Goal: Task Accomplishment & Management: Complete application form

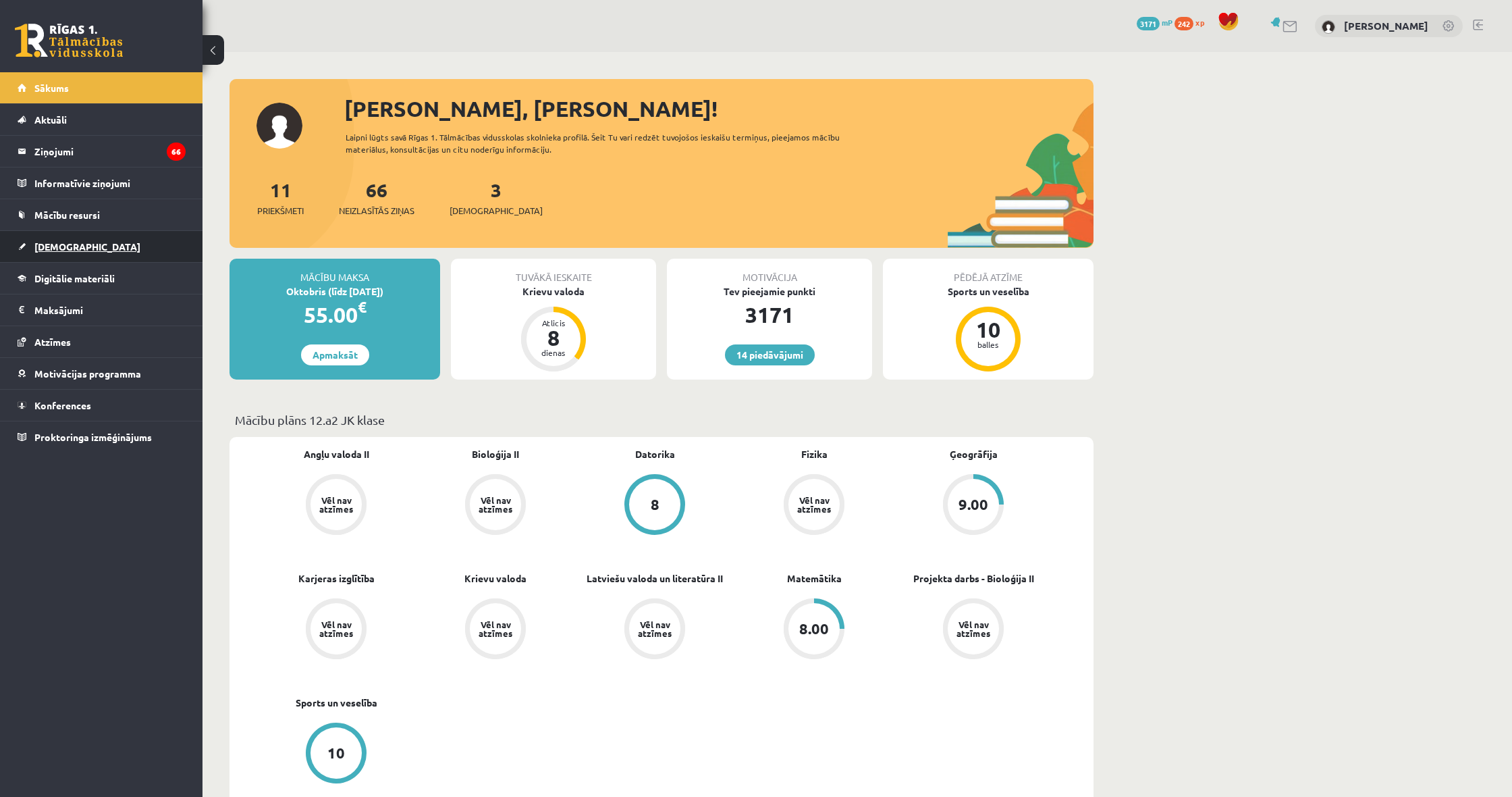
click at [53, 245] on span "[DEMOGRAPHIC_DATA]" at bounding box center [87, 246] width 106 height 12
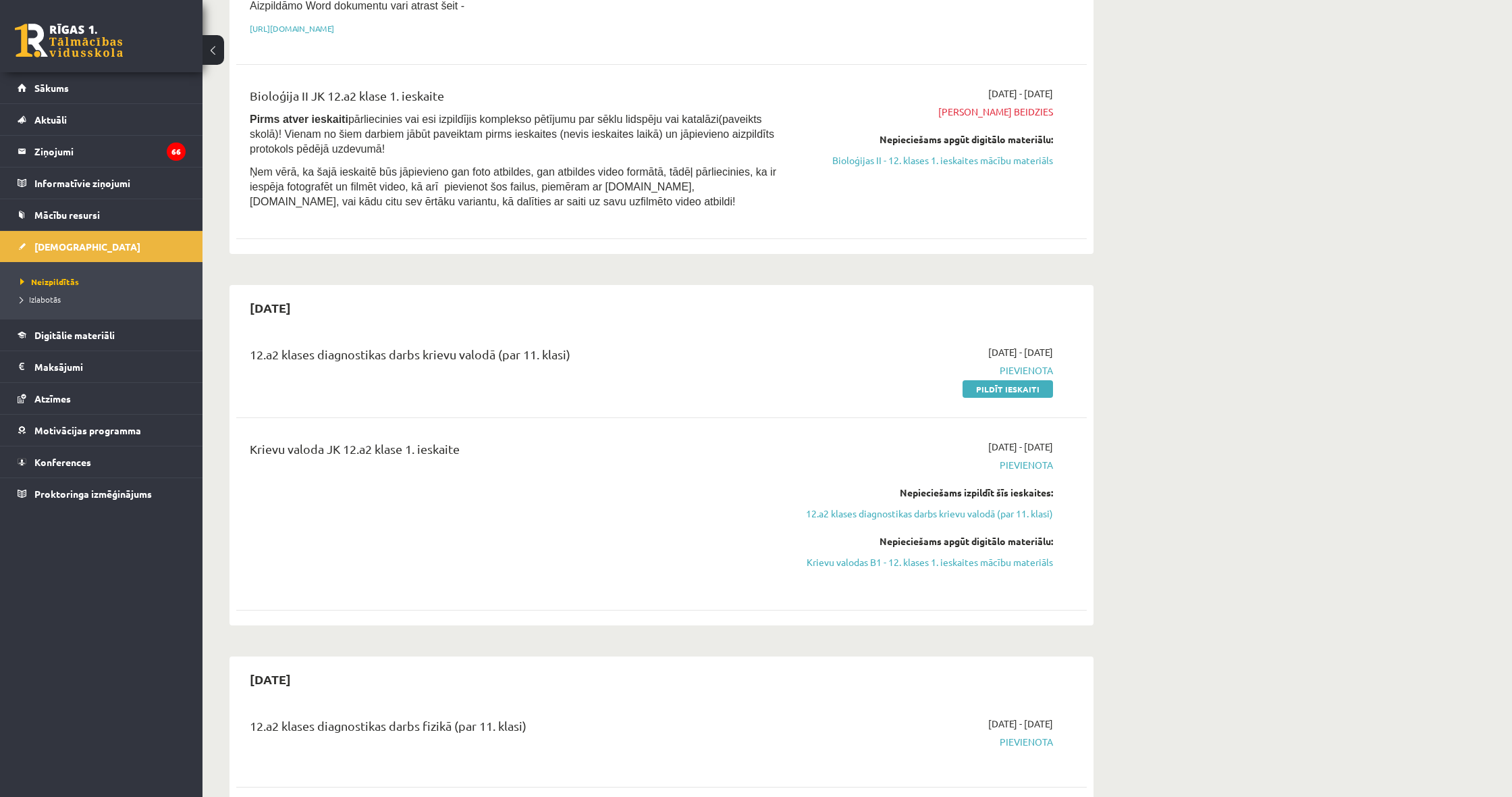
scroll to position [308, 0]
click at [1026, 383] on link "Pildīt ieskaiti" at bounding box center [1008, 385] width 90 height 18
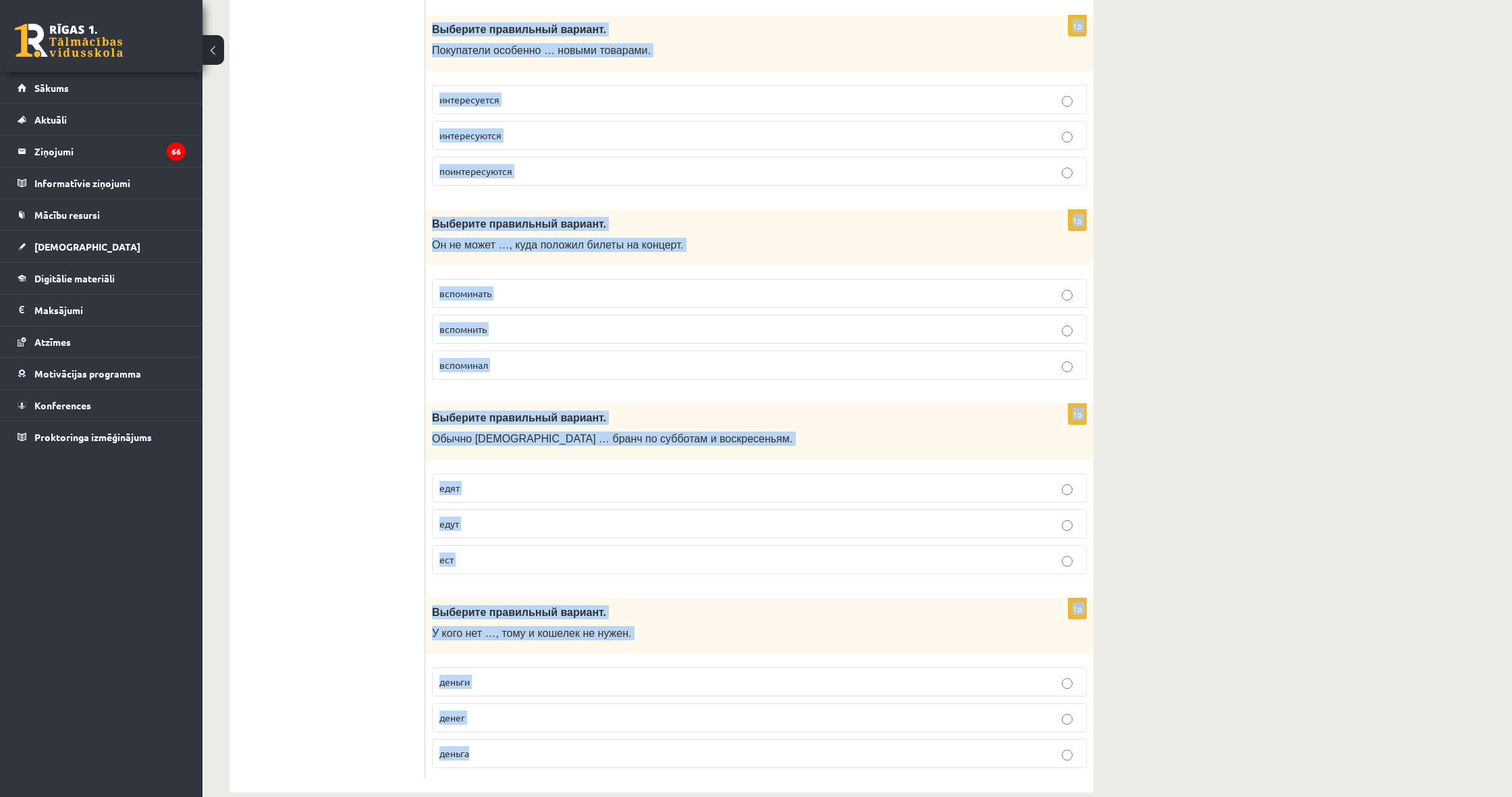
drag, startPoint x: 428, startPoint y: 264, endPoint x: 679, endPoint y: 742, distance: 539.9
copy form "Выберите правильный вариант. Мои друзья хорошо поют, они … музыкой. интересуетс…"
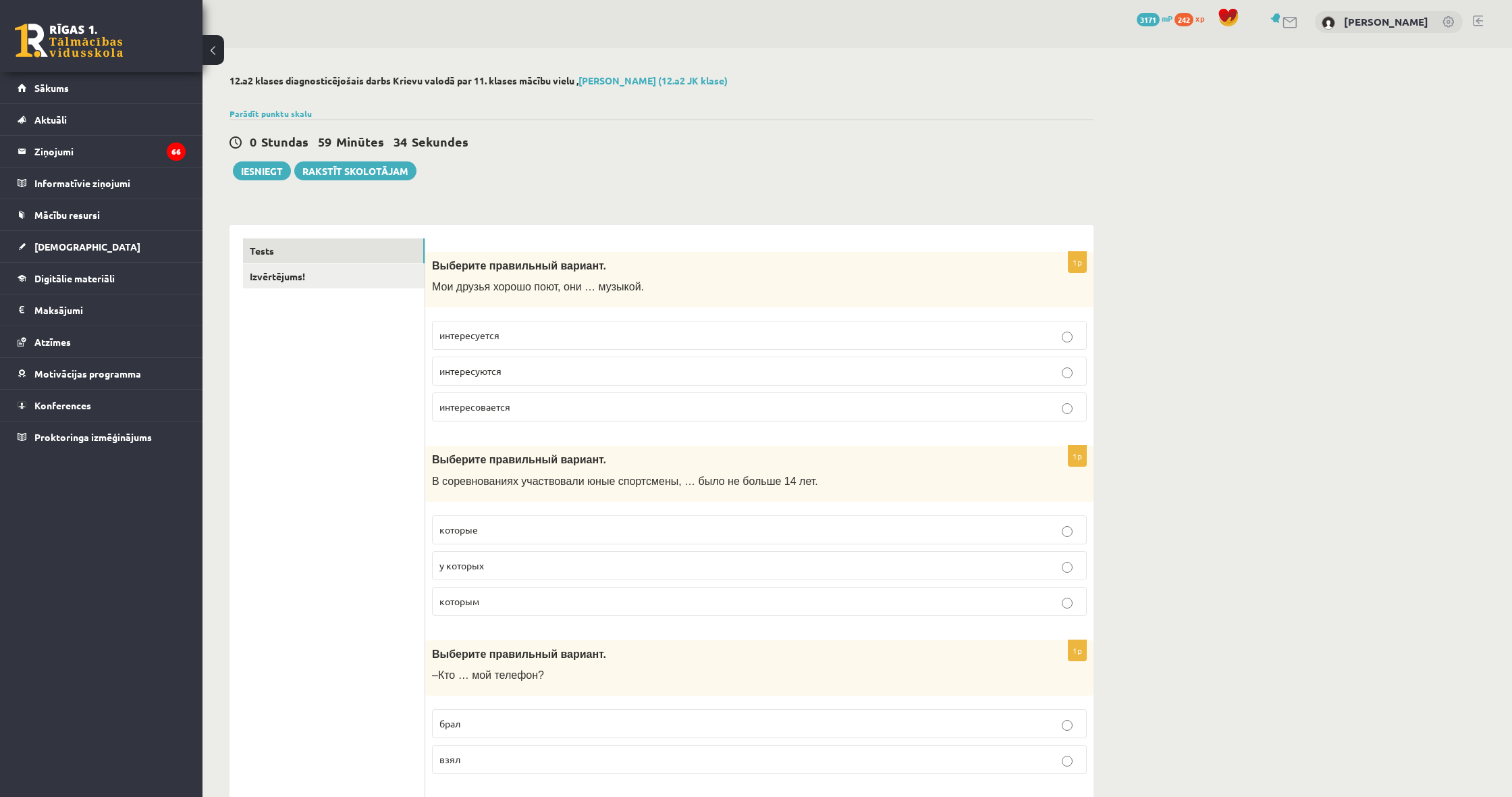
scroll to position [5, 0]
click at [291, 280] on link "Izvērtējums!" at bounding box center [333, 275] width 181 height 25
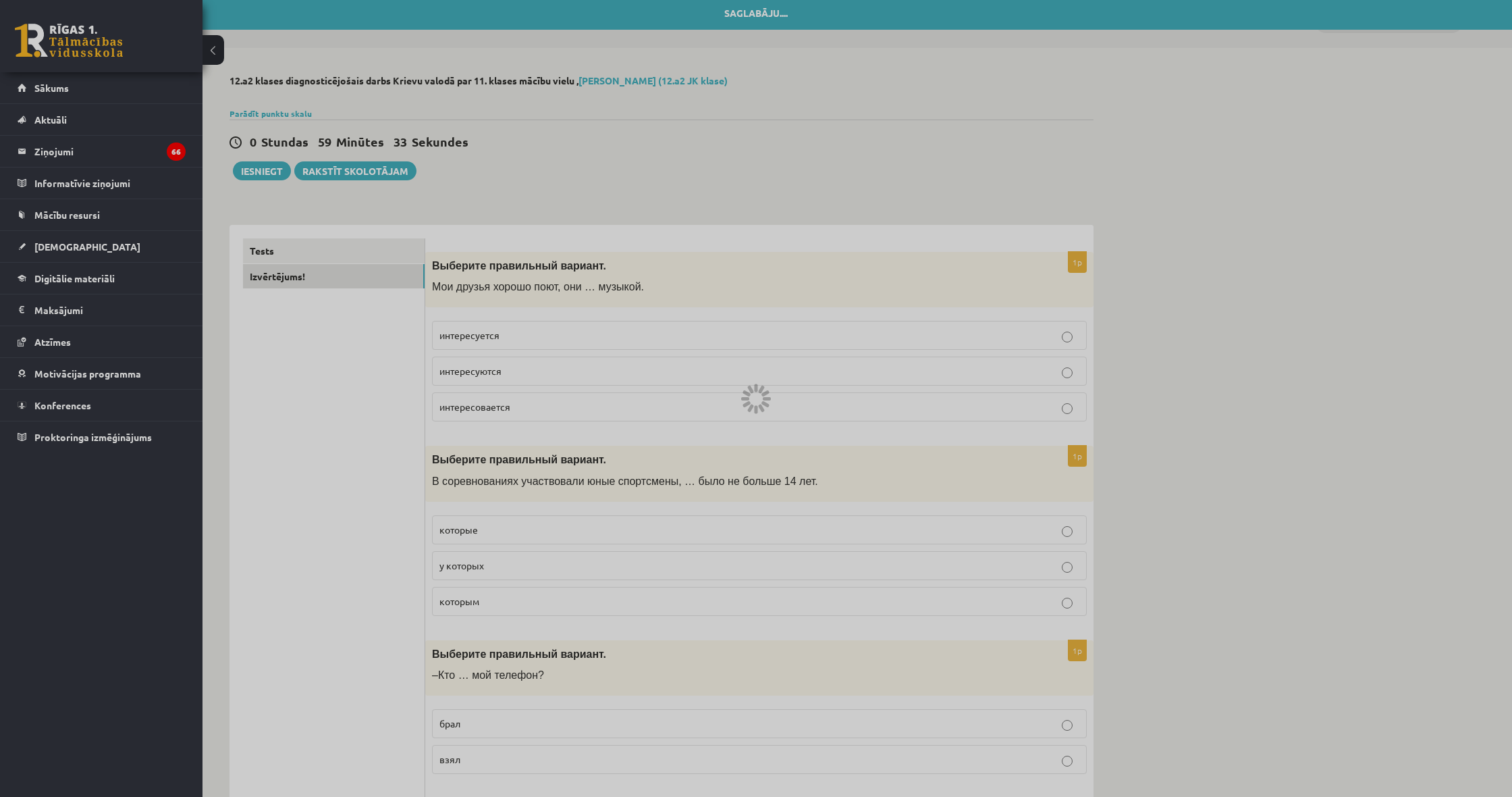
scroll to position [0, 0]
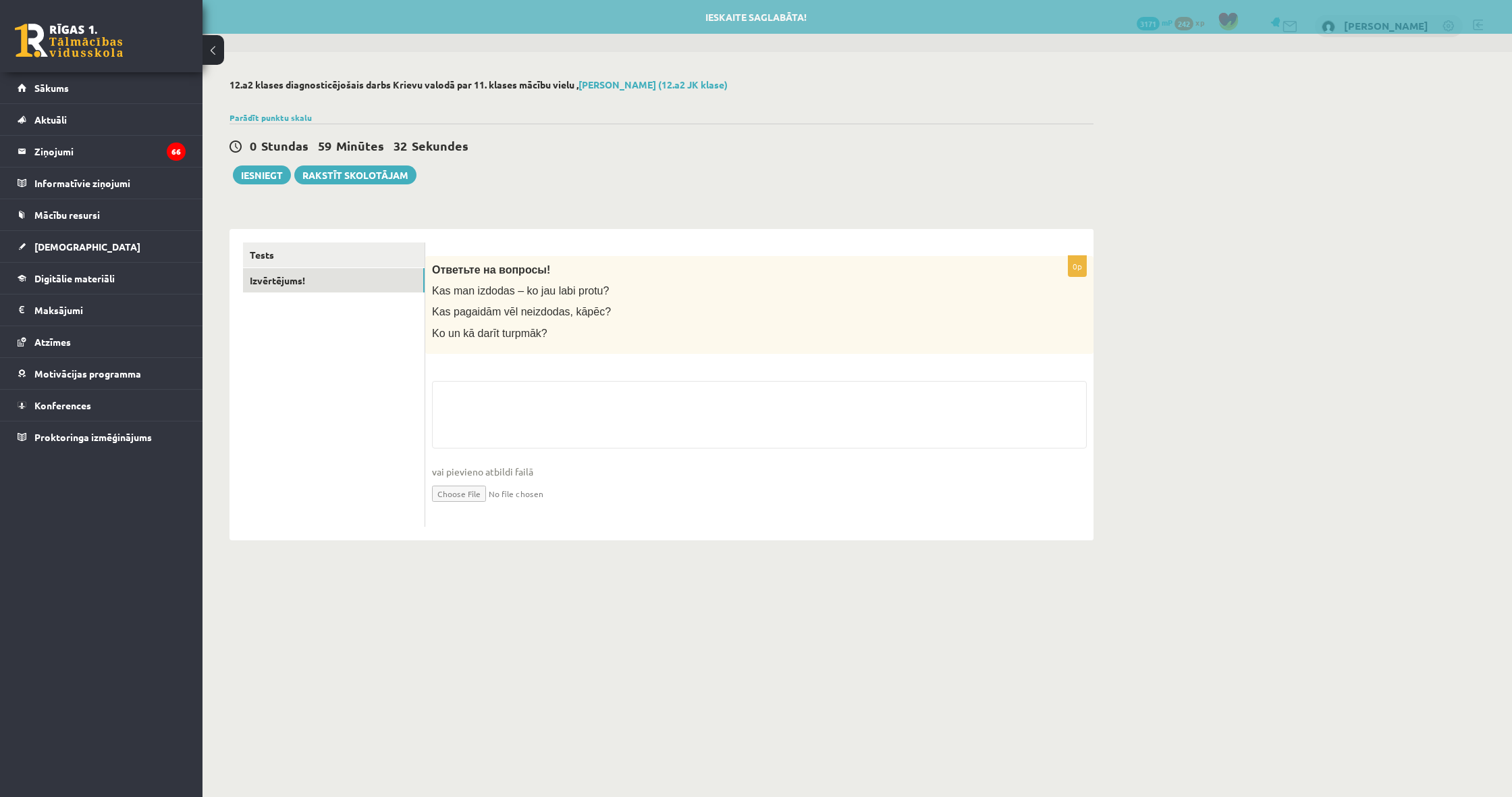
click at [512, 371] on div "0p Ответьте на вопросы! Kas man izdodas – ko jau labi protu? Kas pagaidām vēl n…" at bounding box center [759, 392] width 668 height 271
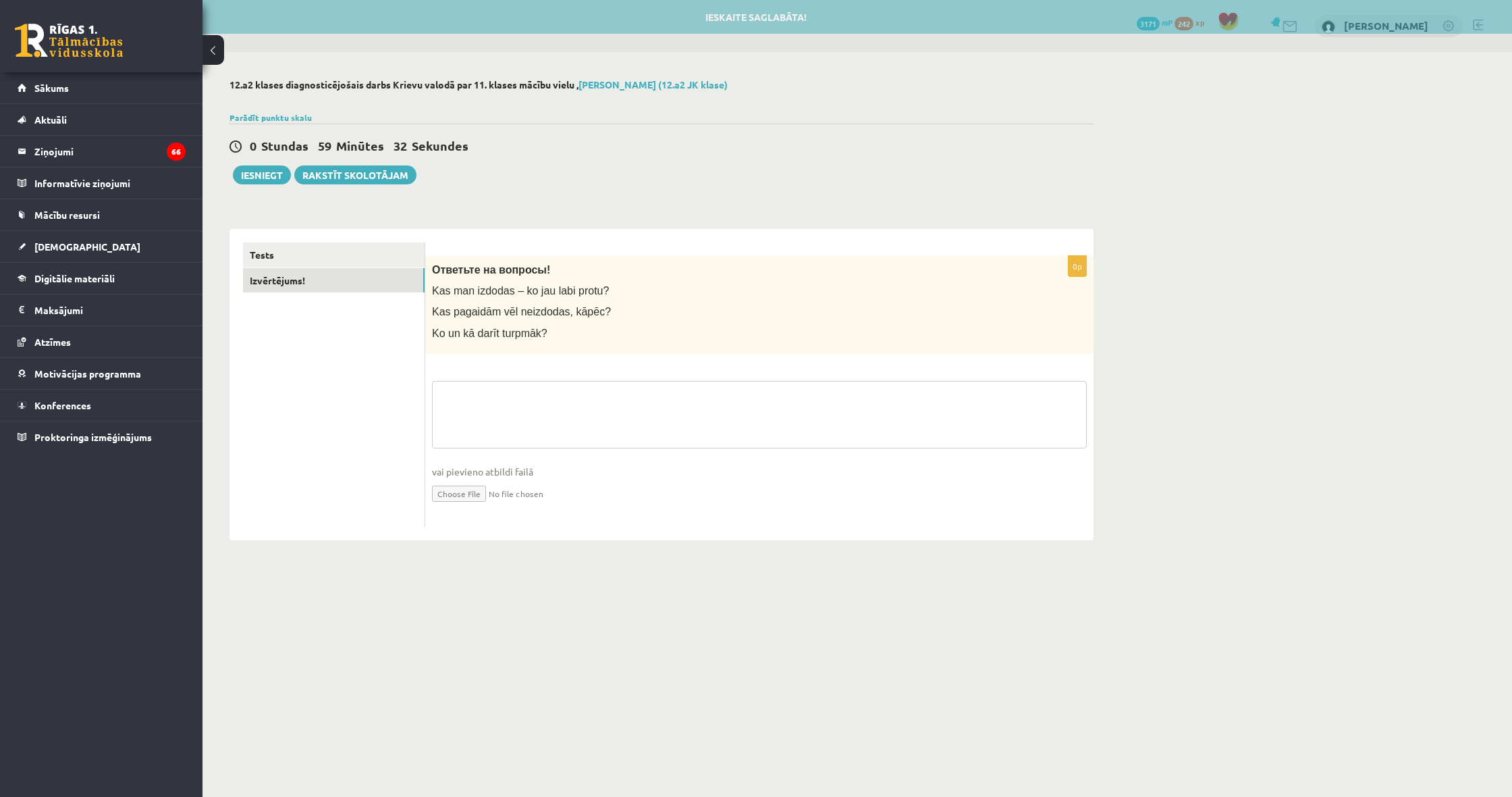
click at [511, 385] on textarea at bounding box center [759, 414] width 655 height 68
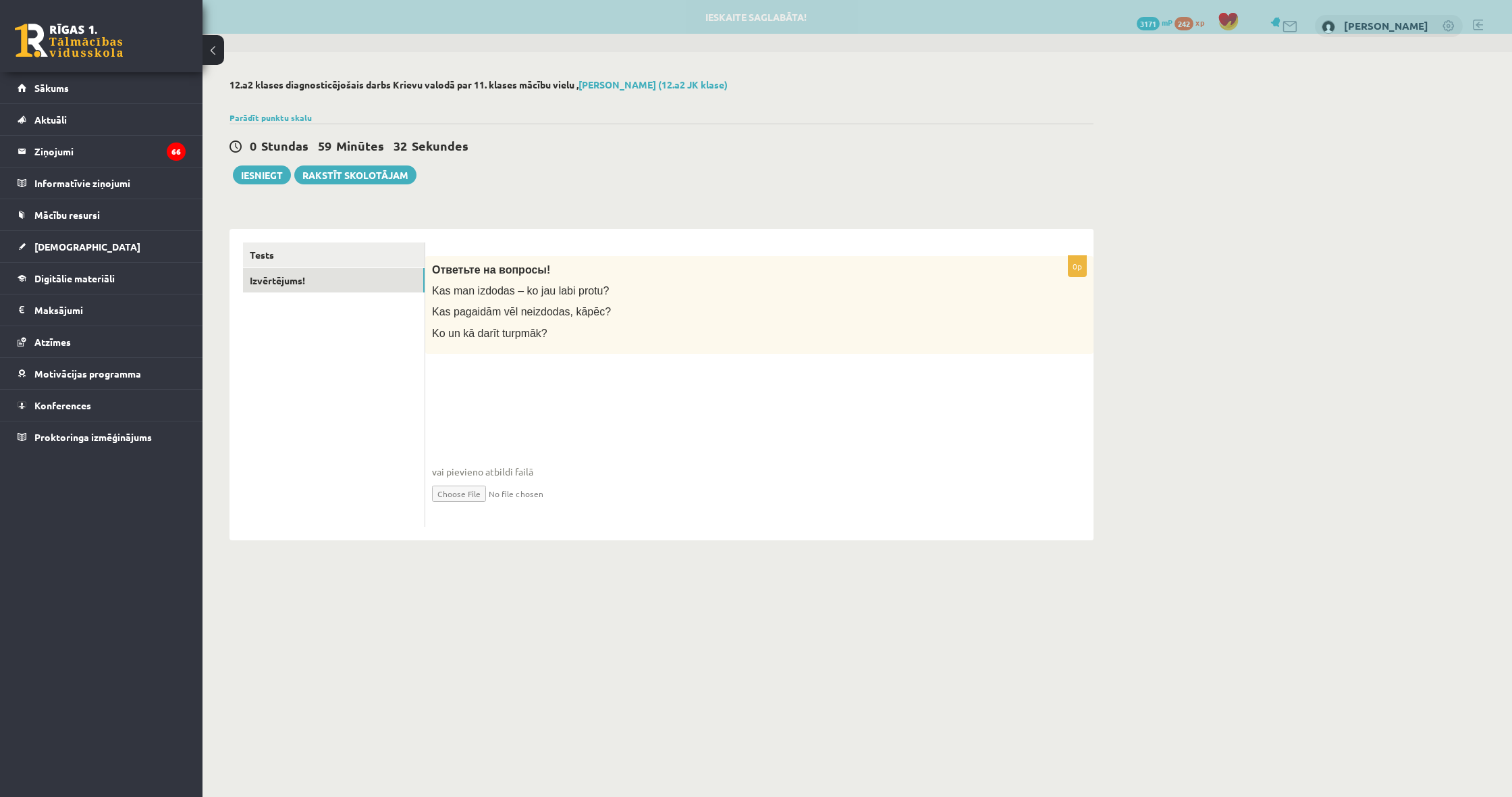
type textarea "*"
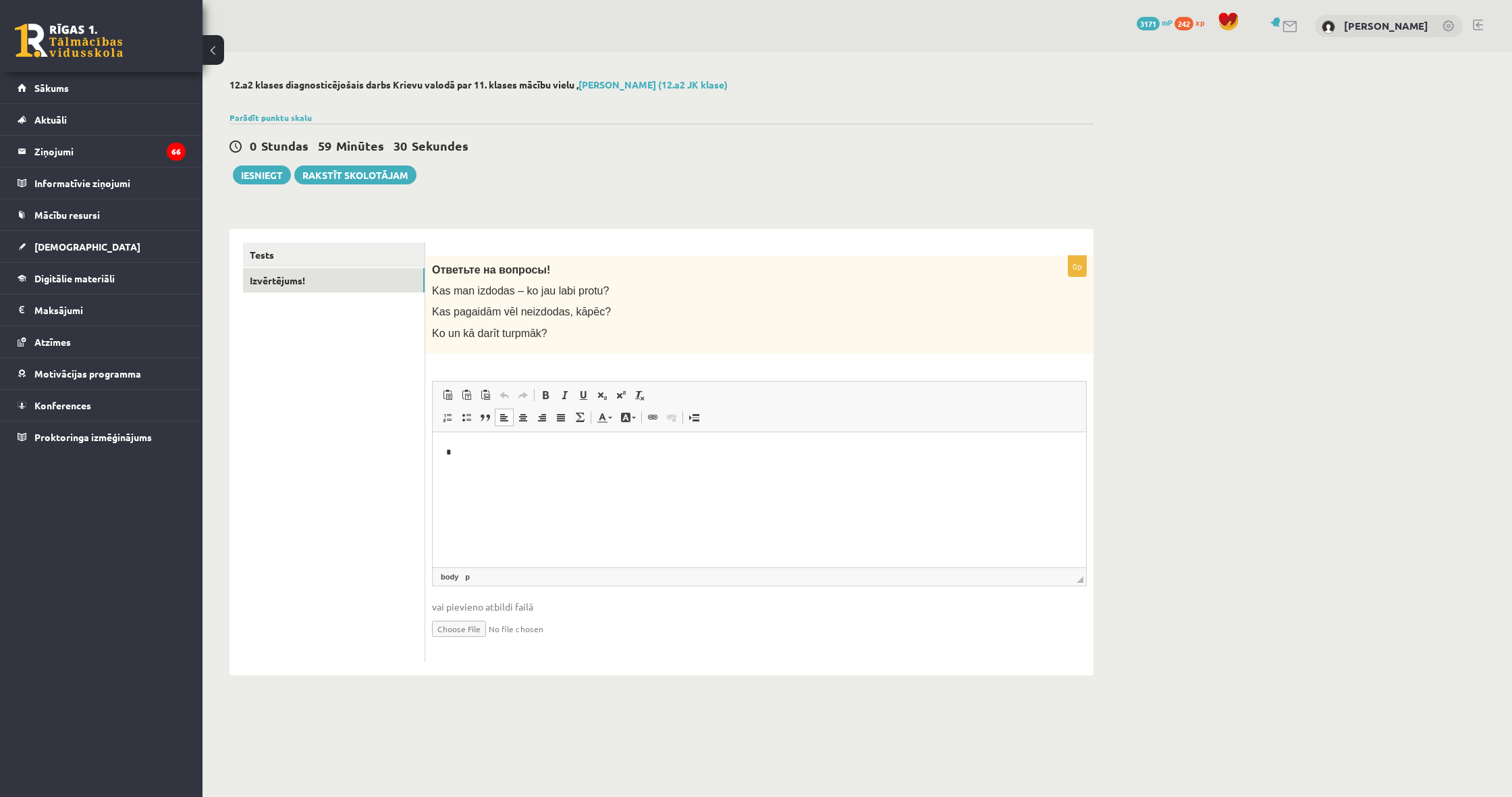
scroll to position [0, 0]
click at [490, 458] on p "*" at bounding box center [759, 451] width 627 height 13
click at [366, 249] on link "Tests" at bounding box center [333, 254] width 181 height 25
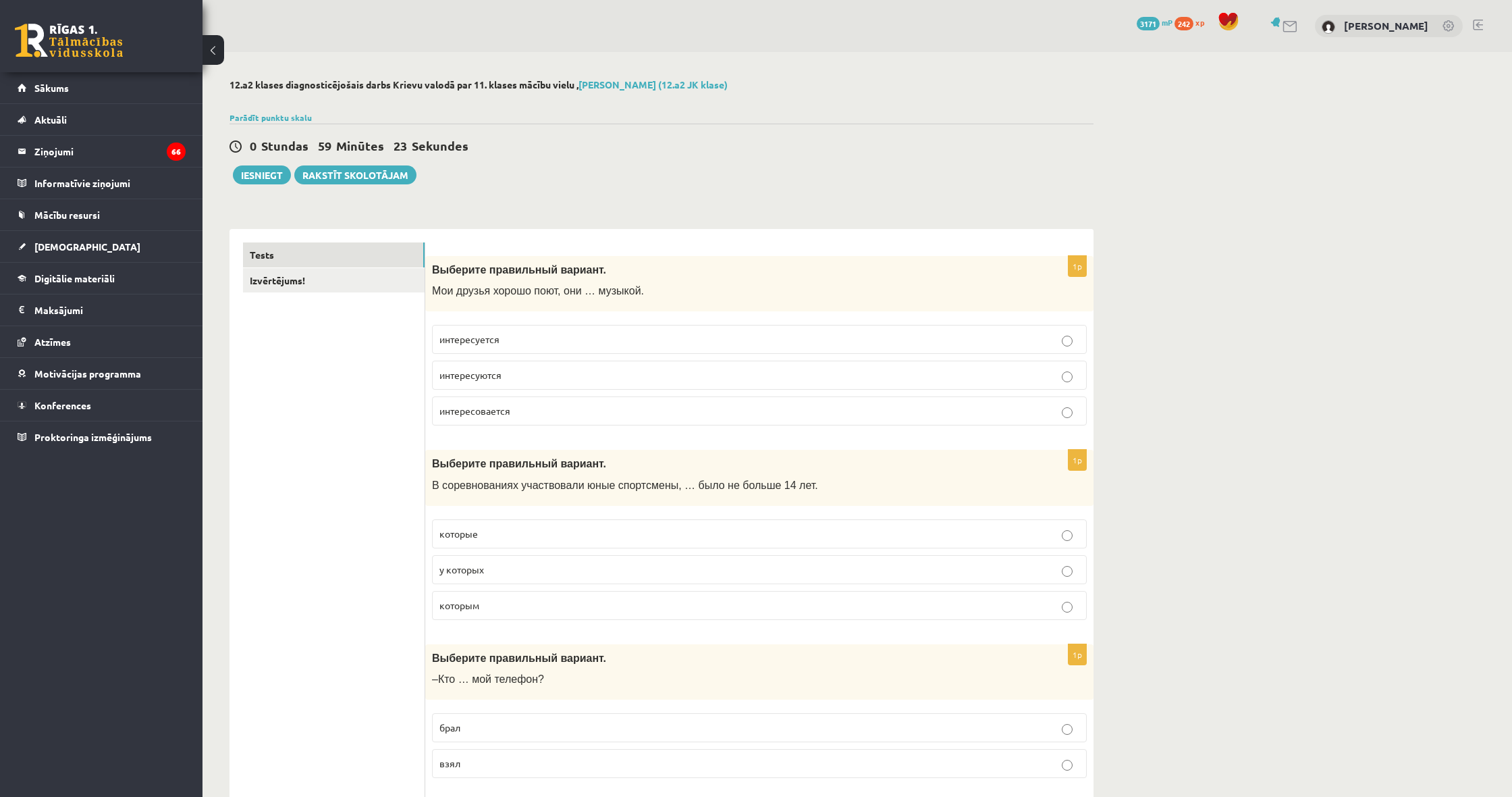
click at [524, 395] on fieldset "интересуется интересуются интересовается" at bounding box center [759, 374] width 655 height 112
click at [522, 405] on p "интересовается" at bounding box center [759, 411] width 640 height 14
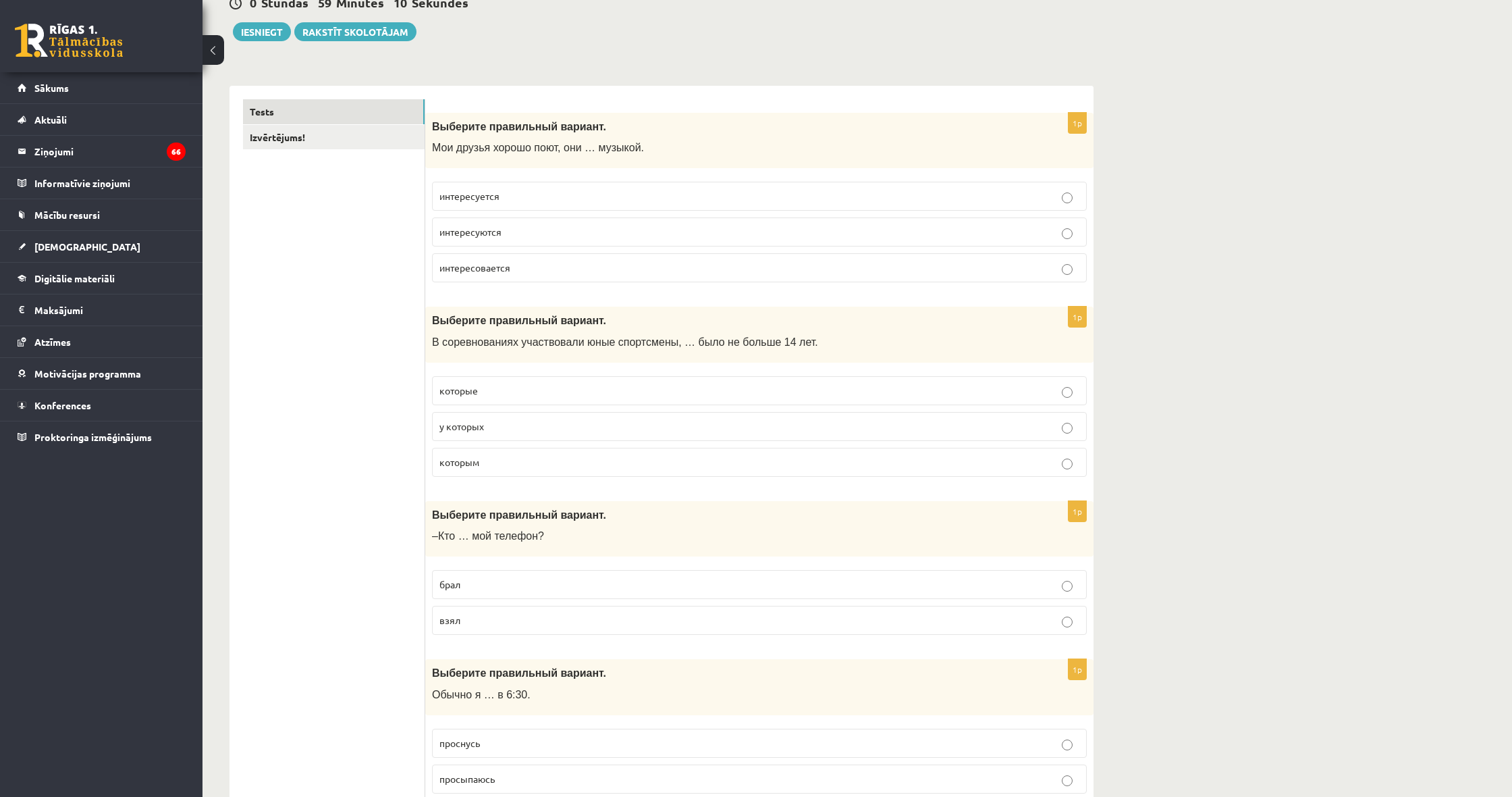
scroll to position [160, 1]
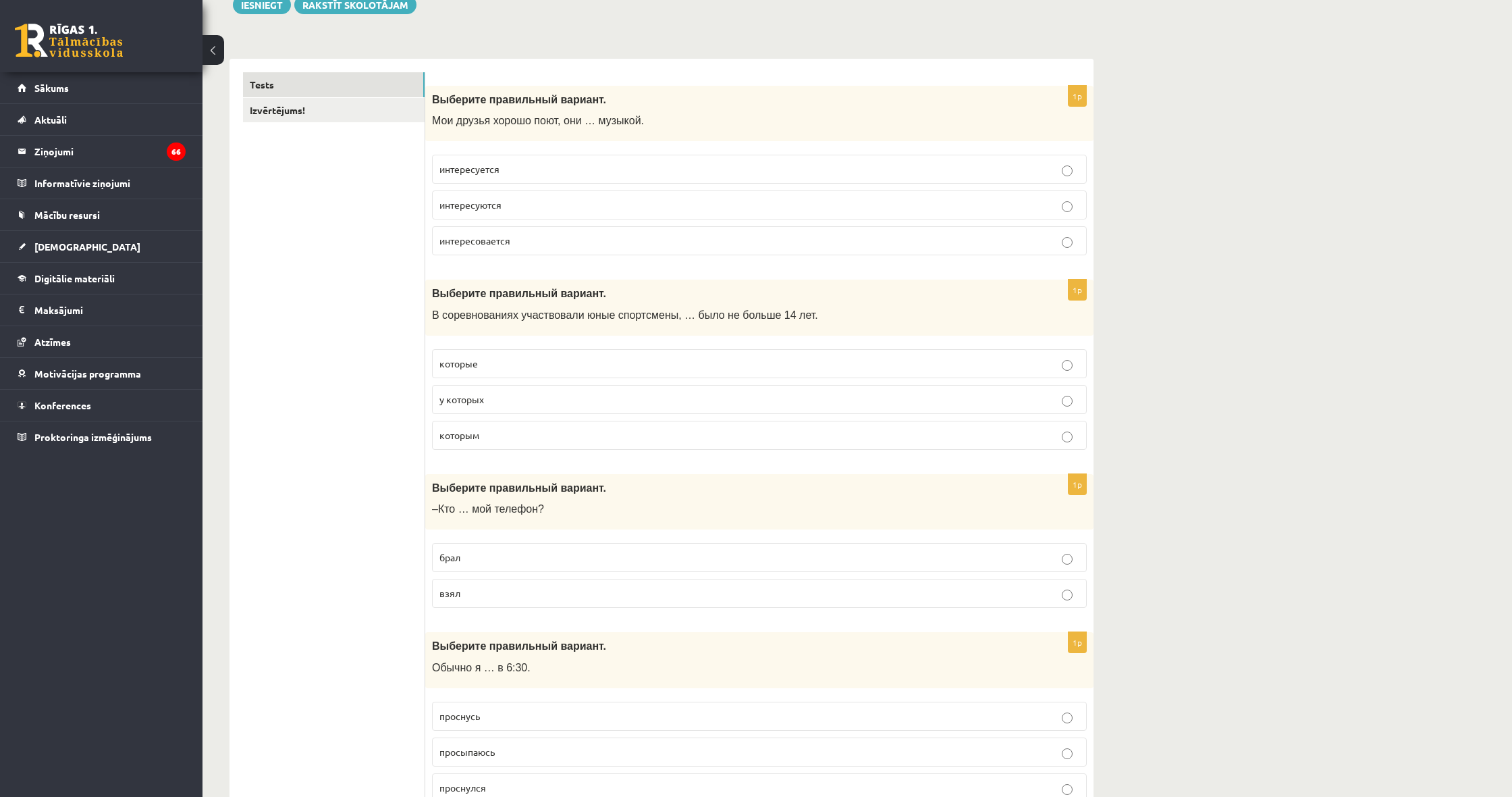
click at [541, 234] on p "интересовается" at bounding box center [759, 241] width 640 height 14
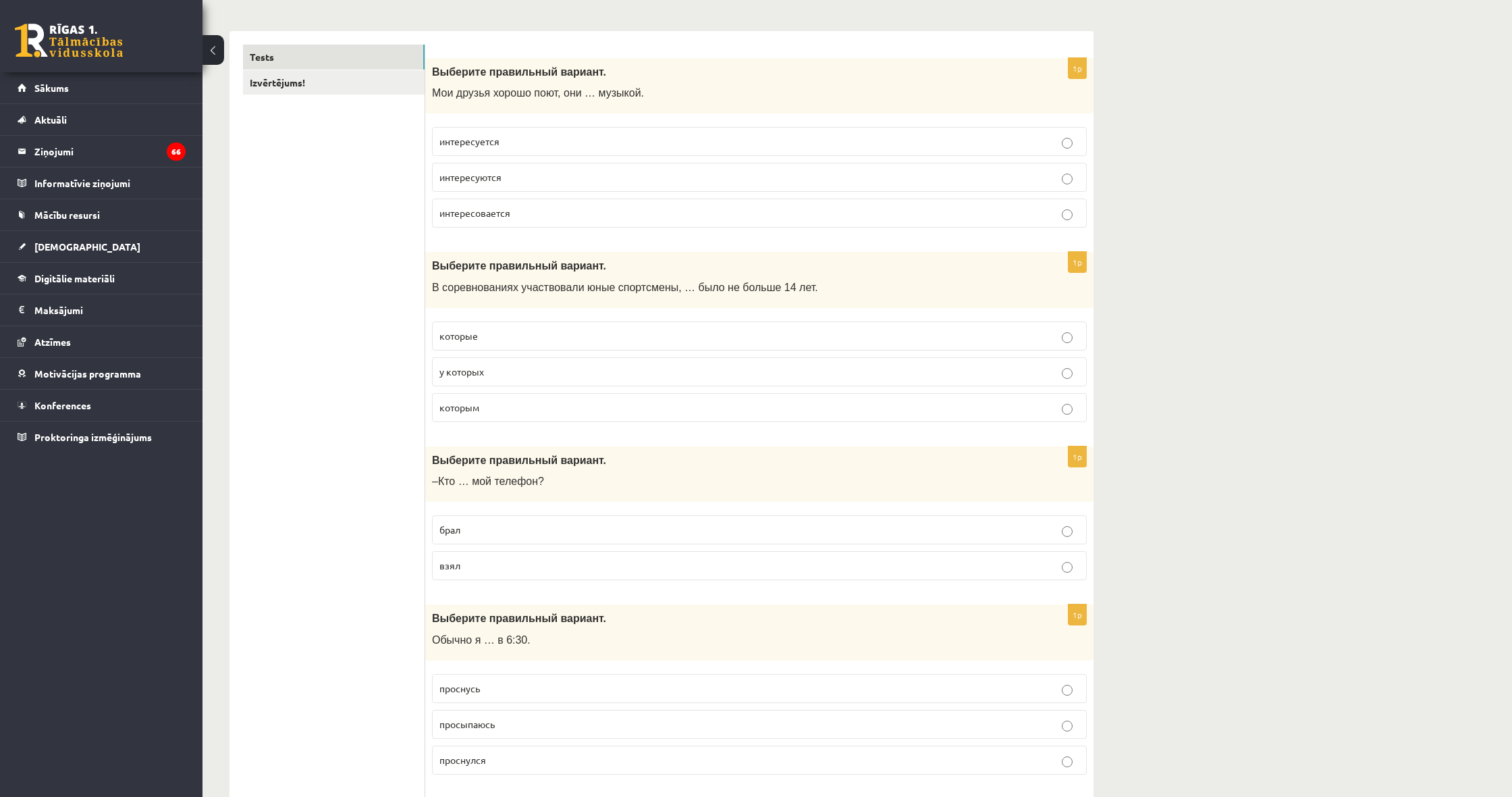
scroll to position [198, 1]
click at [561, 172] on p "интересуются" at bounding box center [759, 177] width 640 height 14
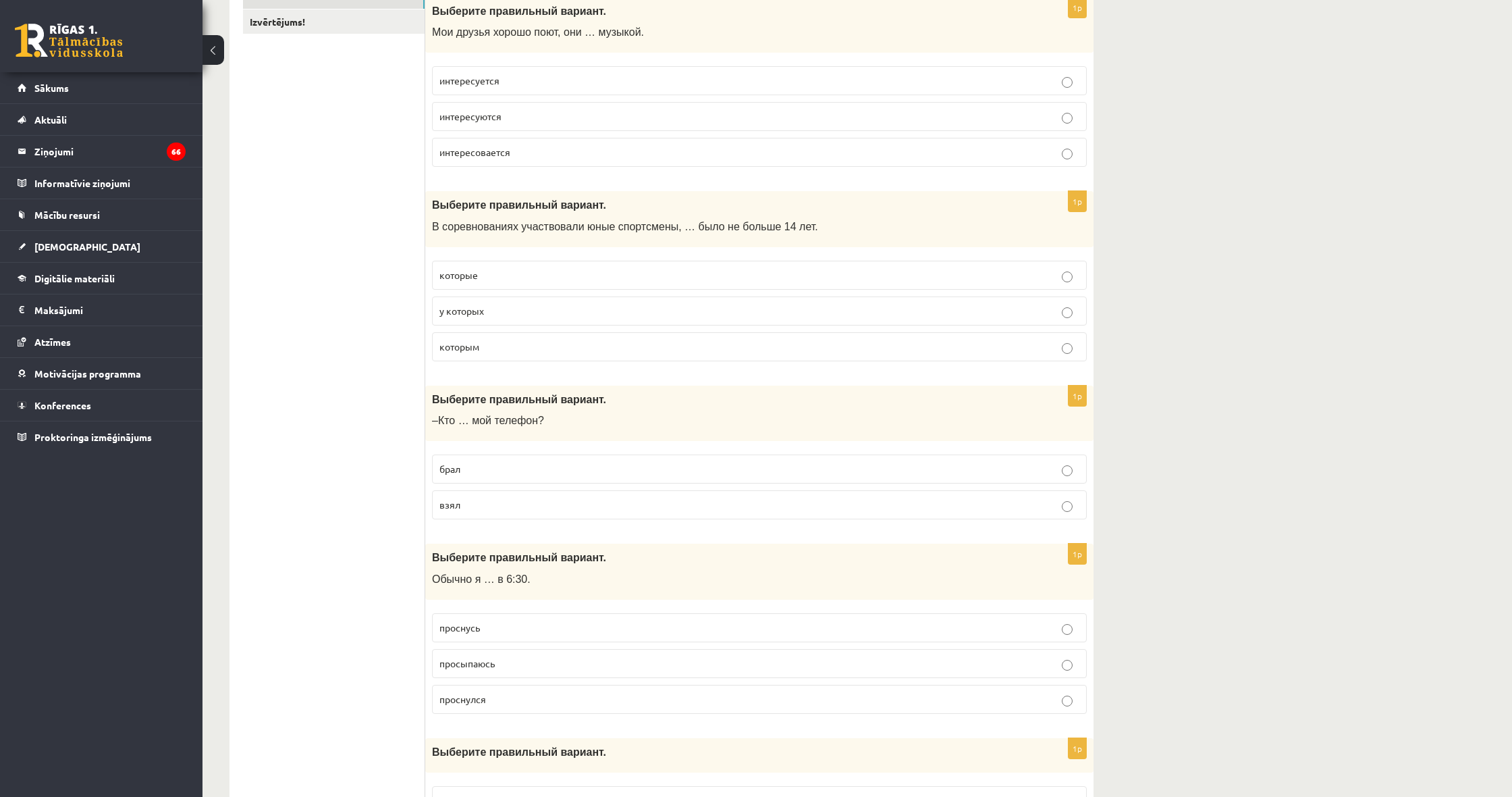
scroll to position [283, 0]
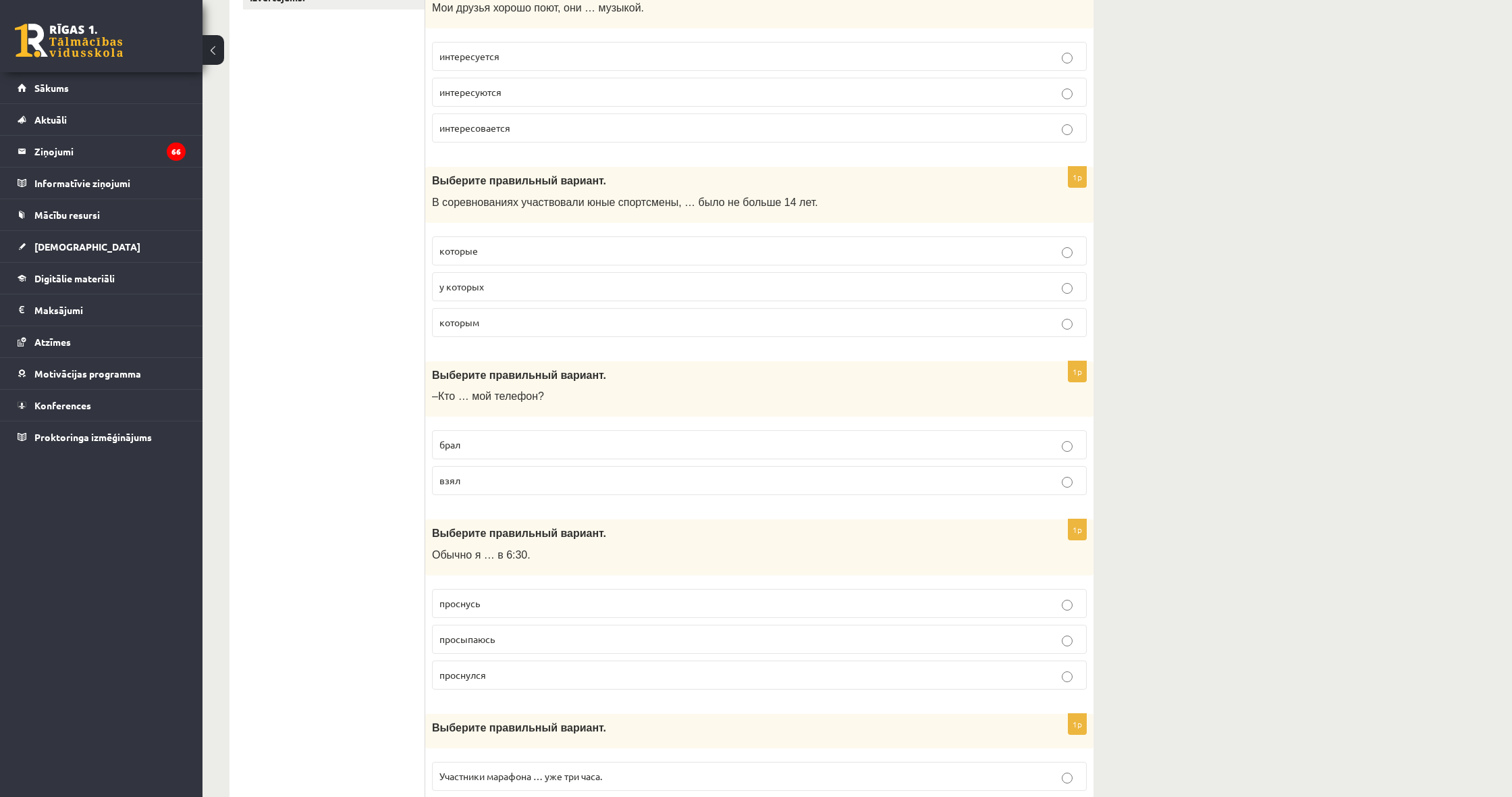
click at [615, 184] on p "Выберите правильный вариант." at bounding box center [725, 181] width 587 height 14
click at [468, 334] on label "которым" at bounding box center [759, 322] width 655 height 29
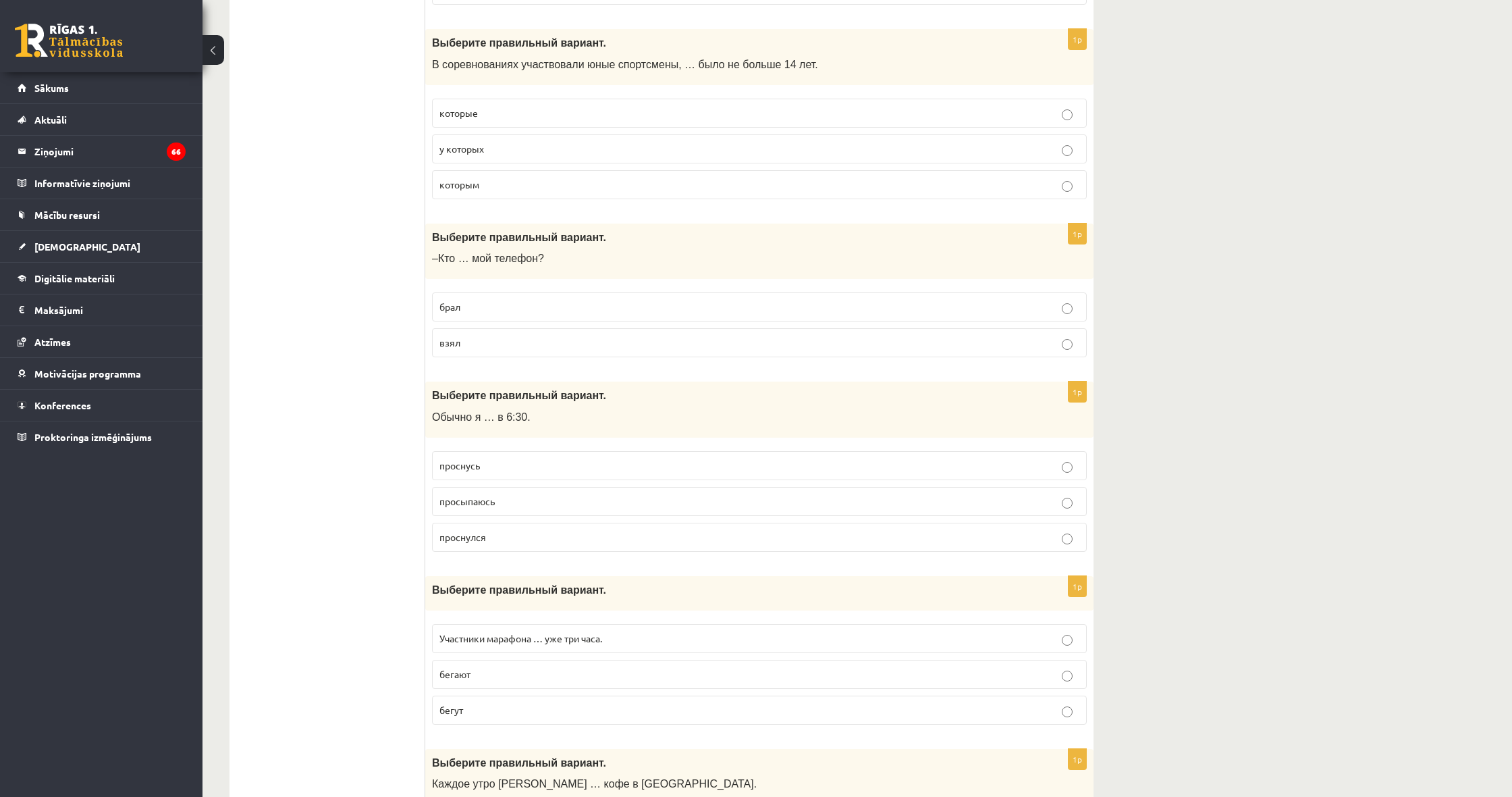
scroll to position [431, 0]
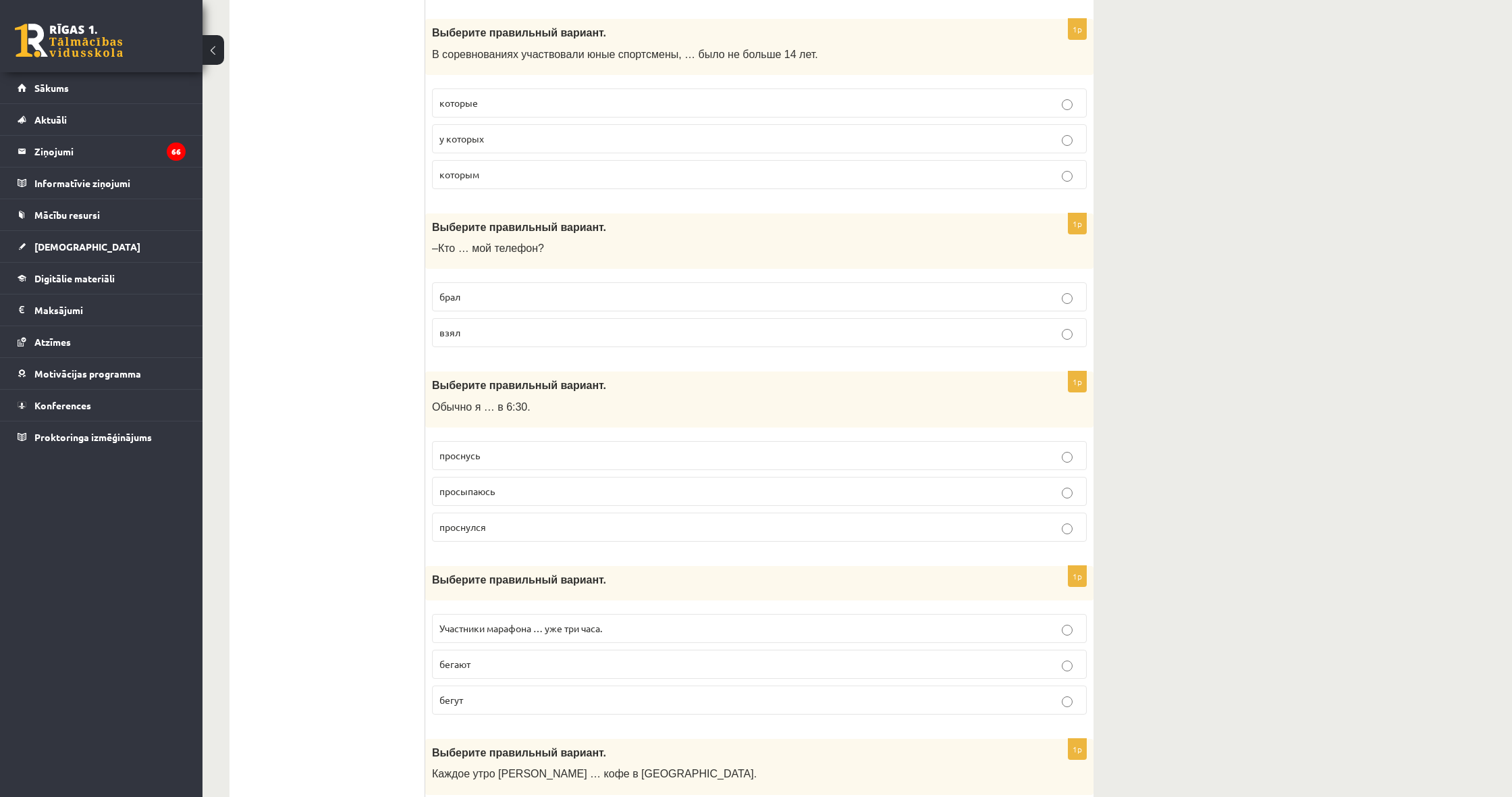
click at [458, 291] on span "брал" at bounding box center [450, 296] width 21 height 12
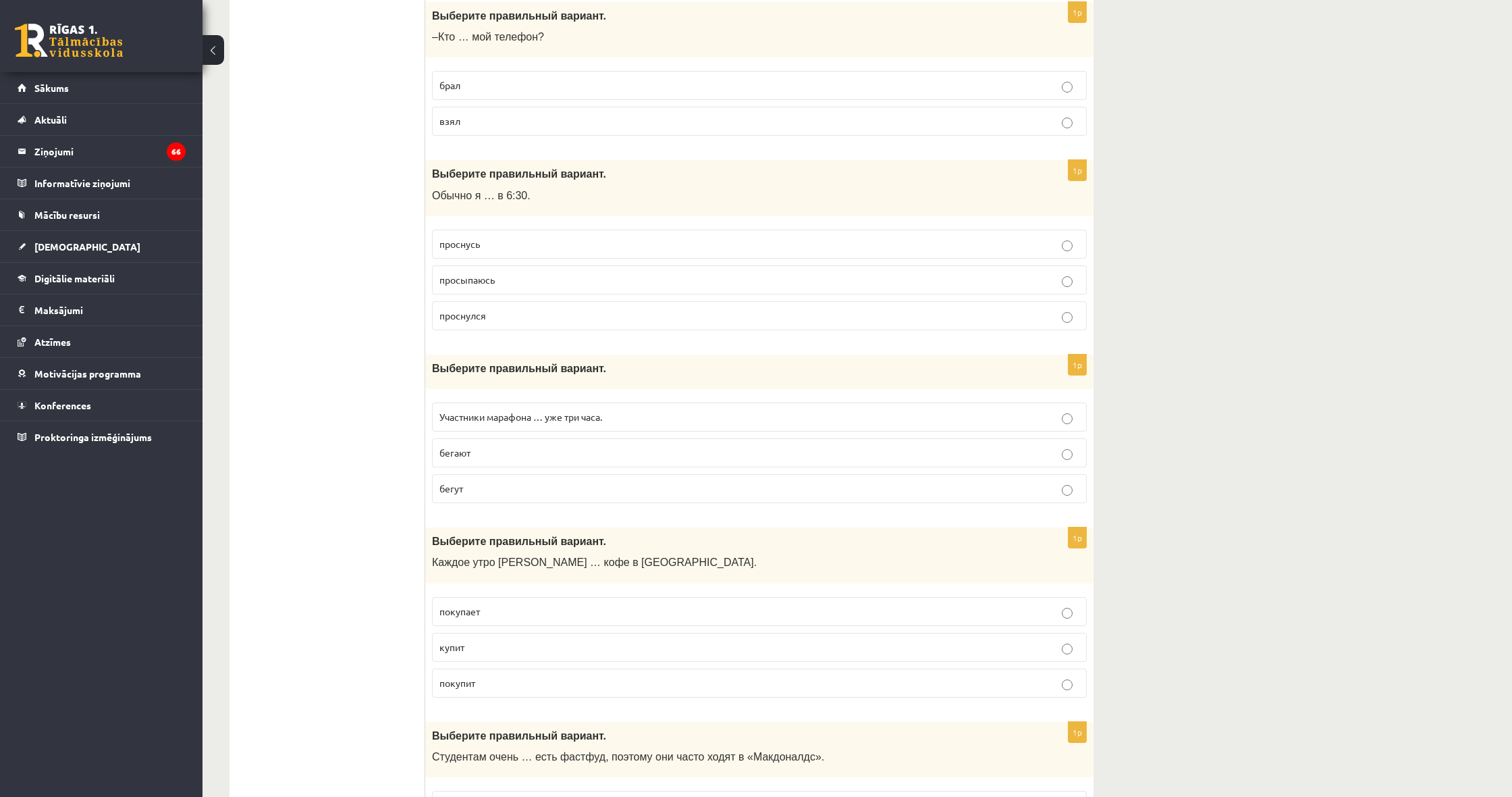
scroll to position [644, 0]
click at [499, 307] on p "проснулся" at bounding box center [759, 314] width 640 height 14
click at [489, 281] on p "просыпаюсь" at bounding box center [759, 279] width 640 height 14
click at [499, 489] on p "бегут" at bounding box center [759, 487] width 640 height 14
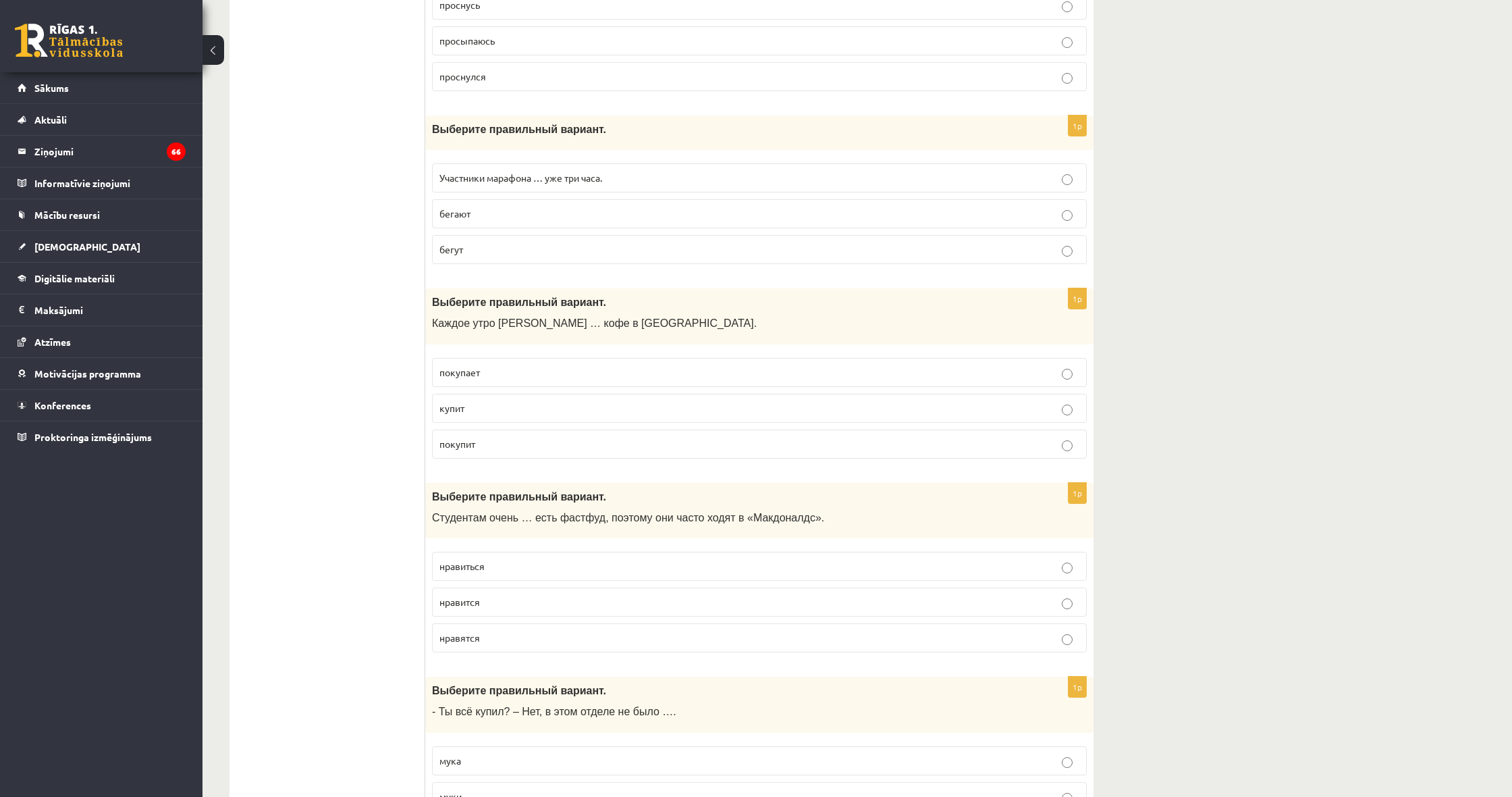
scroll to position [882, 0]
click at [523, 372] on p "покупает" at bounding box center [759, 371] width 640 height 14
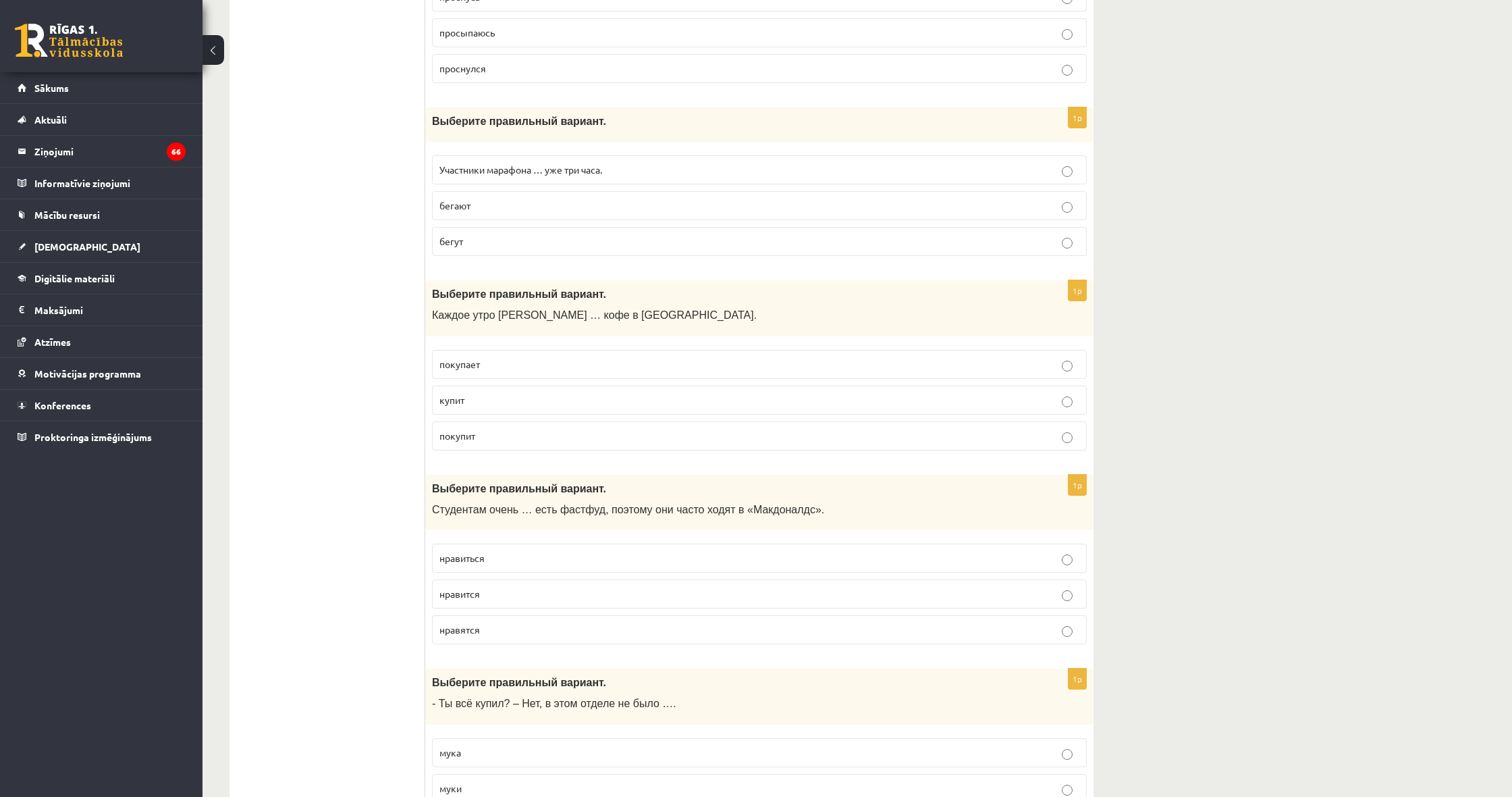
scroll to position [891, 0]
click at [517, 384] on label "купит" at bounding box center [759, 398] width 655 height 29
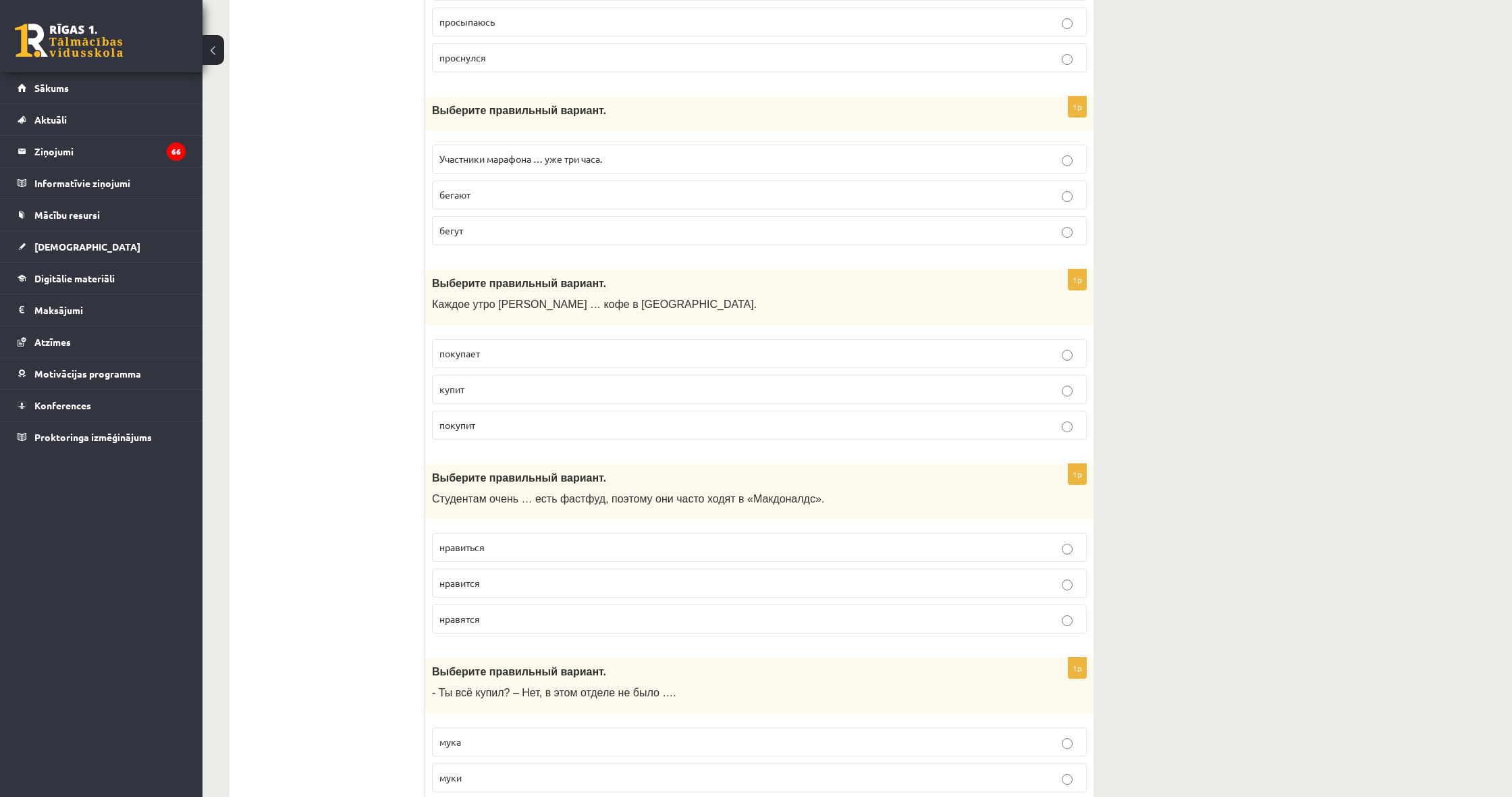
click at [526, 352] on p "покупает" at bounding box center [759, 354] width 640 height 14
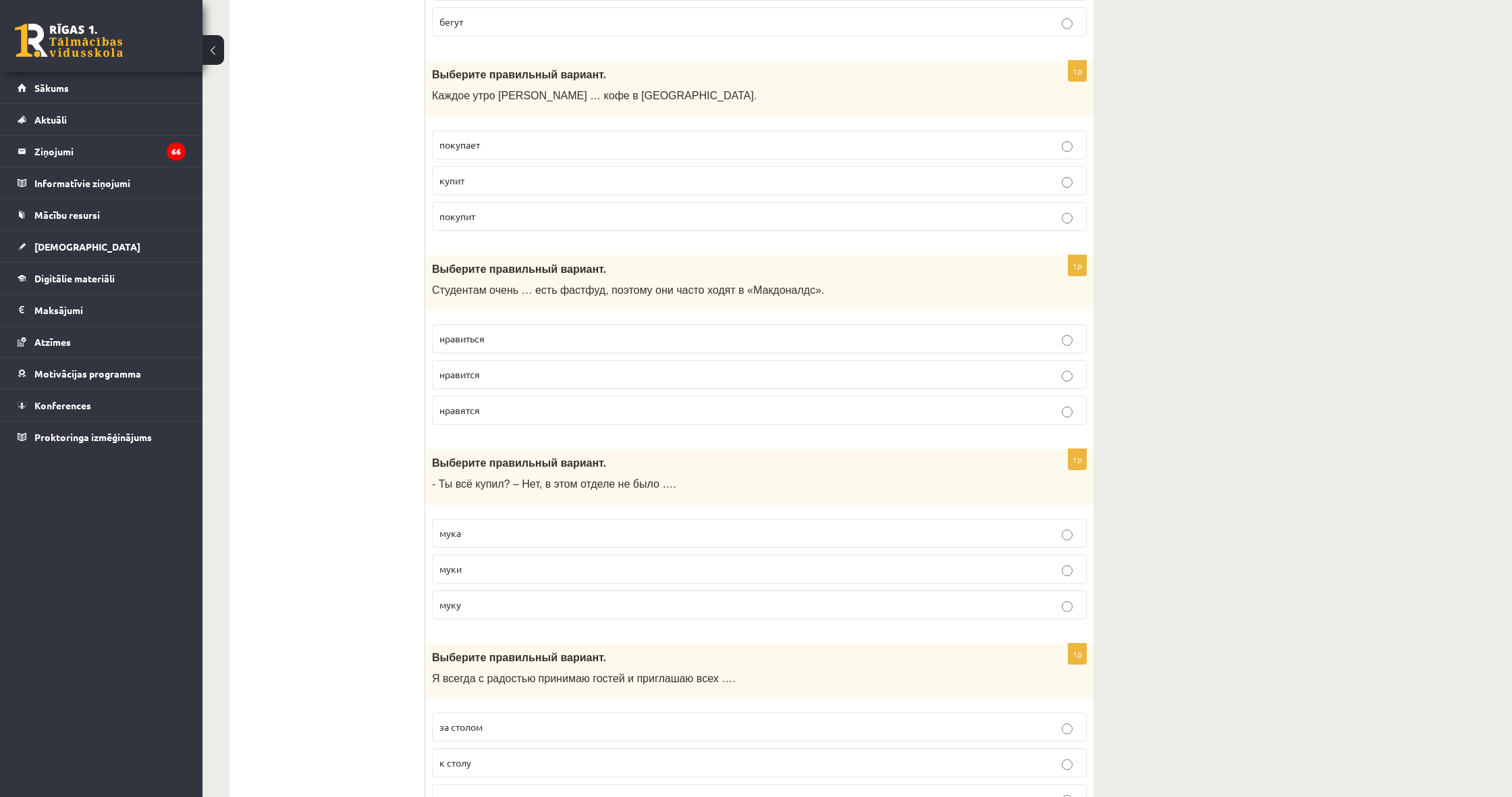
scroll to position [1136, 0]
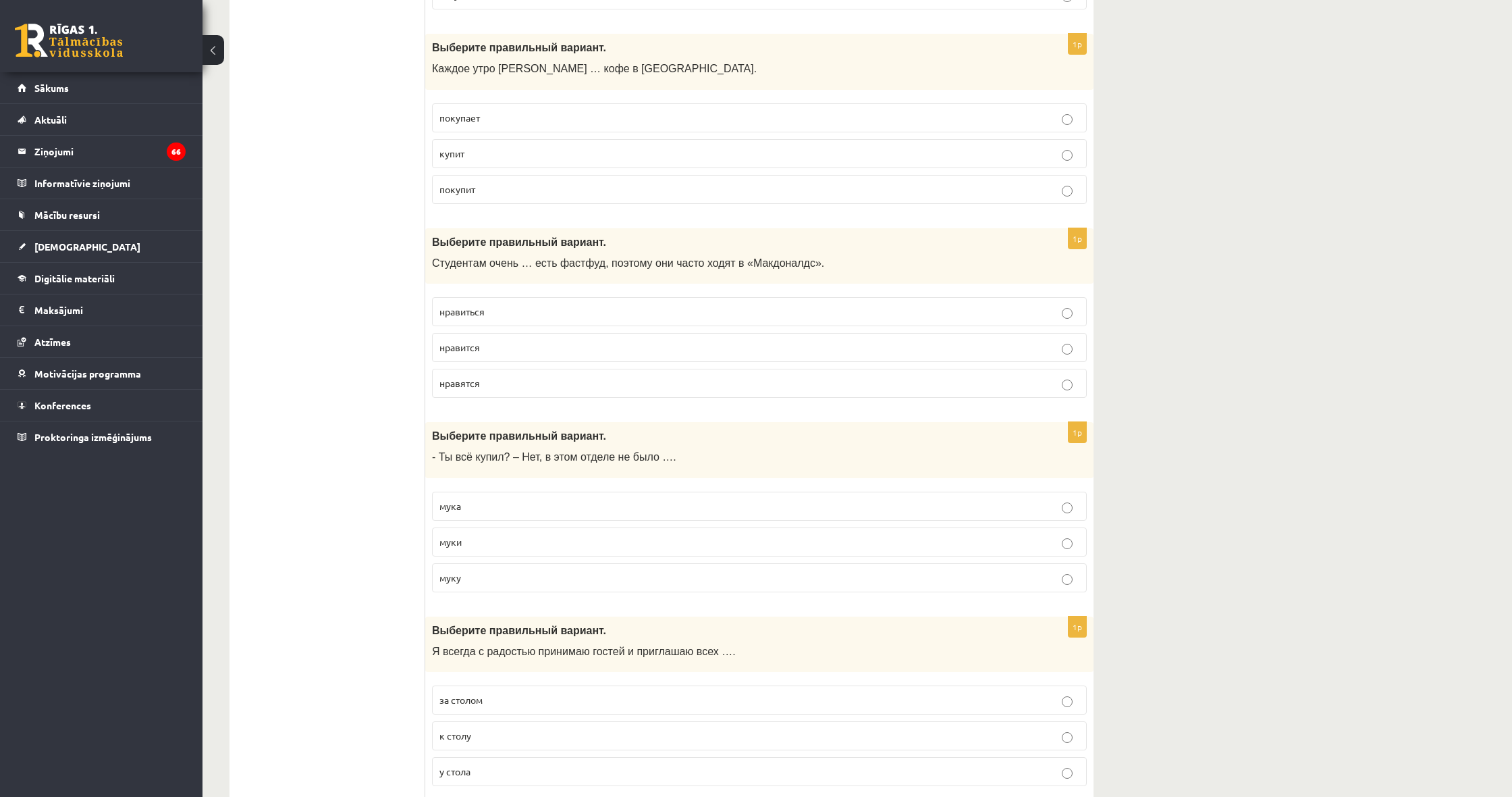
click at [509, 340] on p "нравится" at bounding box center [759, 347] width 640 height 14
click at [528, 306] on p "нравиться" at bounding box center [759, 311] width 640 height 14
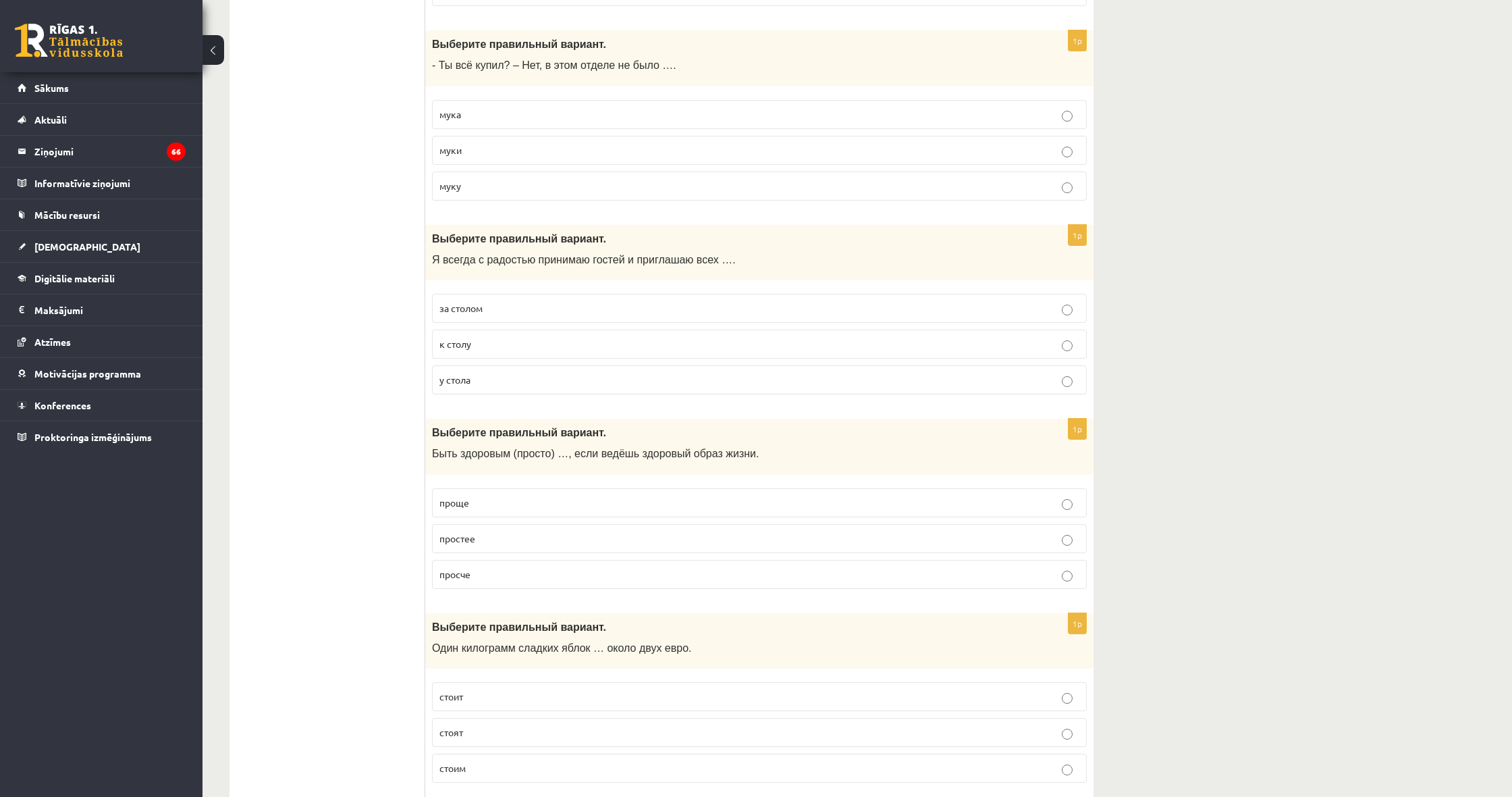
scroll to position [1529, 0]
click at [473, 134] on label "муки" at bounding box center [759, 148] width 655 height 29
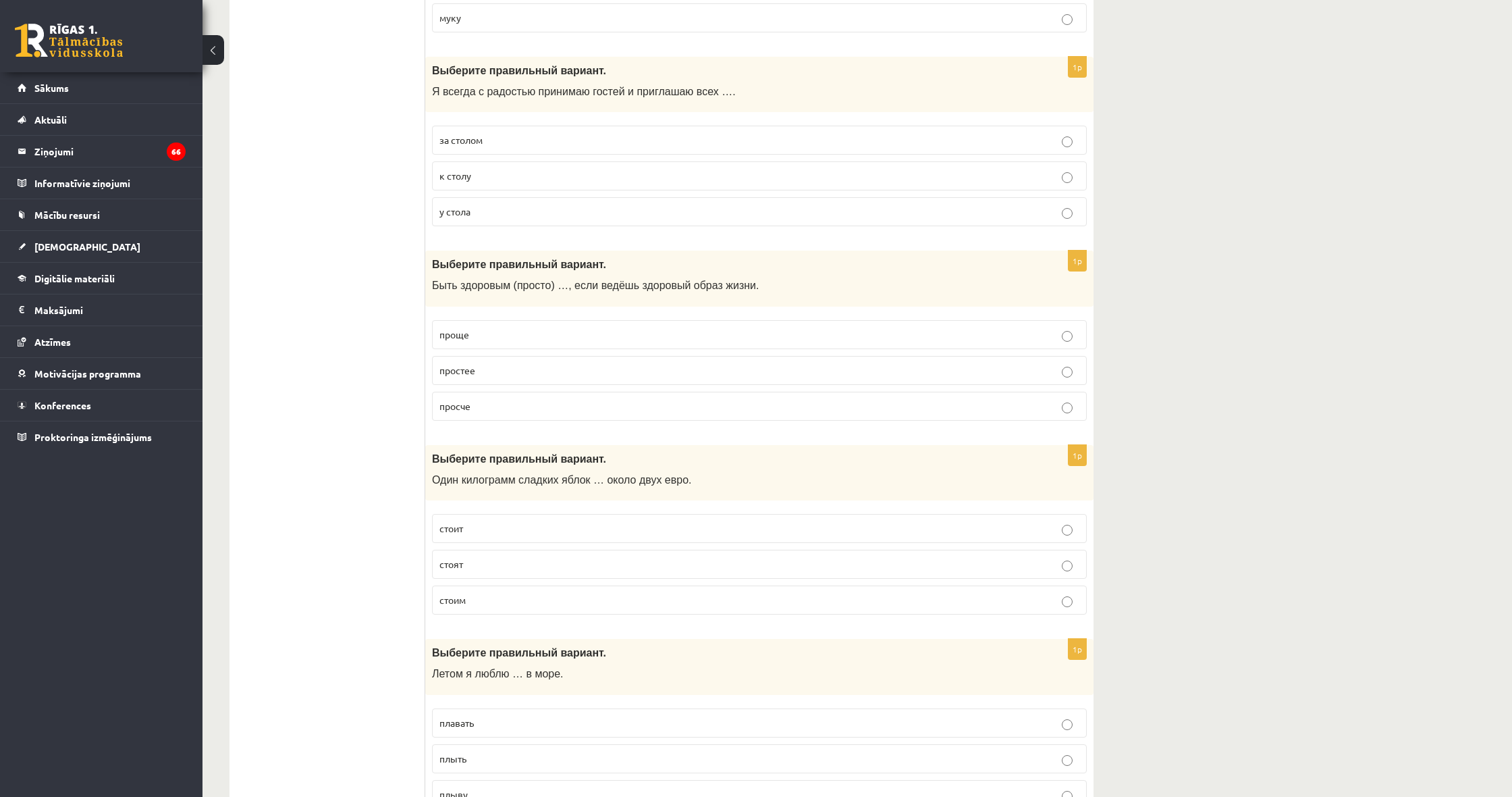
scroll to position [1709, 0]
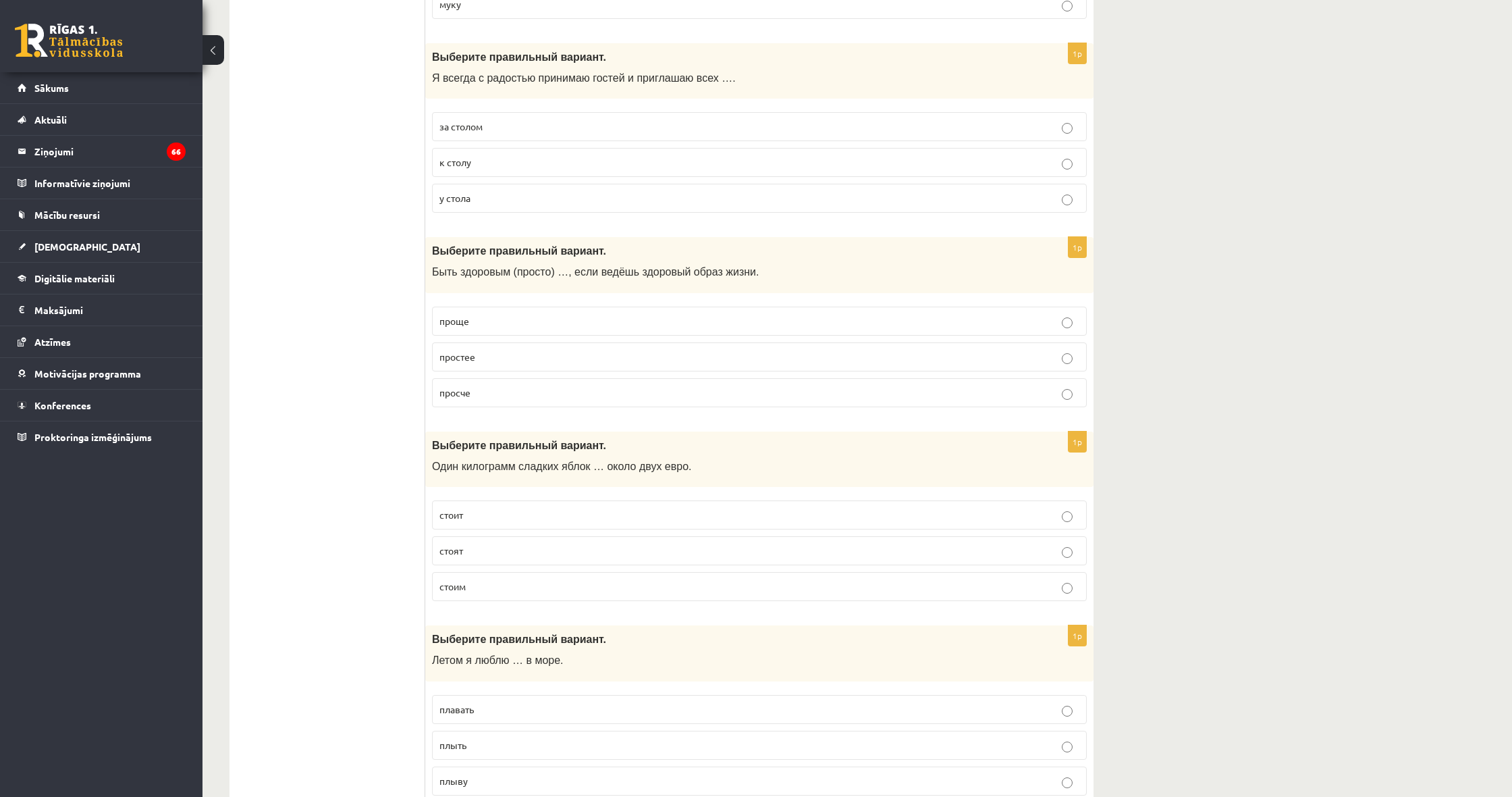
click at [480, 191] on p "у стола" at bounding box center [759, 198] width 640 height 14
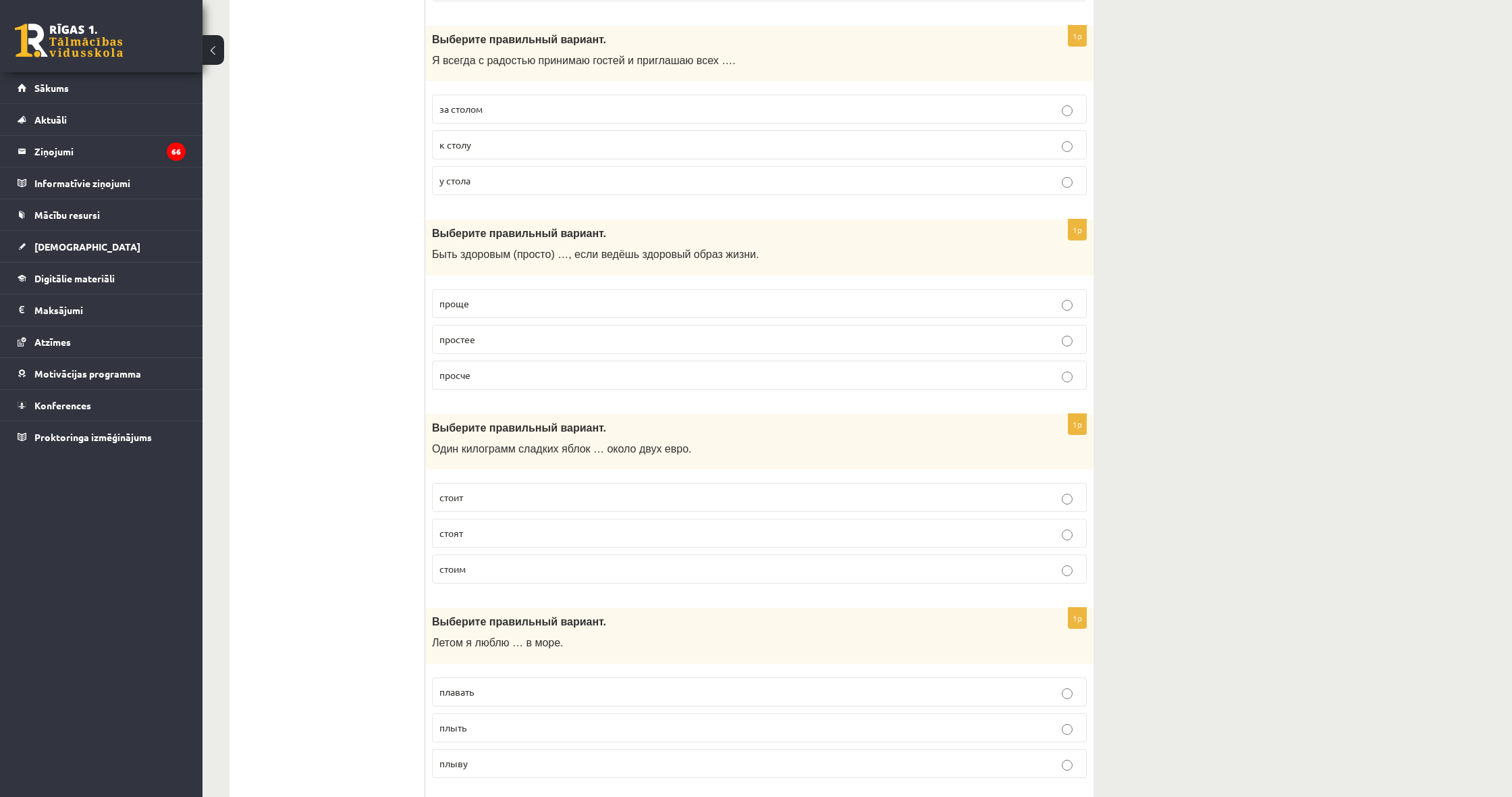
scroll to position [1727, 1]
click at [450, 131] on label "к столу" at bounding box center [759, 145] width 655 height 29
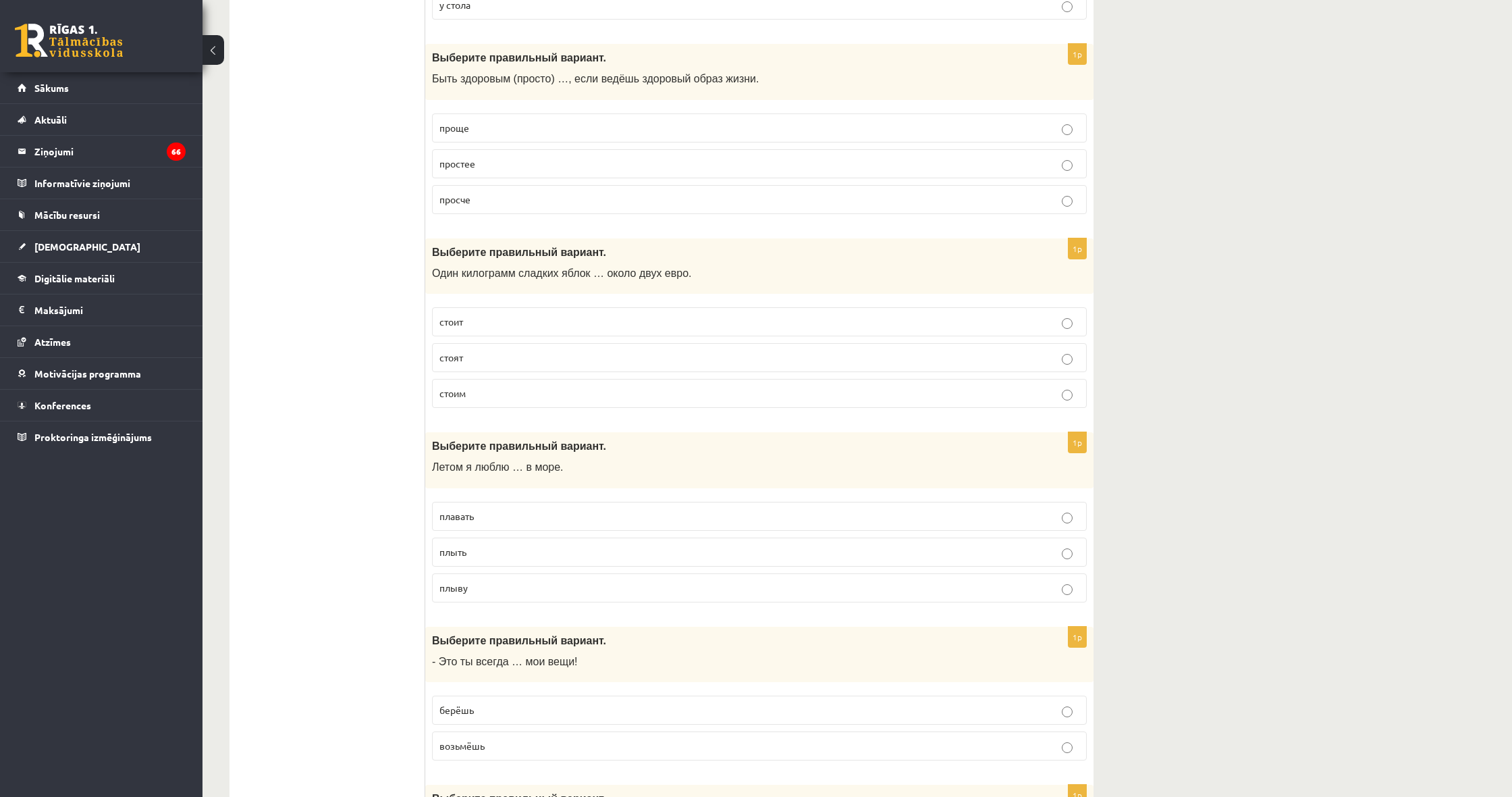
scroll to position [1904, 0]
click at [447, 192] on span "просче" at bounding box center [455, 198] width 31 height 12
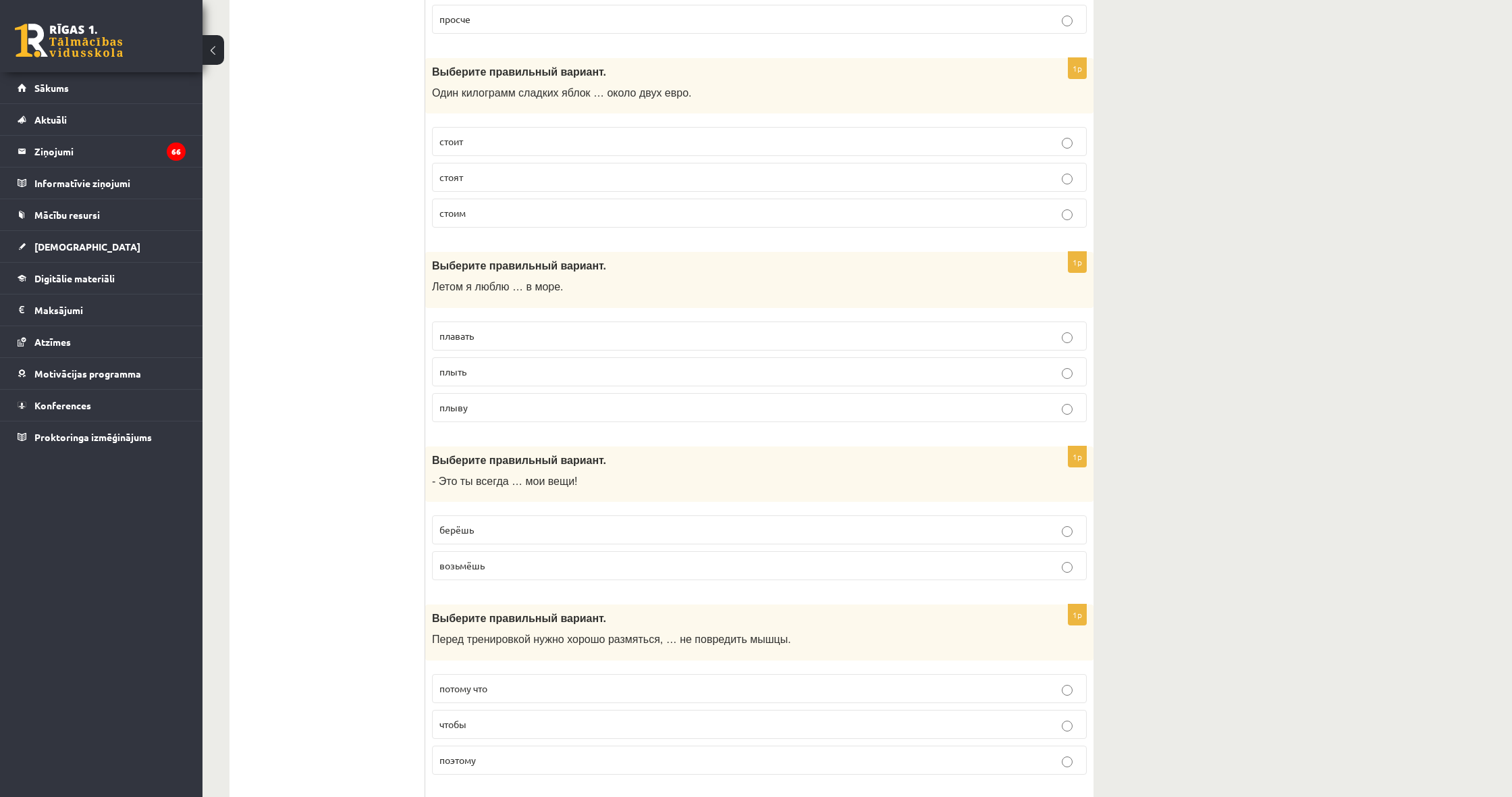
scroll to position [2083, 0]
click at [483, 133] on p "стоит" at bounding box center [759, 140] width 640 height 14
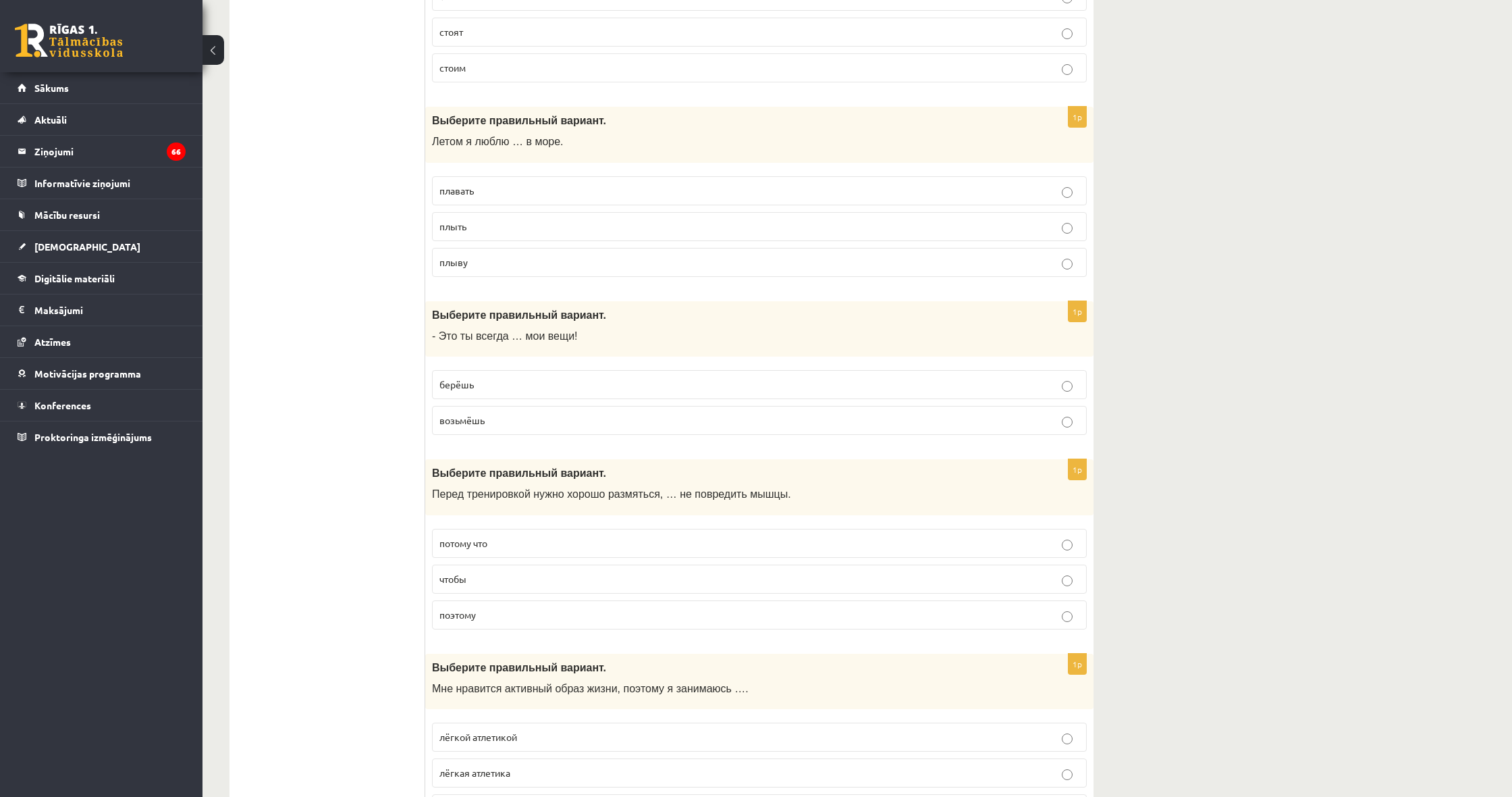
scroll to position [2229, 0]
click at [499, 219] on p "плыть" at bounding box center [759, 226] width 640 height 14
click at [522, 191] on label "плавать" at bounding box center [759, 190] width 655 height 29
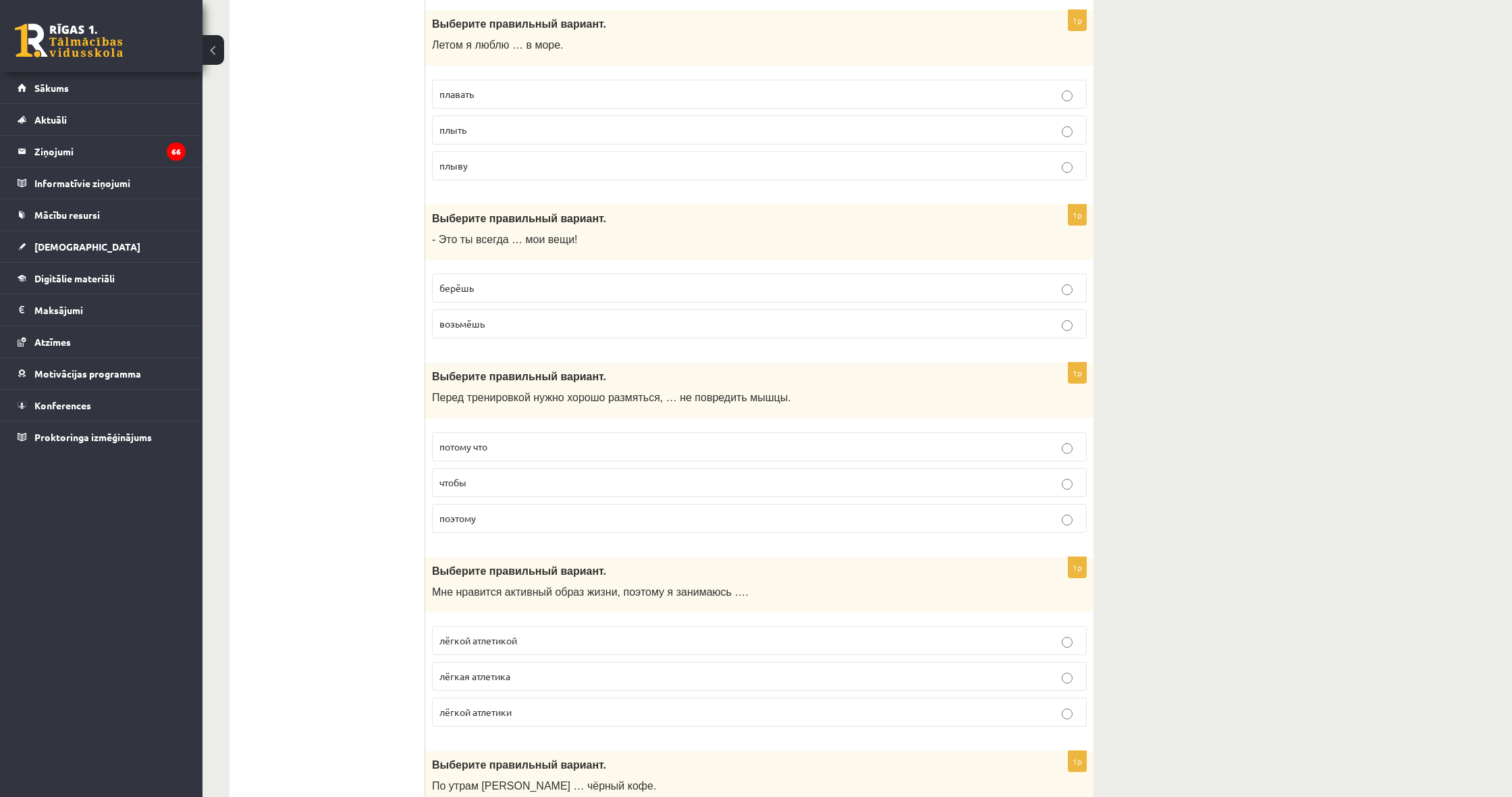
scroll to position [2342, 0]
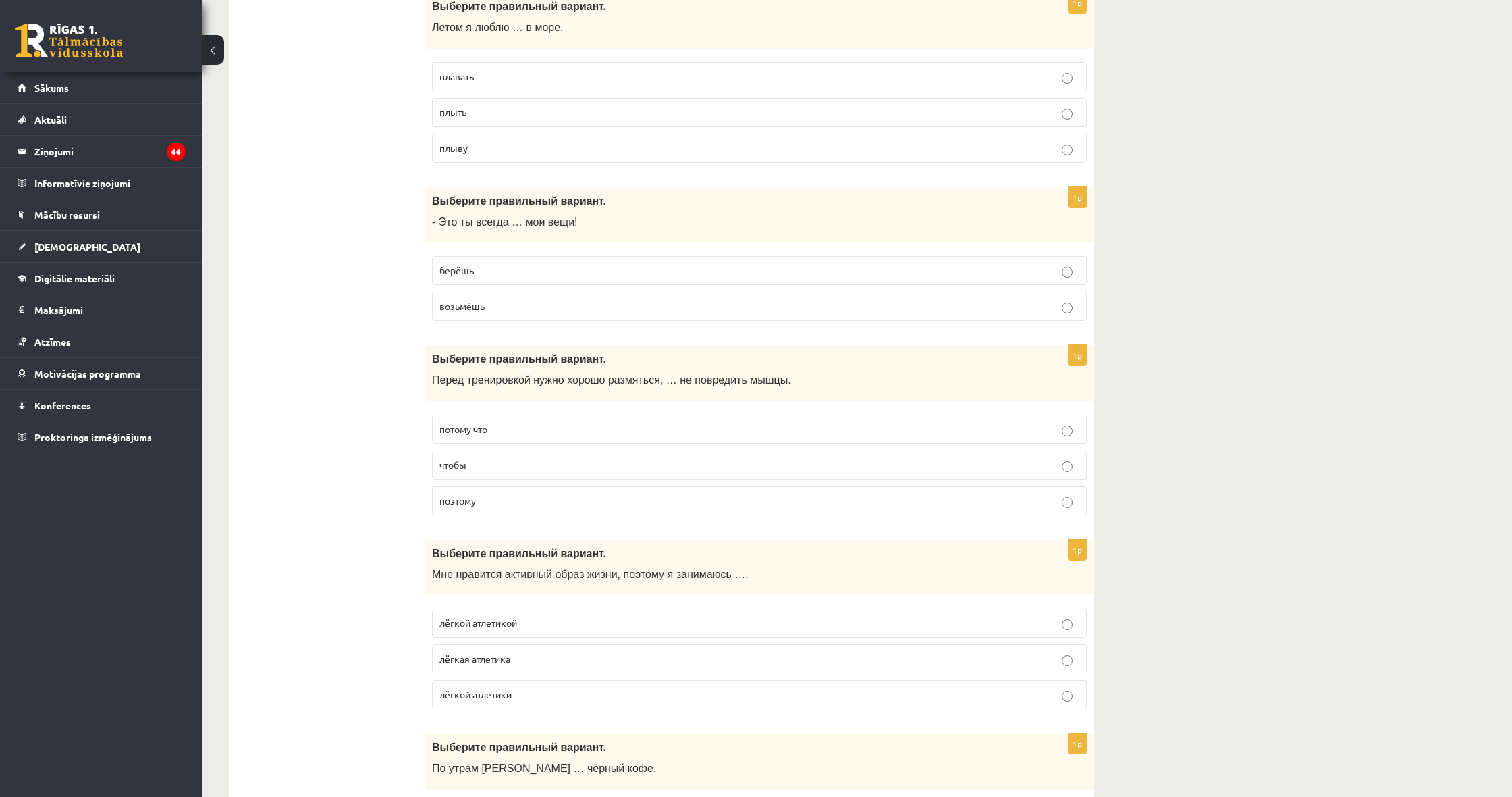
click at [531, 299] on p "возьмёшь" at bounding box center [759, 306] width 640 height 14
click at [532, 271] on label "берёшь" at bounding box center [759, 270] width 655 height 29
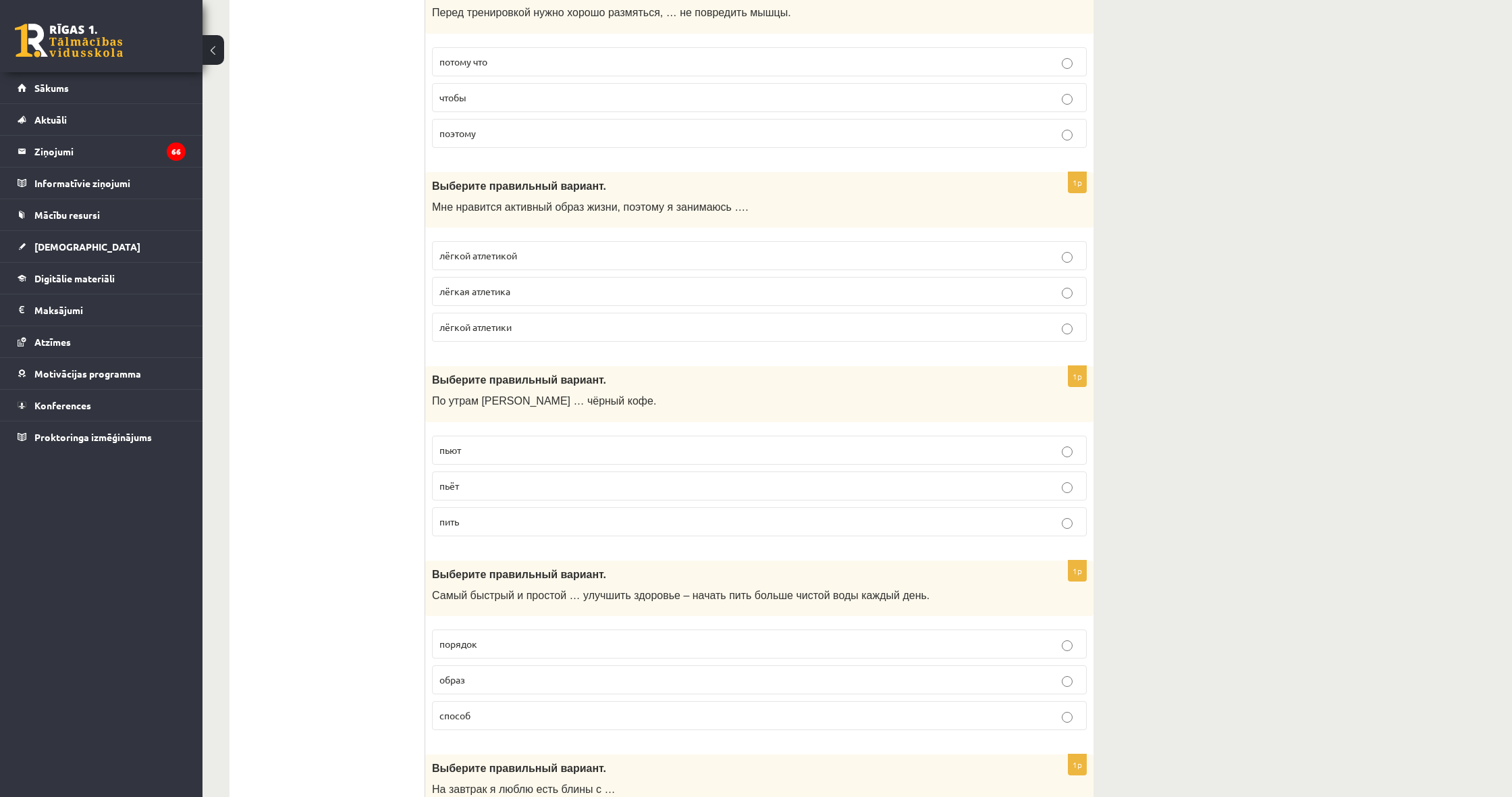
scroll to position [2665, 0]
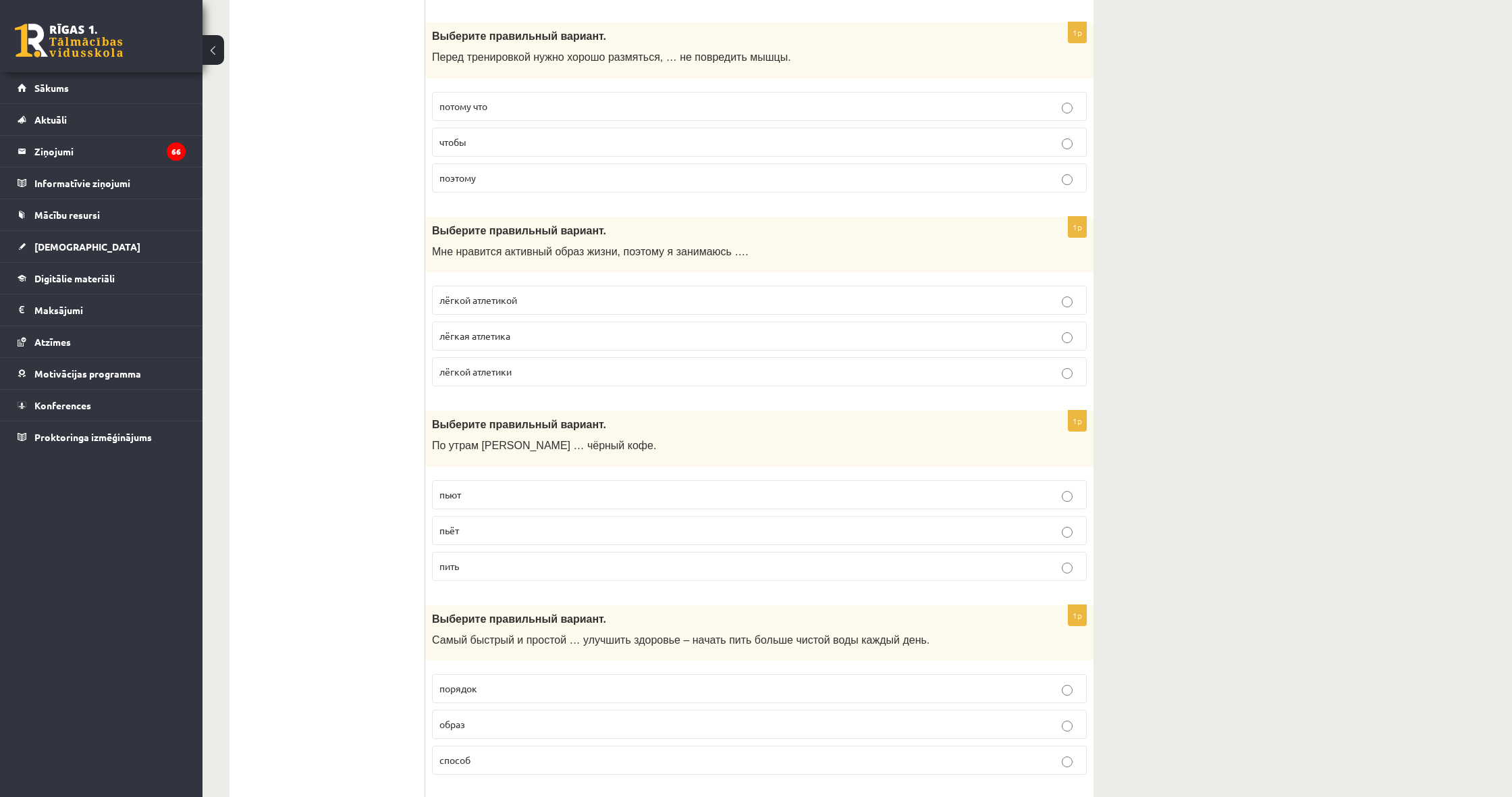
click at [509, 171] on p "поэтому" at bounding box center [759, 178] width 640 height 14
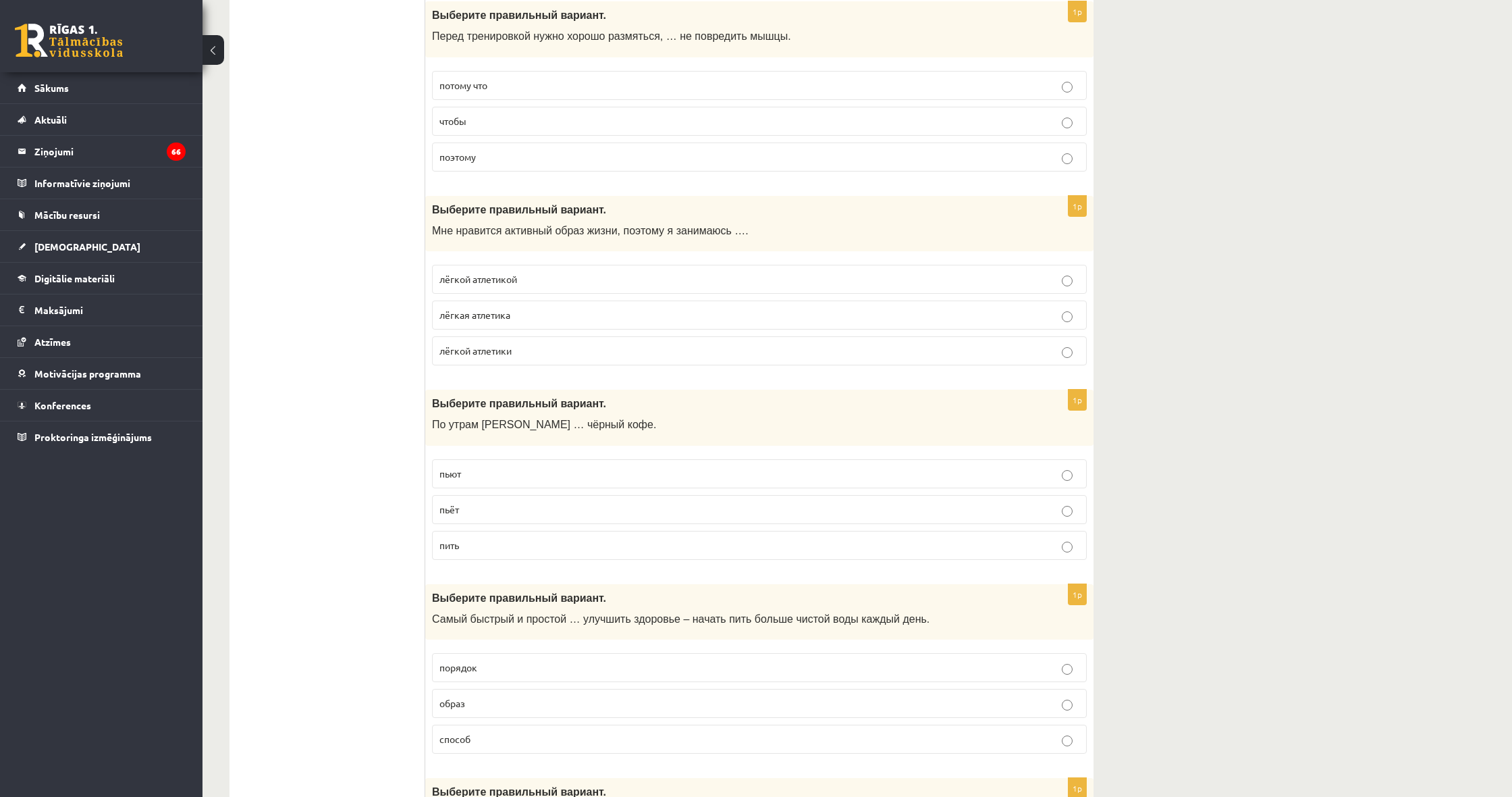
scroll to position [2685, 0]
click at [507, 85] on label "потому что" at bounding box center [759, 85] width 655 height 29
click at [490, 114] on p "чтобы" at bounding box center [759, 121] width 640 height 14
click at [509, 85] on label "потому что" at bounding box center [759, 85] width 655 height 29
click at [507, 114] on p "чтобы" at bounding box center [759, 121] width 640 height 14
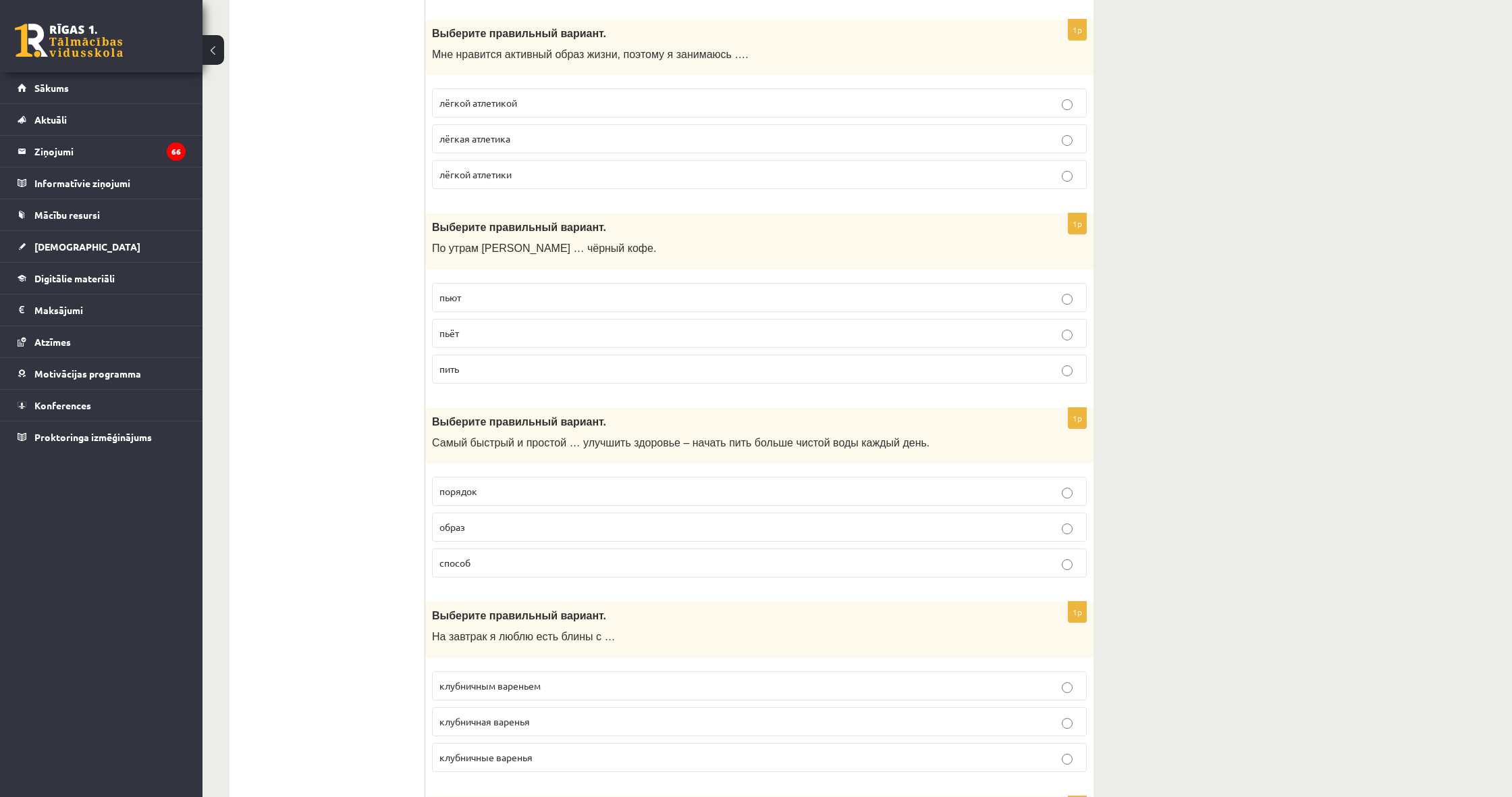
scroll to position [2870, 0]
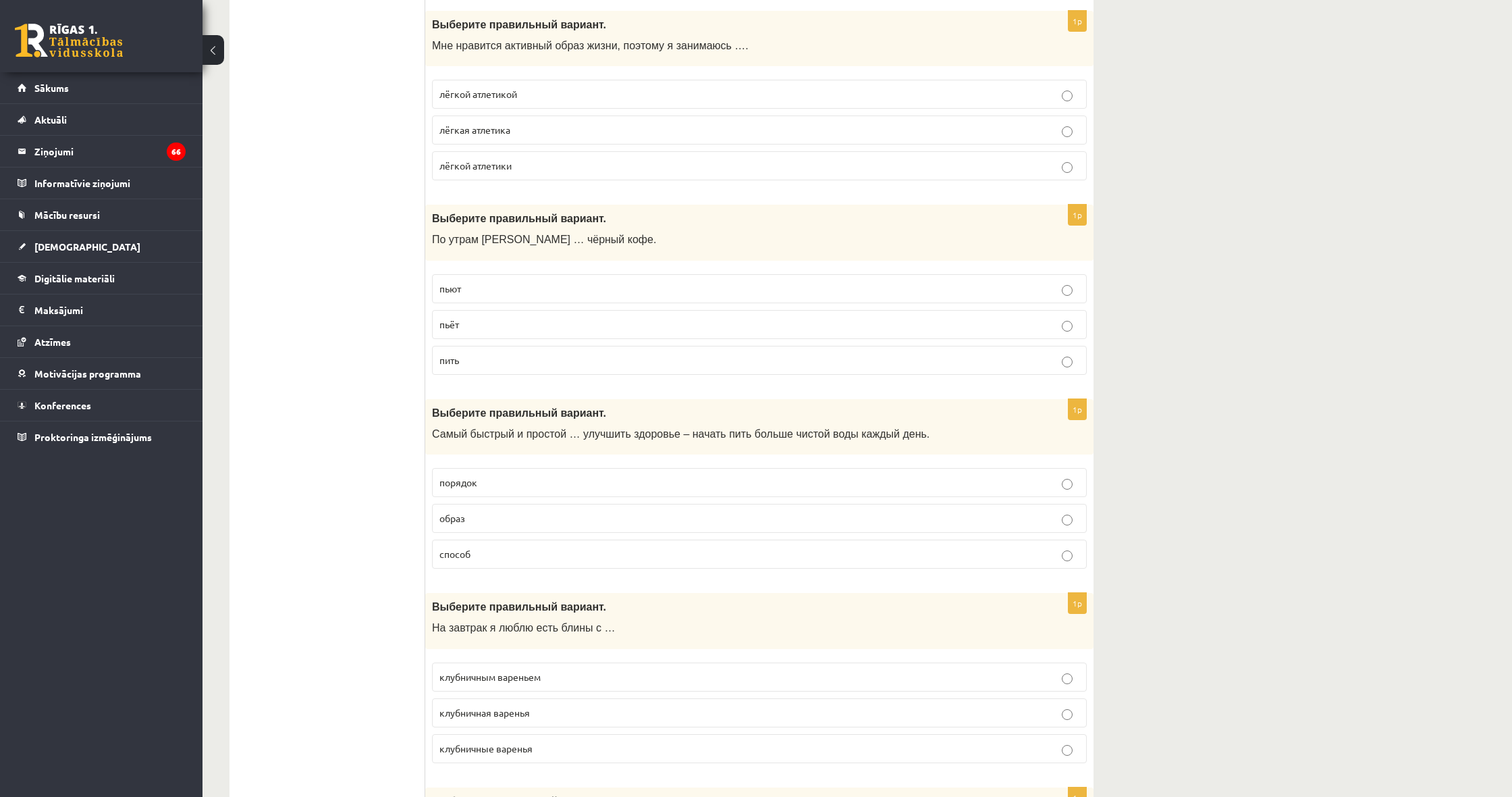
click at [572, 99] on fieldset "лёгкой атлетикой лёгкая атлетика лёгкой атлетики" at bounding box center [759, 128] width 655 height 112
click at [589, 87] on p "лёгкой атлетикой" at bounding box center [759, 94] width 640 height 14
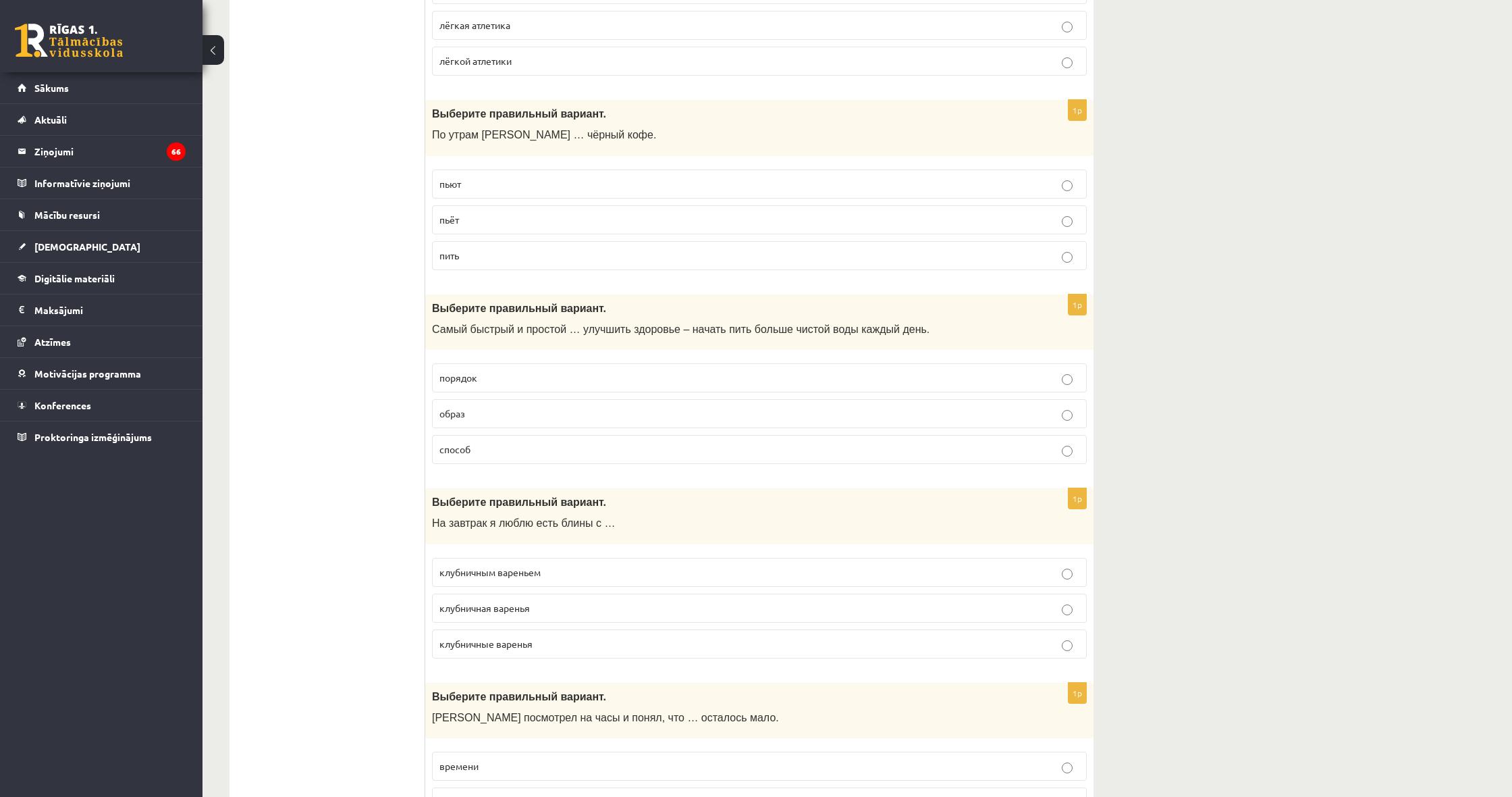
scroll to position [2976, 1]
click at [524, 211] on p "пьёт" at bounding box center [759, 218] width 640 height 14
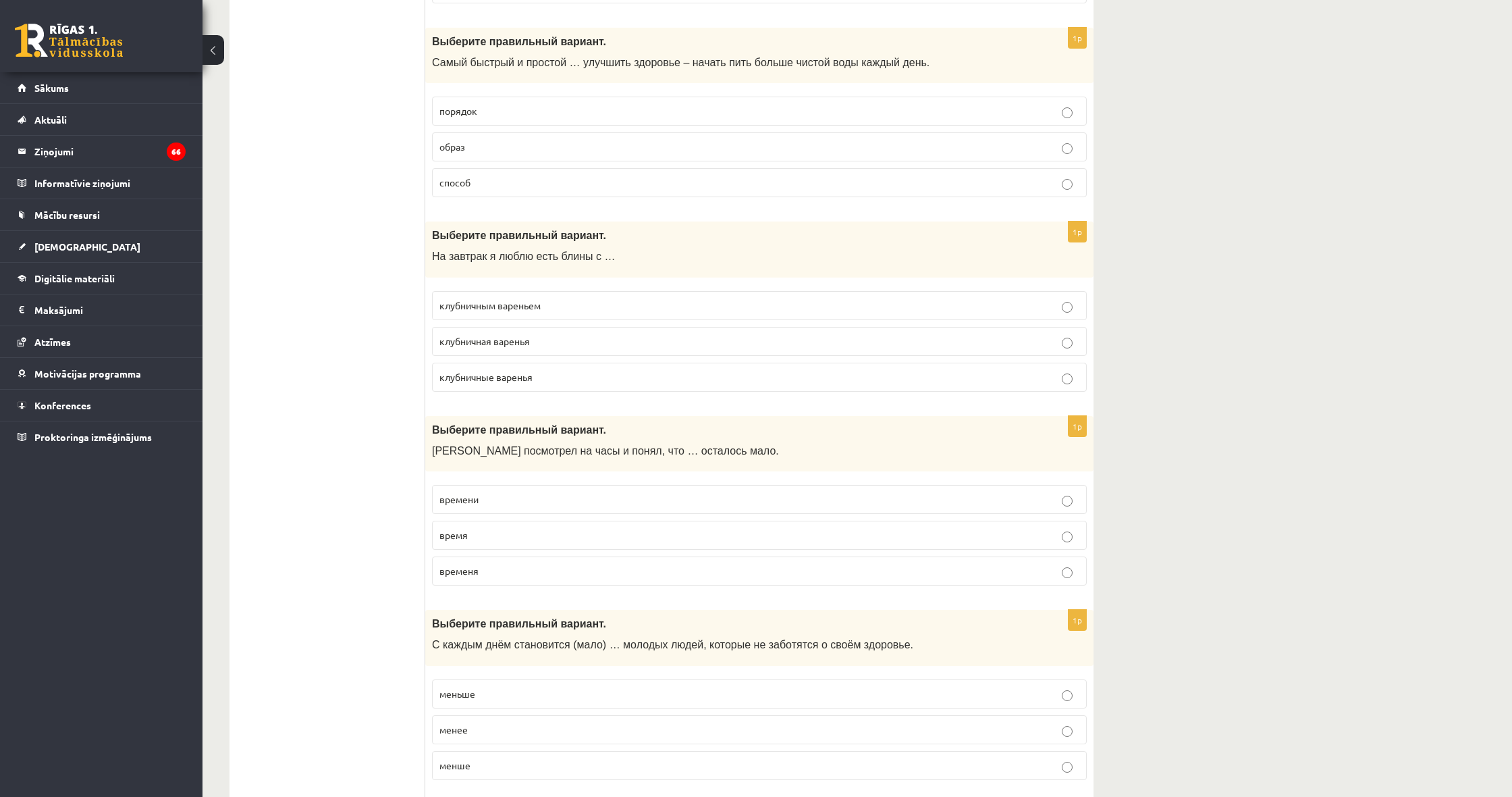
scroll to position [3249, 0]
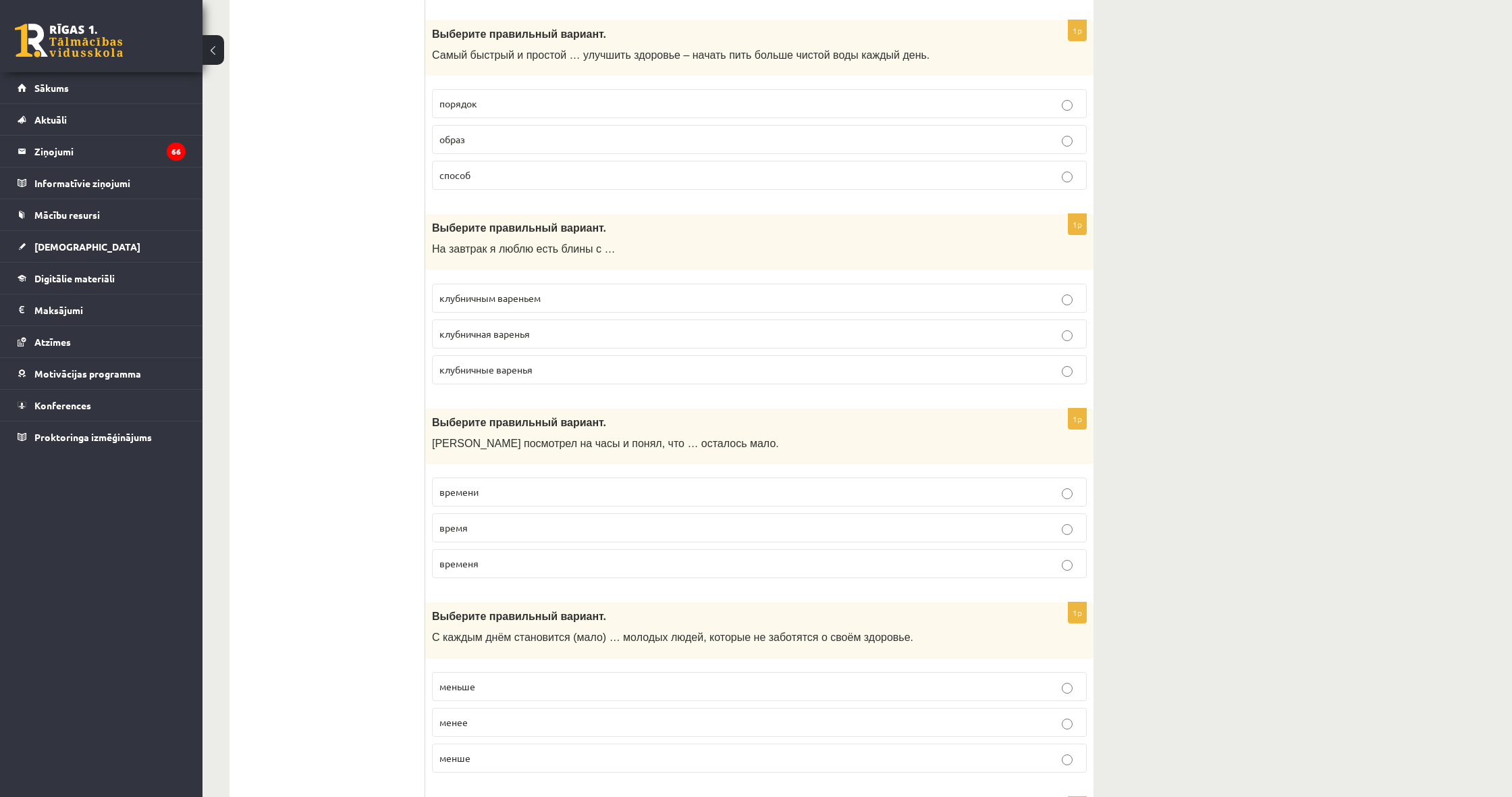
click at [536, 172] on label "способ" at bounding box center [759, 175] width 655 height 29
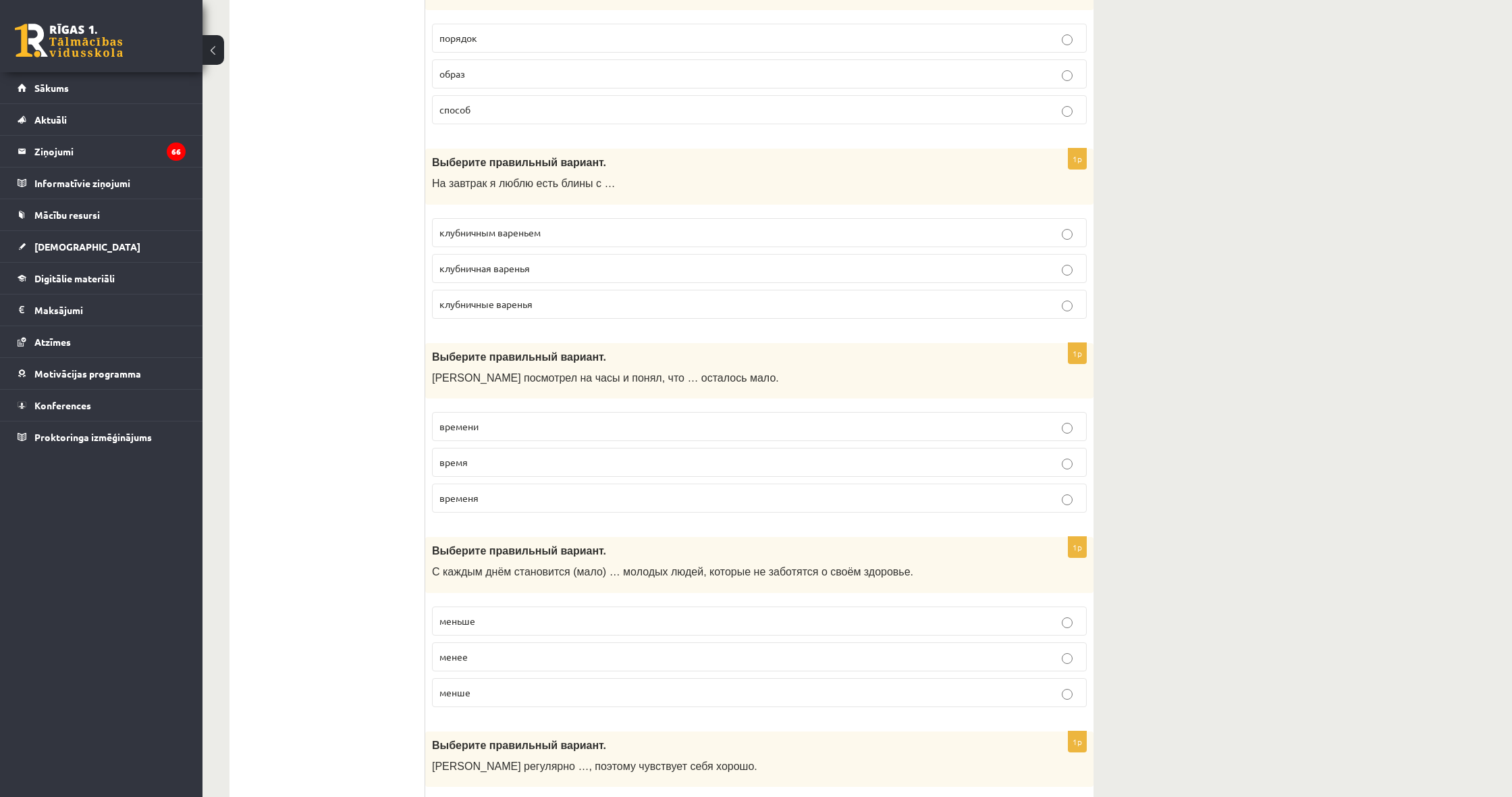
scroll to position [3346, 0]
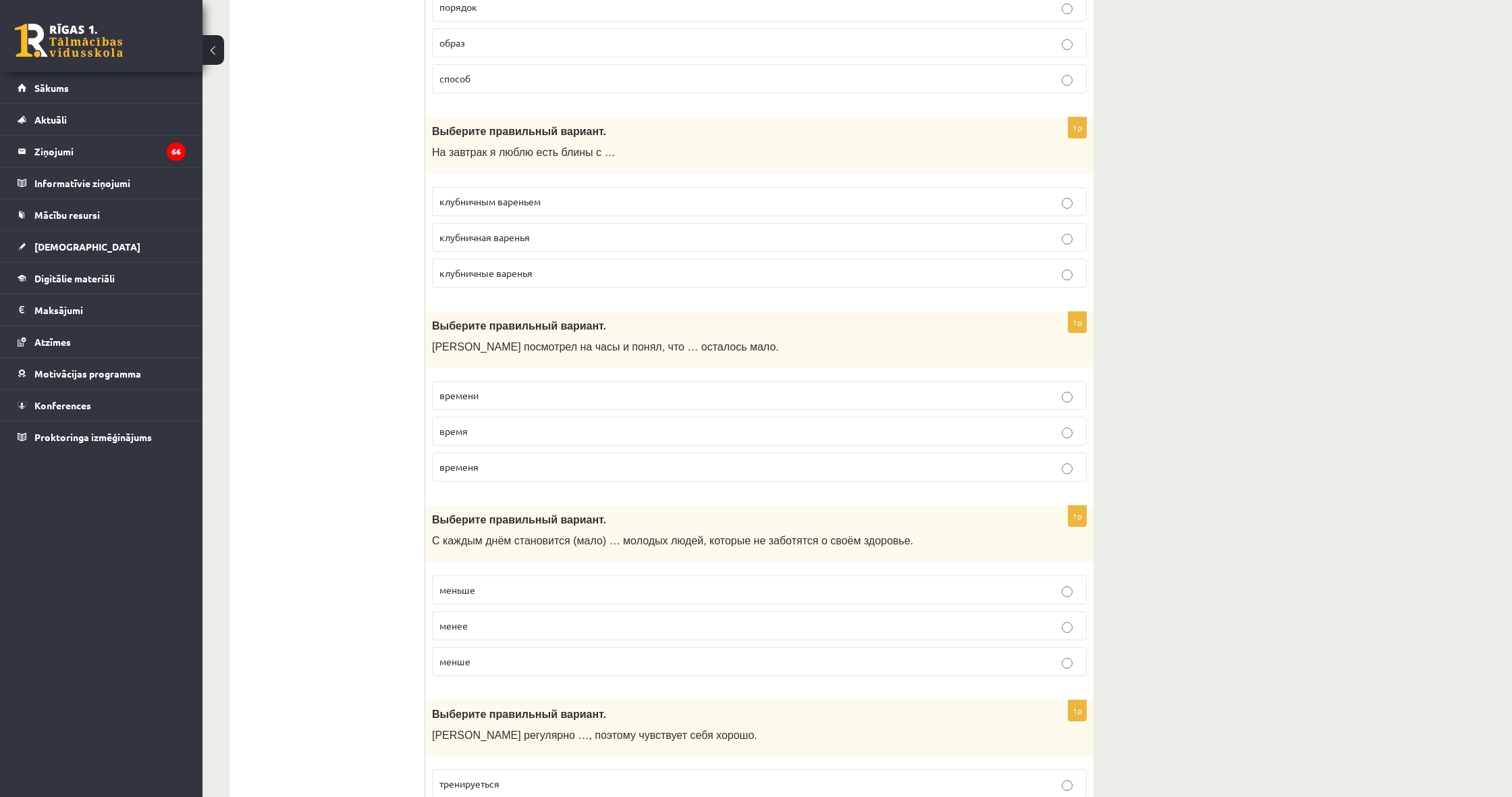
click at [531, 194] on p "клубничным вареньем" at bounding box center [759, 201] width 640 height 14
click at [541, 230] on p "клубничная варенья" at bounding box center [759, 237] width 640 height 14
click at [472, 187] on label "клубничным вареньем" at bounding box center [759, 201] width 655 height 29
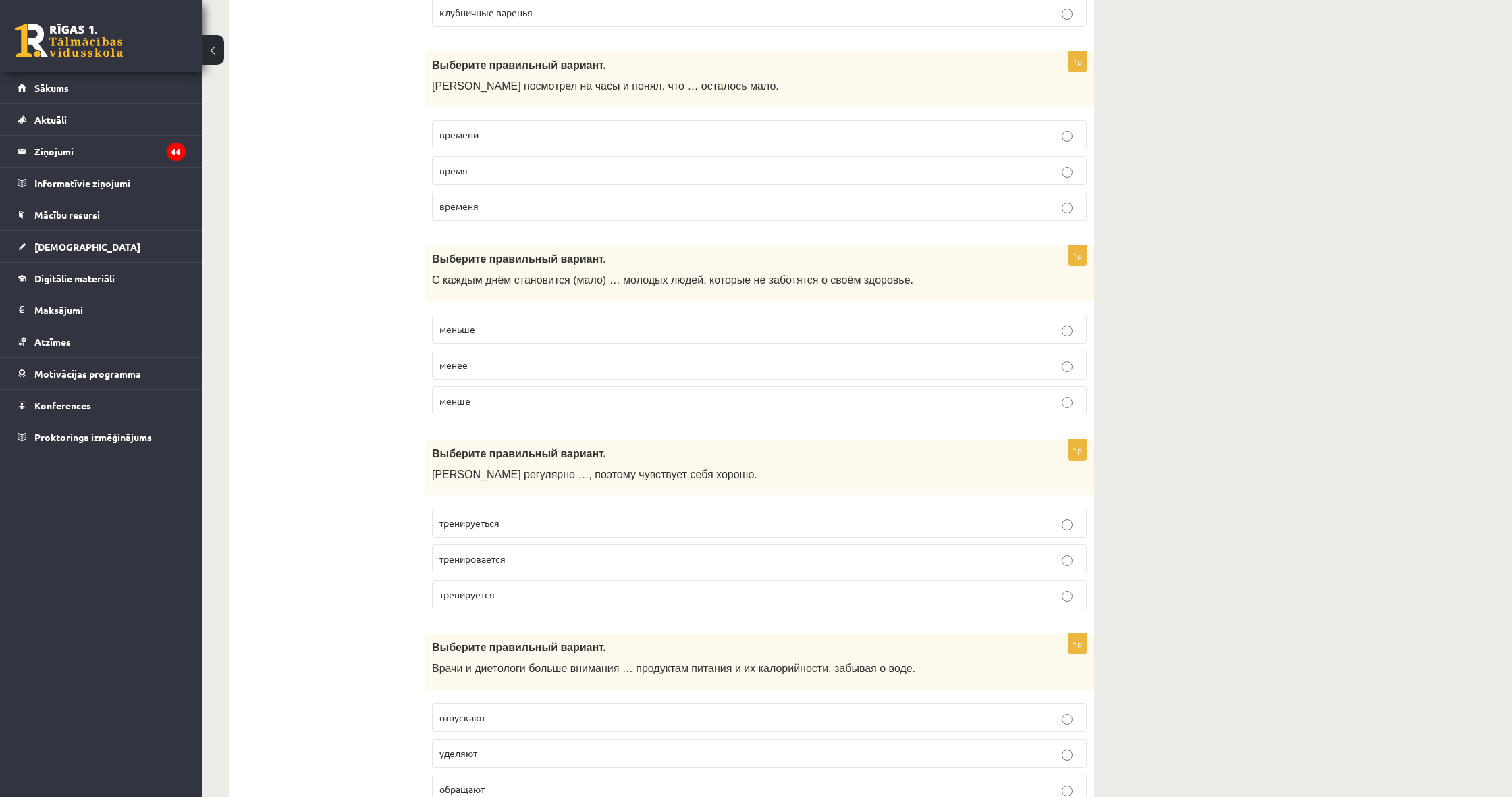
scroll to position [3607, 0]
click at [504, 199] on p "временя" at bounding box center [759, 206] width 640 height 14
click at [515, 128] on p "времени" at bounding box center [759, 135] width 640 height 14
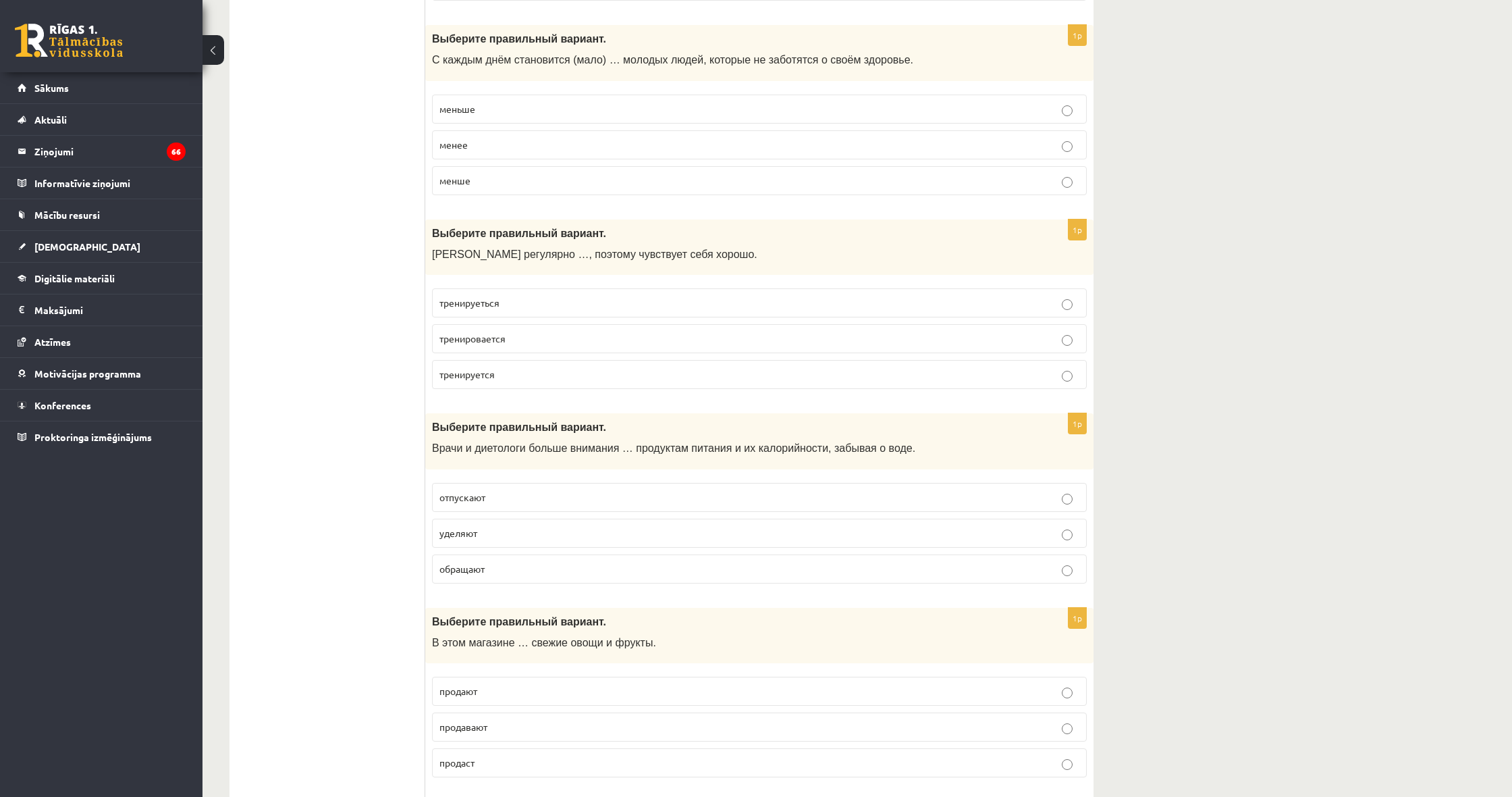
scroll to position [3827, 1]
click at [513, 102] on label "меньше" at bounding box center [759, 109] width 655 height 29
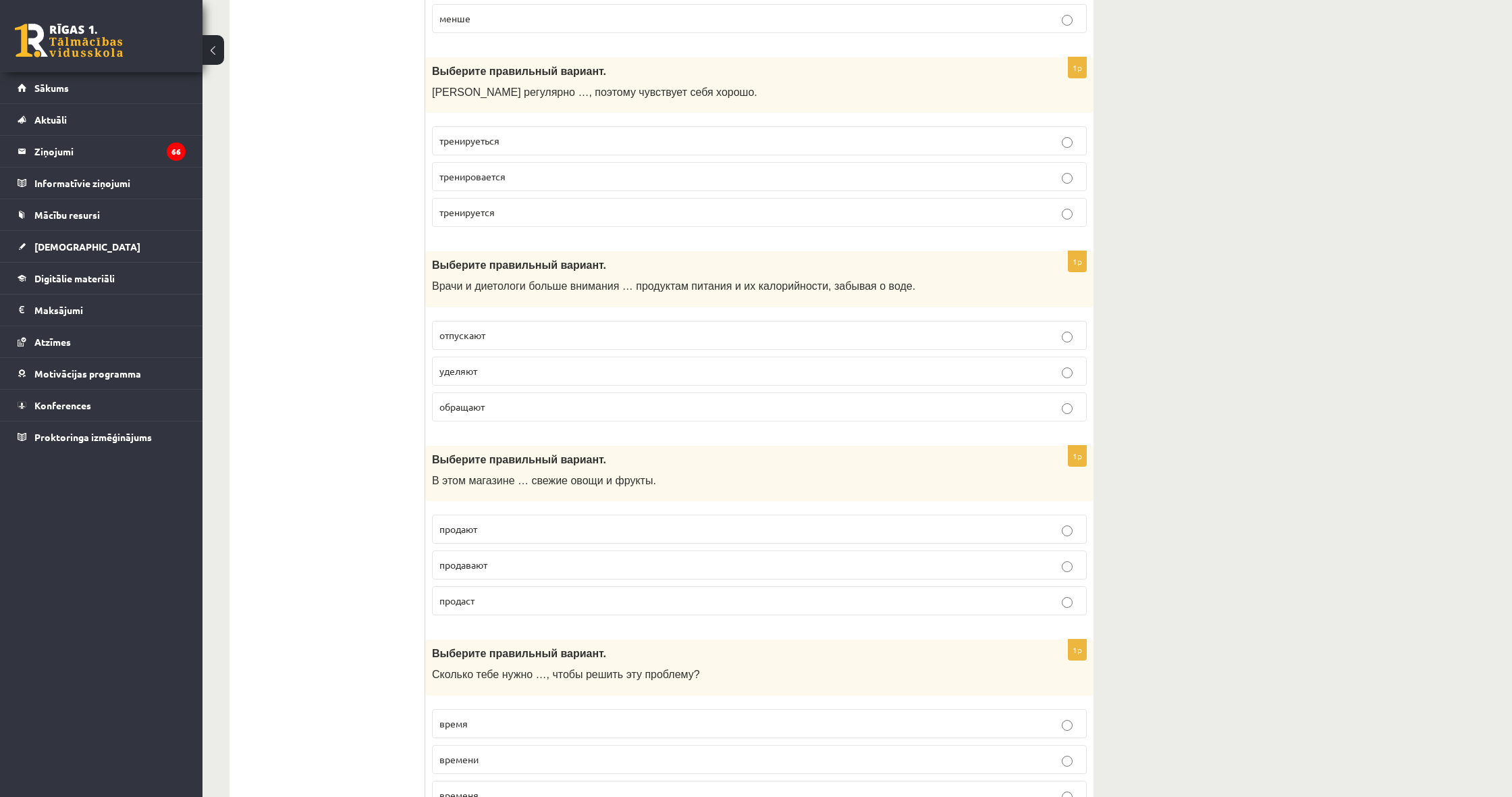
scroll to position [4021, 0]
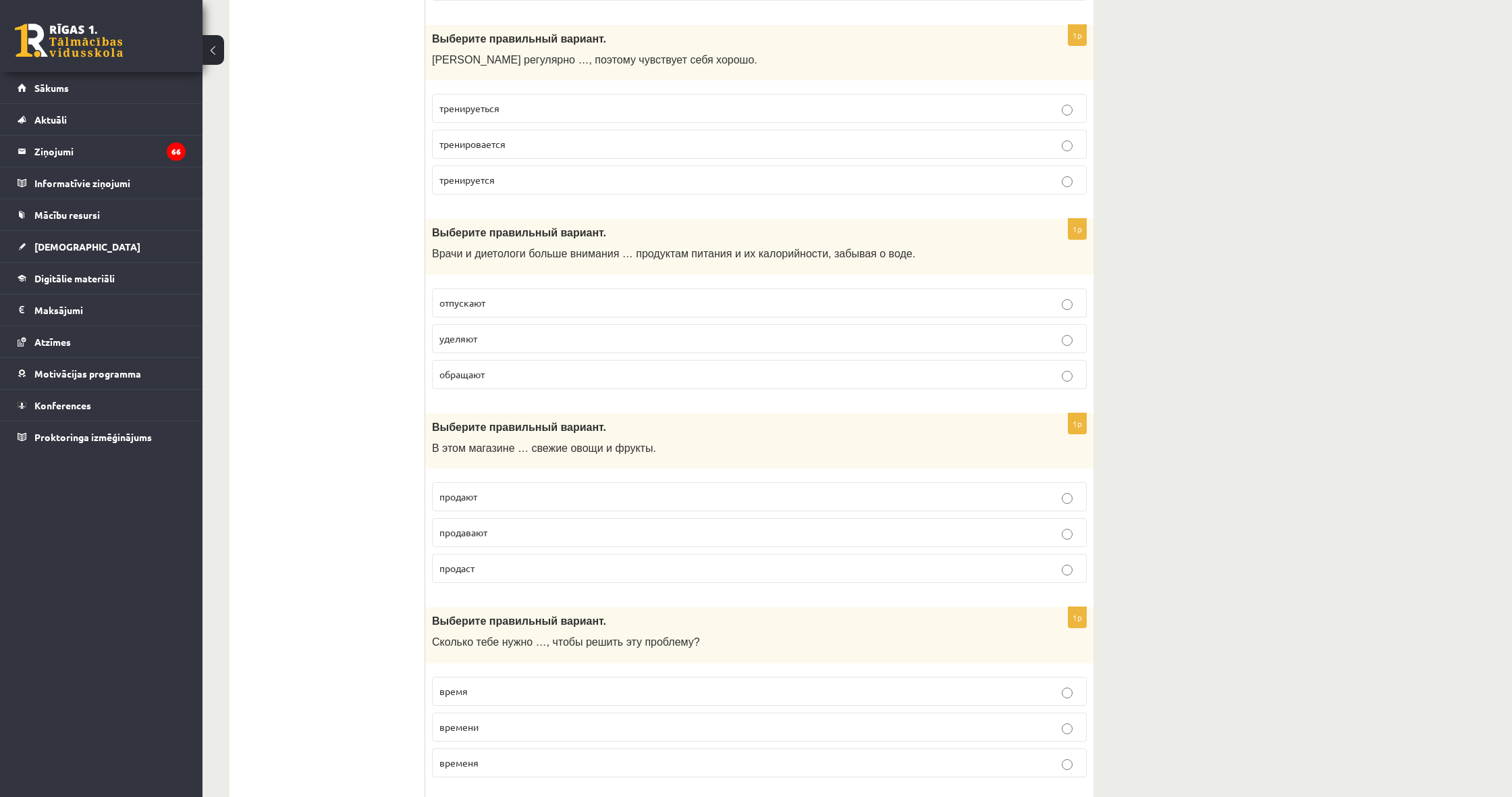
click at [540, 102] on label "тренируеться" at bounding box center [759, 108] width 655 height 29
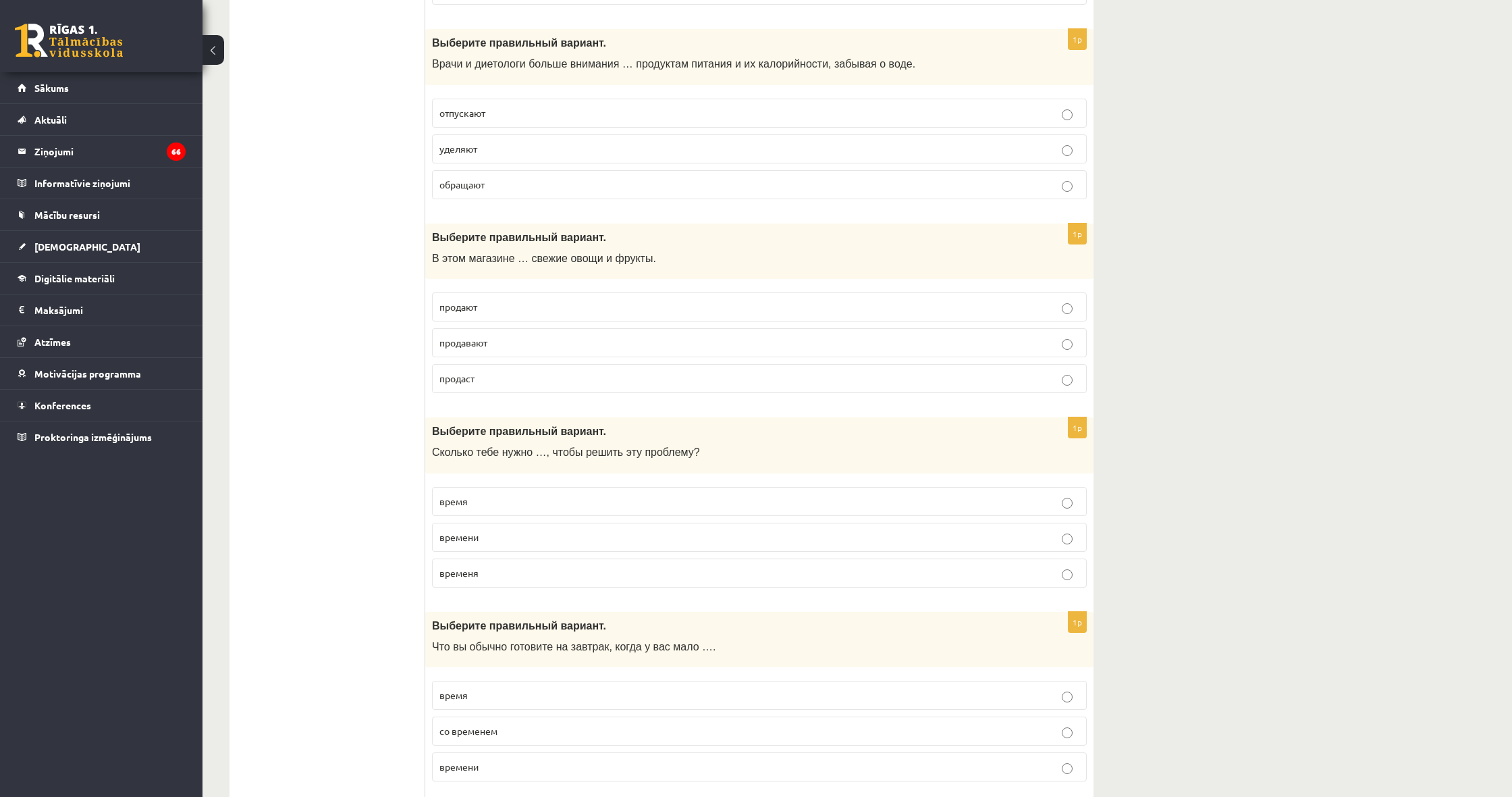
scroll to position [4214, 0]
click at [547, 167] on label "обращают" at bounding box center [759, 181] width 655 height 29
click at [555, 138] on p "уделяют" at bounding box center [759, 145] width 640 height 14
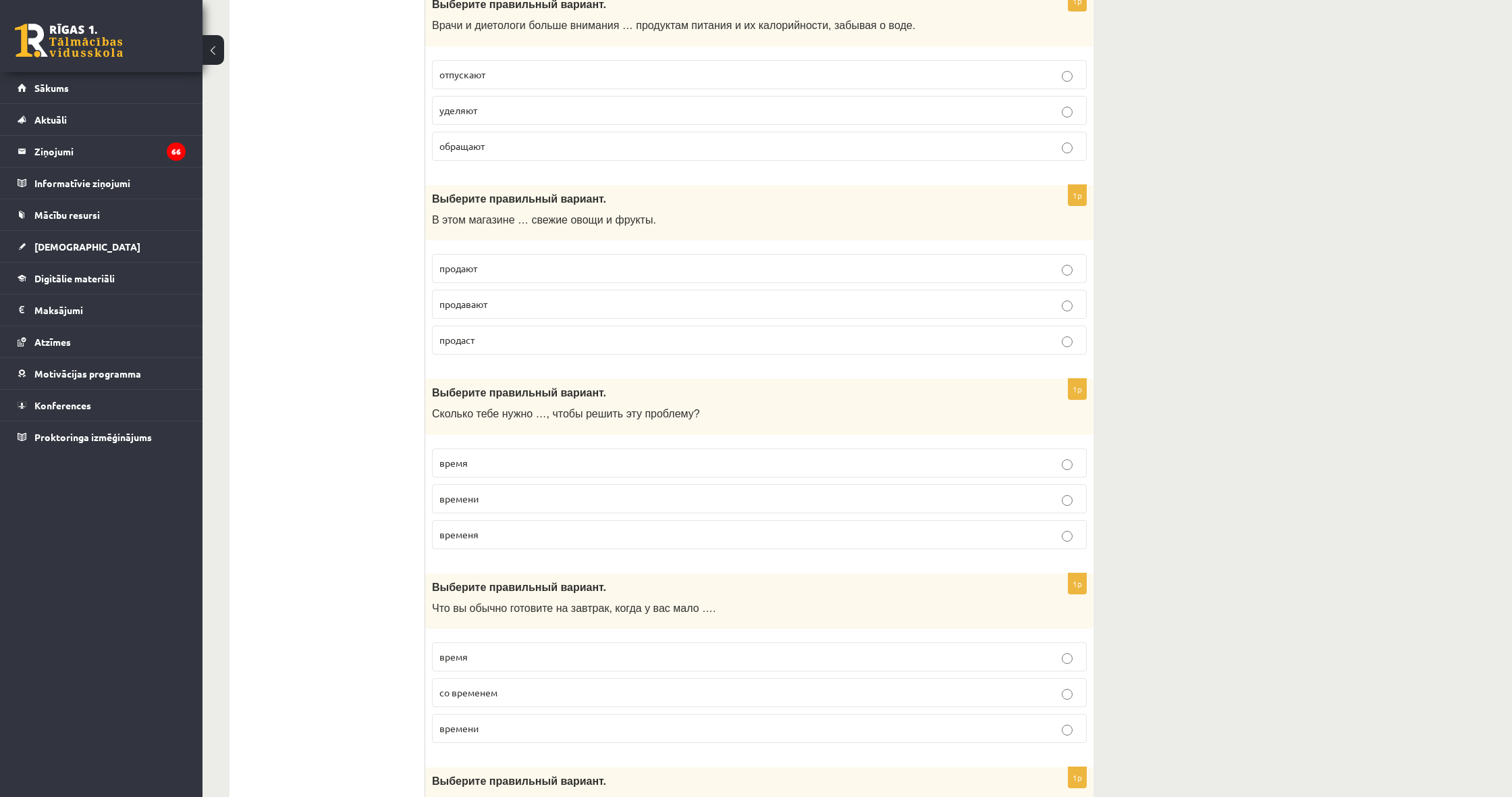
scroll to position [4252, 0]
click at [555, 136] on p "обращают" at bounding box center [759, 143] width 640 height 14
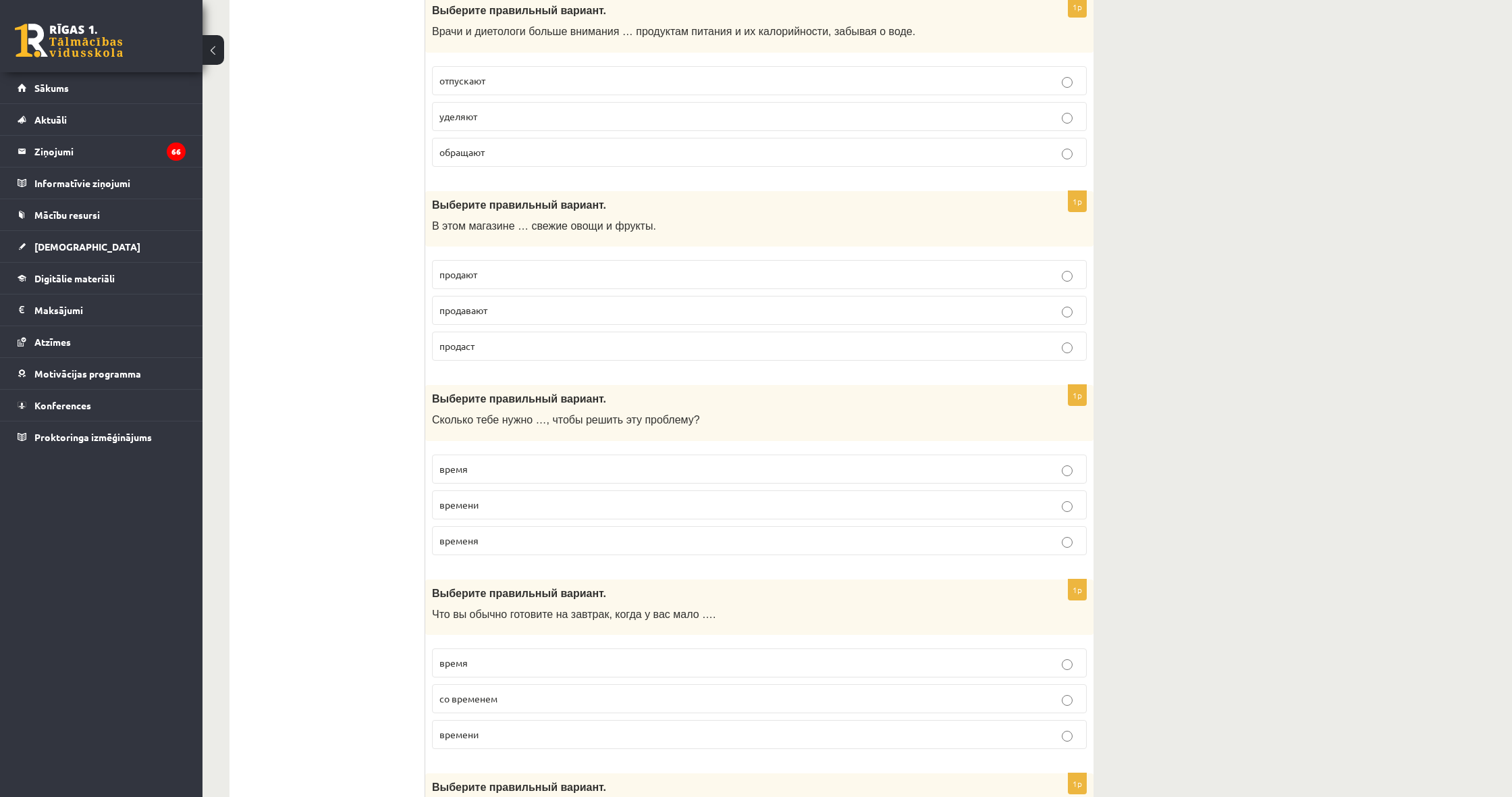
scroll to position [4242, 0]
click at [538, 75] on p "отпускают" at bounding box center [759, 82] width 640 height 14
click at [497, 147] on p "обращают" at bounding box center [759, 154] width 640 height 14
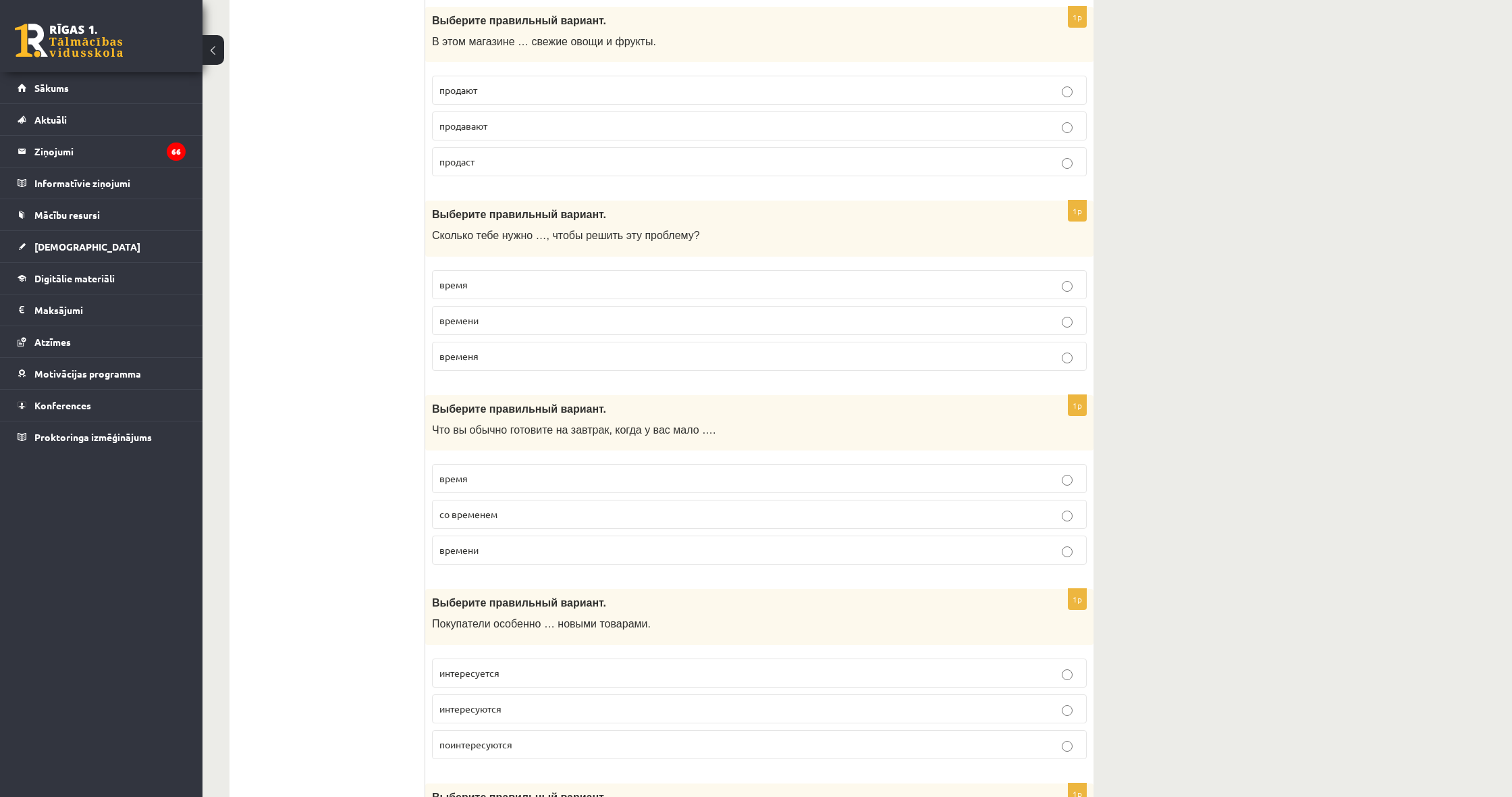
scroll to position [4428, 0]
click at [552, 83] on p "продают" at bounding box center [759, 90] width 640 height 14
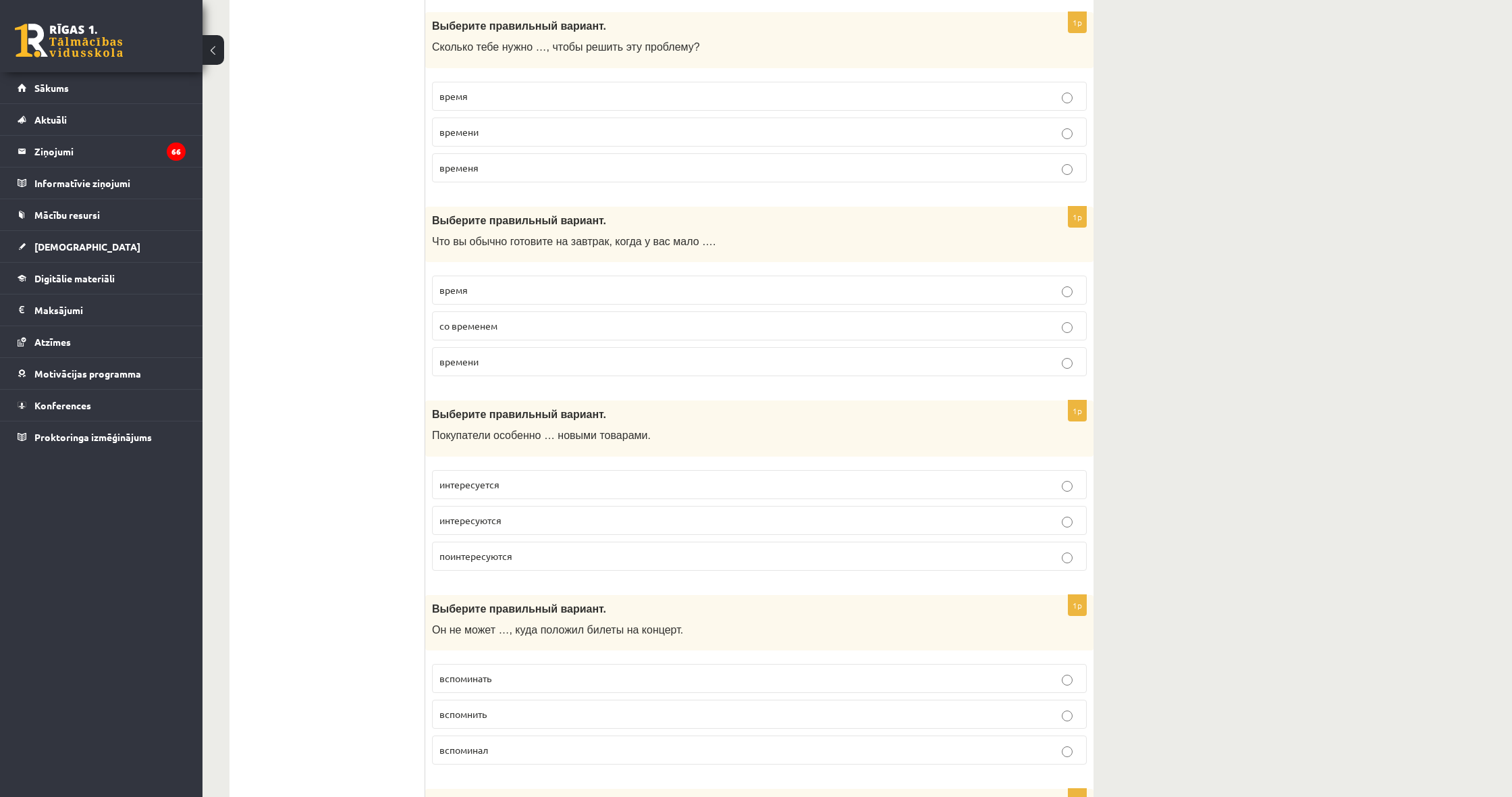
scroll to position [4613, 0]
click at [552, 128] on p "времени" at bounding box center [759, 136] width 640 height 14
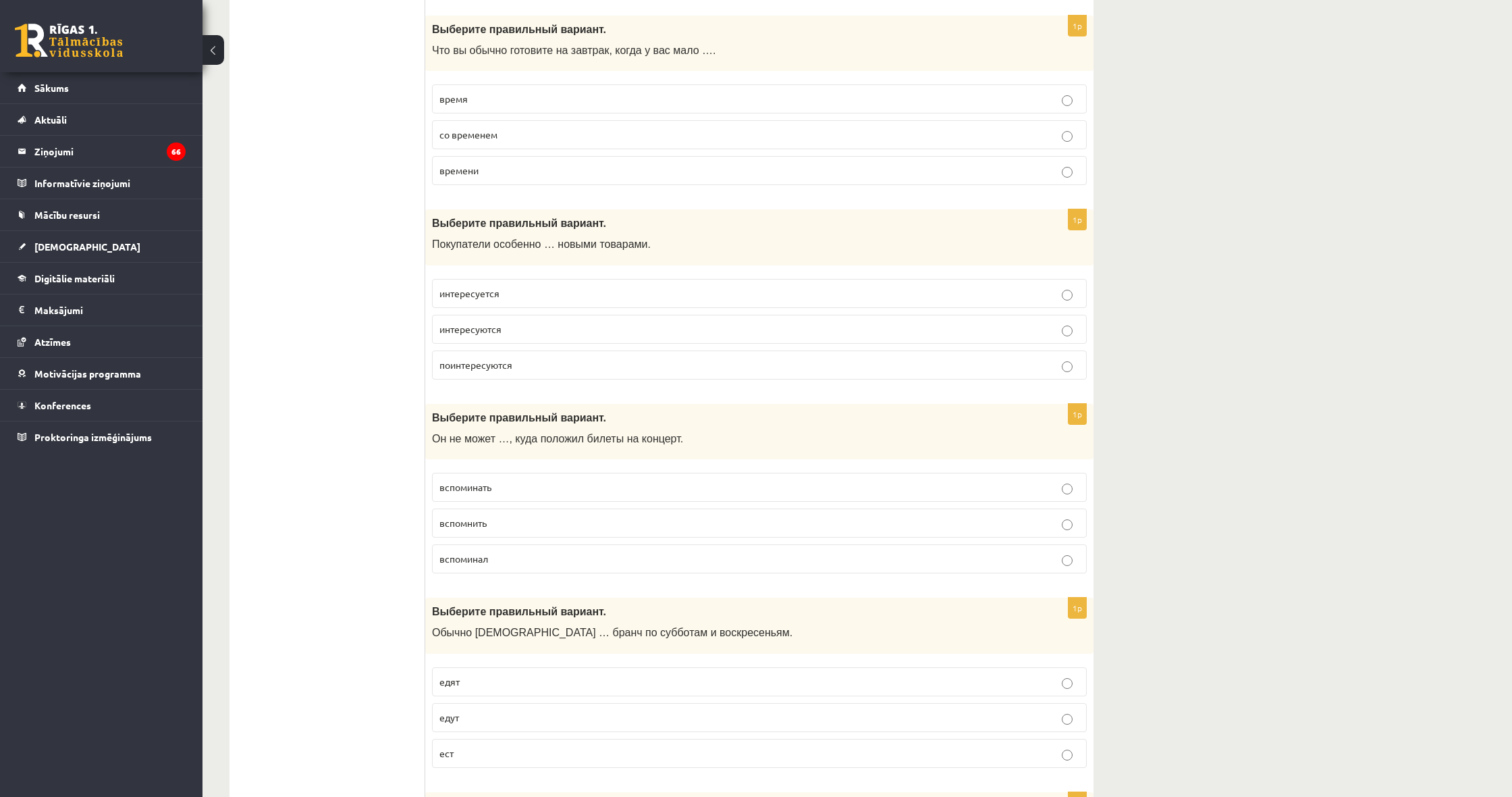
scroll to position [4799, 0]
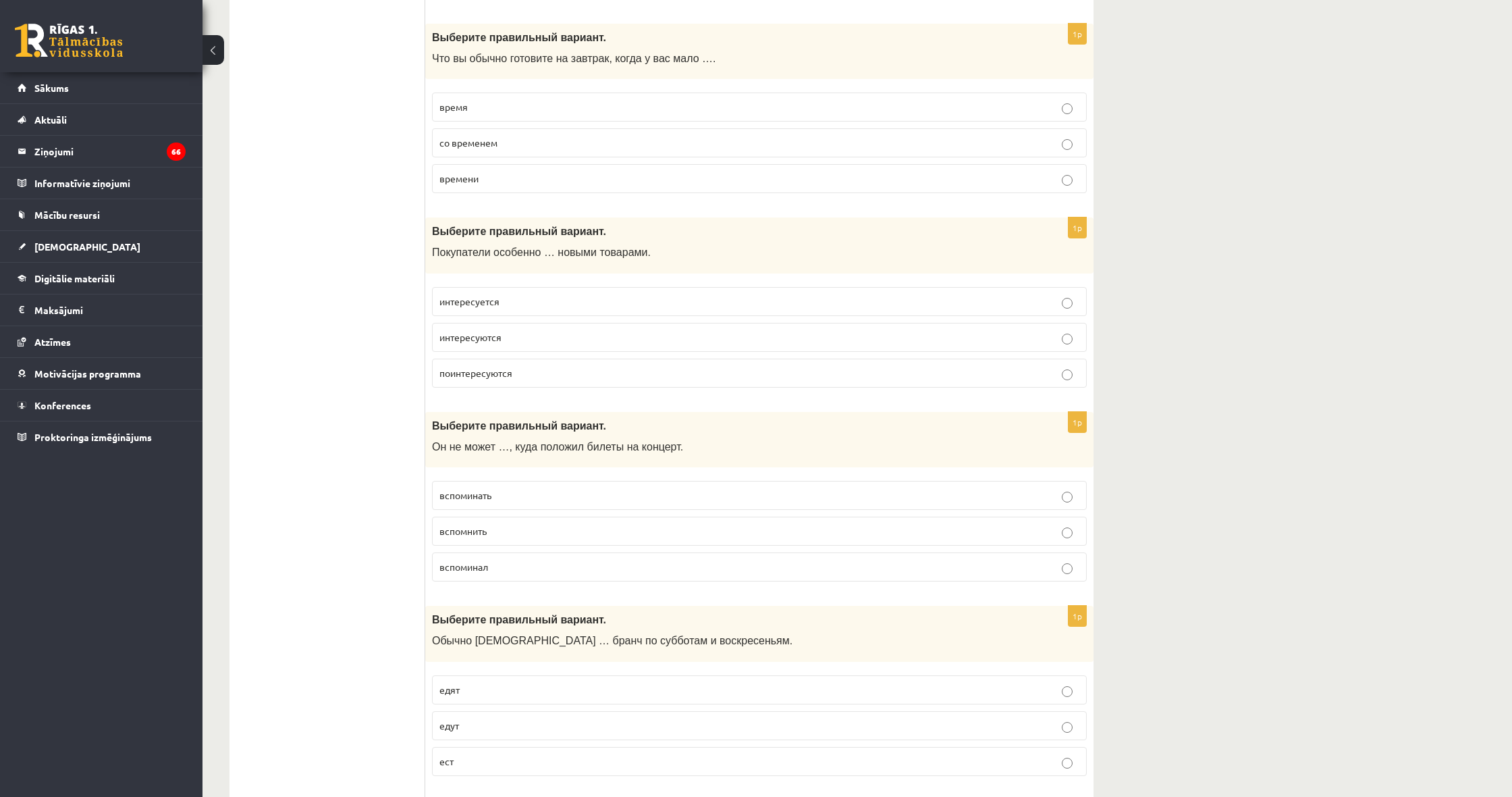
click at [551, 164] on label "времени" at bounding box center [759, 178] width 655 height 29
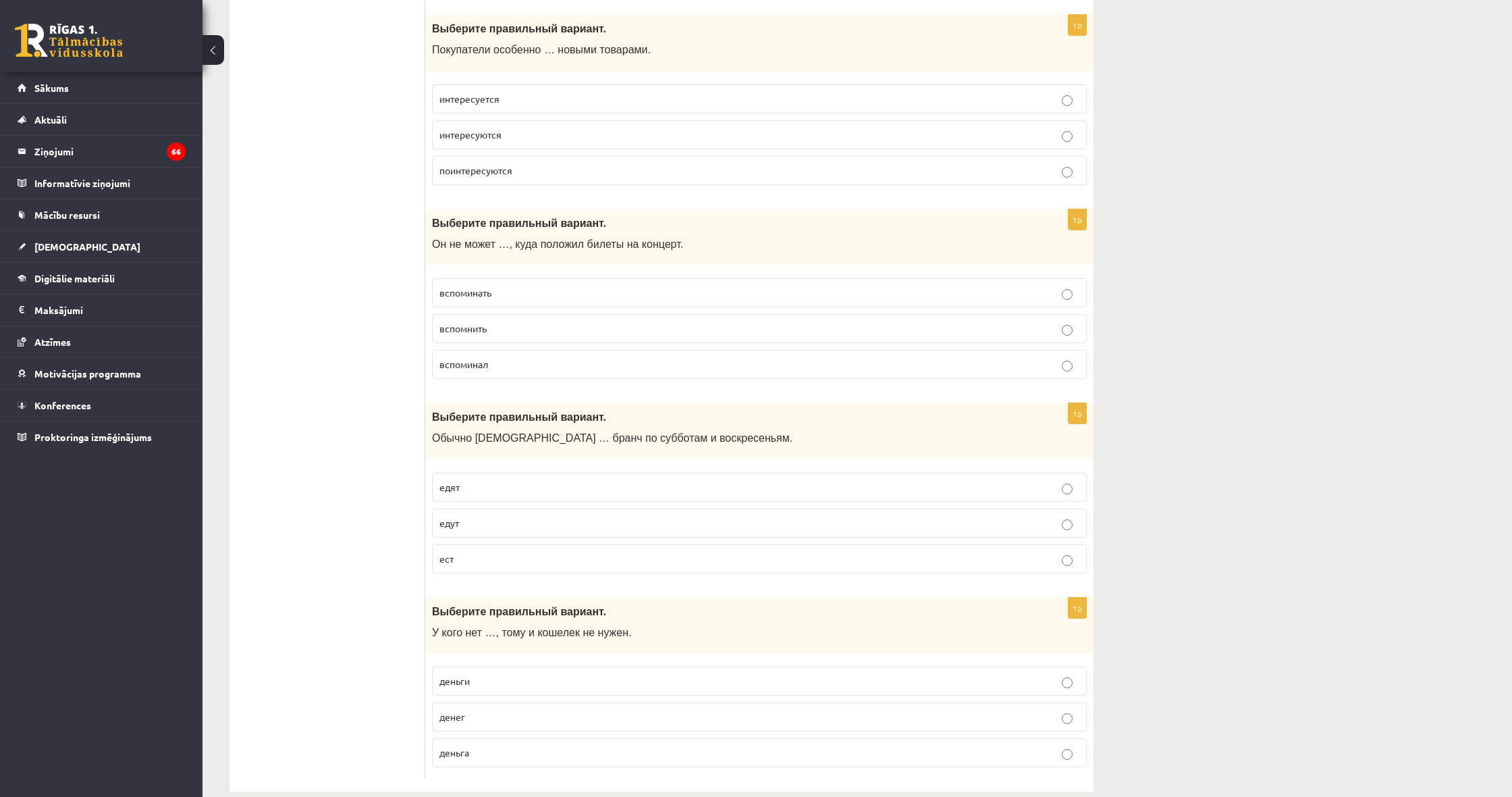
scroll to position [5001, 0]
click at [595, 704] on label "денег" at bounding box center [759, 717] width 655 height 29
click at [627, 552] on p "ест" at bounding box center [759, 559] width 640 height 14
click at [574, 287] on p "вспоминать" at bounding box center [759, 294] width 640 height 14
click at [564, 92] on p "интересуется" at bounding box center [759, 100] width 640 height 14
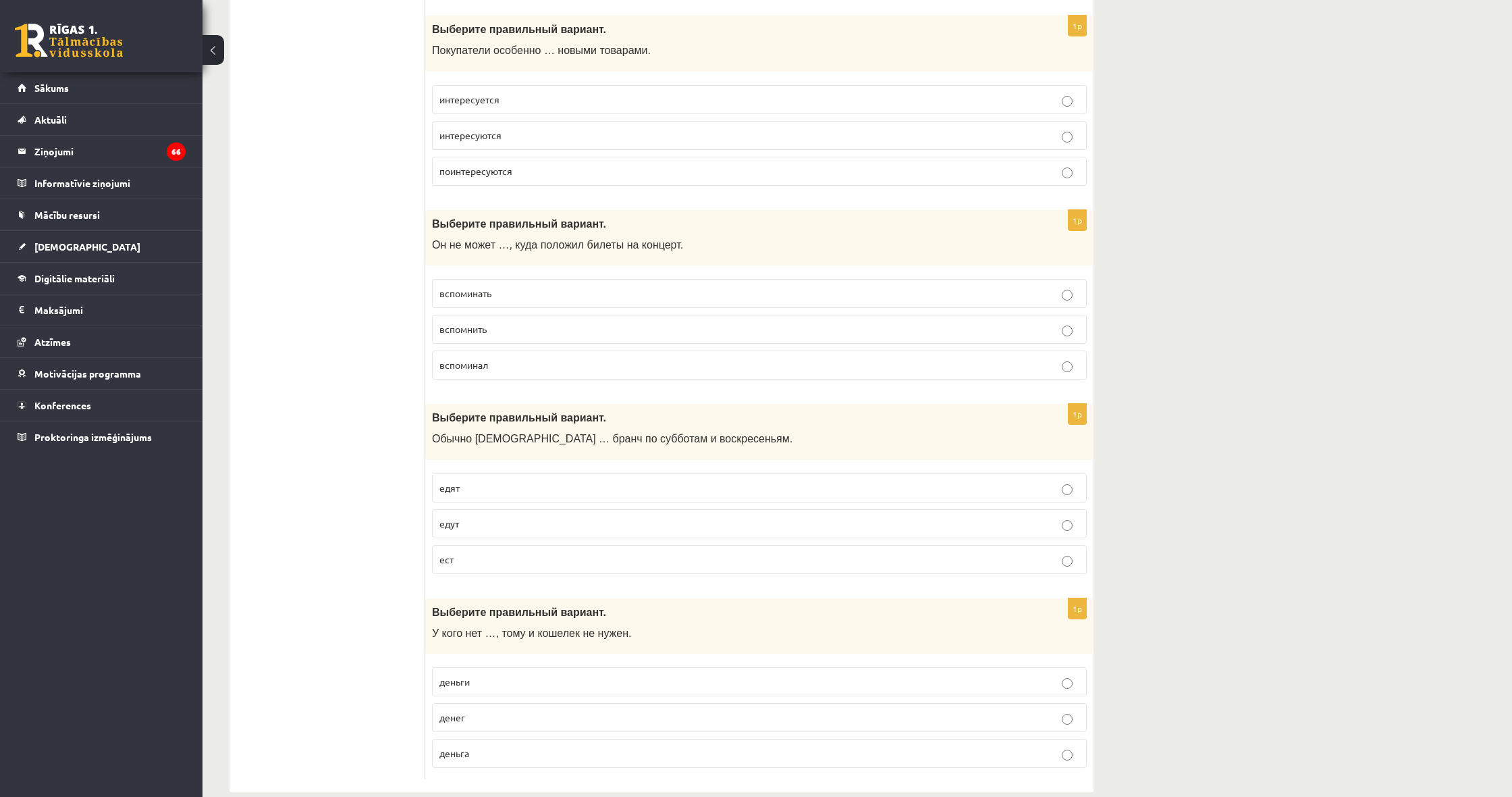
click at [645, 128] on p "интересуются" at bounding box center [759, 136] width 640 height 14
click at [744, 322] on p "вспомнить" at bounding box center [759, 329] width 640 height 14
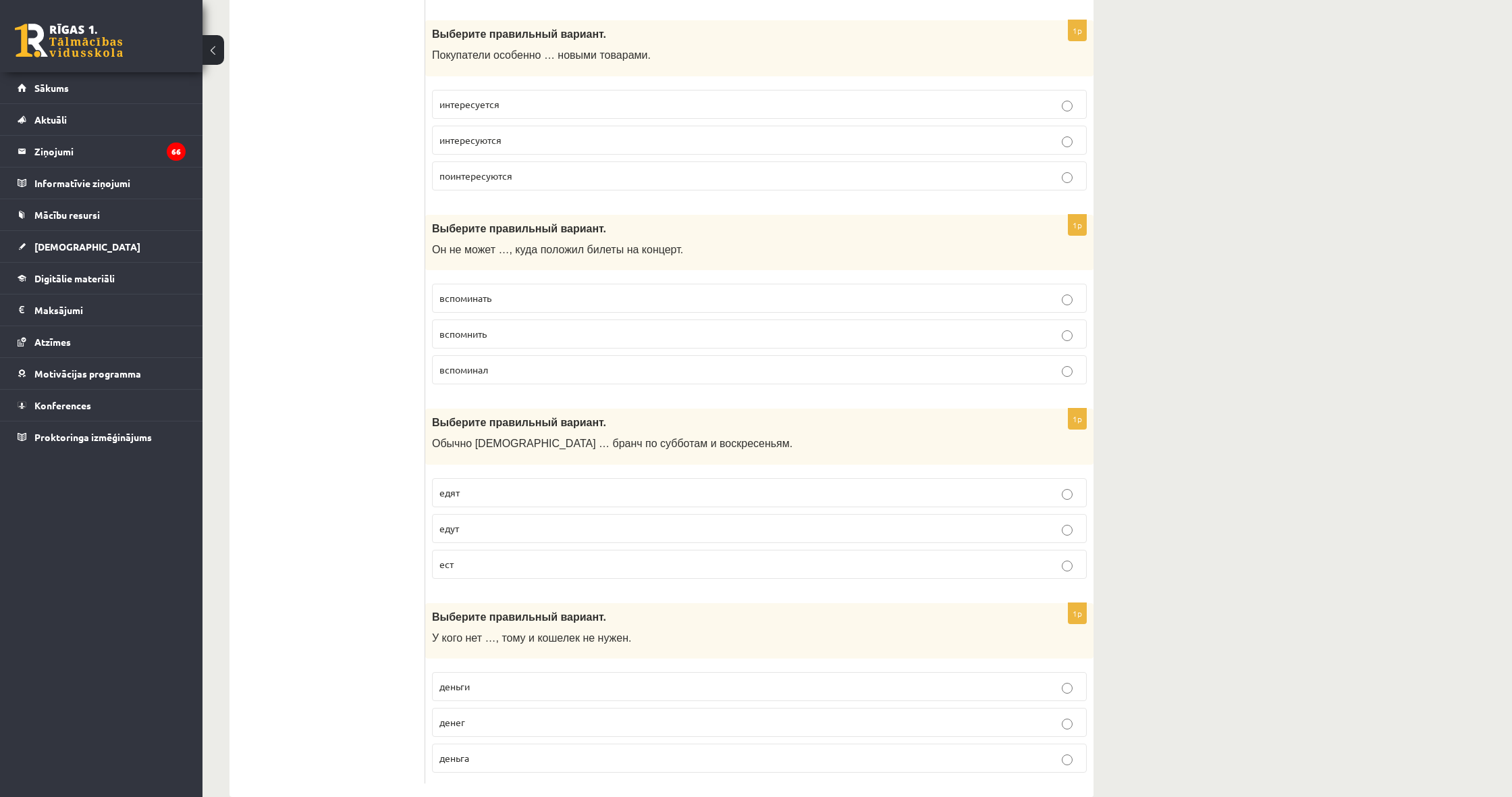
scroll to position [4997, 1]
click at [856, 674] on label "деньги" at bounding box center [759, 686] width 655 height 29
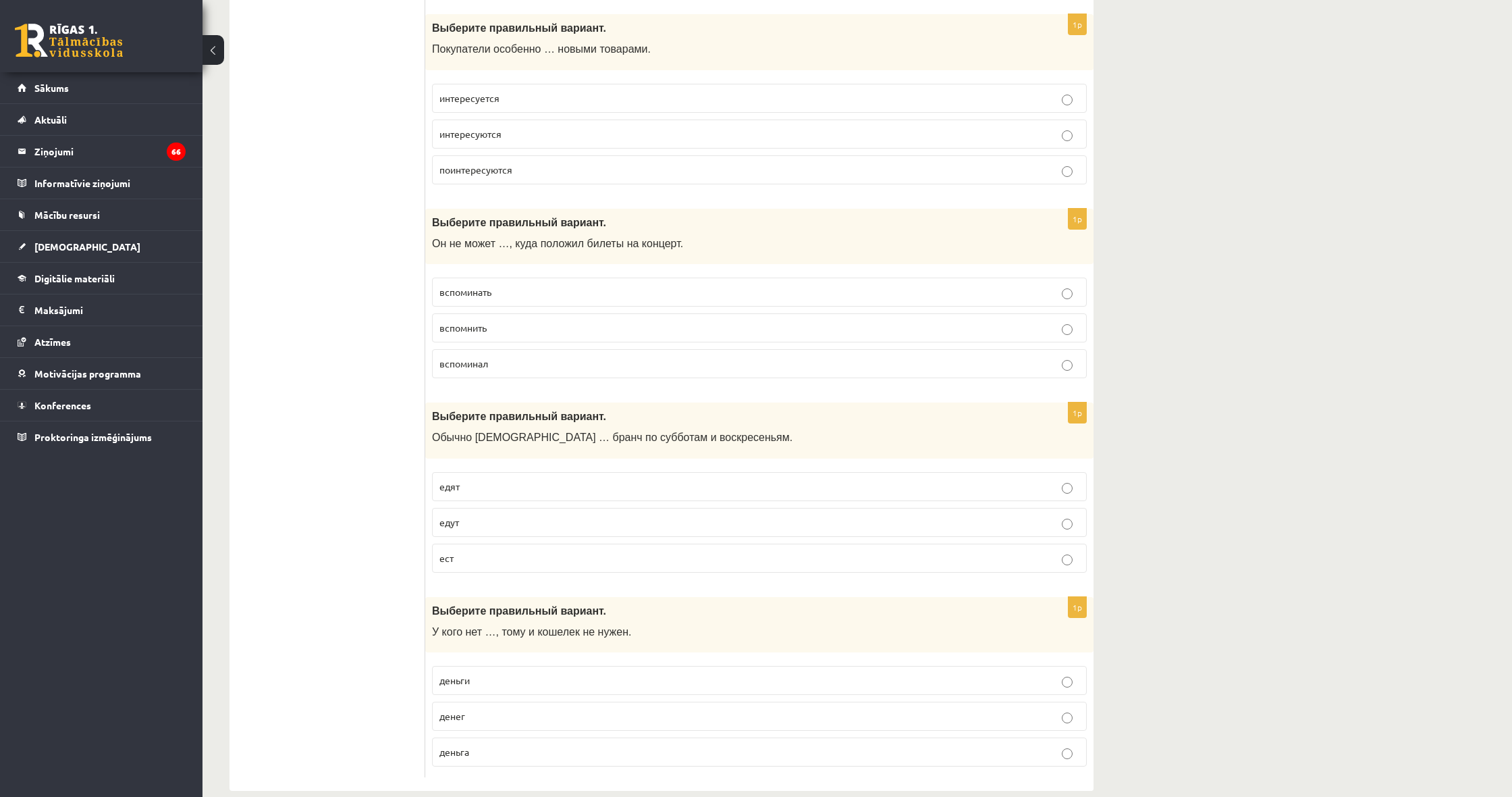
scroll to position [5001, 0]
click at [927, 710] on p "денег" at bounding box center [759, 717] width 640 height 14
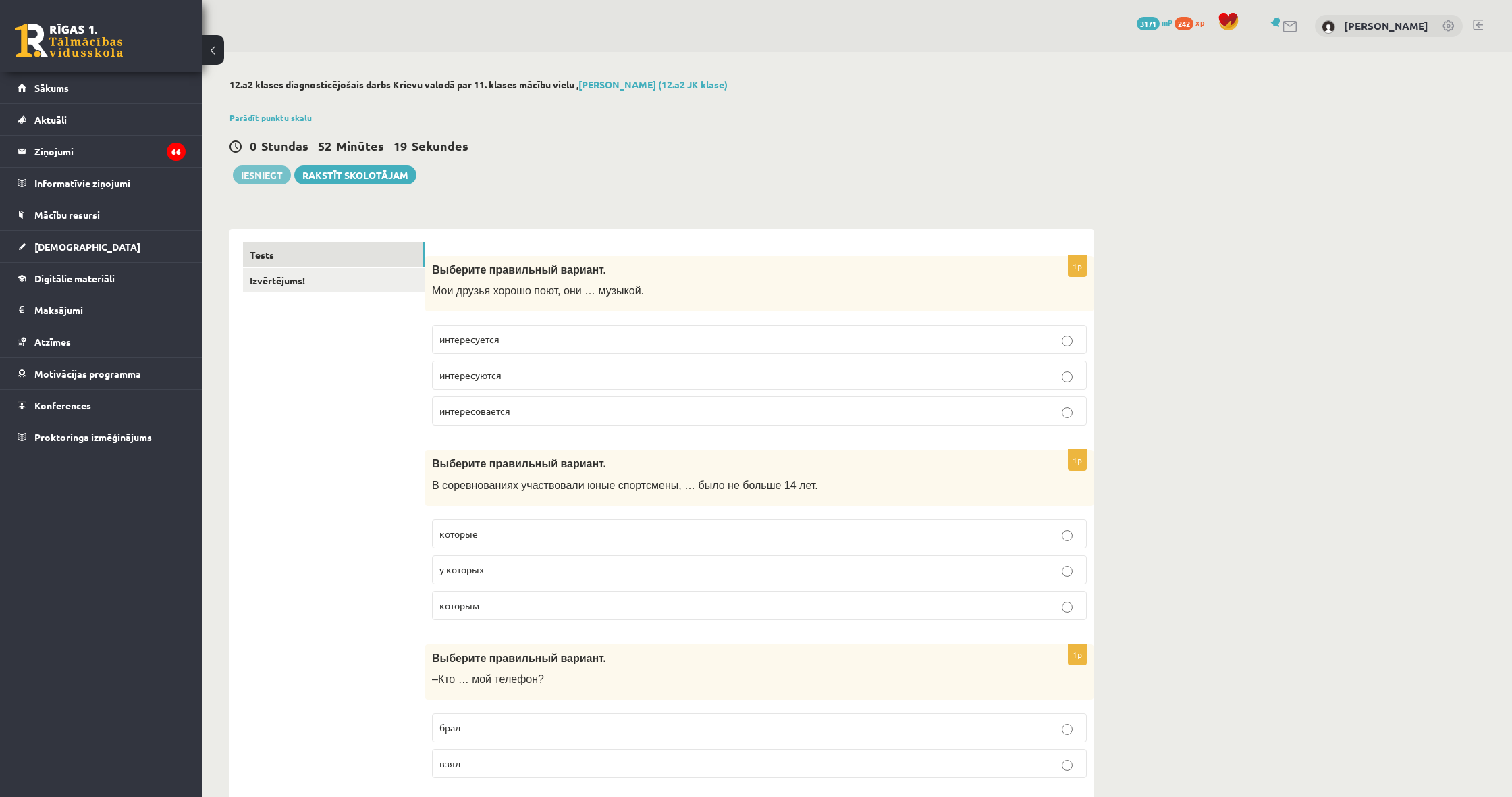
scroll to position [0, 0]
click at [265, 179] on button "Iesniegt" at bounding box center [262, 174] width 58 height 19
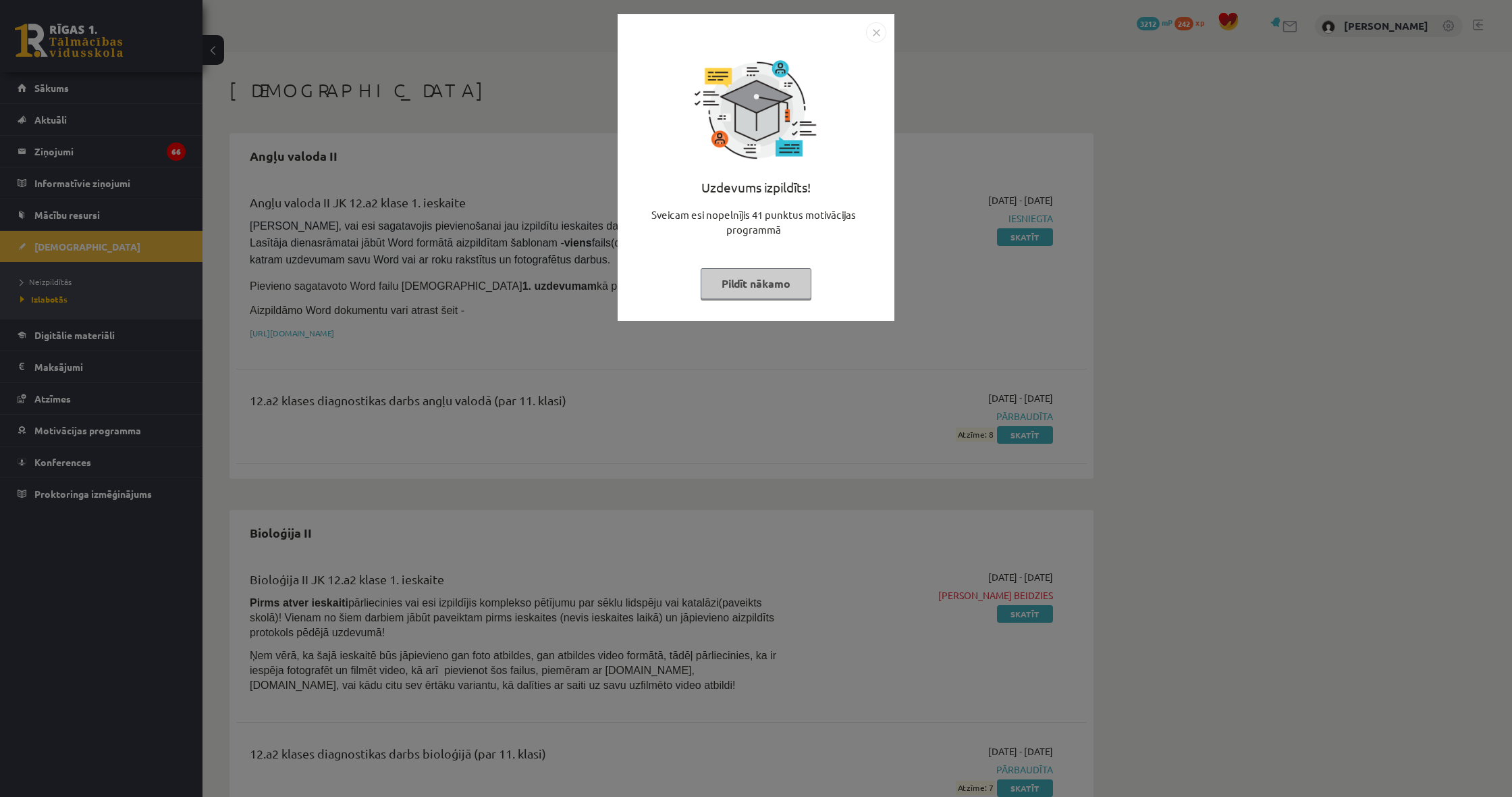
click at [877, 32] on img "Close" at bounding box center [876, 32] width 20 height 20
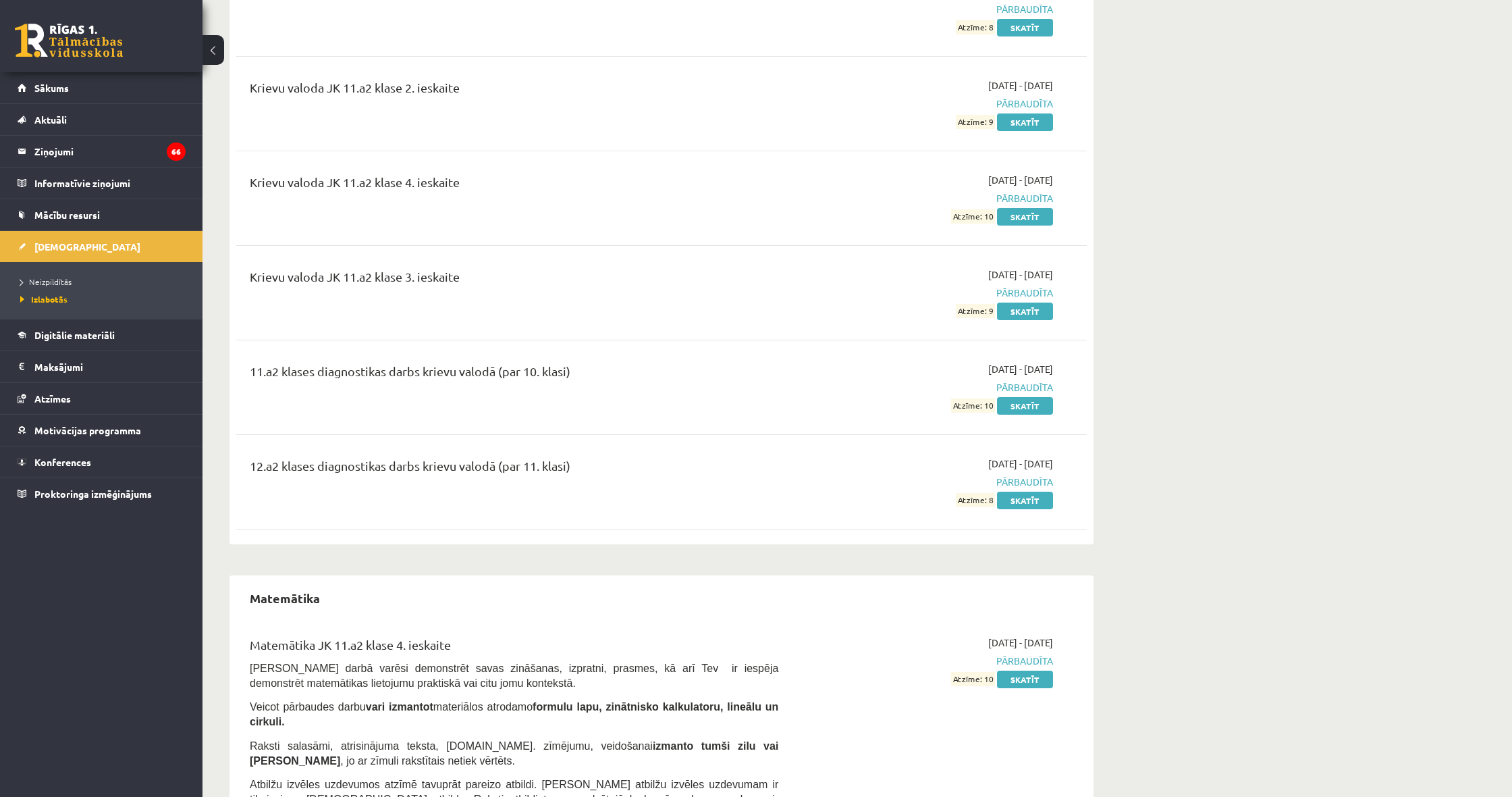
scroll to position [2751, 0]
drag, startPoint x: 964, startPoint y: 494, endPoint x: 993, endPoint y: 495, distance: 29.0
click at [993, 496] on span "Atzīme: 8" at bounding box center [974, 500] width 39 height 14
click at [935, 510] on div "12.a2 klases diagnostikas darbs krievu valodā (par 11. klasi) 2025-10-01 - 2025…" at bounding box center [661, 481] width 850 height 78
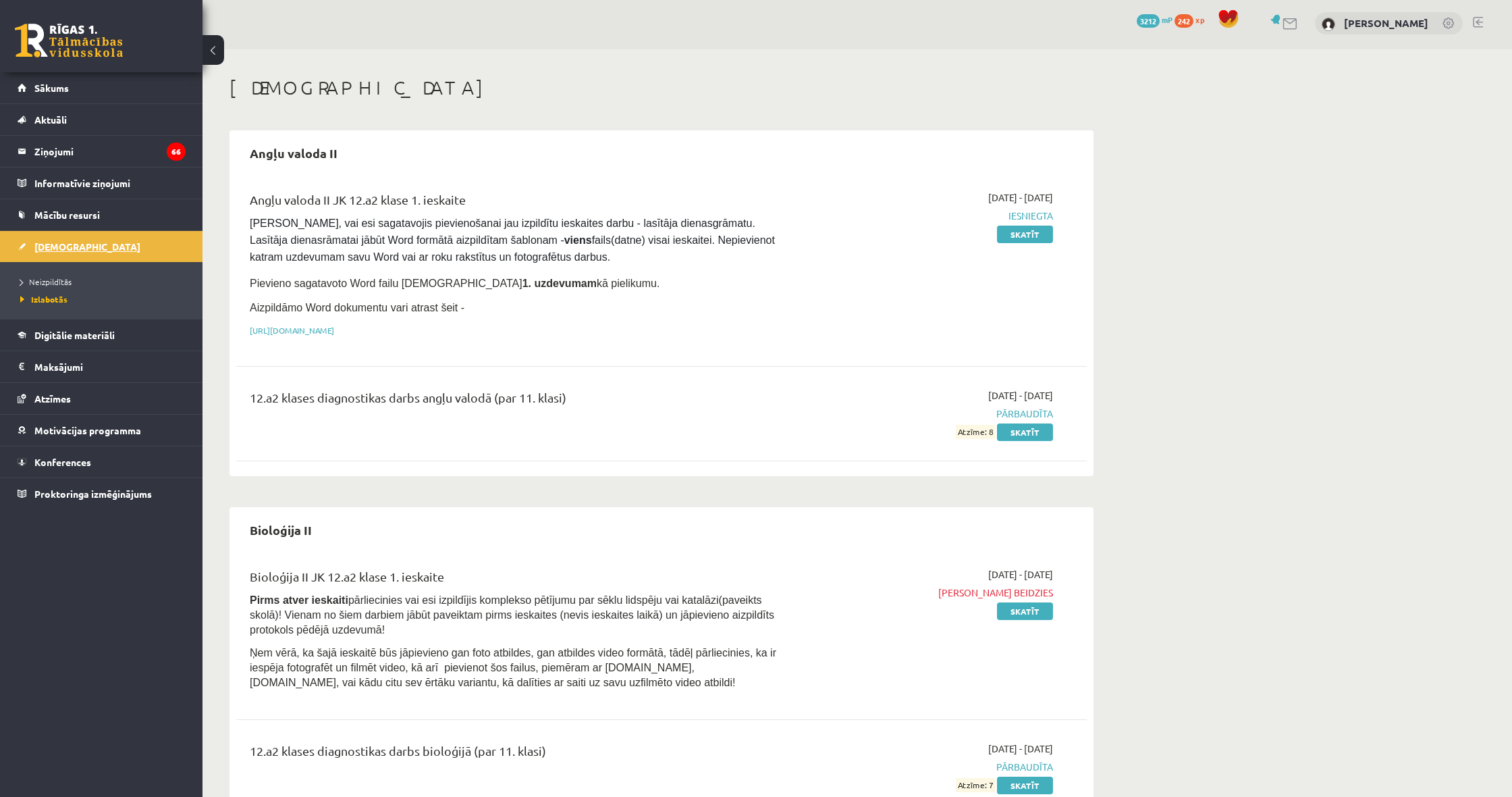
click at [46, 241] on link "[DEMOGRAPHIC_DATA]" at bounding box center [102, 246] width 168 height 31
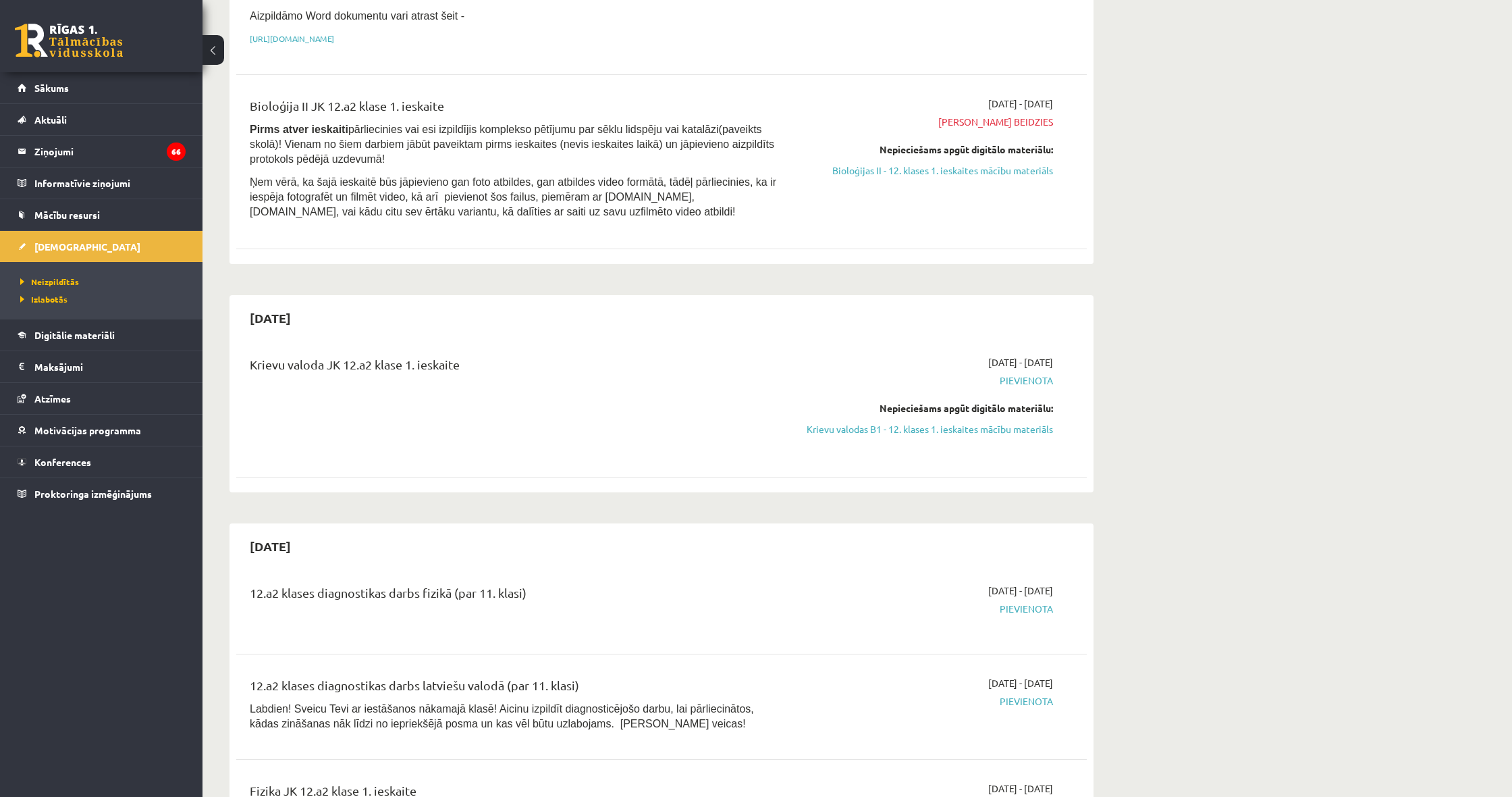
scroll to position [289, 0]
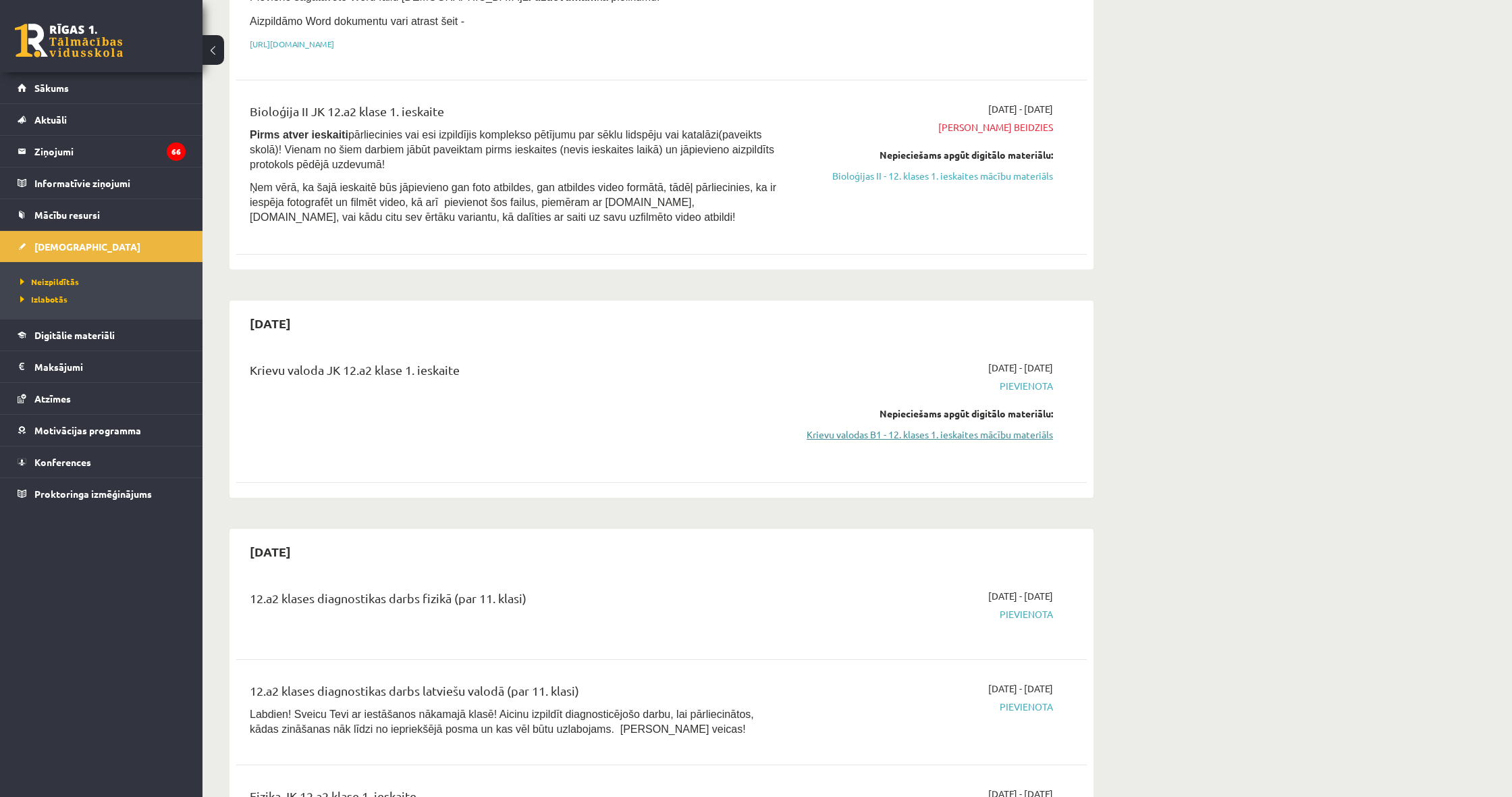
click at [900, 433] on link "Krievu valodas B1 - 12. klases 1. ieskaites mācību materiāls" at bounding box center [926, 434] width 255 height 14
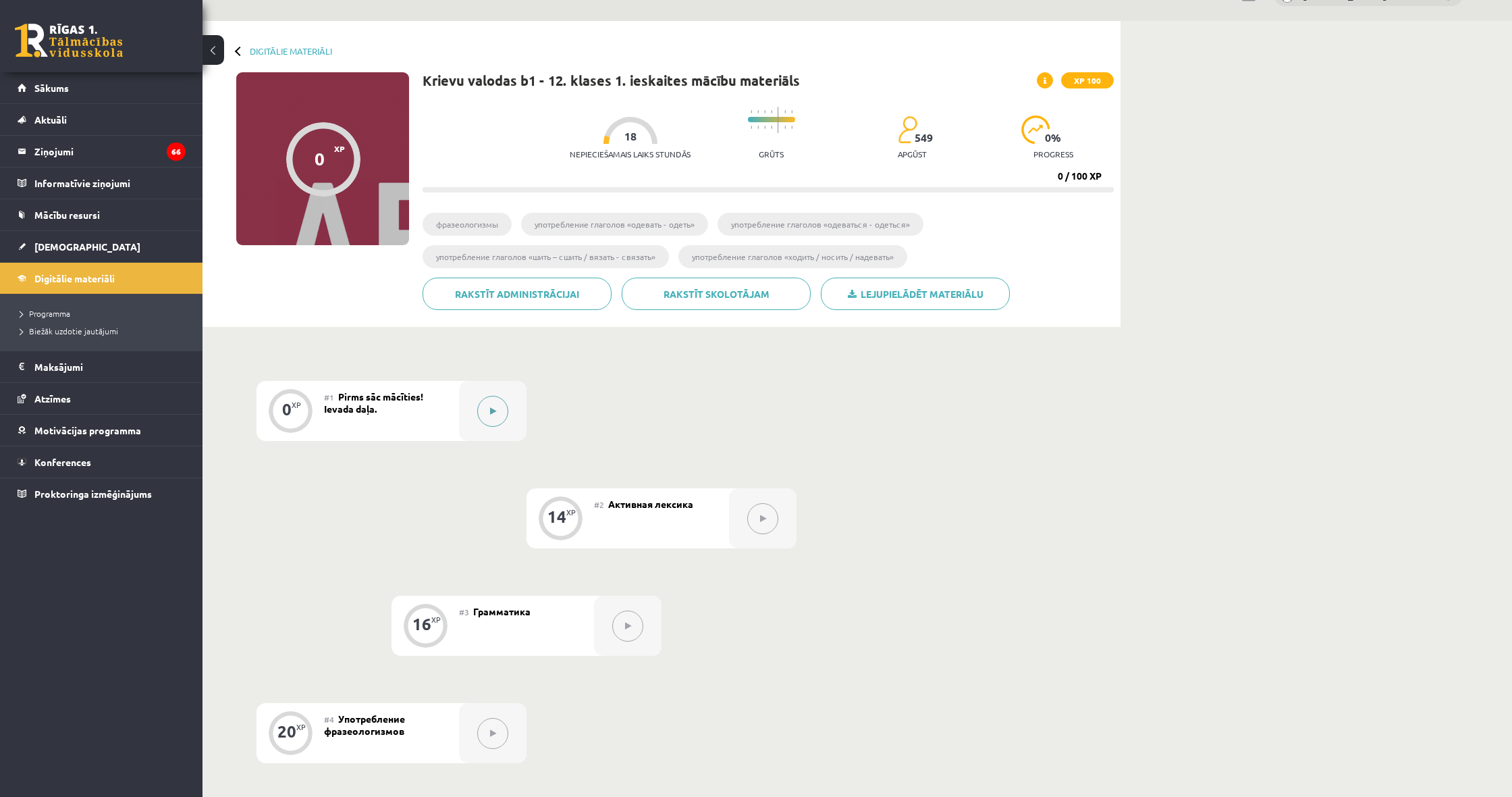
click at [489, 417] on button at bounding box center [492, 412] width 31 height 31
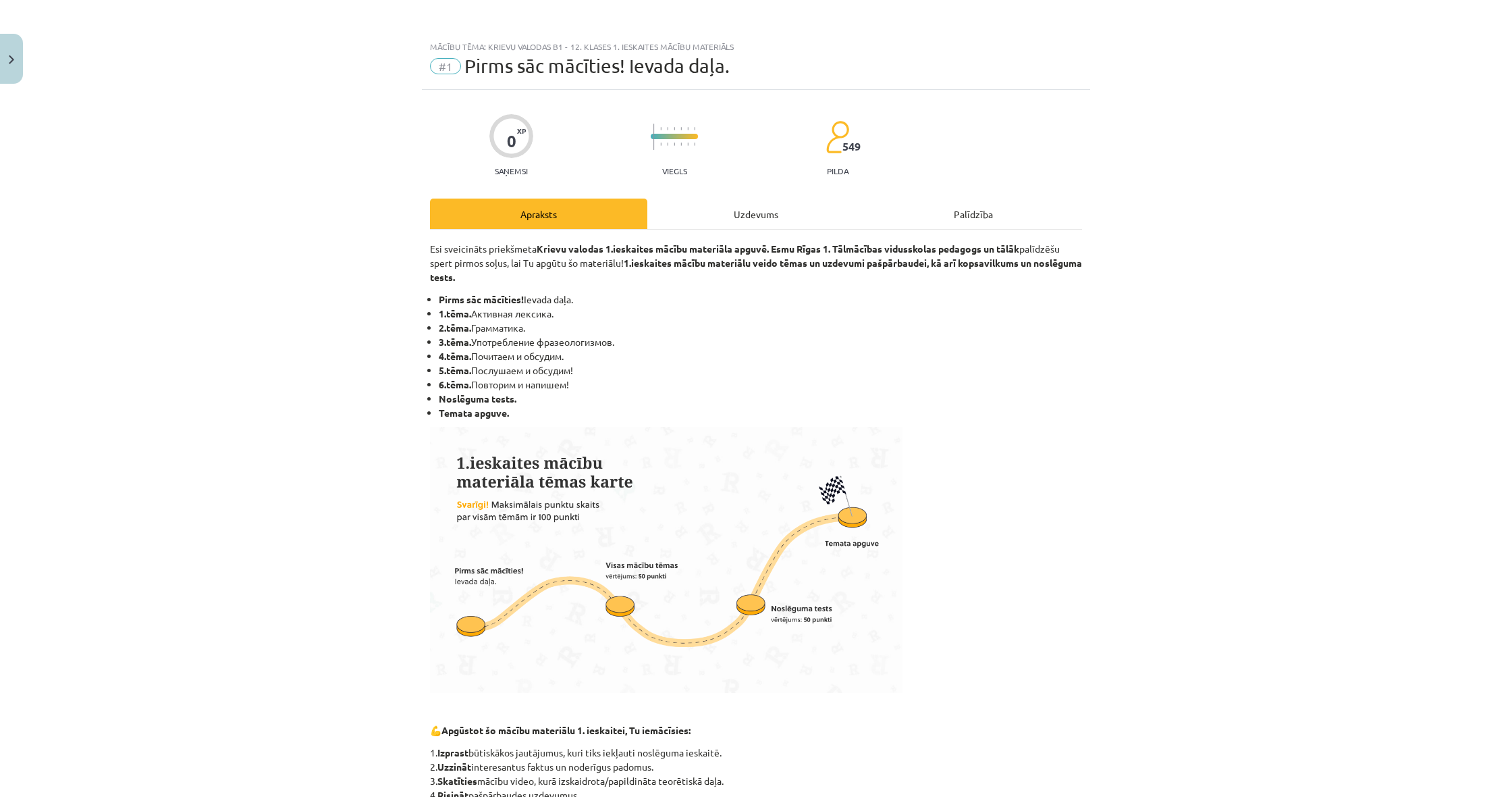
click at [714, 203] on div "Uzdevums" at bounding box center [756, 213] width 217 height 30
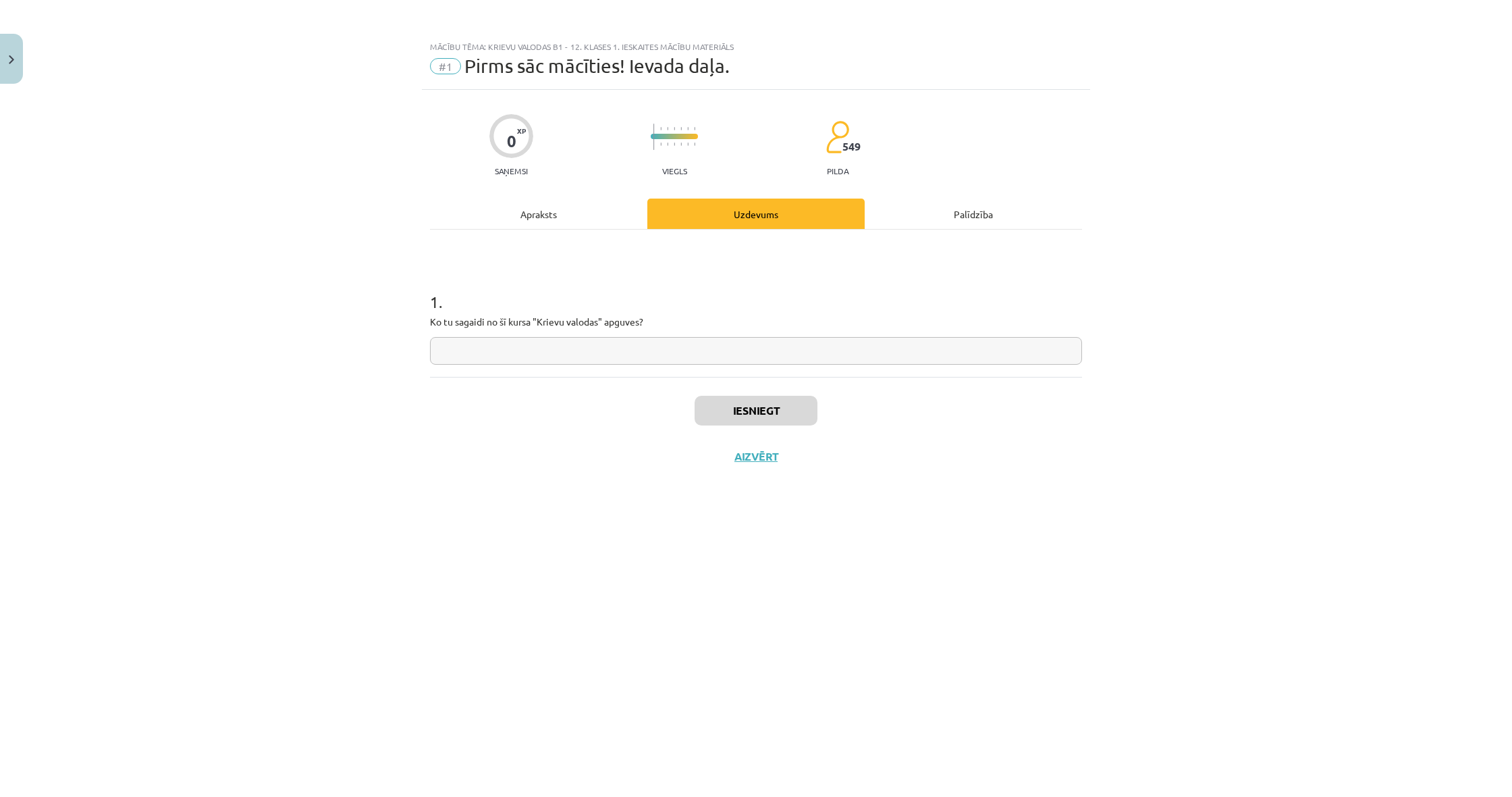
click at [726, 352] on input "text" at bounding box center [756, 350] width 652 height 28
click at [762, 419] on button "Iesniegt" at bounding box center [756, 411] width 123 height 30
click at [744, 358] on input "text" at bounding box center [756, 350] width 652 height 28
type input "*"
click at [749, 408] on button "Iesniegt" at bounding box center [756, 411] width 123 height 30
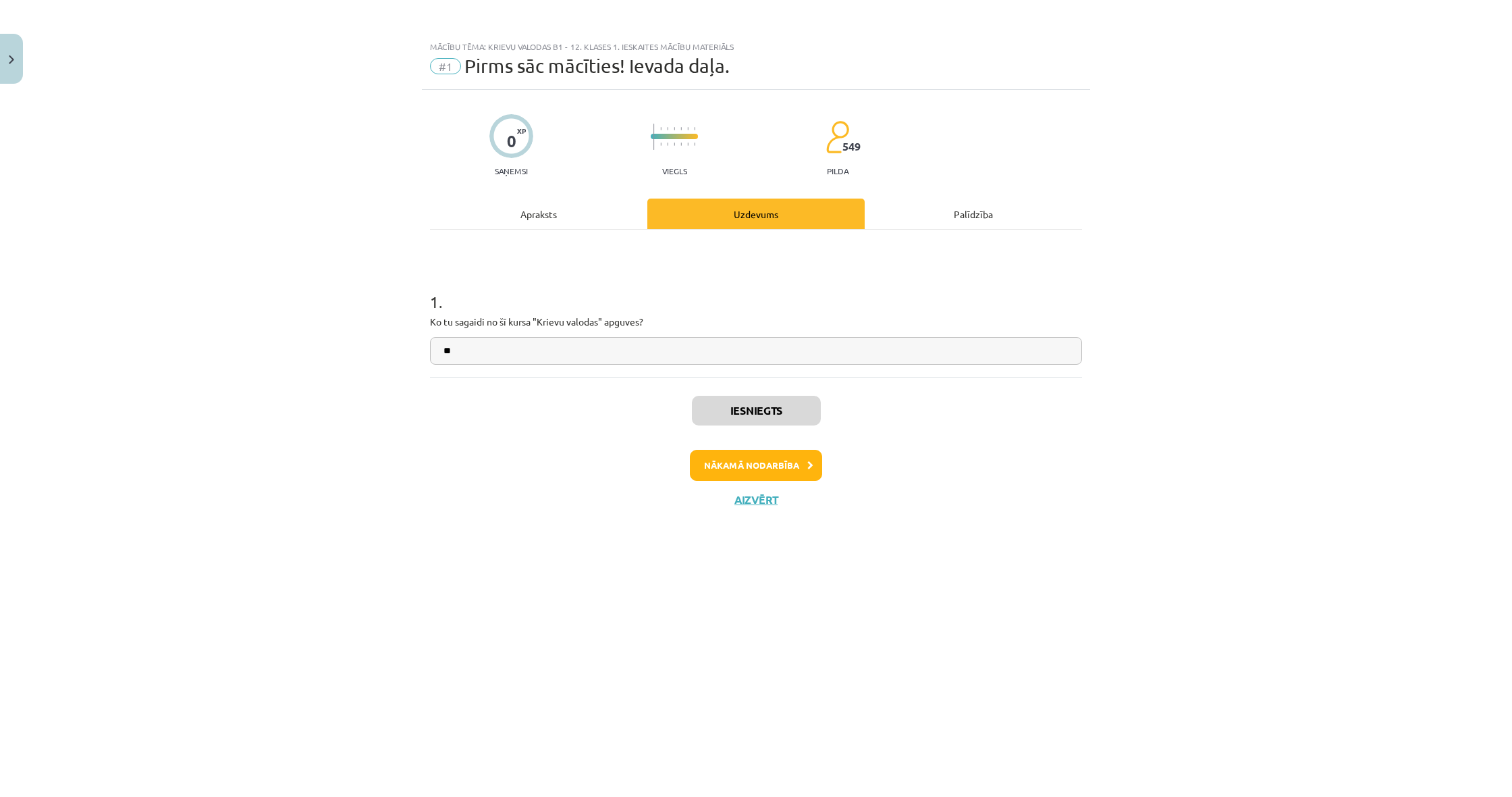
click at [771, 473] on button "Nākamā nodarbība" at bounding box center [756, 465] width 132 height 31
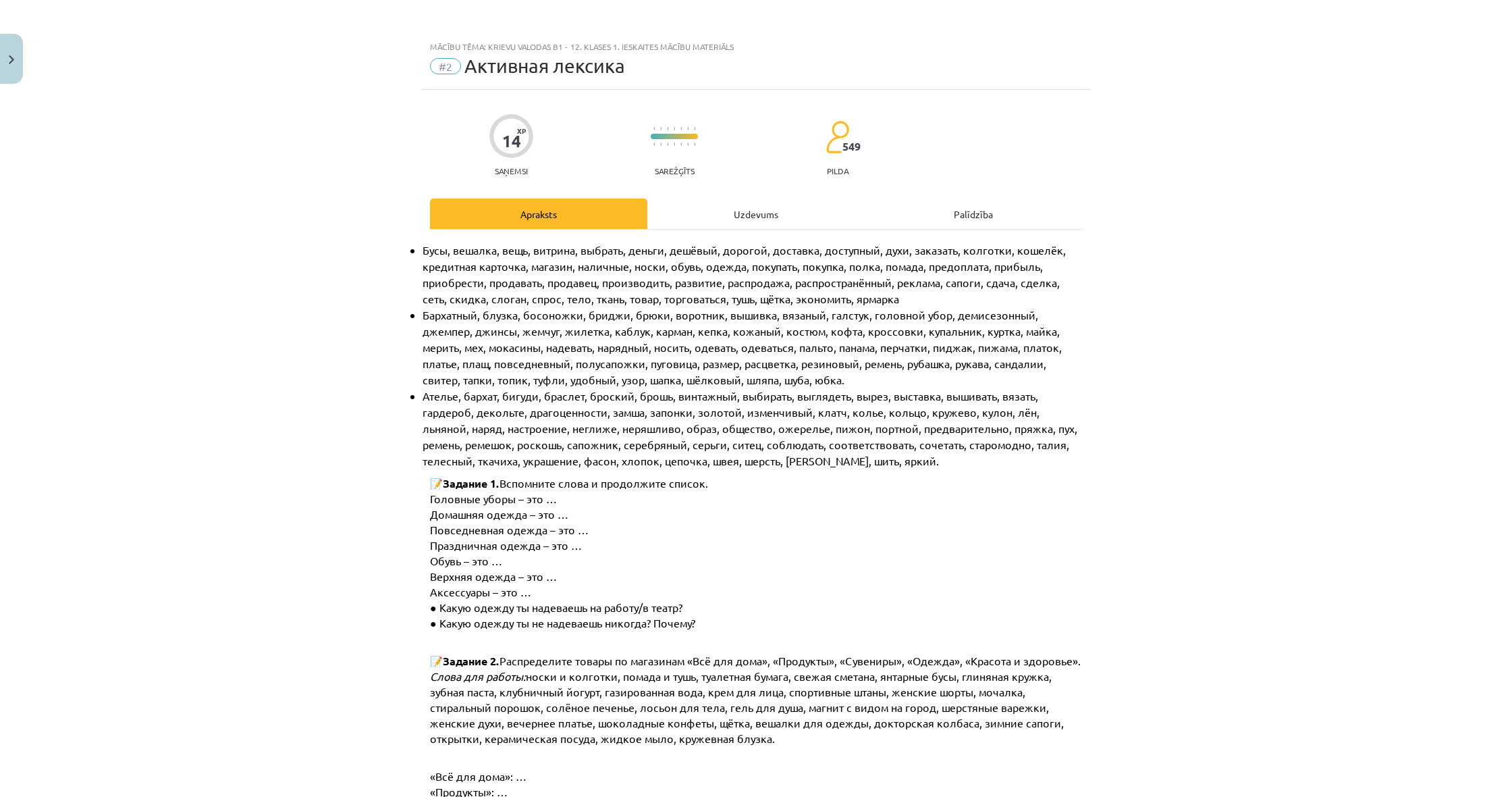
click at [758, 220] on div "Uzdevums" at bounding box center [756, 213] width 217 height 30
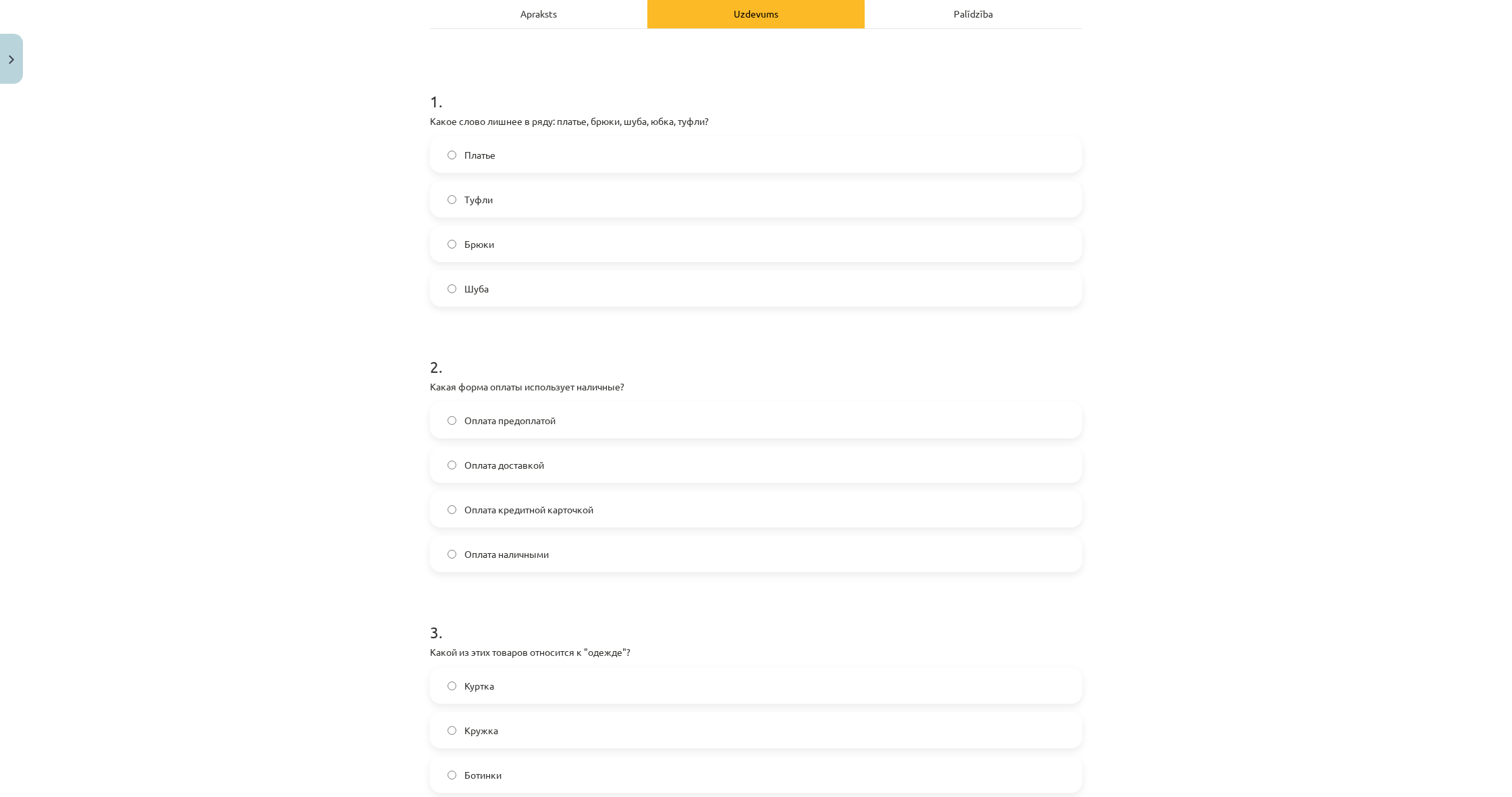
scroll to position [189, 0]
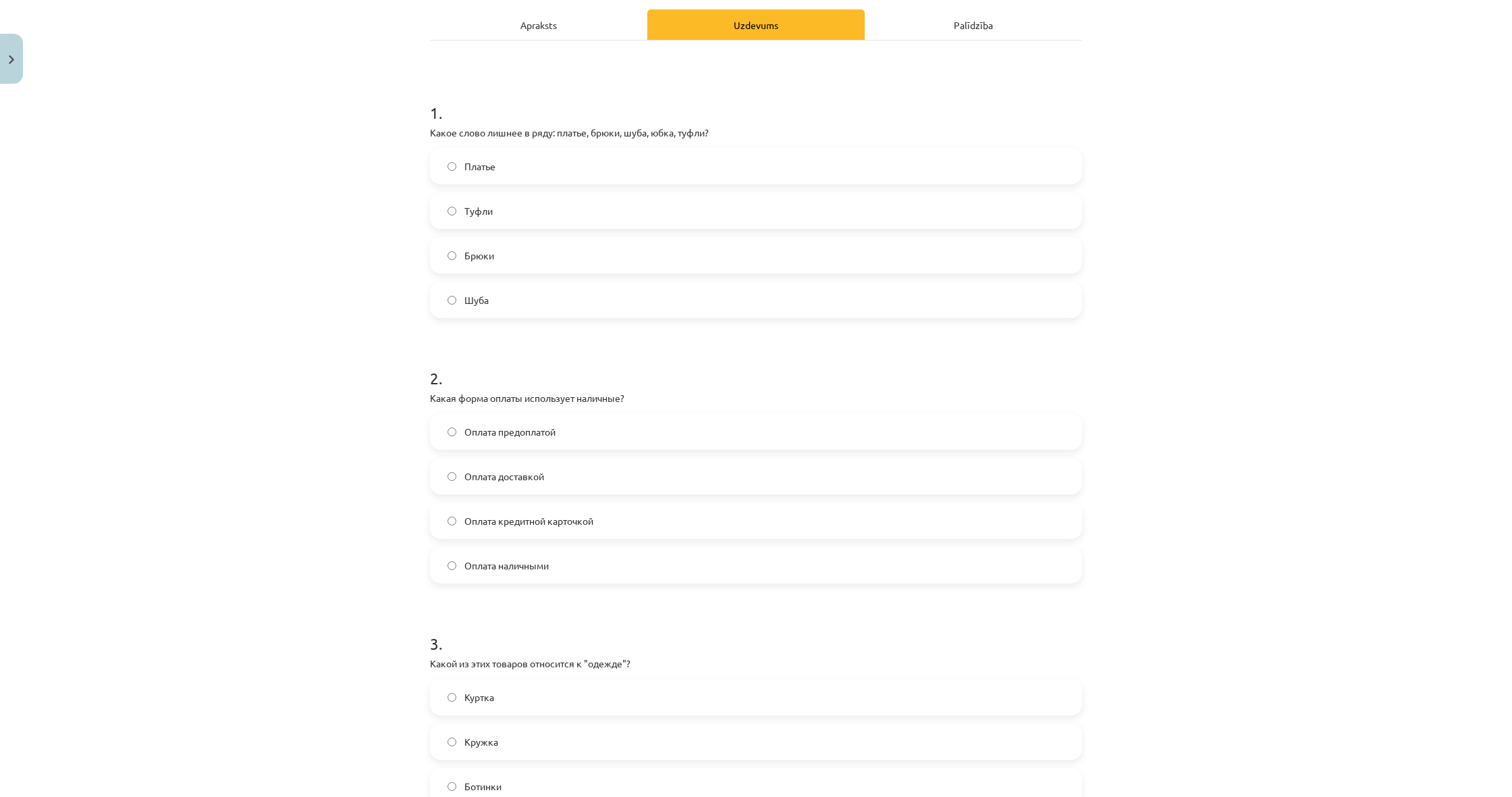
click at [480, 256] on span "Брюки" at bounding box center [479, 256] width 30 height 14
drag, startPoint x: 519, startPoint y: 448, endPoint x: 522, endPoint y: 458, distance: 10.4
click at [519, 448] on label "Оплата предоплатой" at bounding box center [756, 431] width 649 height 34
click at [616, 723] on div "Куртка Кружка Ботинки Бусы" at bounding box center [756, 763] width 652 height 170
click at [617, 736] on label "Кружка" at bounding box center [756, 741] width 649 height 34
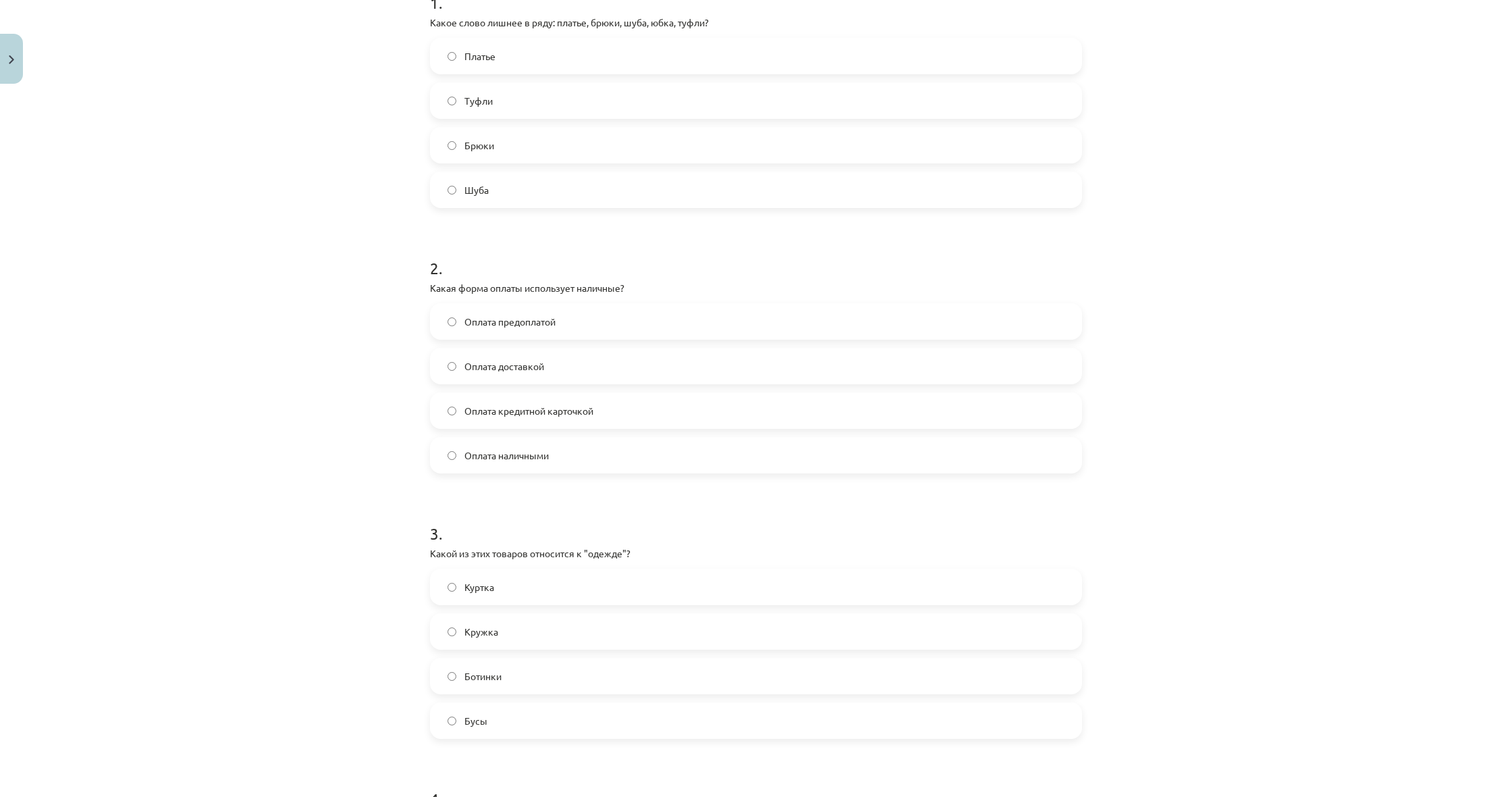
scroll to position [301, 0]
click at [524, 99] on label "Туфли" at bounding box center [756, 100] width 649 height 34
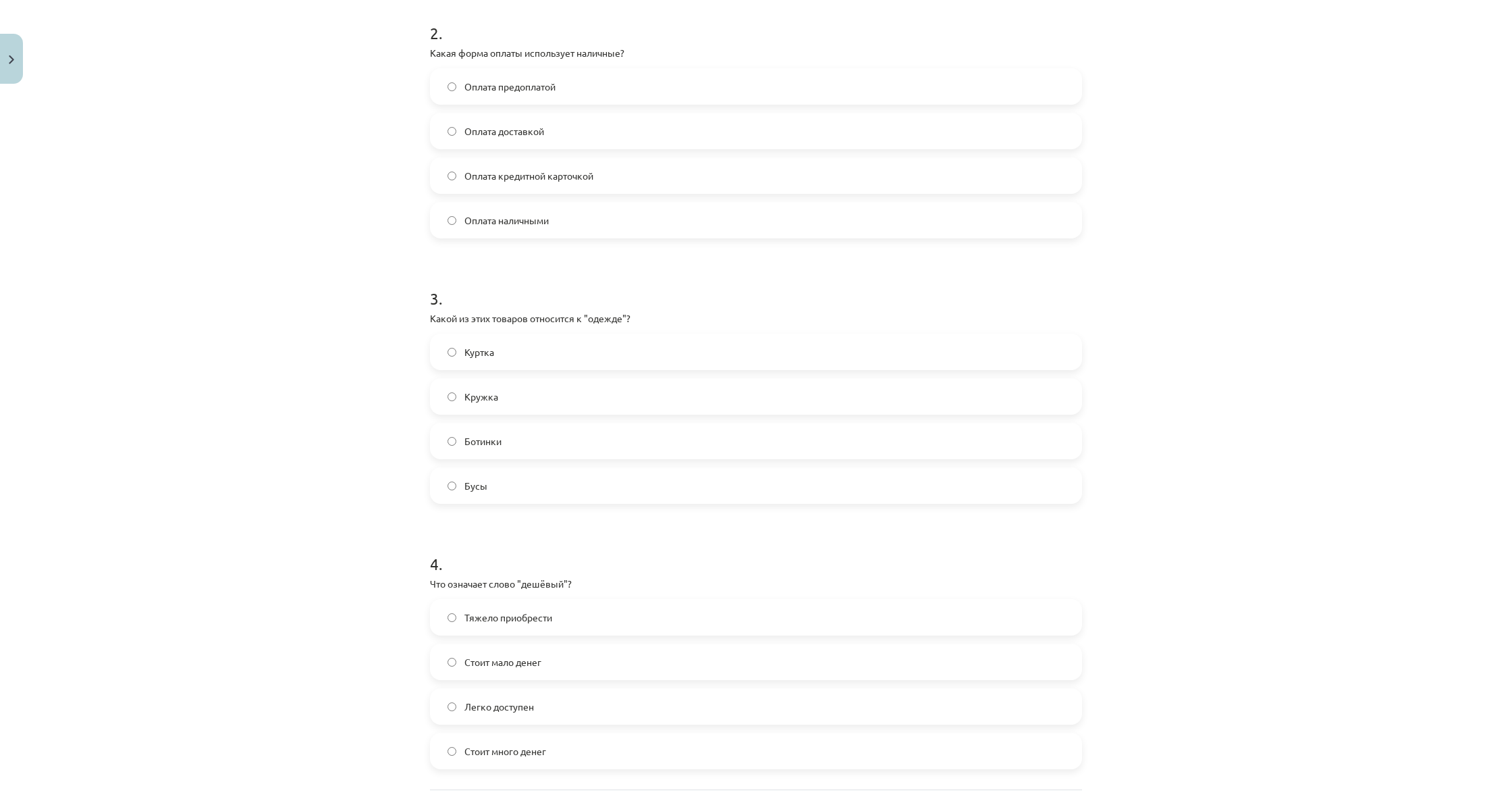
scroll to position [535, 0]
click at [587, 229] on label "Оплата наличными" at bounding box center [756, 220] width 649 height 34
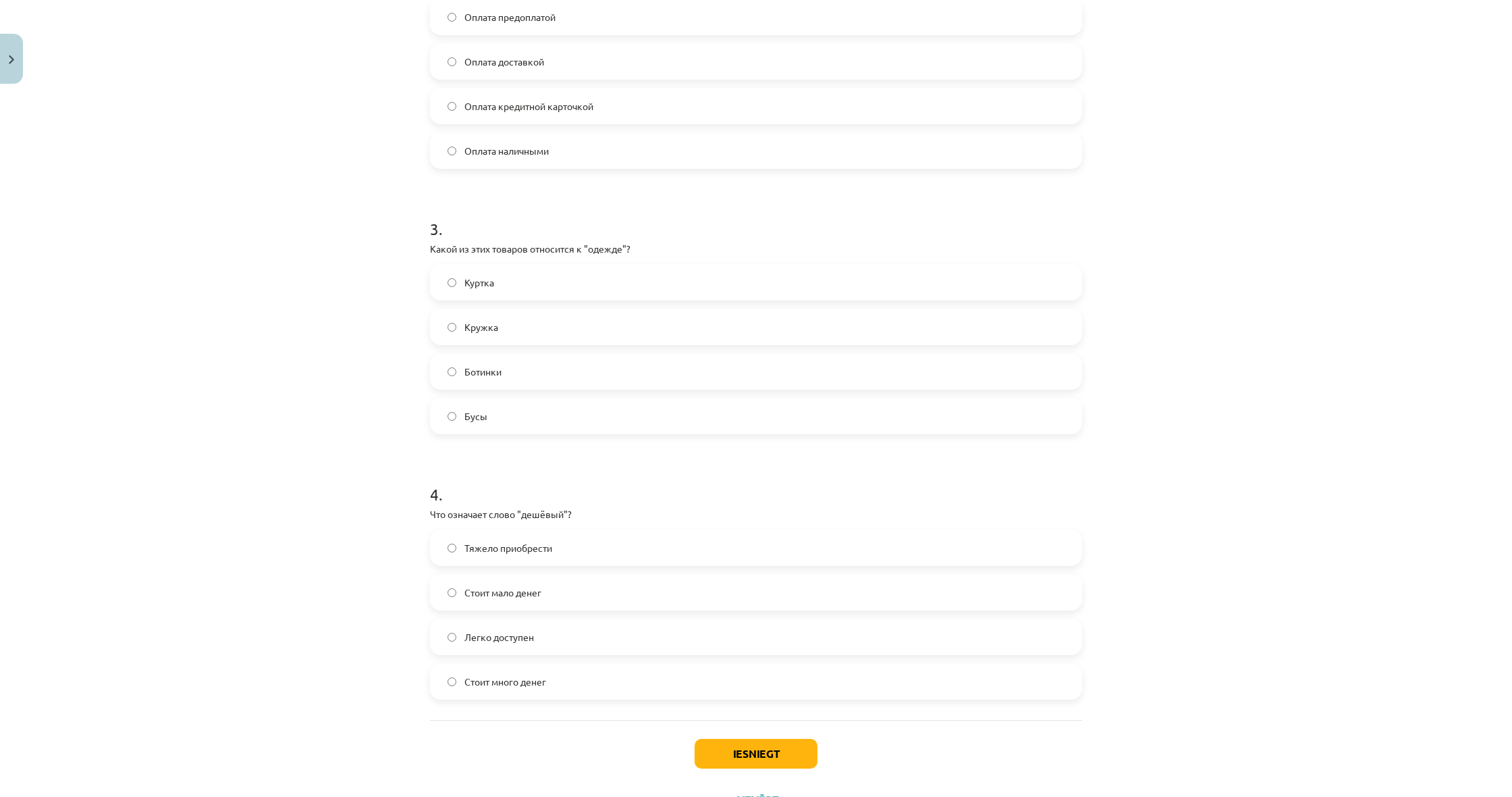
scroll to position [633, 0]
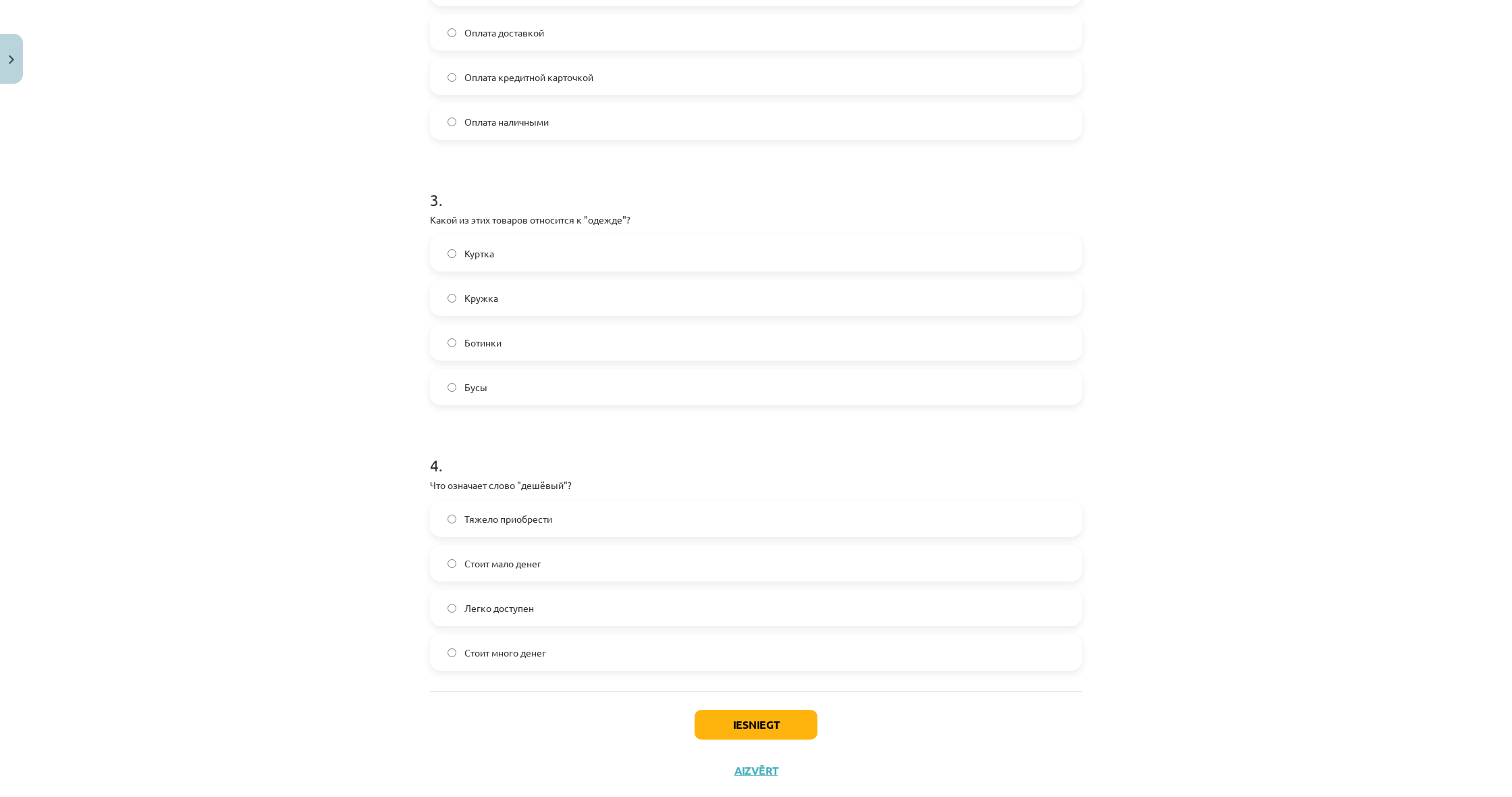
click at [552, 618] on label "Легко доступен" at bounding box center [756, 608] width 649 height 34
click at [548, 254] on label "Куртка" at bounding box center [756, 253] width 649 height 34
click at [532, 565] on span "Стоит мало денег" at bounding box center [502, 563] width 77 height 14
click at [761, 729] on button "Iesniegt" at bounding box center [756, 724] width 123 height 30
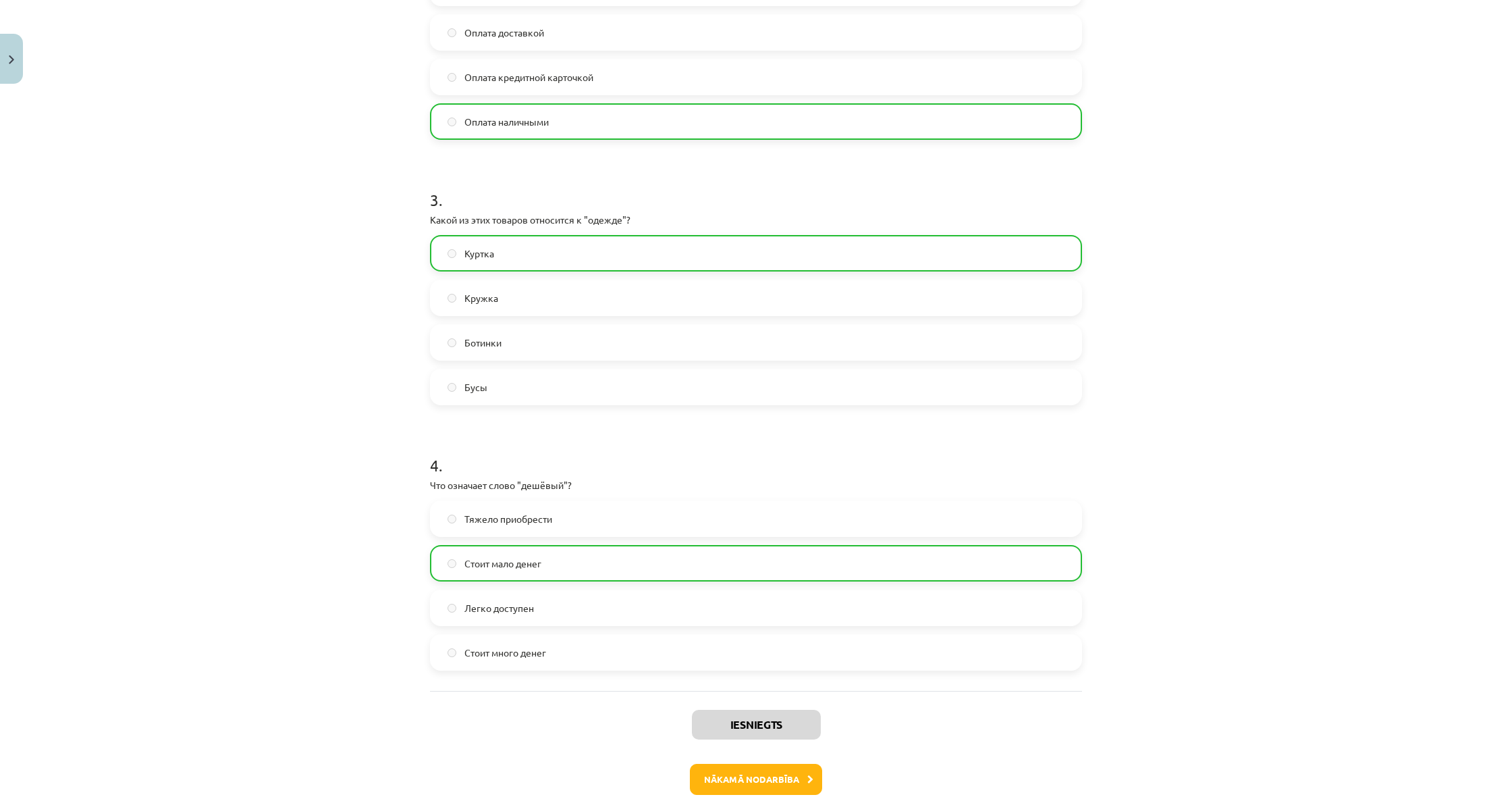
click at [730, 767] on button "Nākamā nodarbība" at bounding box center [756, 779] width 132 height 31
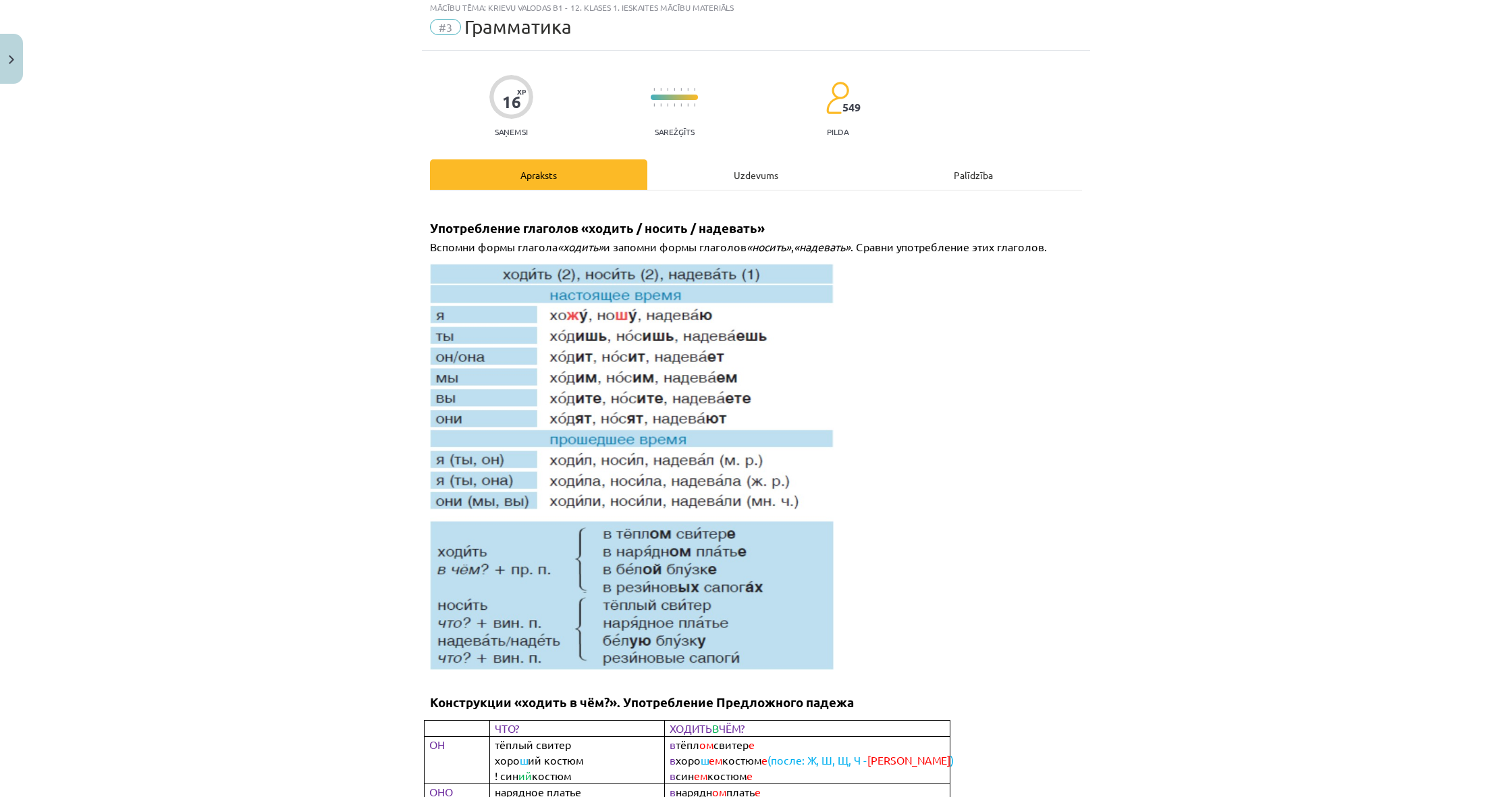
scroll to position [34, 0]
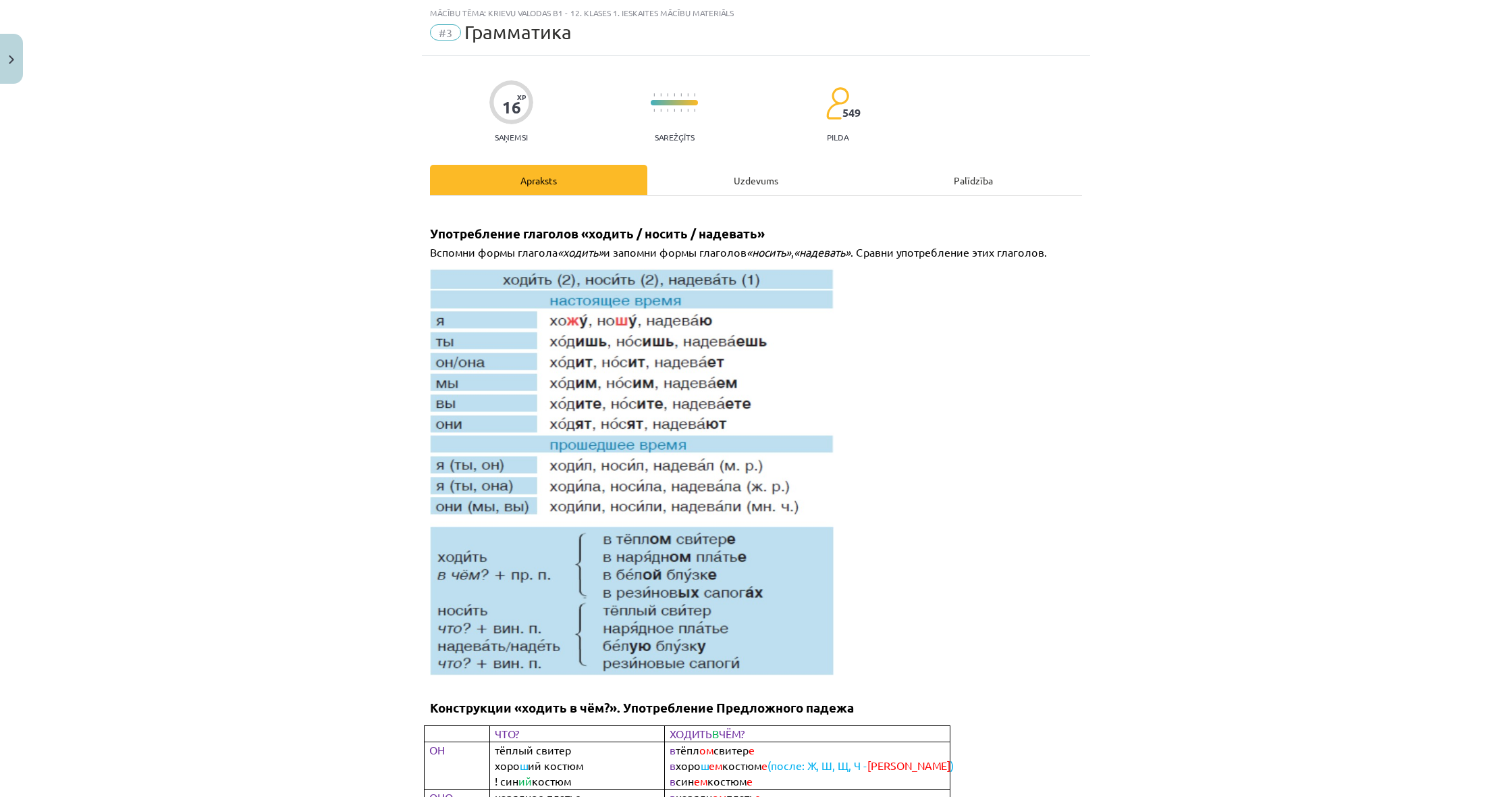
click at [755, 182] on div "Uzdevums" at bounding box center [756, 179] width 217 height 30
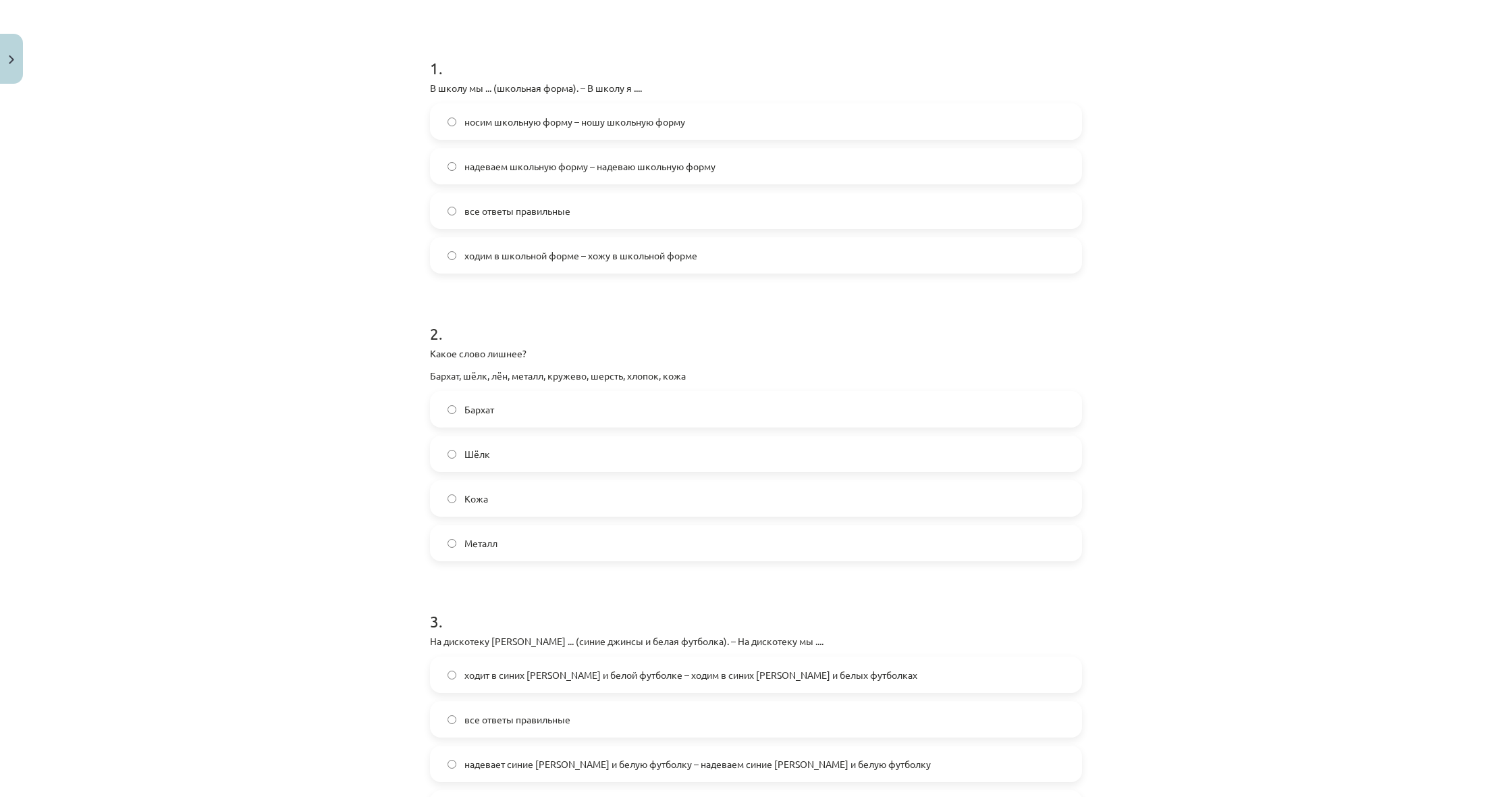
scroll to position [239, 0]
click at [488, 126] on label "носим школьную форму – ношу школьную форму" at bounding box center [756, 116] width 649 height 34
click at [480, 119] on span "носим школьную форму – ношу школьную форму" at bounding box center [574, 124] width 221 height 14
click at [488, 262] on span "ходим в школьной форме – хожу в школьной форме" at bounding box center [581, 258] width 233 height 14
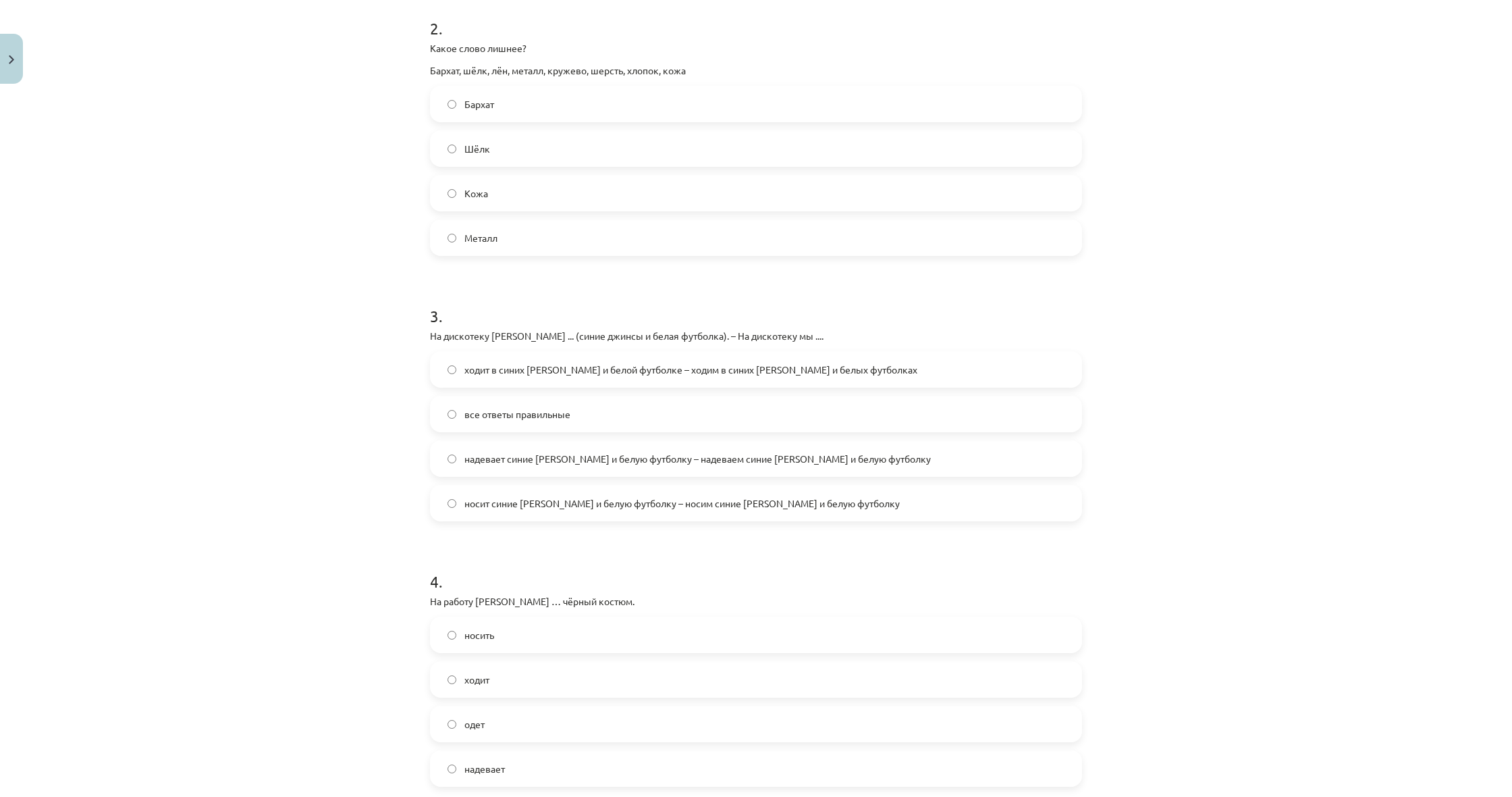
scroll to position [539, 0]
click at [473, 242] on span "Металл" at bounding box center [480, 237] width 33 height 14
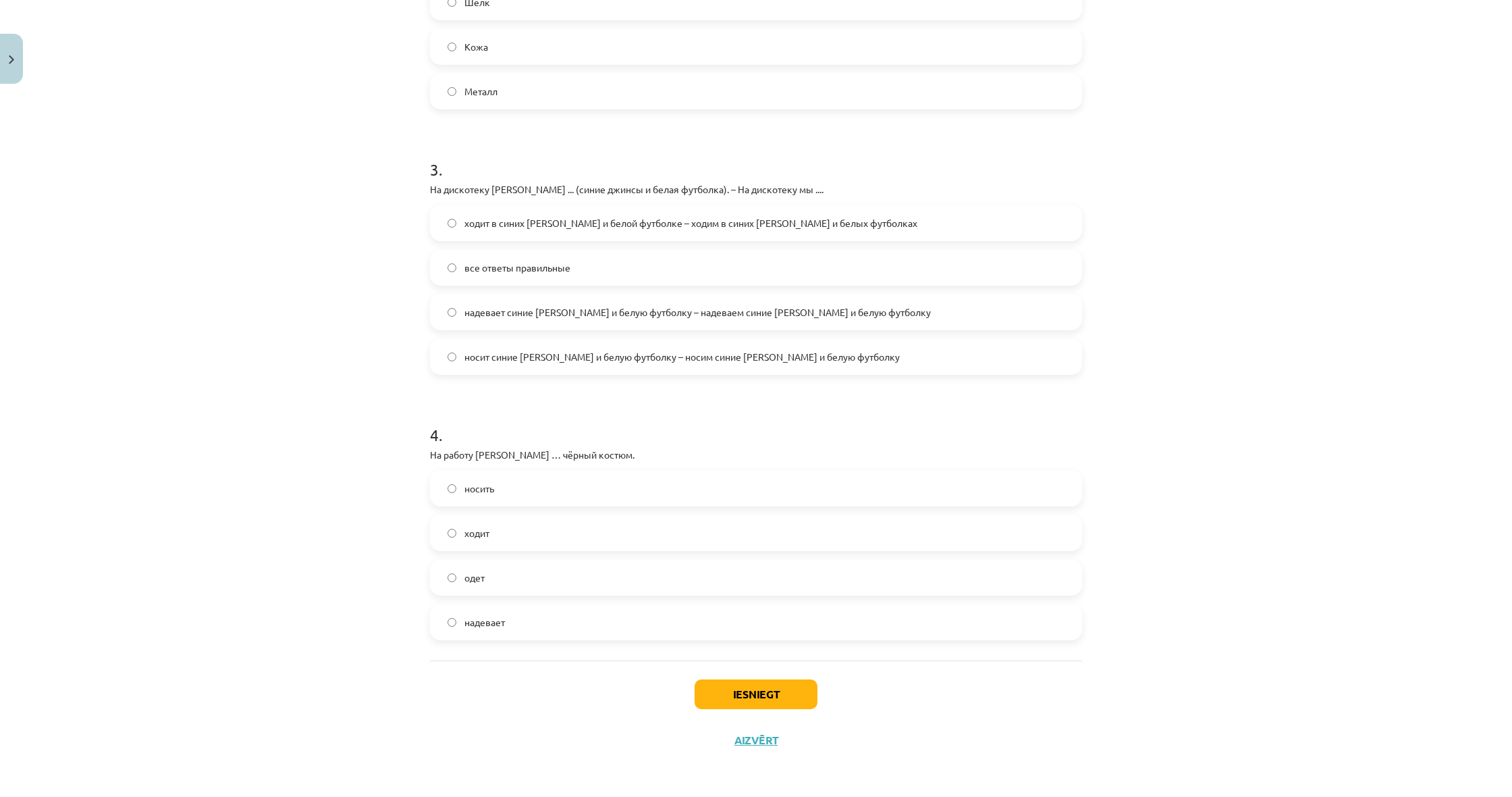
scroll to position [688, 0]
drag, startPoint x: 471, startPoint y: 270, endPoint x: 462, endPoint y: 272, distance: 9.2
click at [471, 269] on span "все ответы правильные" at bounding box center [517, 268] width 106 height 14
click at [496, 619] on span "надевает" at bounding box center [484, 622] width 40 height 14
click at [736, 688] on button "Iesniegt" at bounding box center [756, 694] width 123 height 30
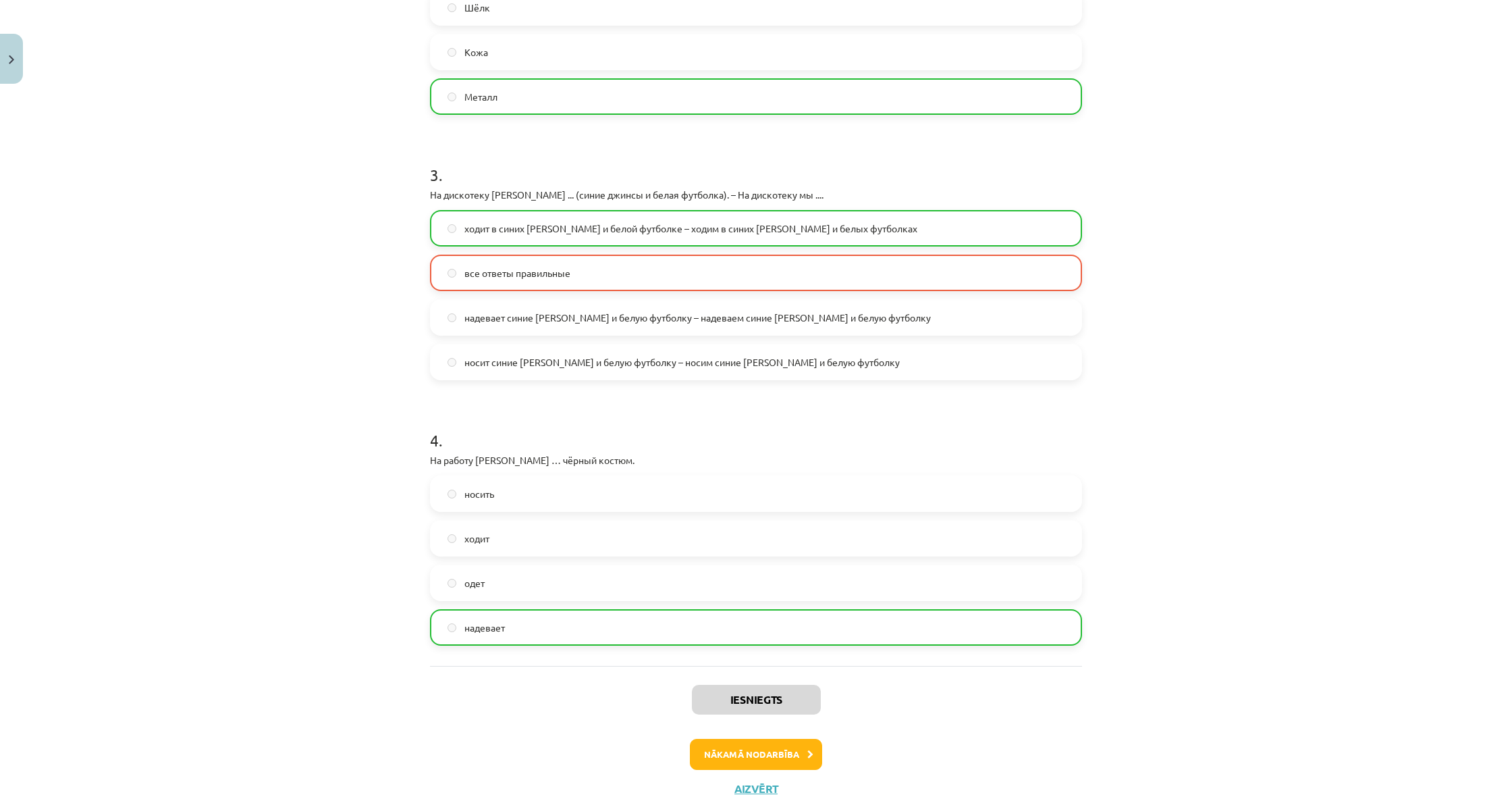
click at [770, 760] on button "Nākamā nodarbība" at bounding box center [756, 754] width 132 height 31
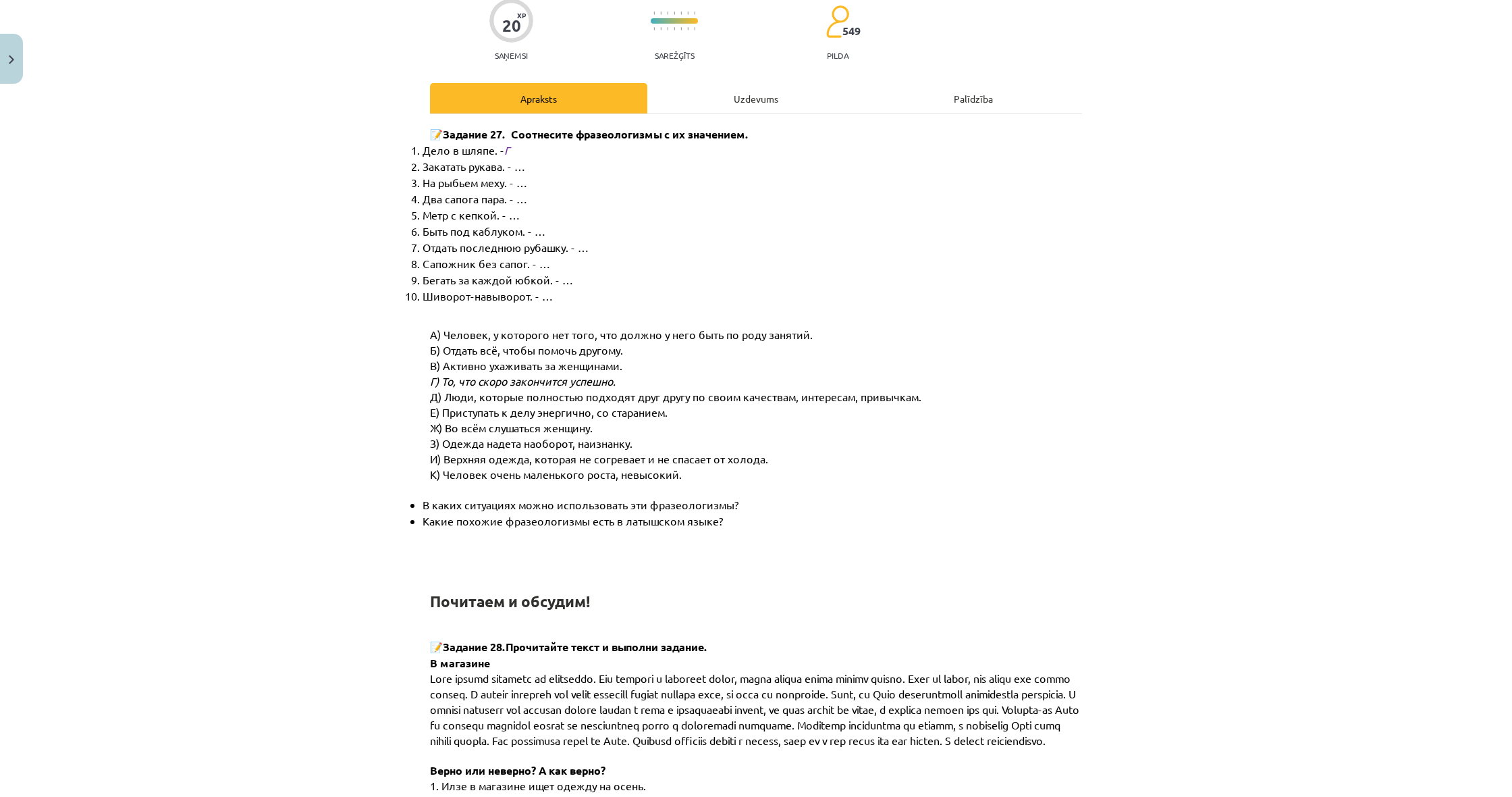
scroll to position [34, 0]
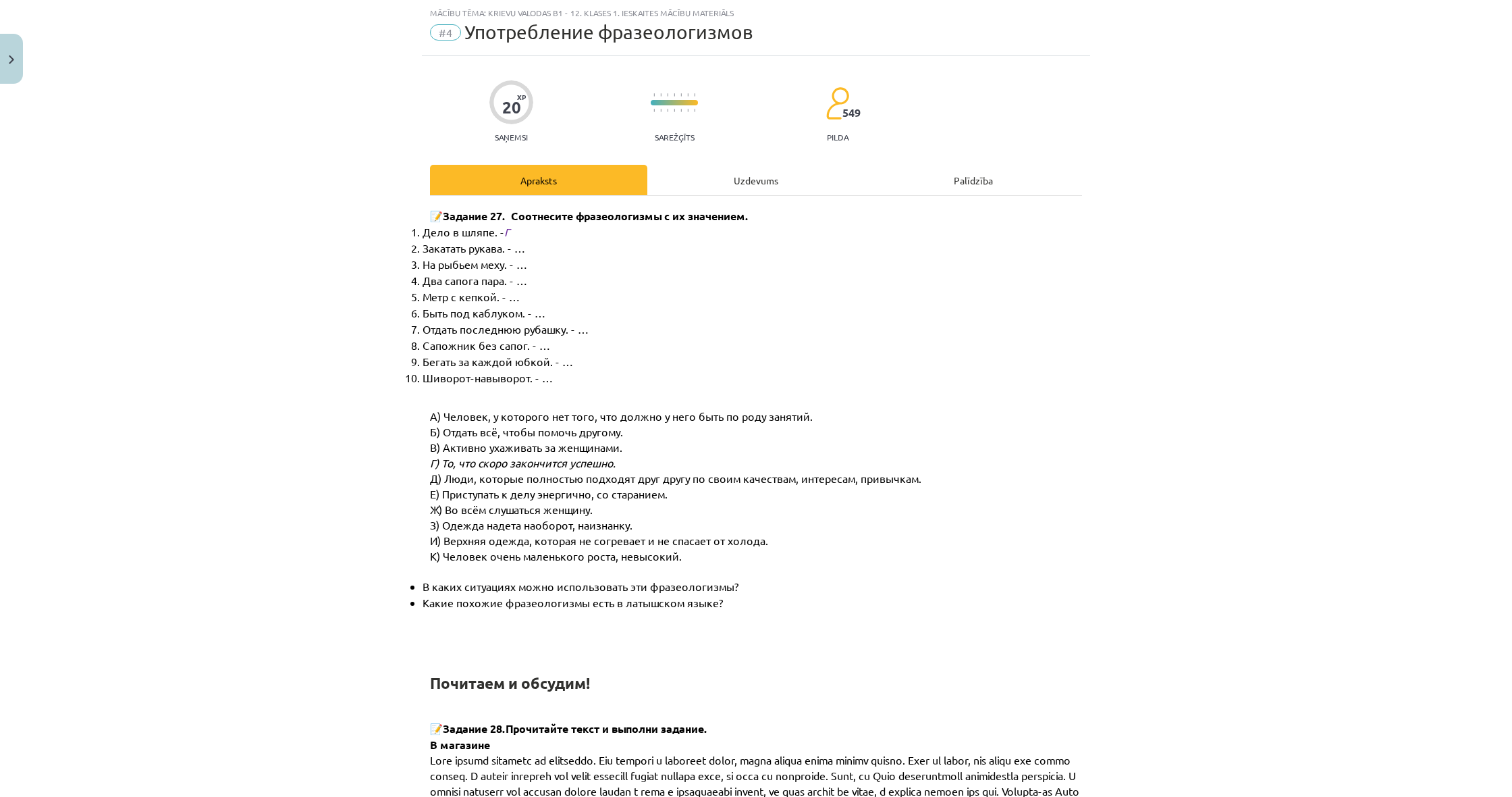
click at [694, 182] on div "Uzdevums" at bounding box center [756, 179] width 217 height 30
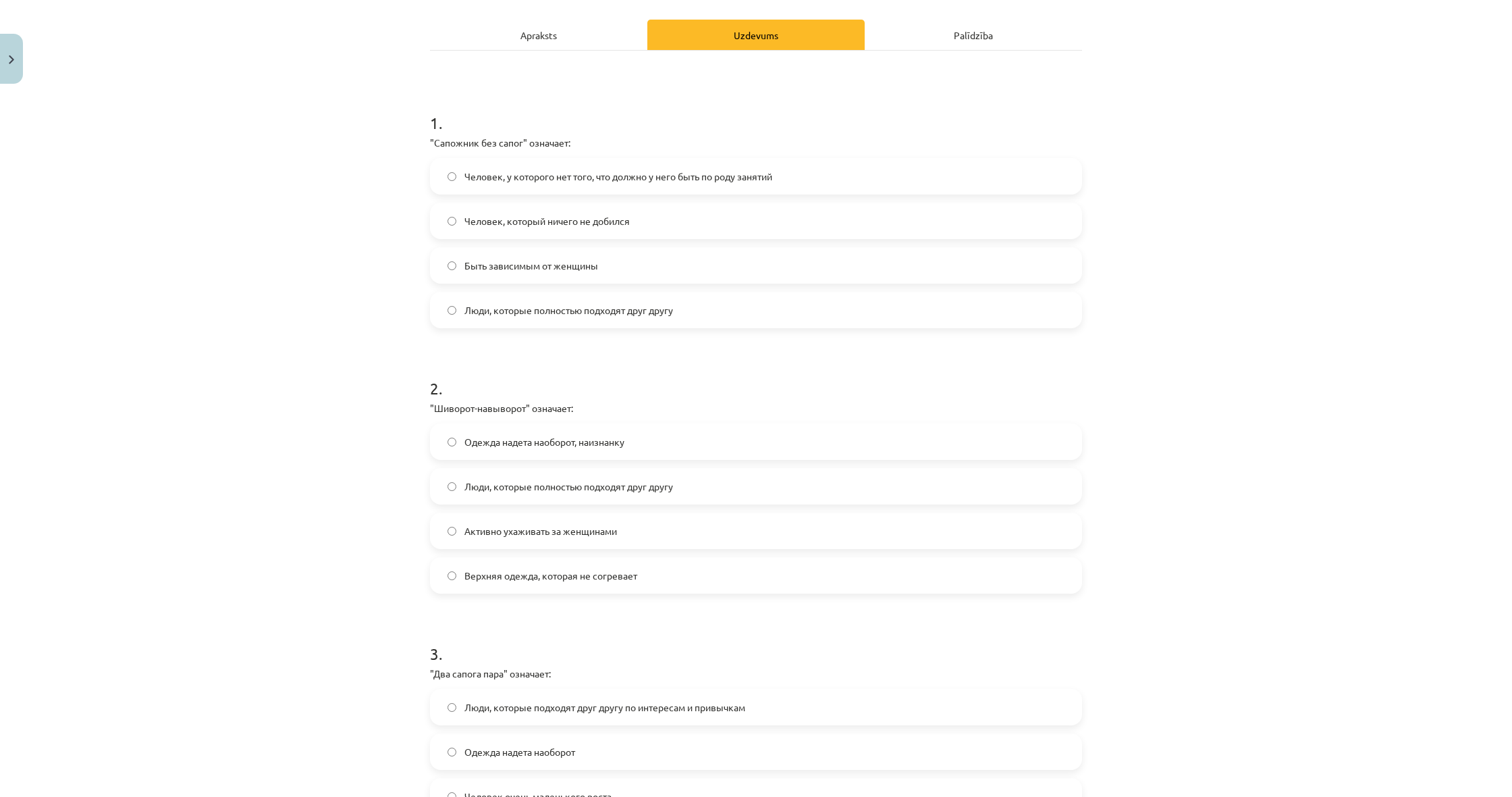
scroll to position [180, 0]
drag, startPoint x: 611, startPoint y: 168, endPoint x: 639, endPoint y: 236, distance: 73.5
click at [611, 169] on span "Человек, у которого нет того, что должно у него быть по роду занятий" at bounding box center [618, 175] width 308 height 14
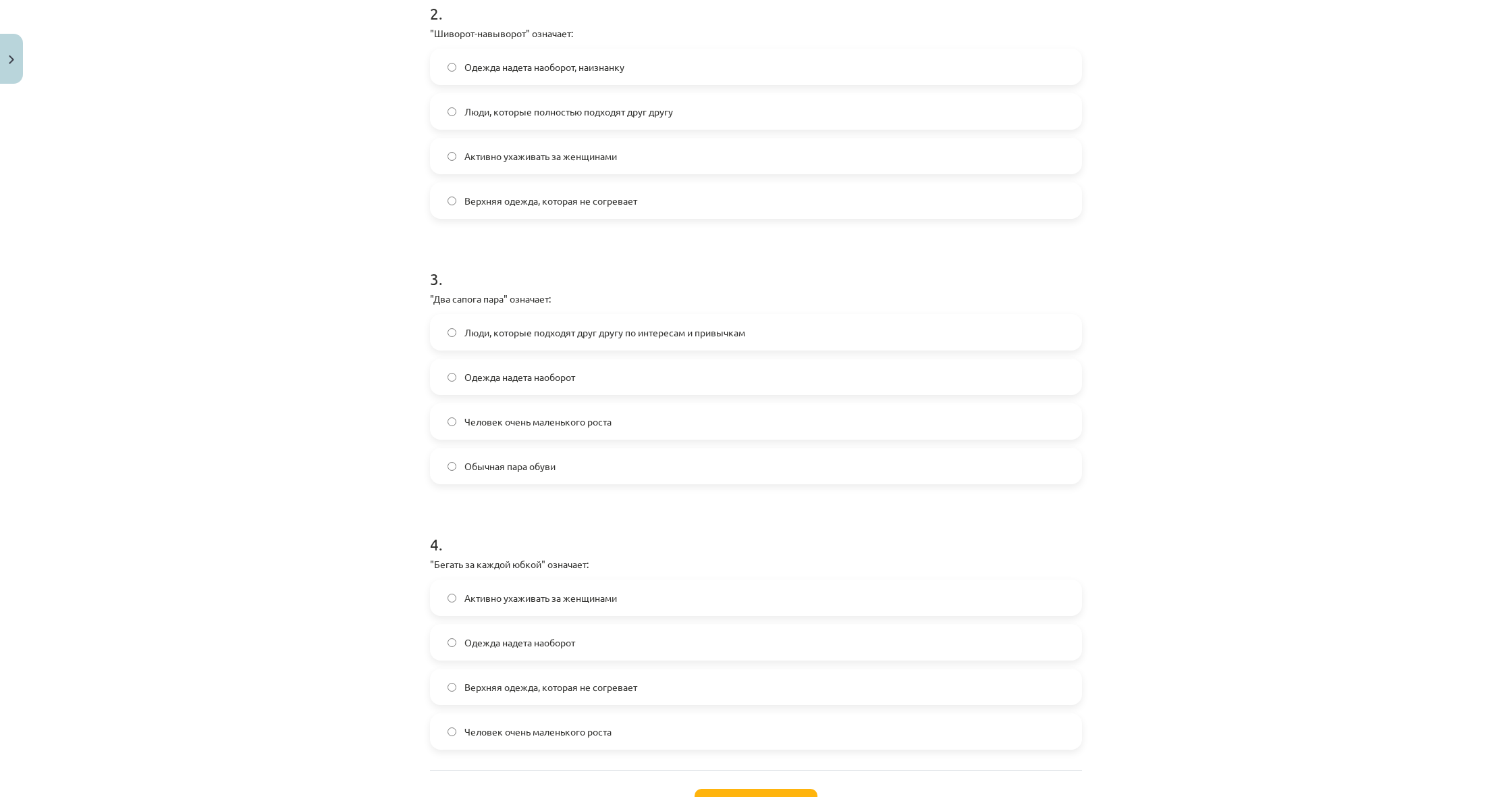
scroll to position [547, 0]
click at [583, 172] on label "Активно ухаживать за женщинами" at bounding box center [756, 163] width 649 height 34
click at [627, 374] on label "Одежда надета наоборот" at bounding box center [756, 383] width 649 height 34
click at [705, 723] on label "Человек очень маленького роста" at bounding box center [756, 738] width 649 height 34
click at [937, 234] on form "1 . "Сапожник без сапог" означает: Человек, у которого нет того, что должно у н…" at bounding box center [756, 239] width 652 height 1034
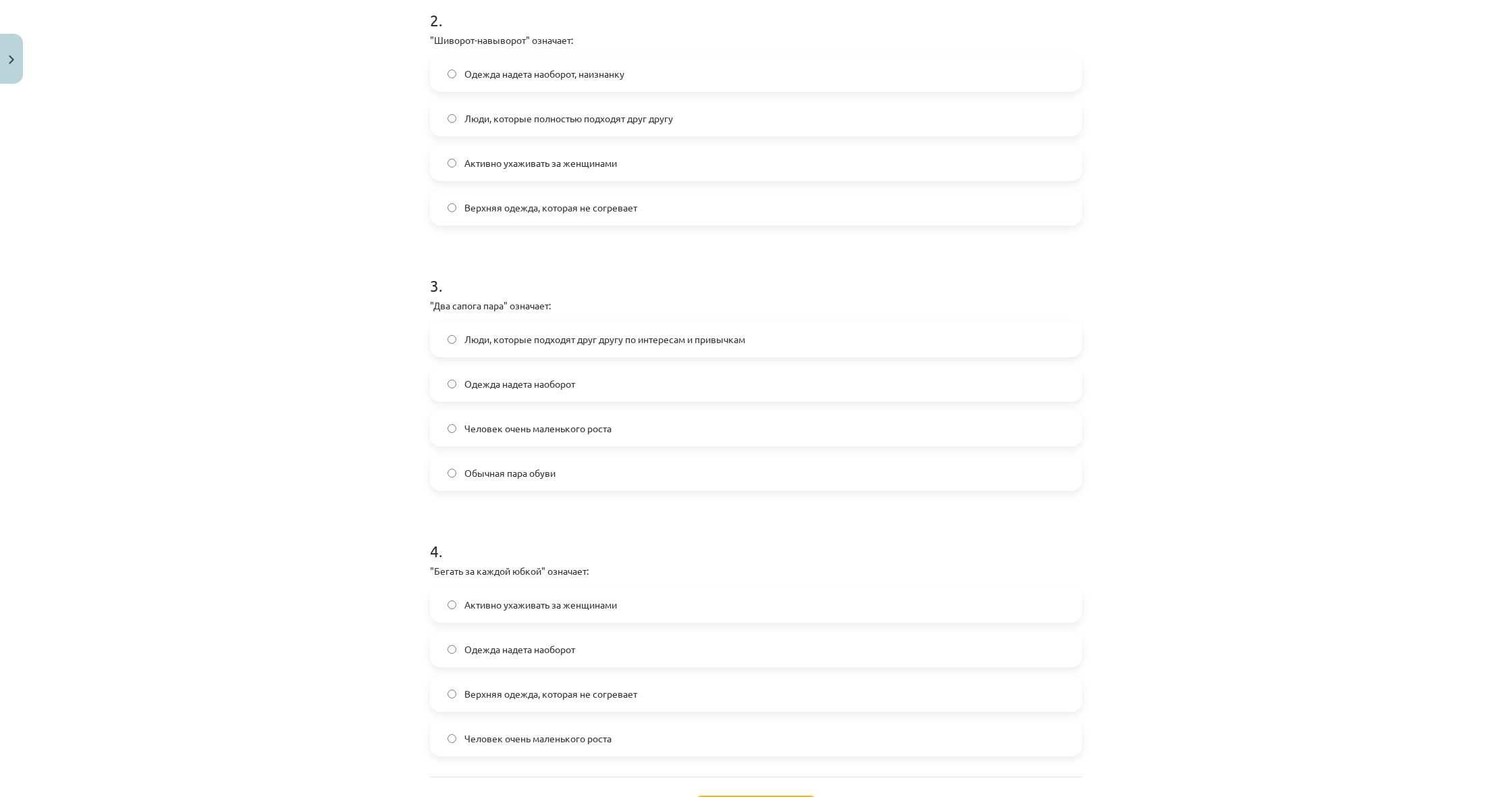
click at [759, 335] on label "Люди, которые подходят друг другу по интересам и привычкам" at bounding box center [756, 339] width 649 height 34
click at [512, 399] on label "Одежда надета наоборот" at bounding box center [756, 383] width 649 height 34
click at [505, 70] on span "Одежда надета наоборот, наизнанку" at bounding box center [544, 74] width 160 height 14
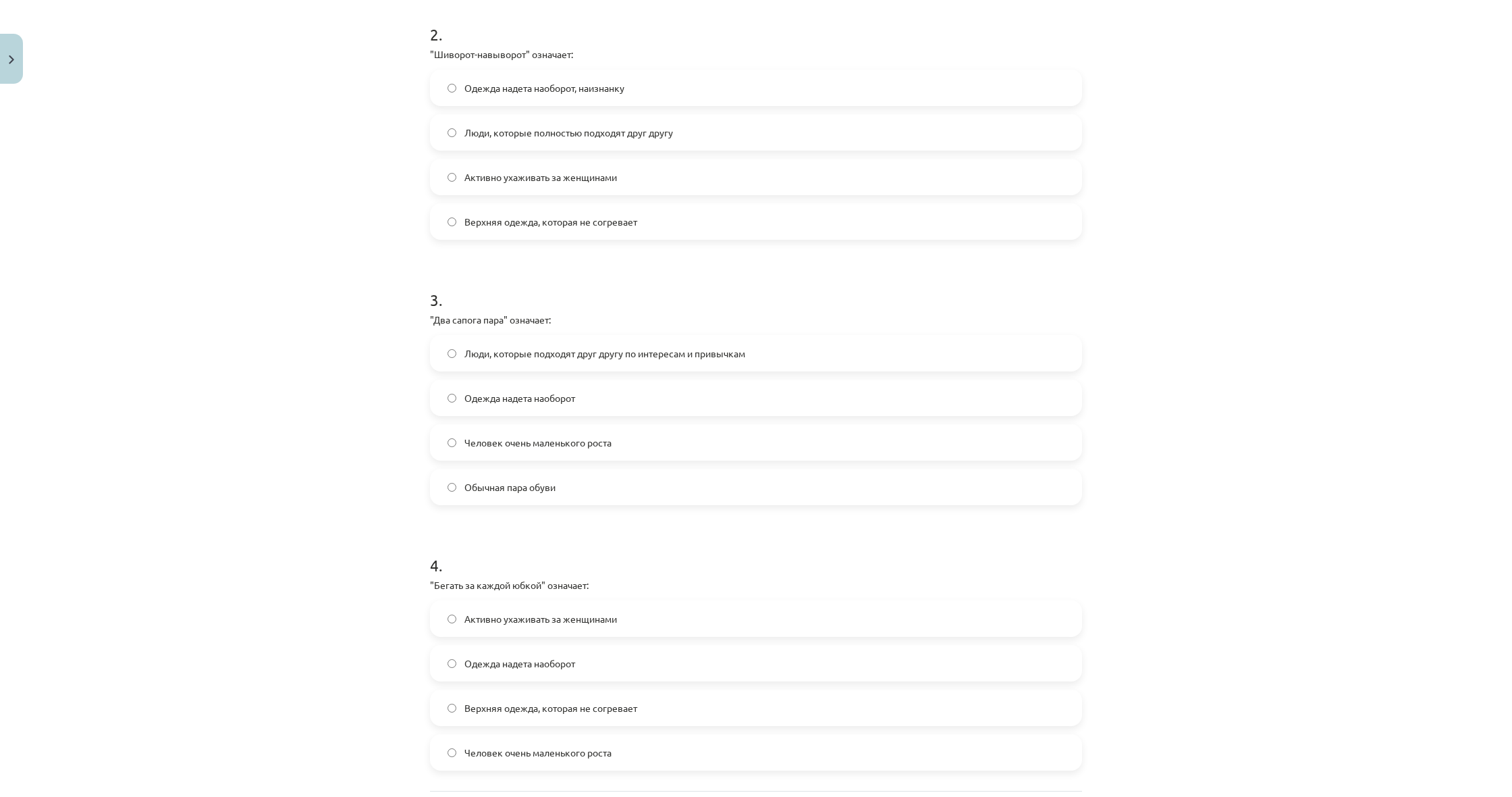
click at [557, 362] on label "Люди, которые подходят друг другу по интересам и привычкам" at bounding box center [756, 353] width 649 height 34
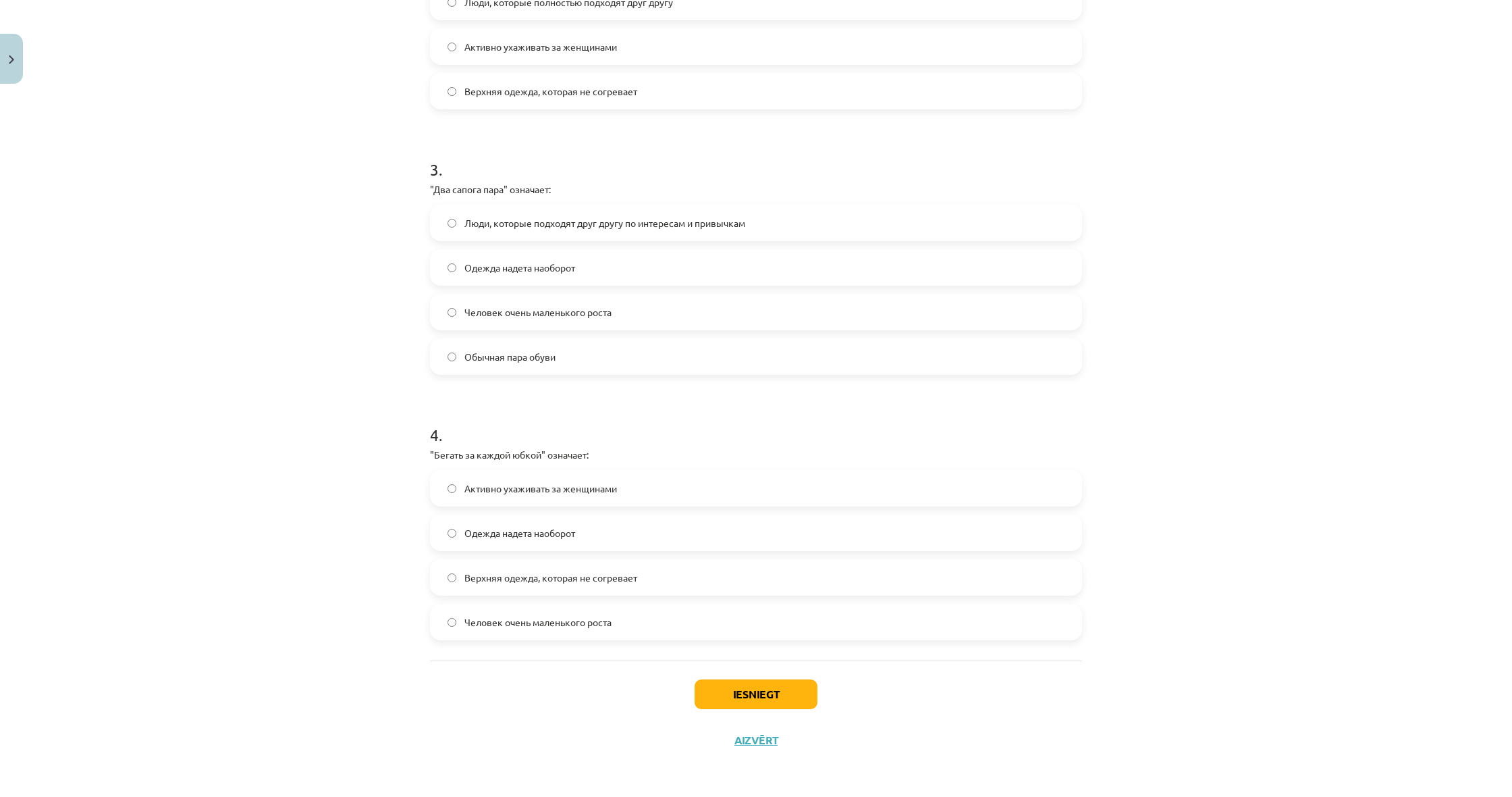
scroll to position [665, 0]
click at [637, 570] on span "Верхняя одежда, которая не согревает" at bounding box center [550, 577] width 173 height 14
click at [461, 489] on label "Активно ухаживать за женщинами" at bounding box center [756, 489] width 649 height 34
click at [820, 693] on div "Iesniegt Aizvērt" at bounding box center [756, 708] width 652 height 95
click at [806, 690] on button "Iesniegt" at bounding box center [756, 694] width 123 height 30
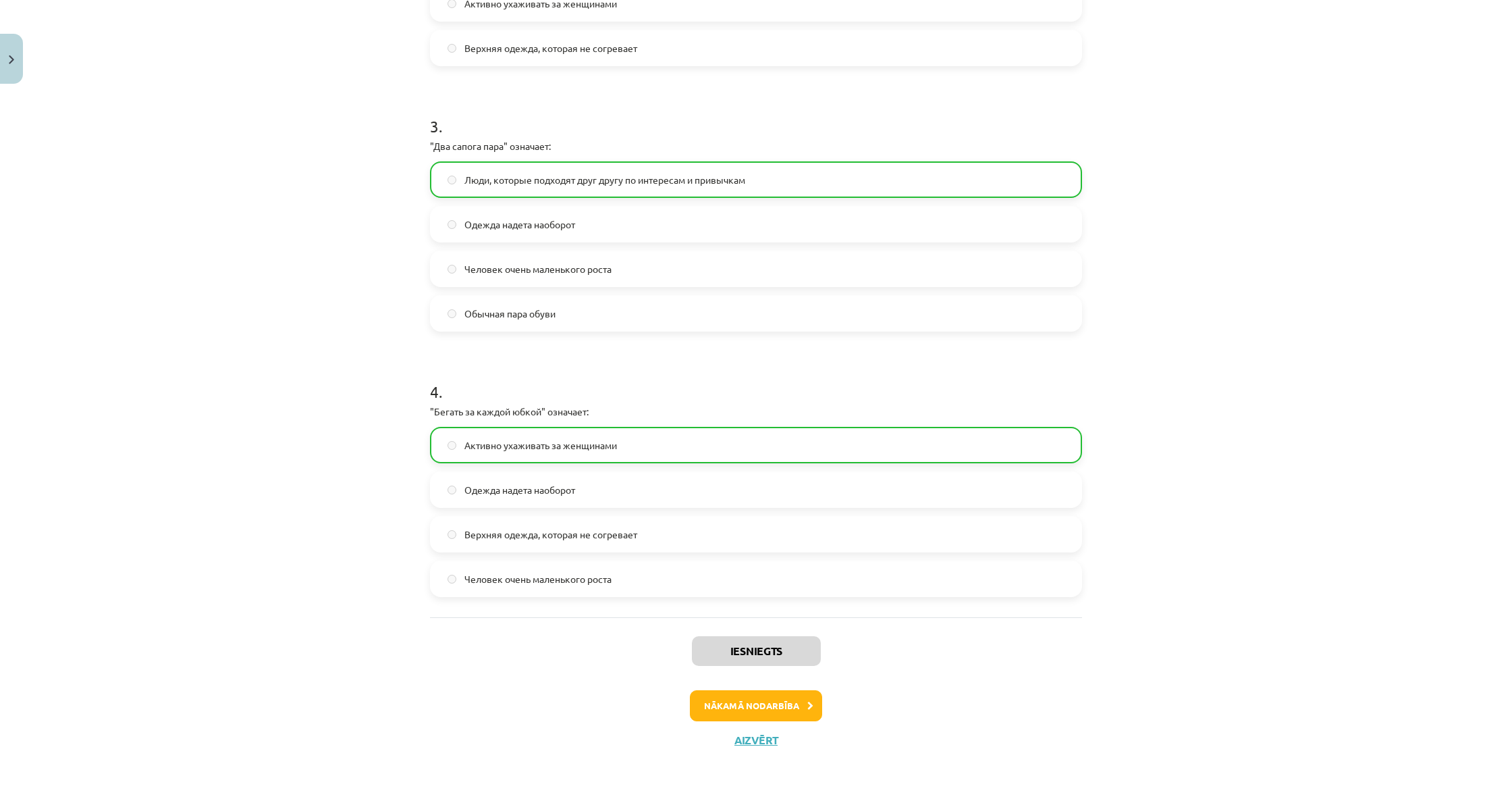
scroll to position [707, 0]
click at [764, 705] on button "Nākamā nodarbība" at bounding box center [756, 706] width 132 height 31
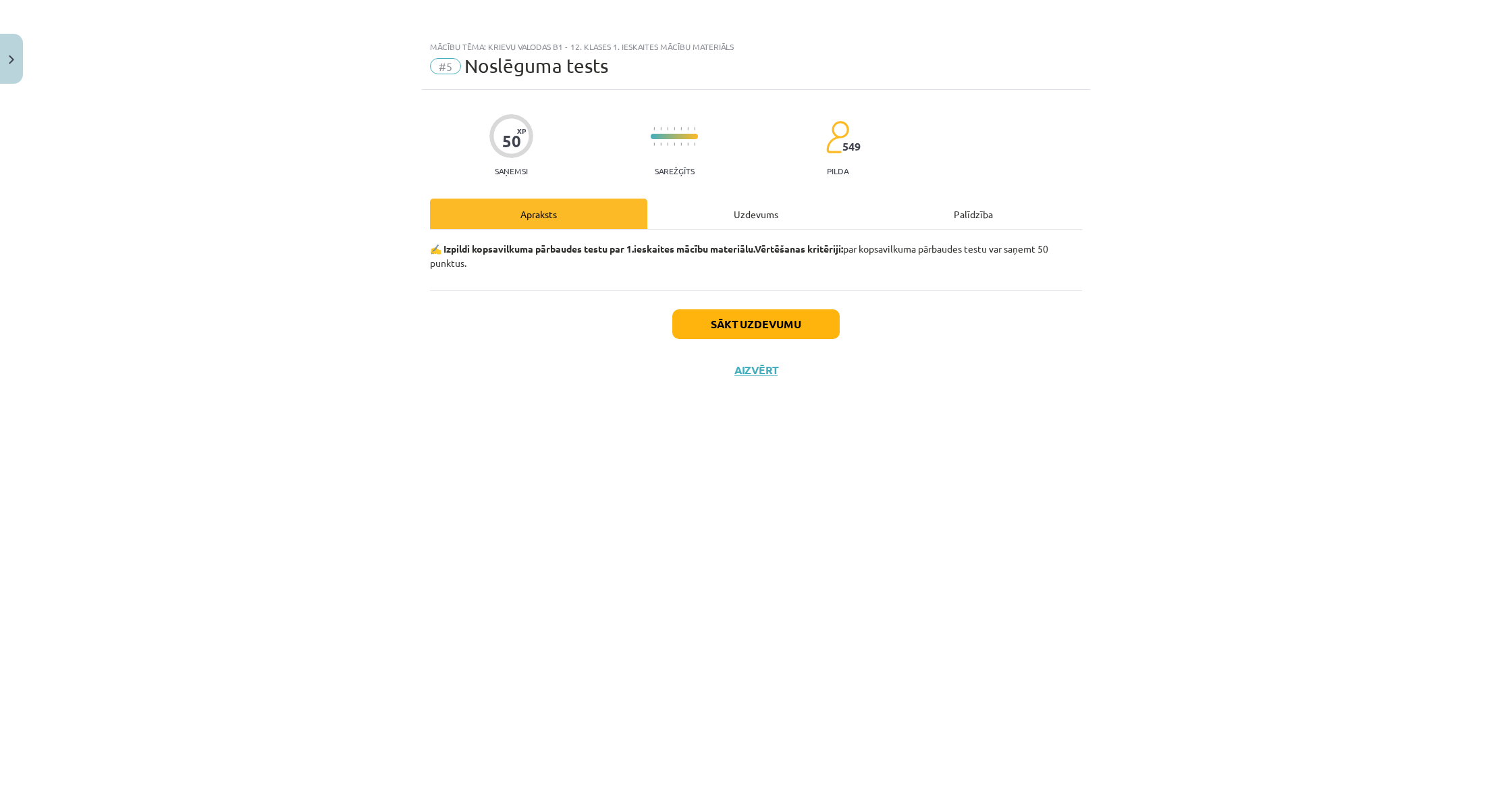
click at [730, 205] on div "Uzdevums" at bounding box center [756, 213] width 217 height 30
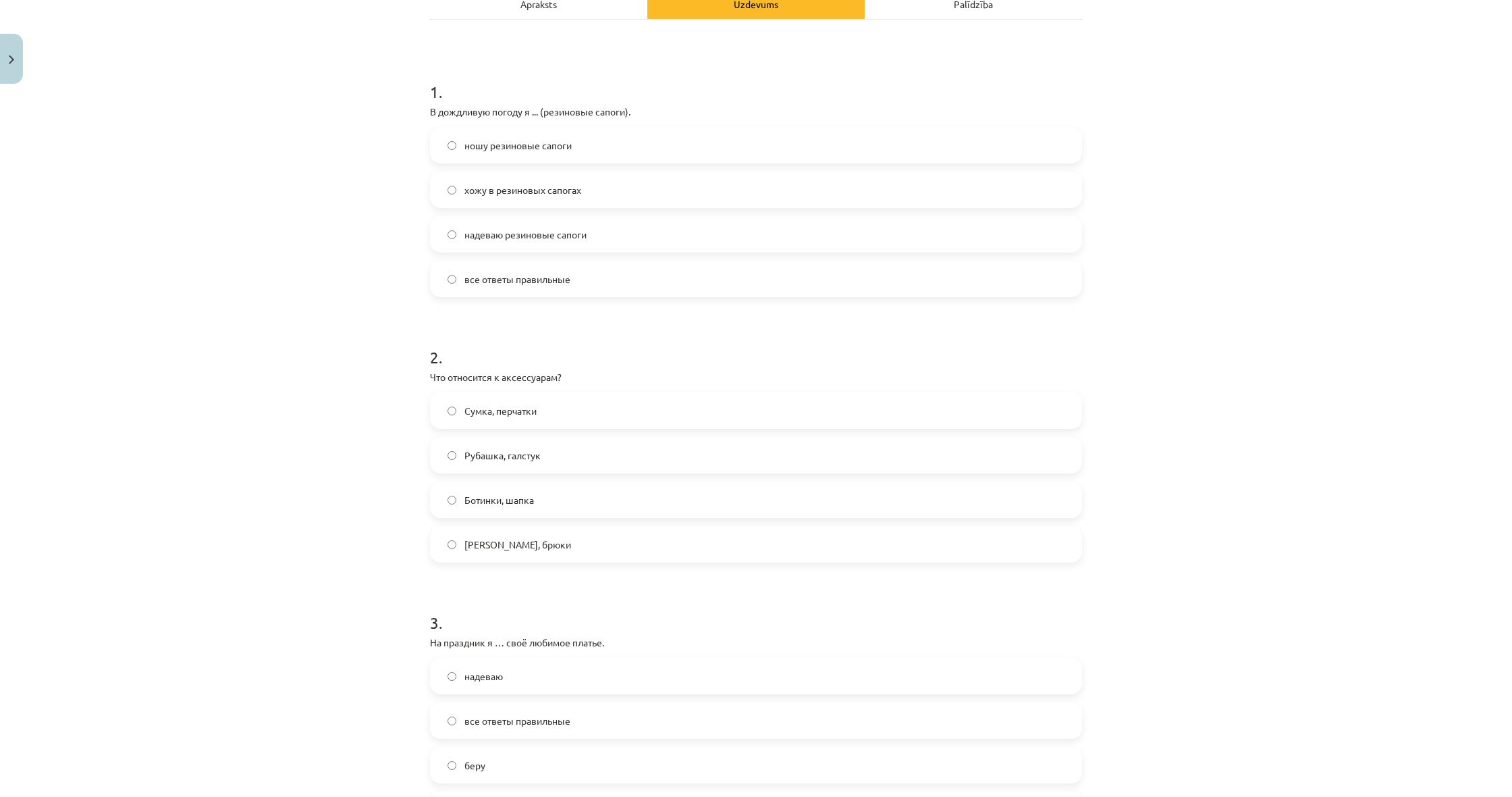
scroll to position [208, 0]
click at [1054, 335] on h1 "2 ." at bounding box center [756, 347] width 652 height 42
click at [600, 287] on label "все ответы правильные" at bounding box center [756, 282] width 649 height 34
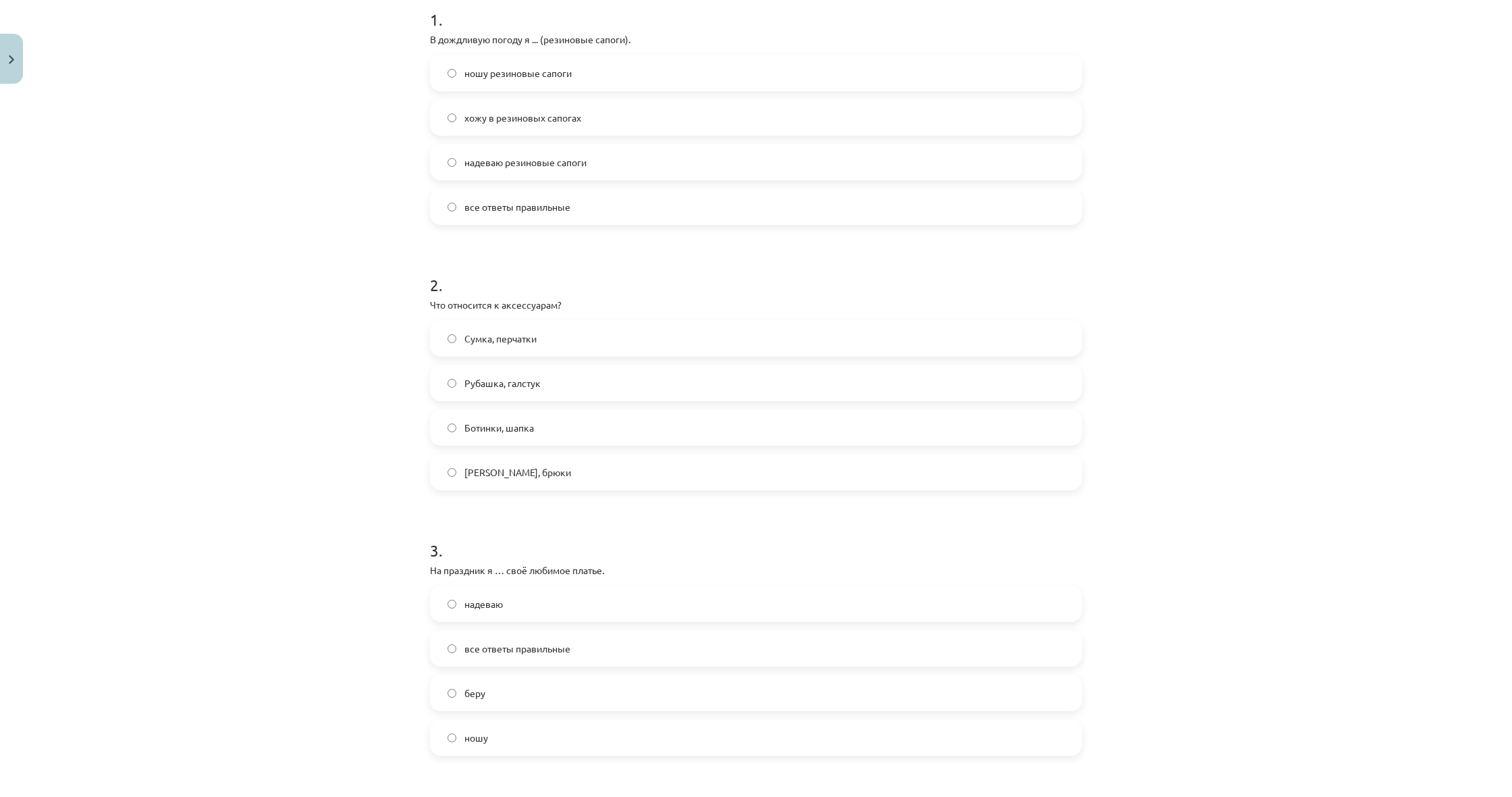
scroll to position [298, 0]
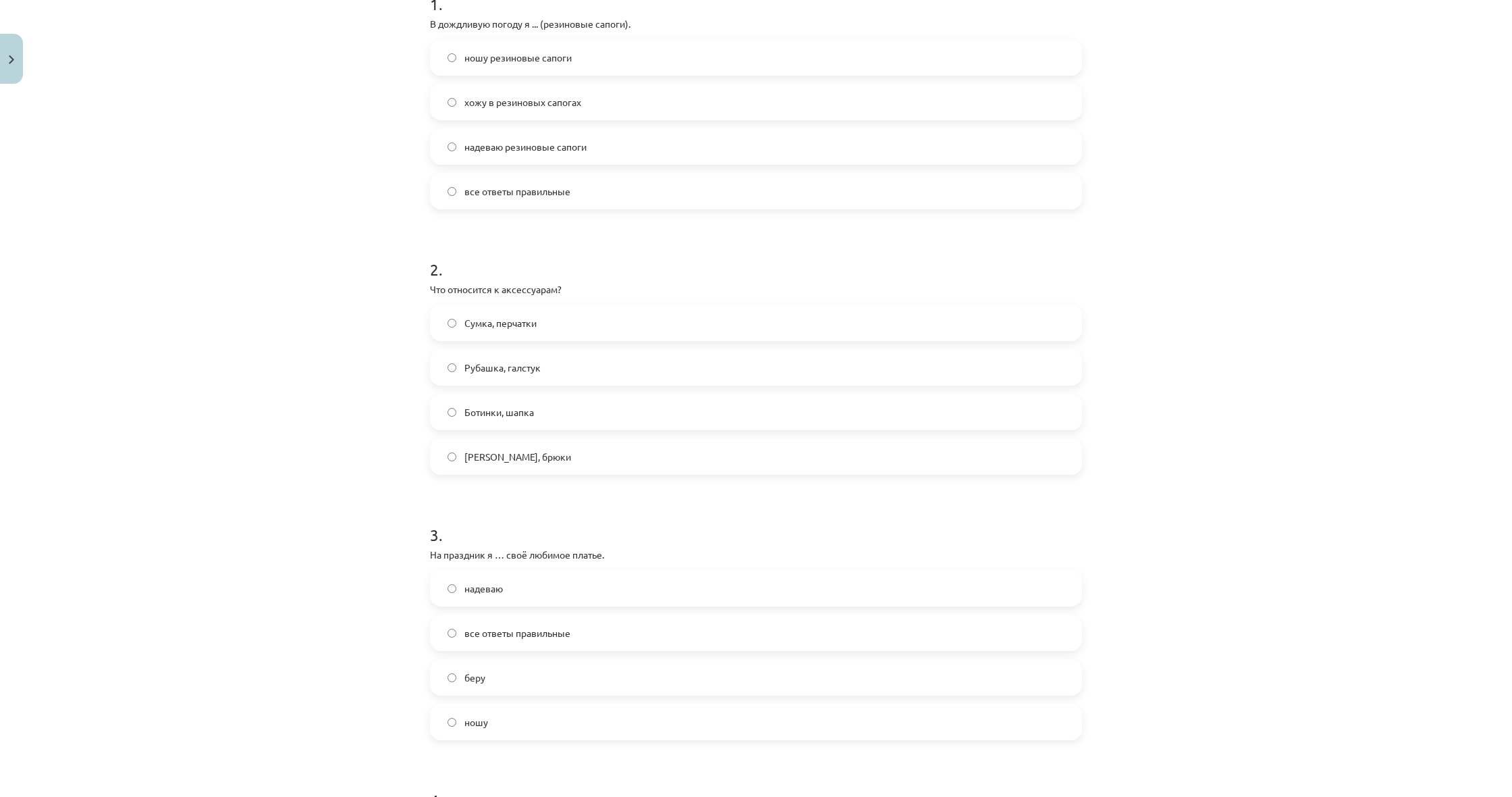
click at [508, 322] on span "Сумка, перчатки" at bounding box center [500, 323] width 72 height 14
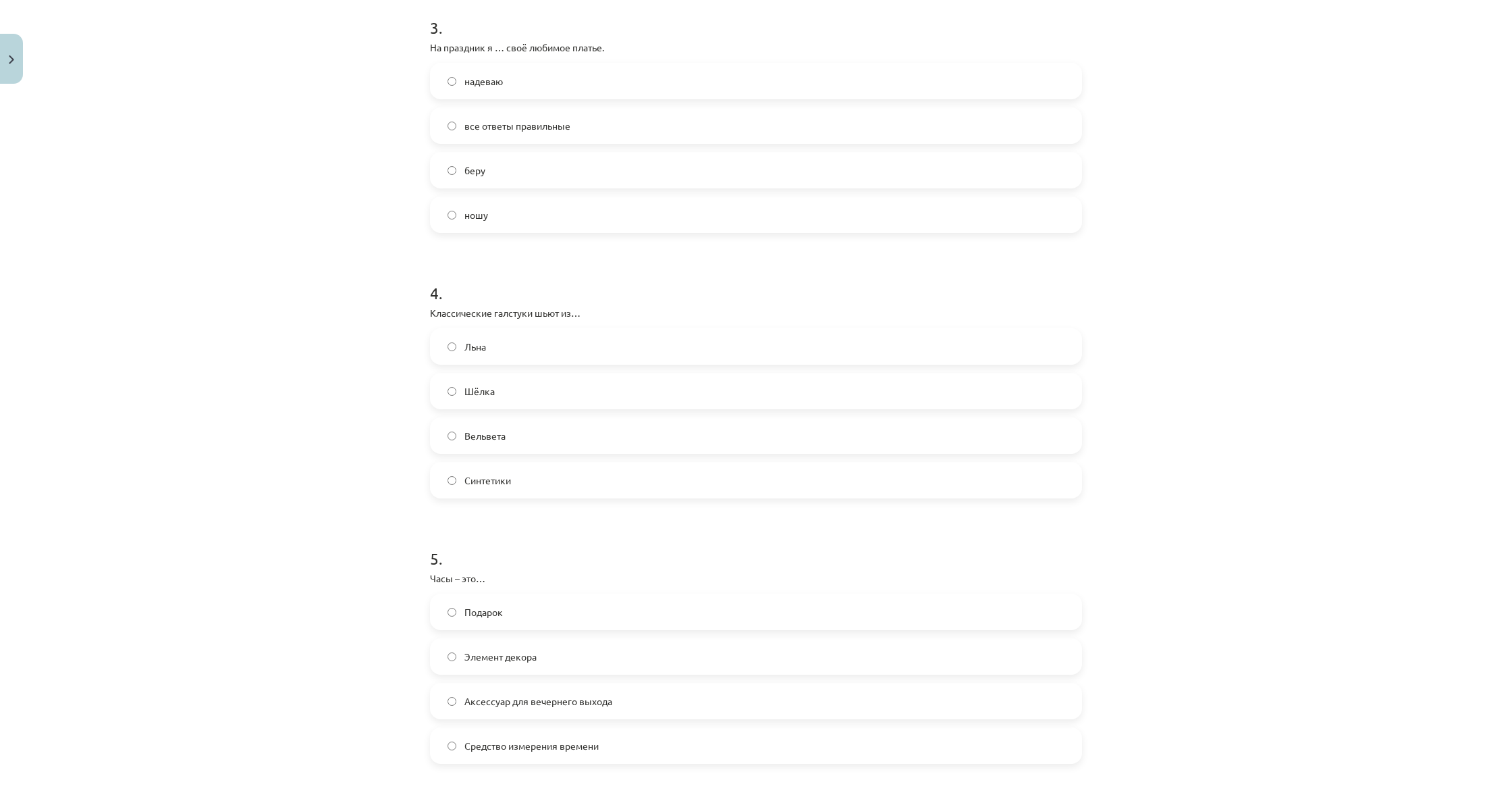
scroll to position [801, 0]
drag, startPoint x: 536, startPoint y: 458, endPoint x: 554, endPoint y: 467, distance: 20.1
click at [536, 458] on div "Льна Шёлка Вельвета Синтетики" at bounding box center [756, 418] width 652 height 170
click at [540, 458] on div "Льна Шёлка Вельвета Синтетики" at bounding box center [756, 418] width 652 height 170
click at [367, 355] on div "Mācību tēma: Krievu valodas b1 - 12. klases 1. ieskaites mācību materiāls #5 No…" at bounding box center [756, 398] width 1512 height 797
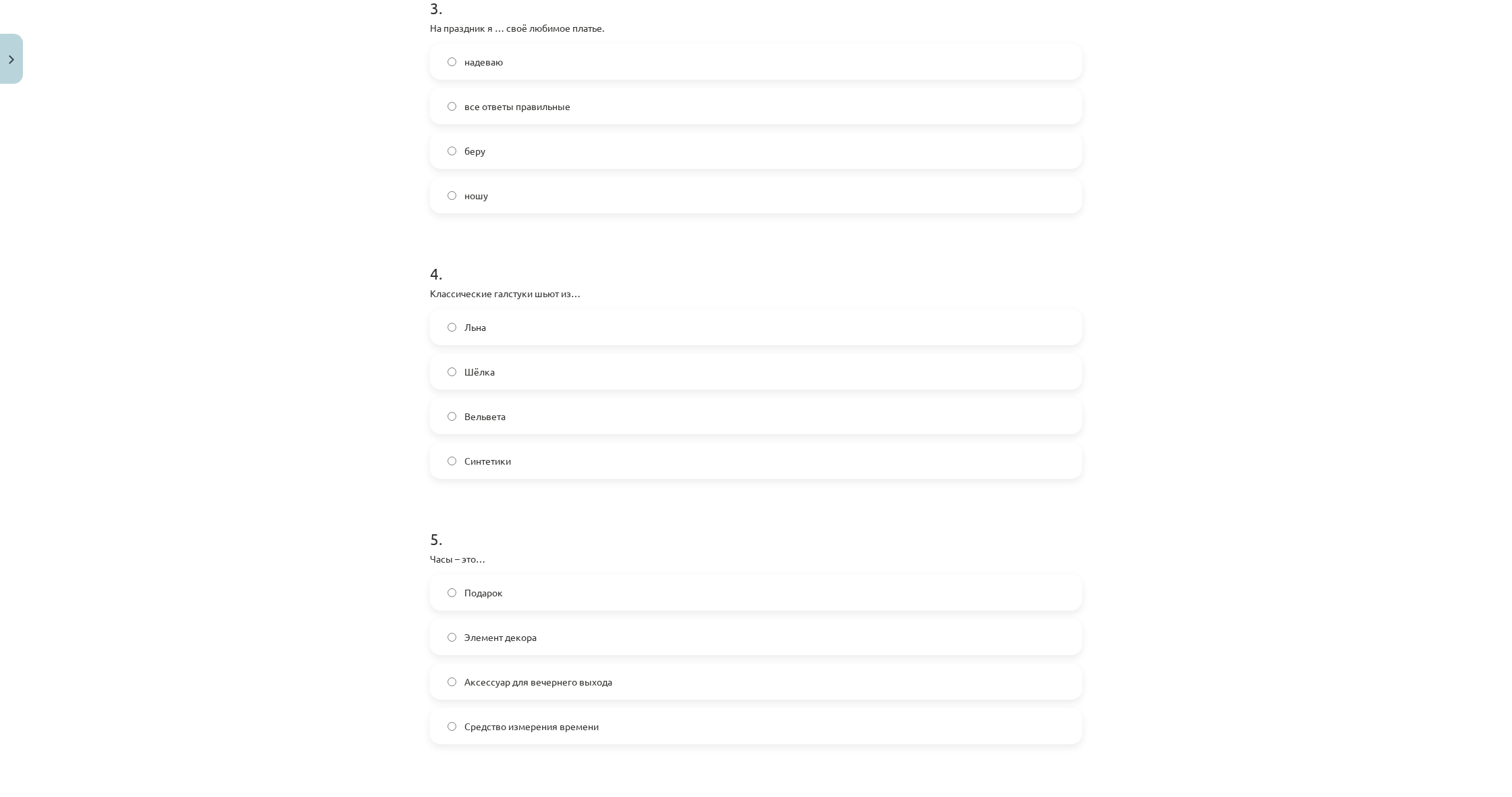
click at [521, 70] on label "надеваю" at bounding box center [756, 61] width 649 height 34
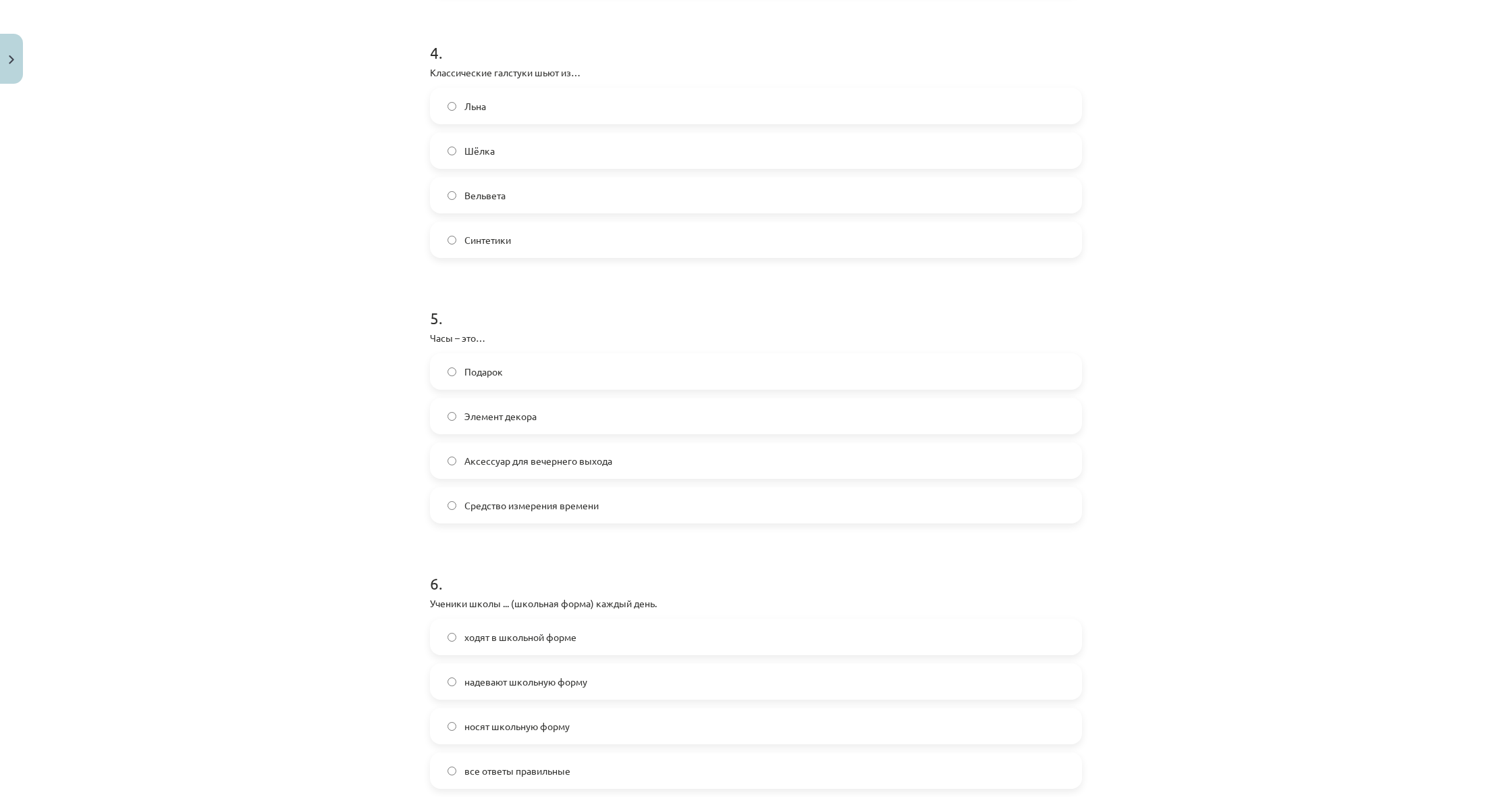
scroll to position [1049, 0]
click at [520, 156] on label "Шёлка" at bounding box center [756, 148] width 649 height 34
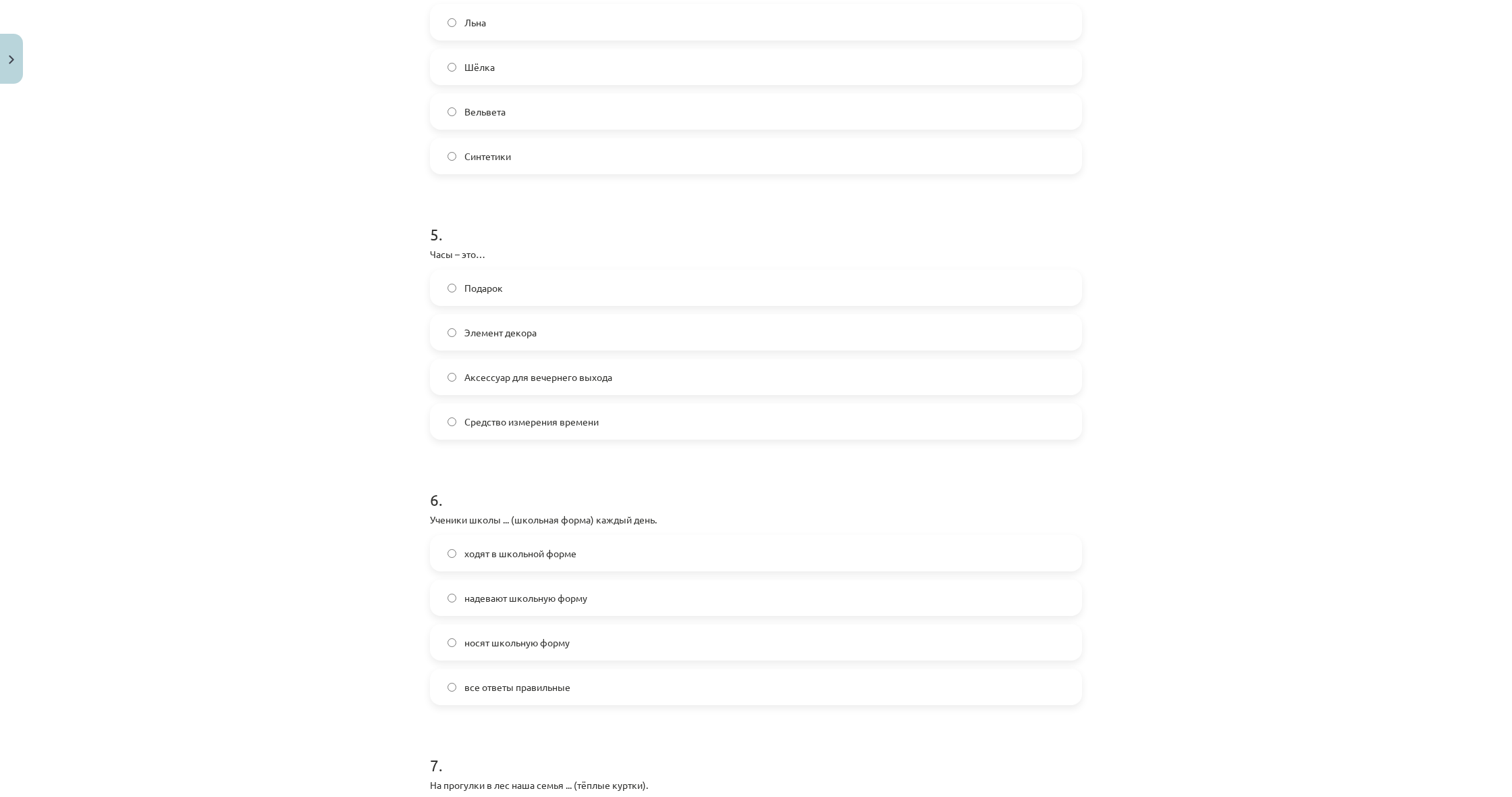
click at [545, 391] on label "Аксессуар для вечернего выхода" at bounding box center [756, 377] width 649 height 34
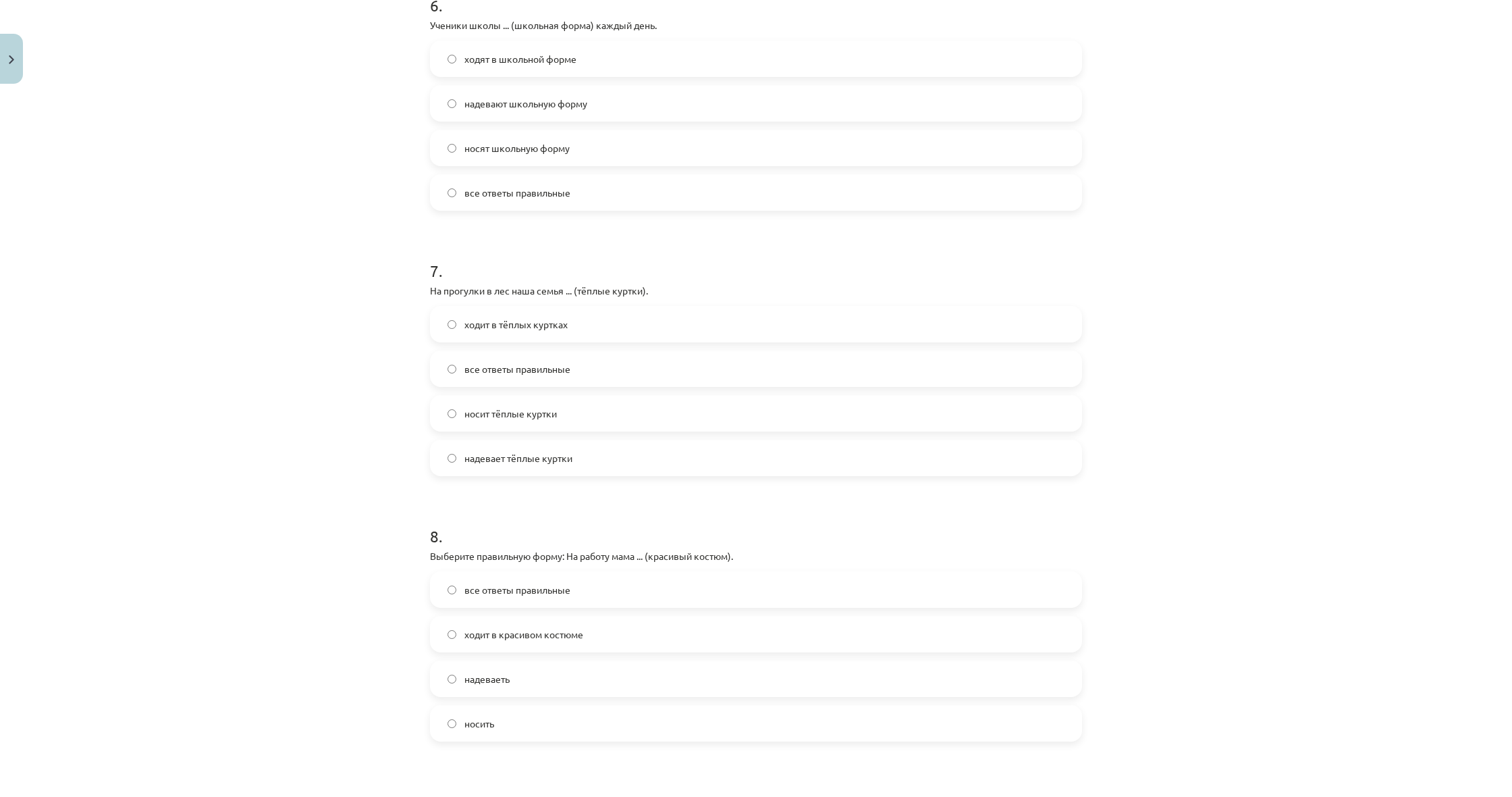
scroll to position [1617, 0]
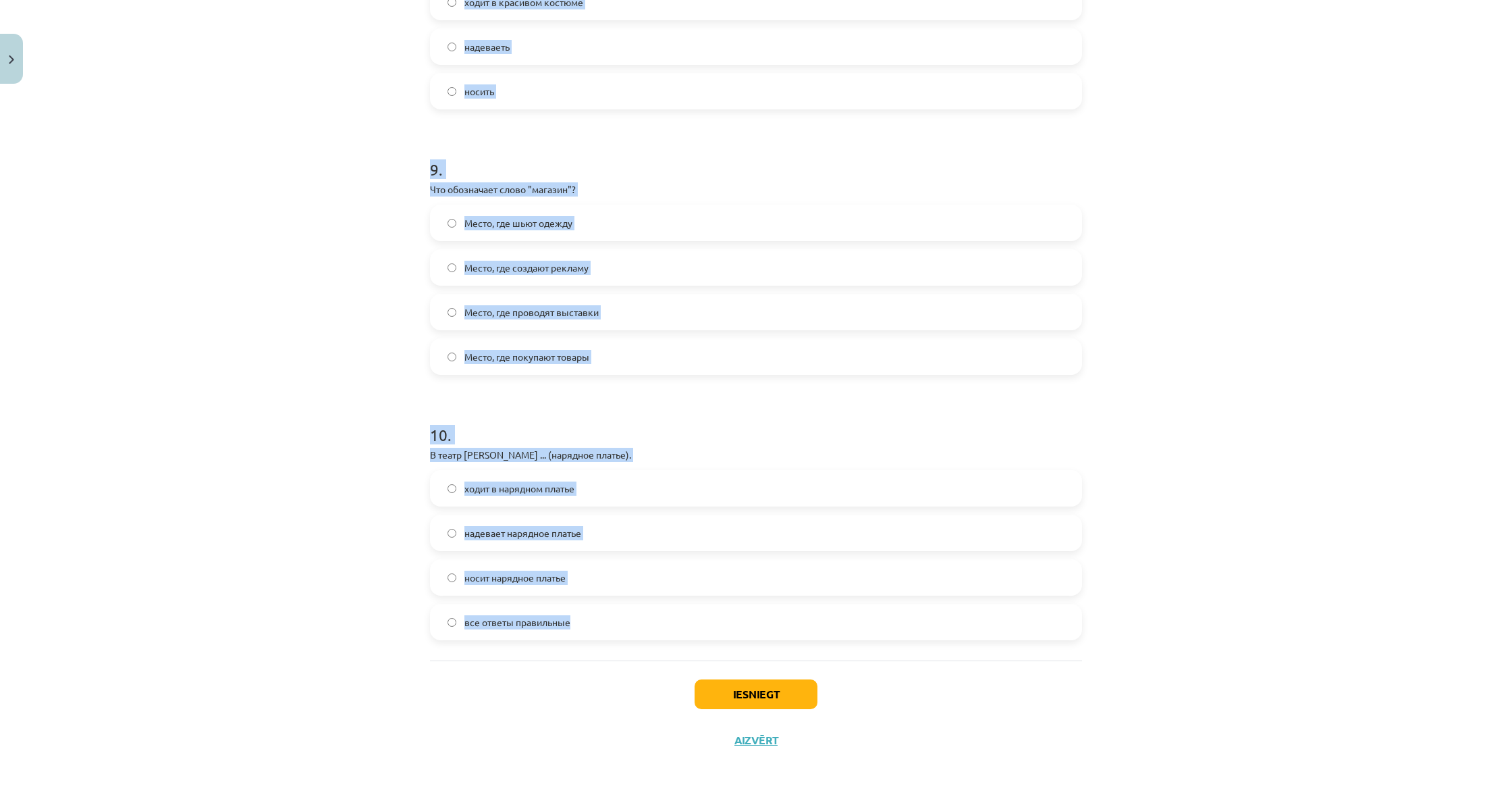
drag, startPoint x: 427, startPoint y: 16, endPoint x: 617, endPoint y: 625, distance: 638.0
copy form "6 . Ученики школы ... (школьная форма) каждый день. ходят в школьной форме наде…"
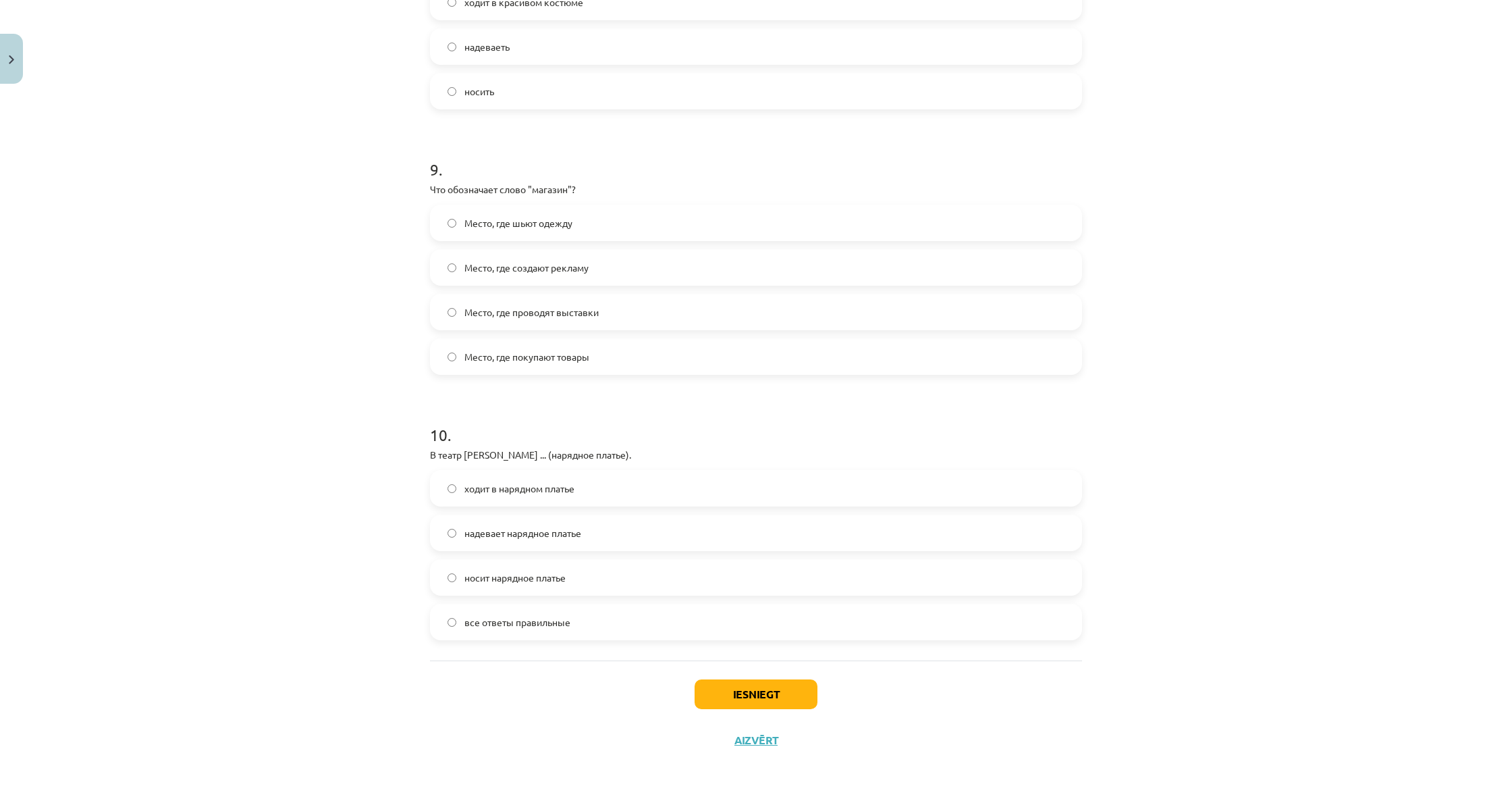
click at [353, 212] on div "Mācību tēma: Krievu valodas b1 - 12. klases 1. ieskaites mācību materiāls #5 No…" at bounding box center [756, 398] width 1512 height 797
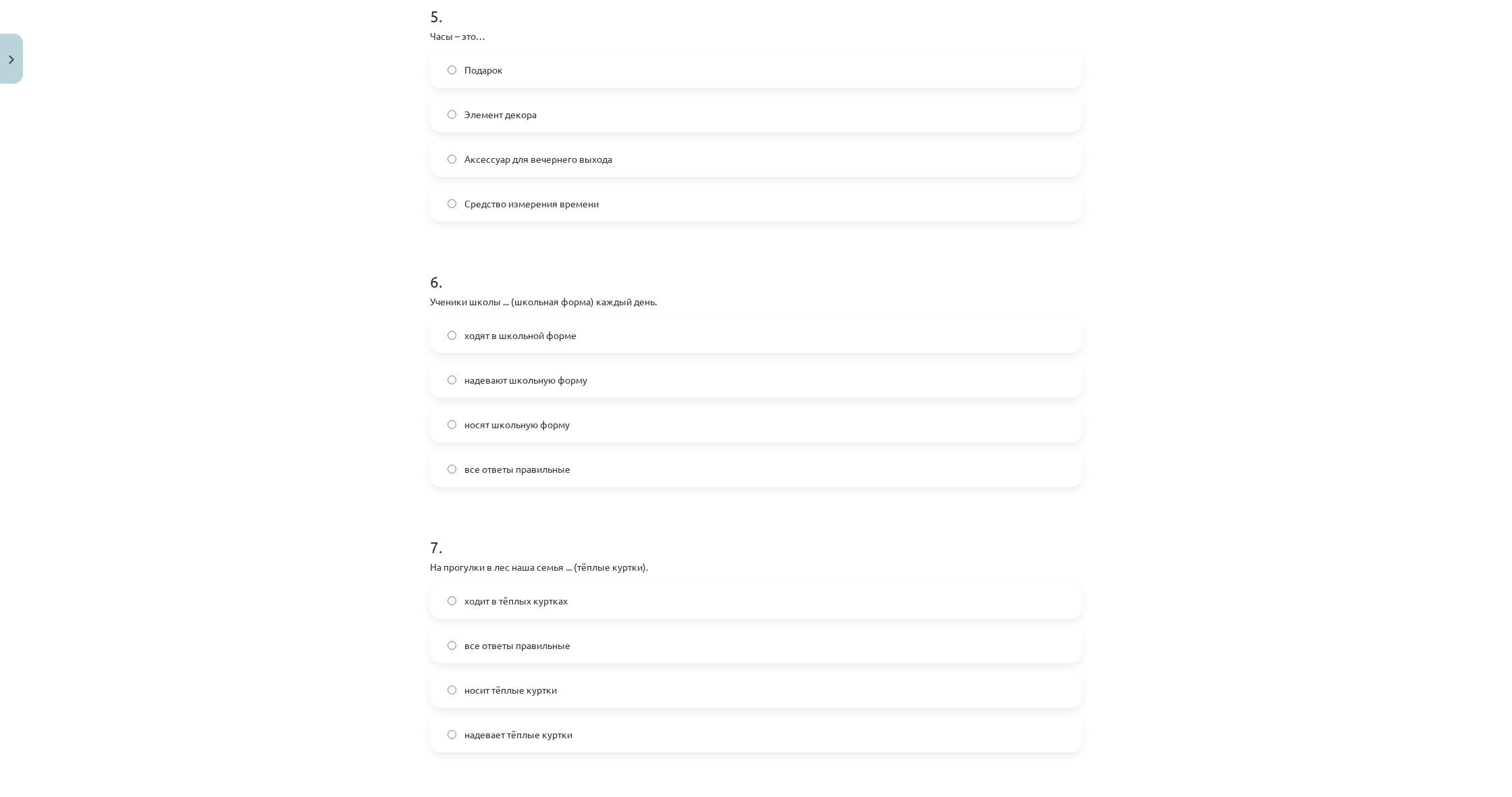
scroll to position [1361, 0]
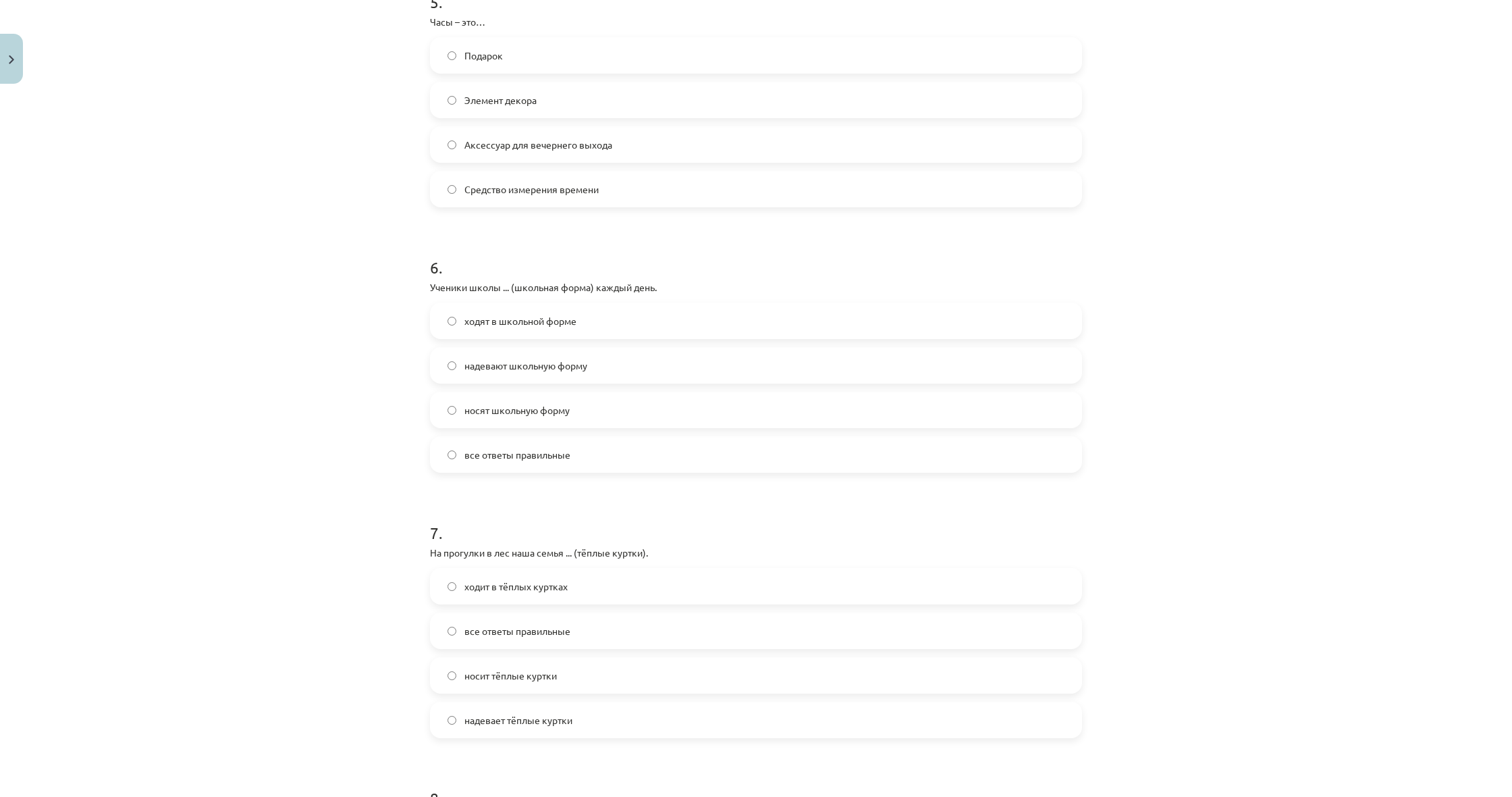
click at [600, 464] on label "все ответы правильные" at bounding box center [756, 455] width 649 height 34
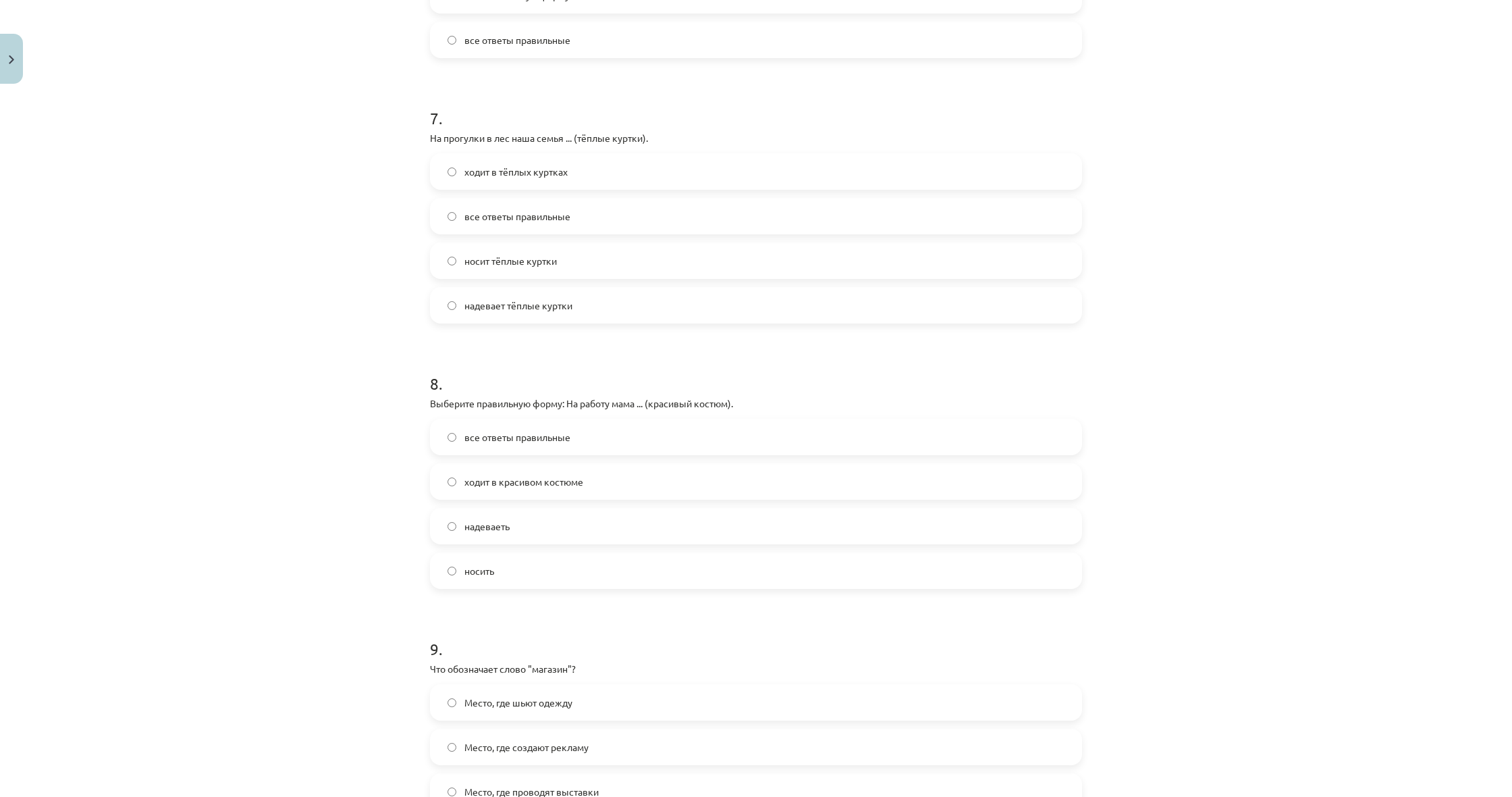
scroll to position [1780, 0]
click at [524, 218] on span "все ответы правильные" at bounding box center [517, 212] width 106 height 14
click at [547, 489] on label "ходит в красивом костюме" at bounding box center [756, 477] width 649 height 34
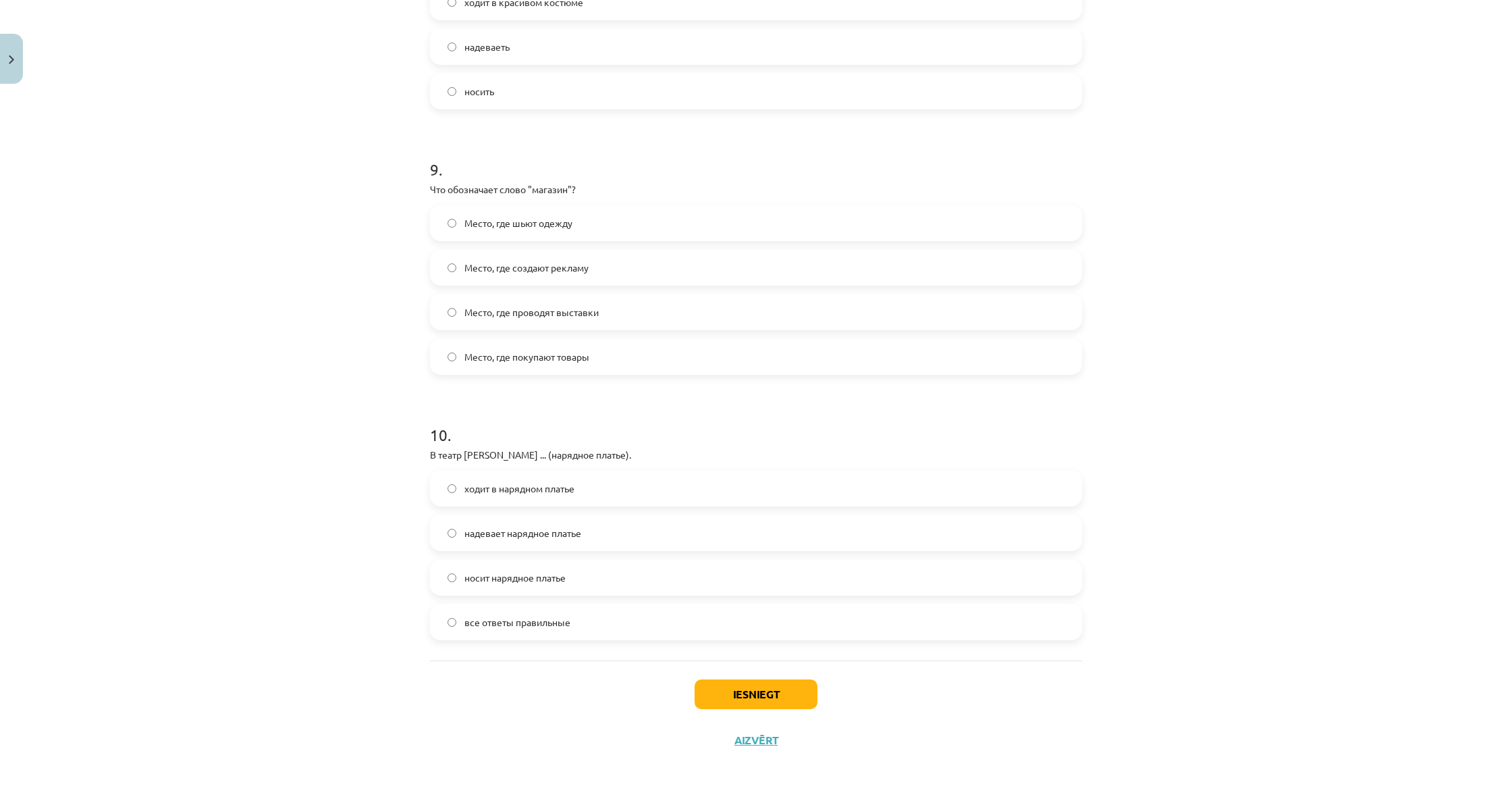
scroll to position [2258, 0]
click at [708, 352] on label "Место, где покупают товары" at bounding box center [756, 356] width 649 height 34
drag, startPoint x: 607, startPoint y: 612, endPoint x: 619, endPoint y: 613, distance: 12.0
click at [608, 613] on label "все ответы правильные" at bounding box center [756, 622] width 649 height 34
click at [776, 696] on button "Iesniegt" at bounding box center [756, 694] width 123 height 30
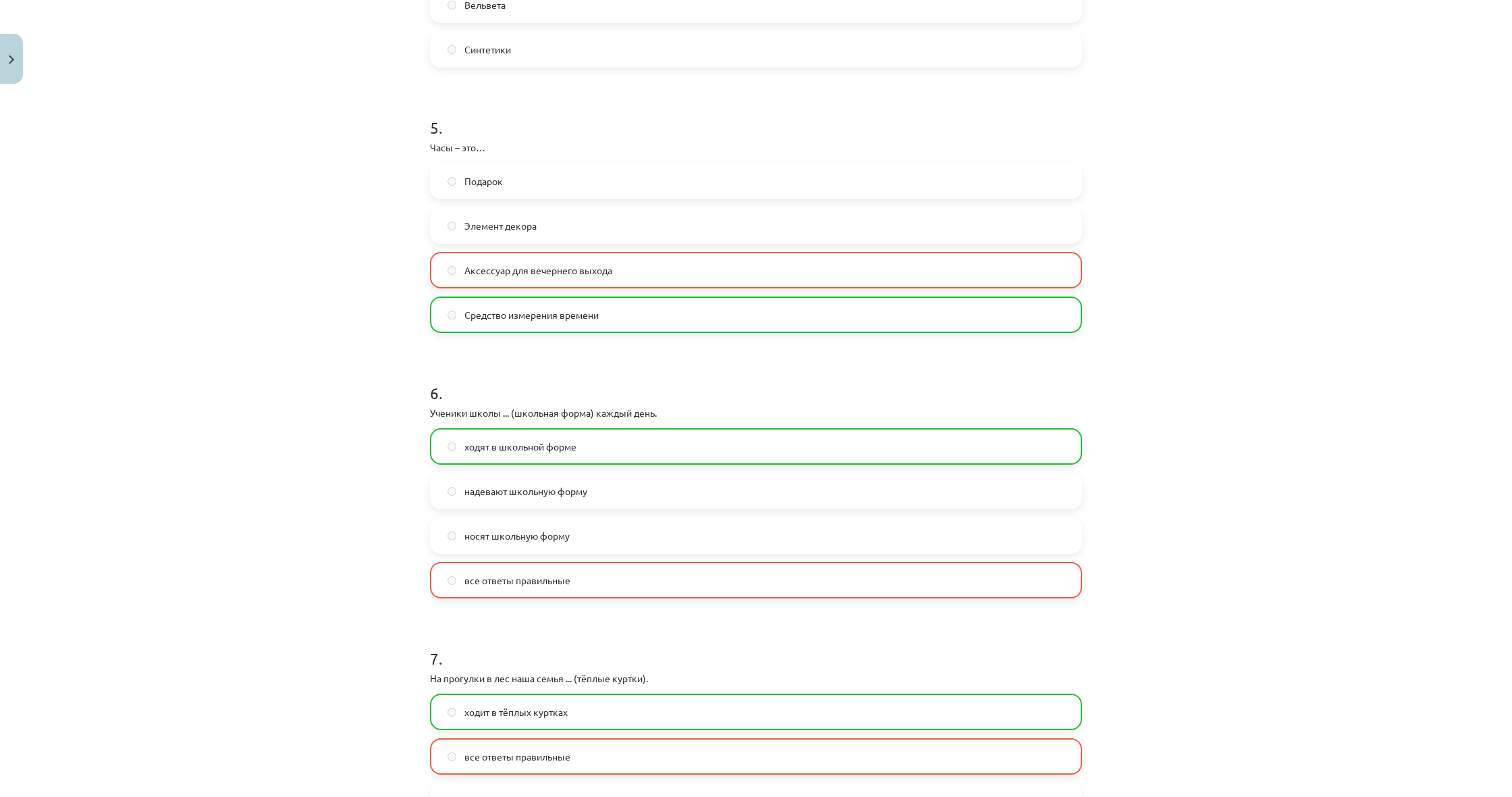
scroll to position [1307, 0]
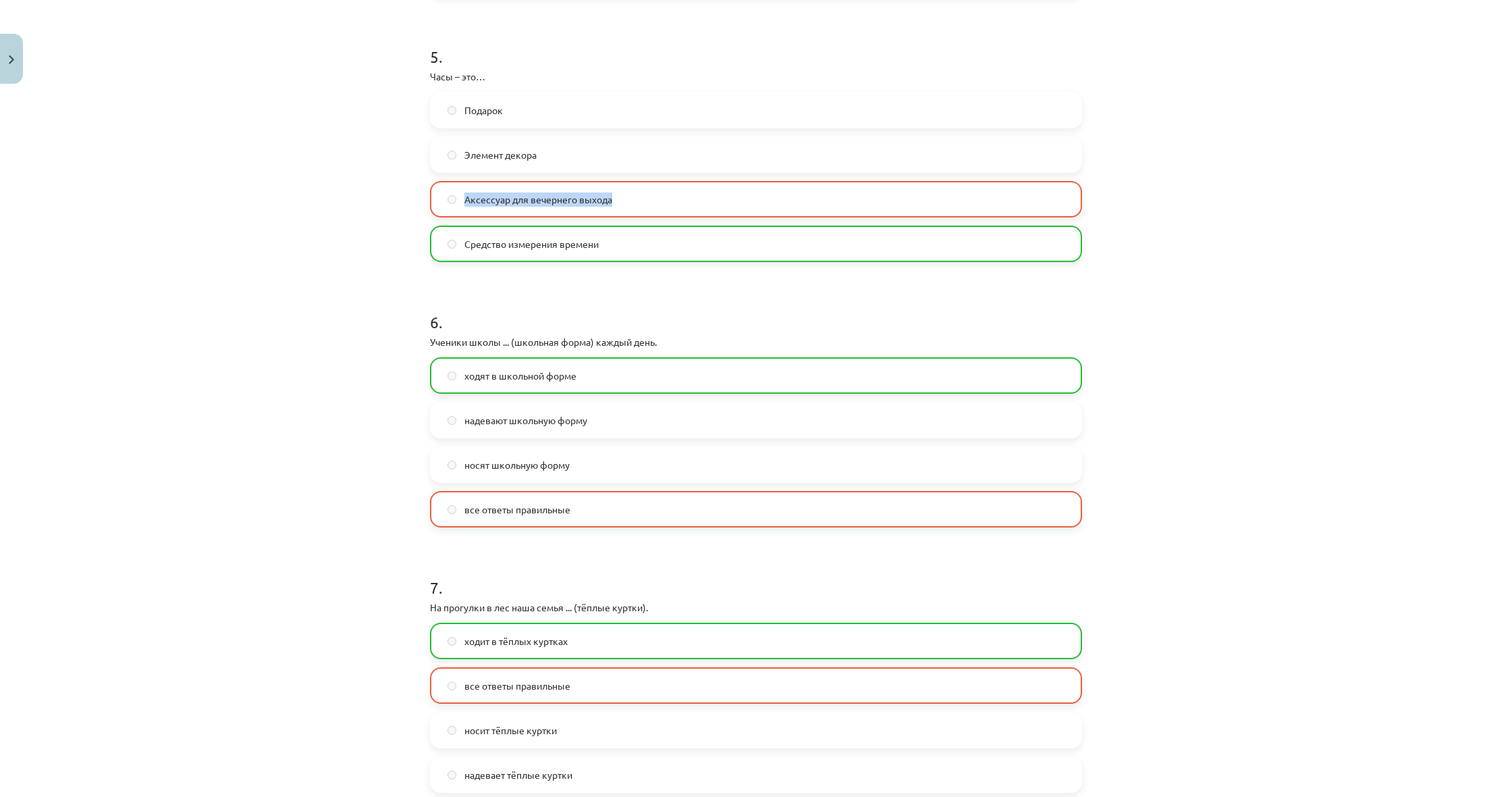
drag, startPoint x: 465, startPoint y: 199, endPoint x: 625, endPoint y: 202, distance: 160.0
click at [625, 202] on label "Аксессуар для вечернего выхода" at bounding box center [756, 199] width 649 height 34
click at [723, 157] on label "Элемент декора" at bounding box center [756, 155] width 649 height 34
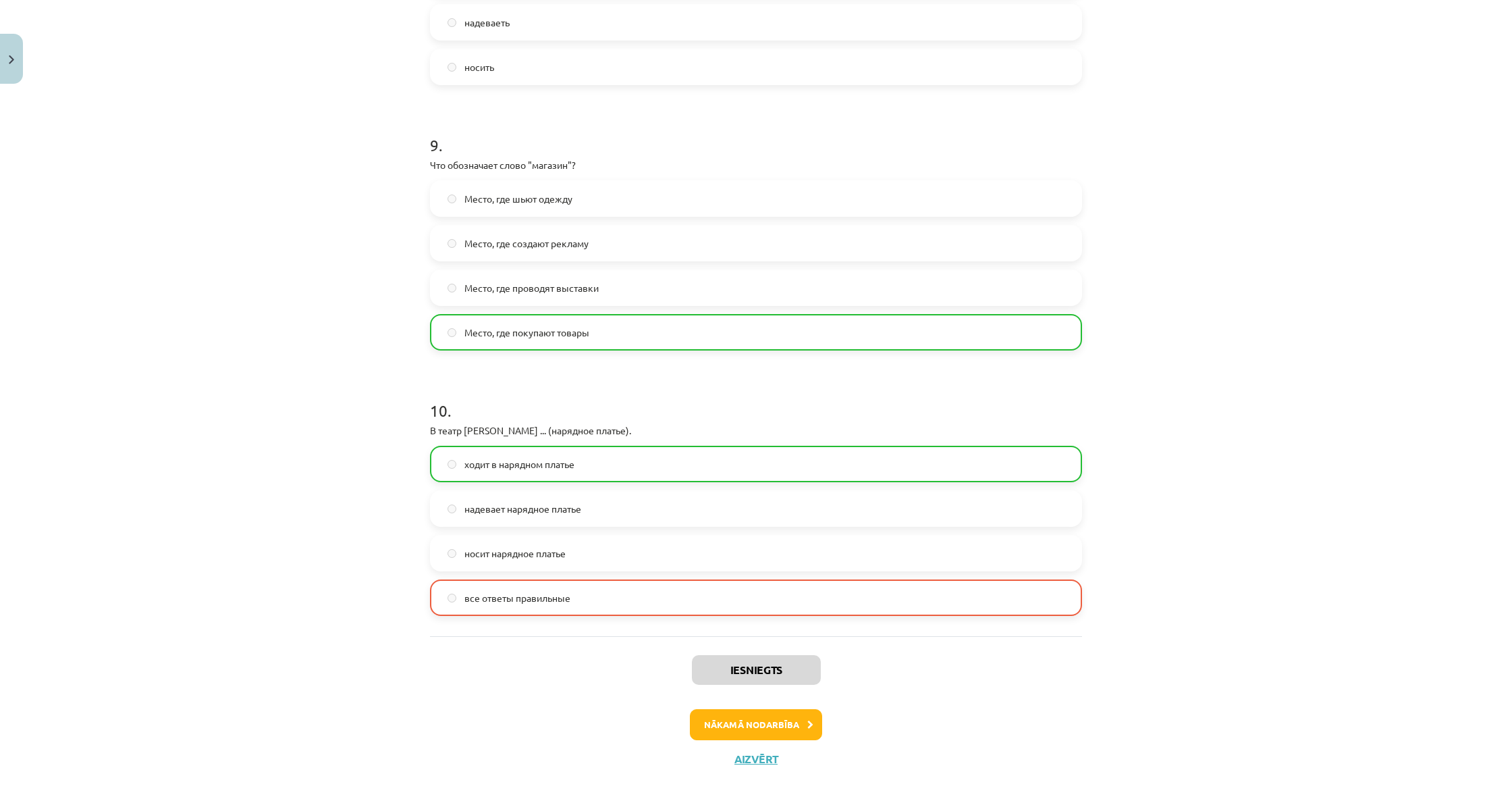
scroll to position [2278, 0]
click at [756, 734] on button "Nākamā nodarbība" at bounding box center [756, 726] width 132 height 31
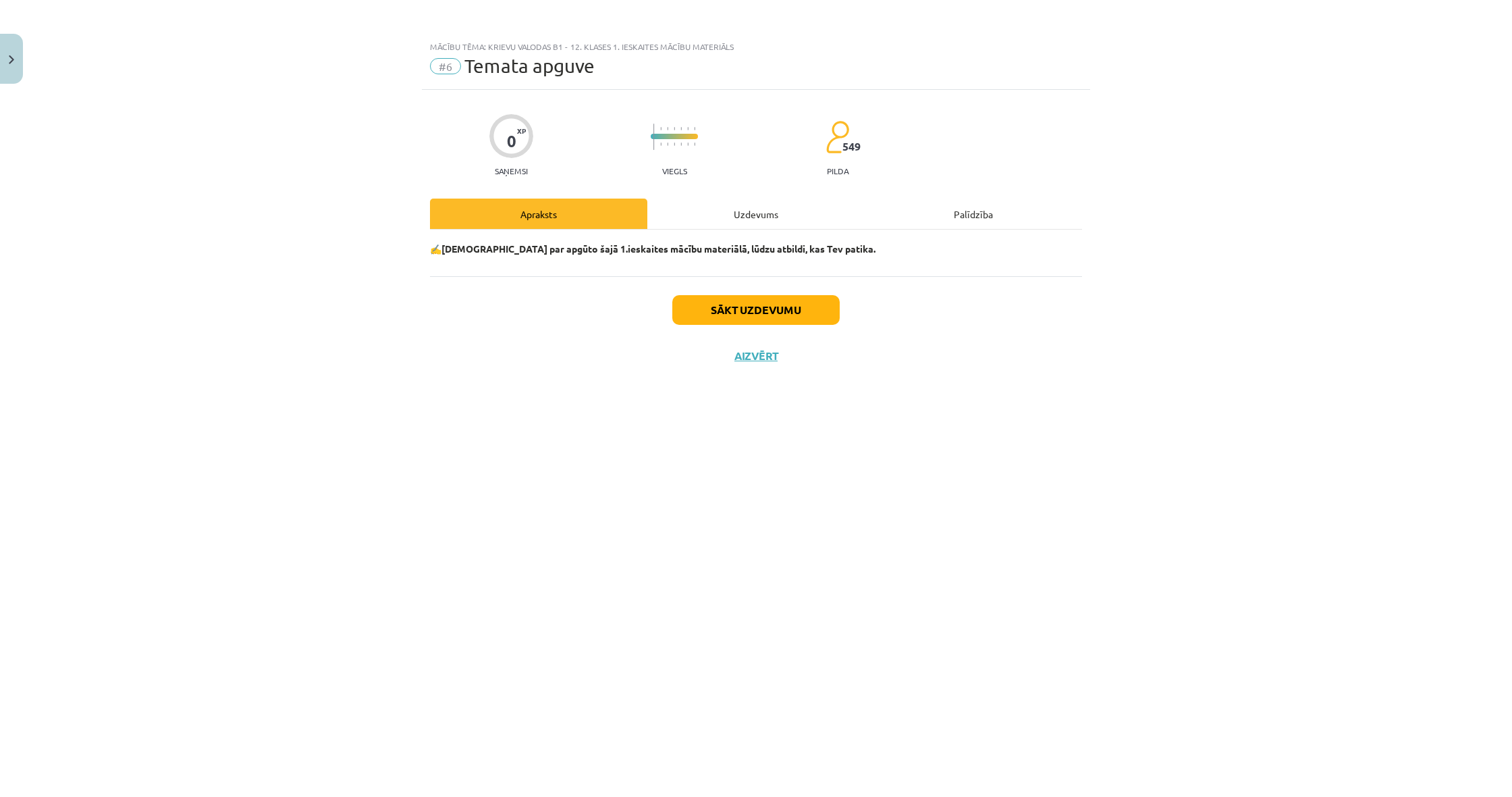
scroll to position [0, 0]
click at [749, 208] on div "Uzdevums" at bounding box center [756, 213] width 217 height 30
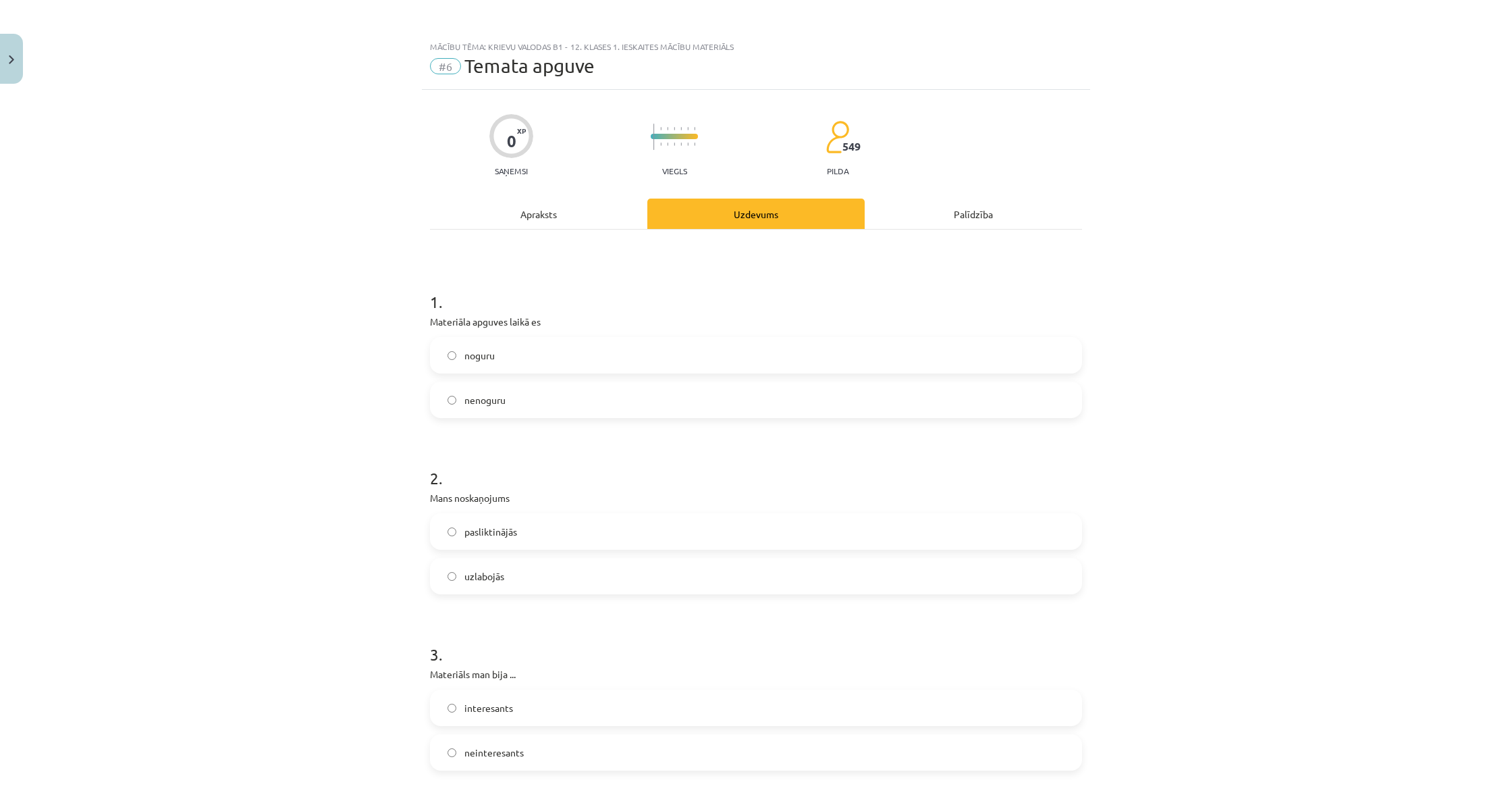
click at [540, 380] on div "noguru nenoguru" at bounding box center [756, 377] width 652 height 81
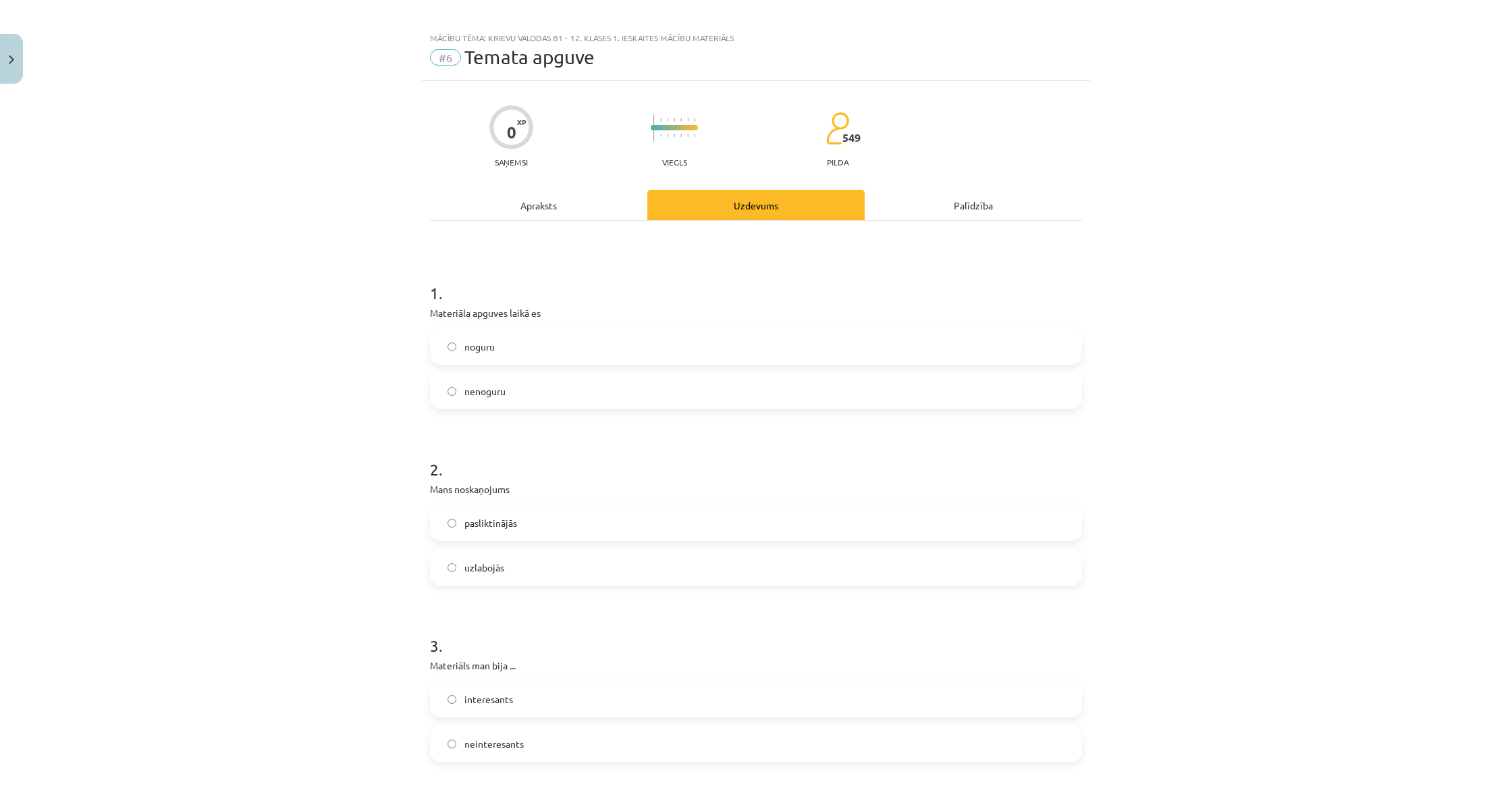
click at [579, 403] on label "nenoguru" at bounding box center [756, 391] width 649 height 34
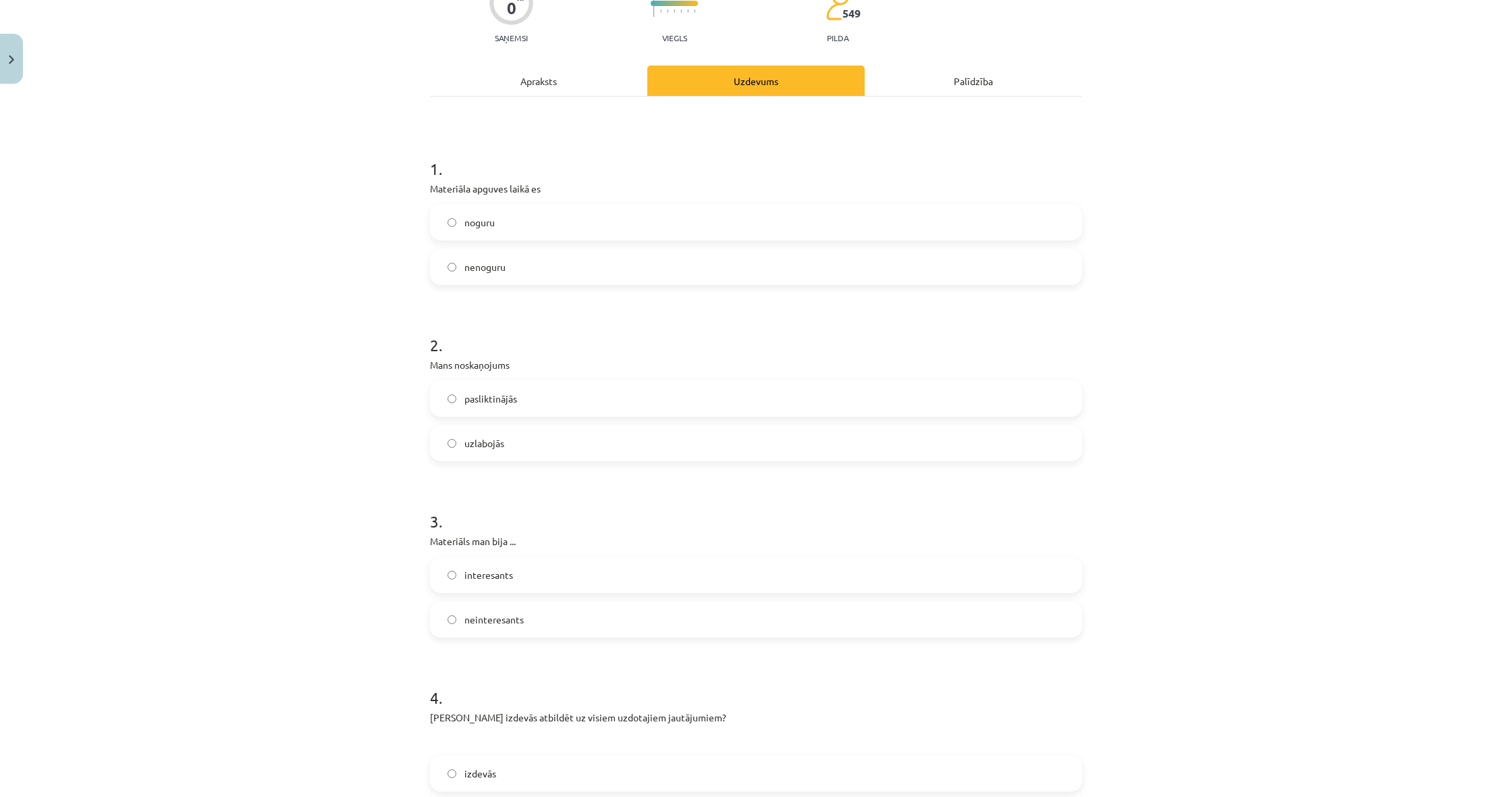
click at [571, 439] on label "uzlabojās" at bounding box center [756, 443] width 649 height 34
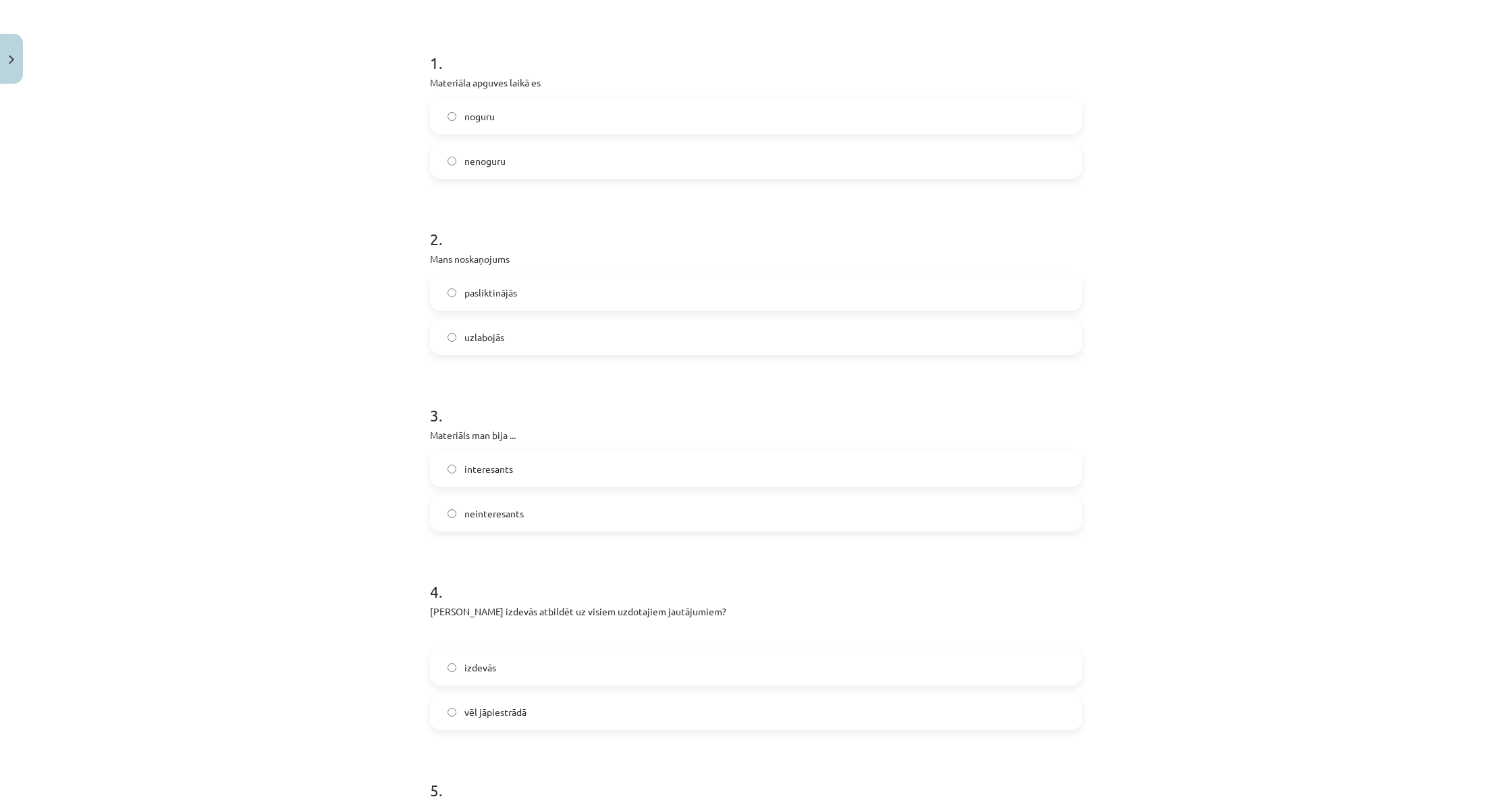
click at [561, 509] on label "neinteresants" at bounding box center [756, 513] width 649 height 34
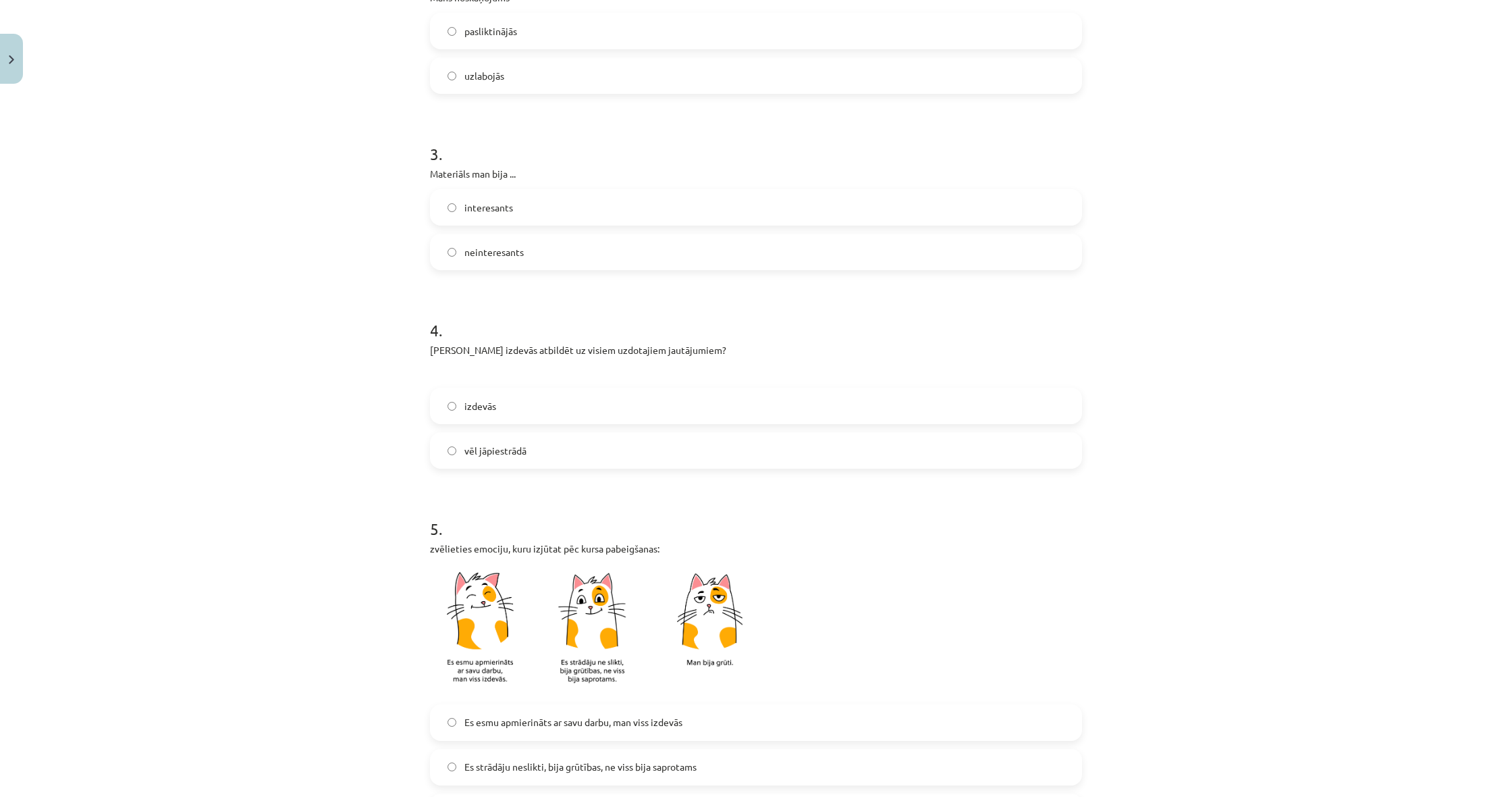
click at [583, 456] on label "vēl jāpiestrādā" at bounding box center [756, 450] width 649 height 34
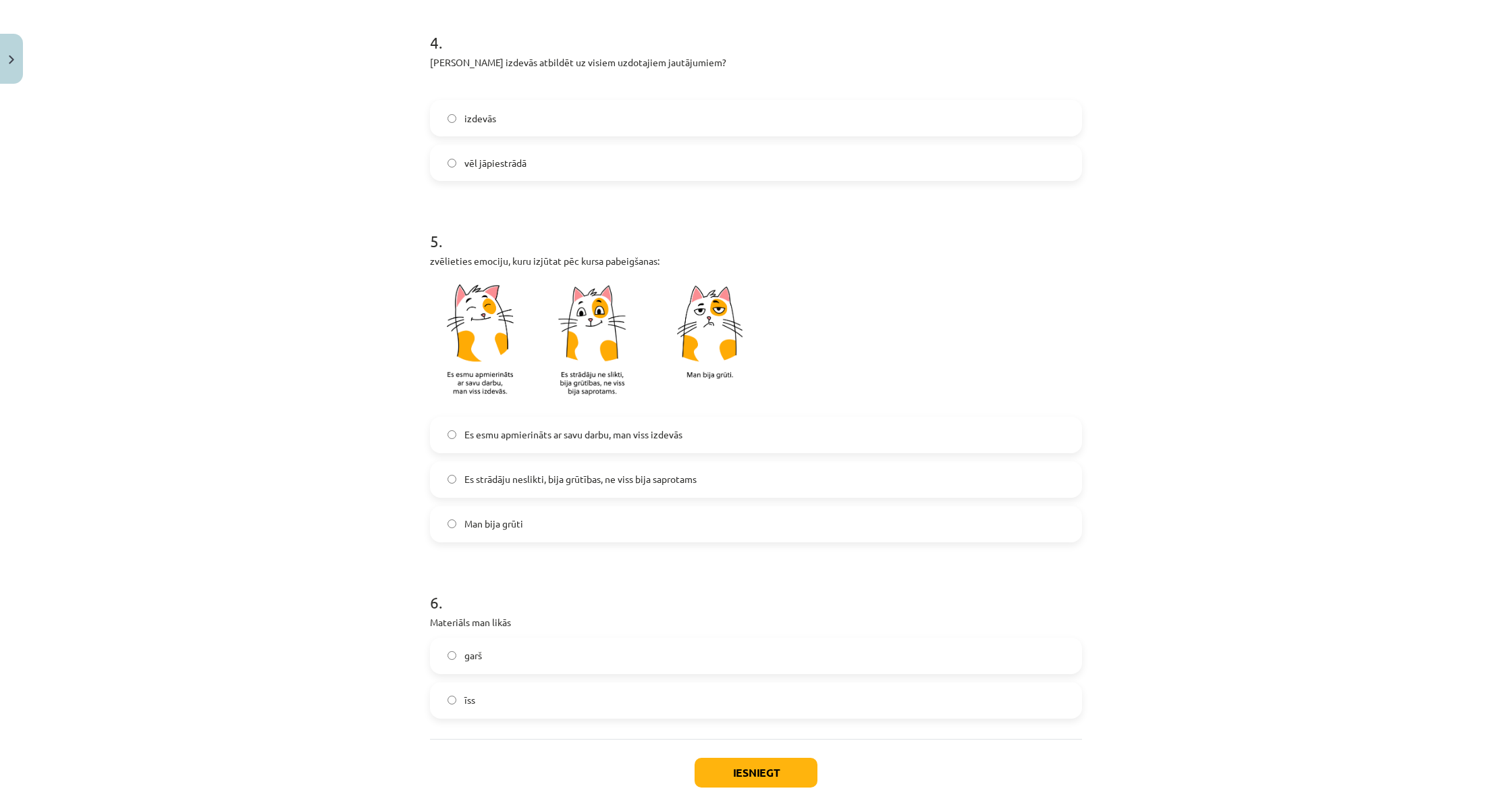
click at [583, 498] on div "Es esmu apmierināts ar savu darbu, man viss izdevās Es strādāju neslikti, bija …" at bounding box center [756, 479] width 652 height 126
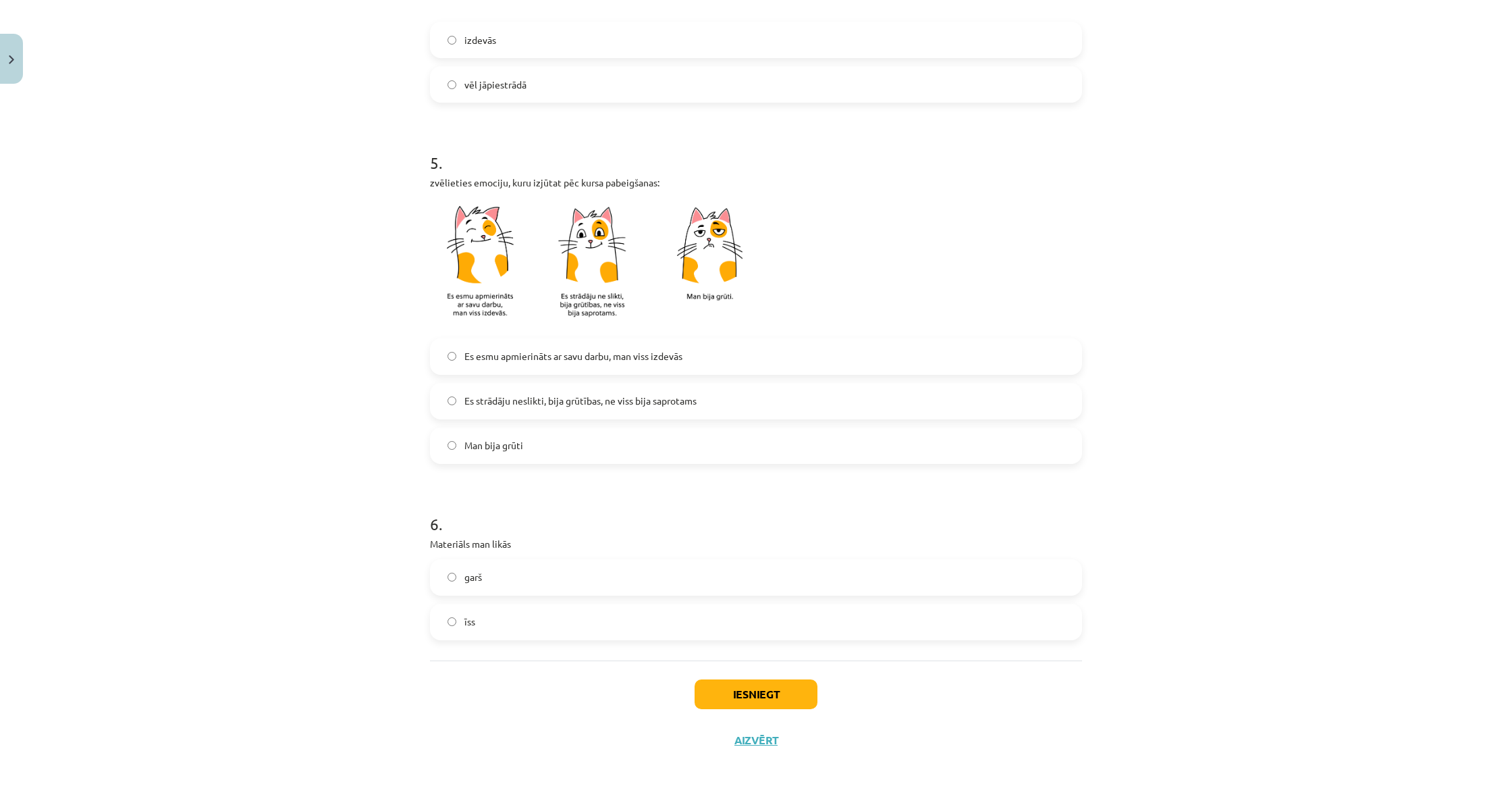
scroll to position [868, 0]
click at [696, 397] on span "Es strādāju neslikti, bija grūtības, ne viss bija saprotams" at bounding box center [580, 401] width 232 height 14
drag, startPoint x: 696, startPoint y: 587, endPoint x: 706, endPoint y: 592, distance: 11.2
click at [699, 587] on label "garš" at bounding box center [756, 577] width 649 height 34
click at [749, 679] on button "Iesniegt" at bounding box center [756, 694] width 123 height 30
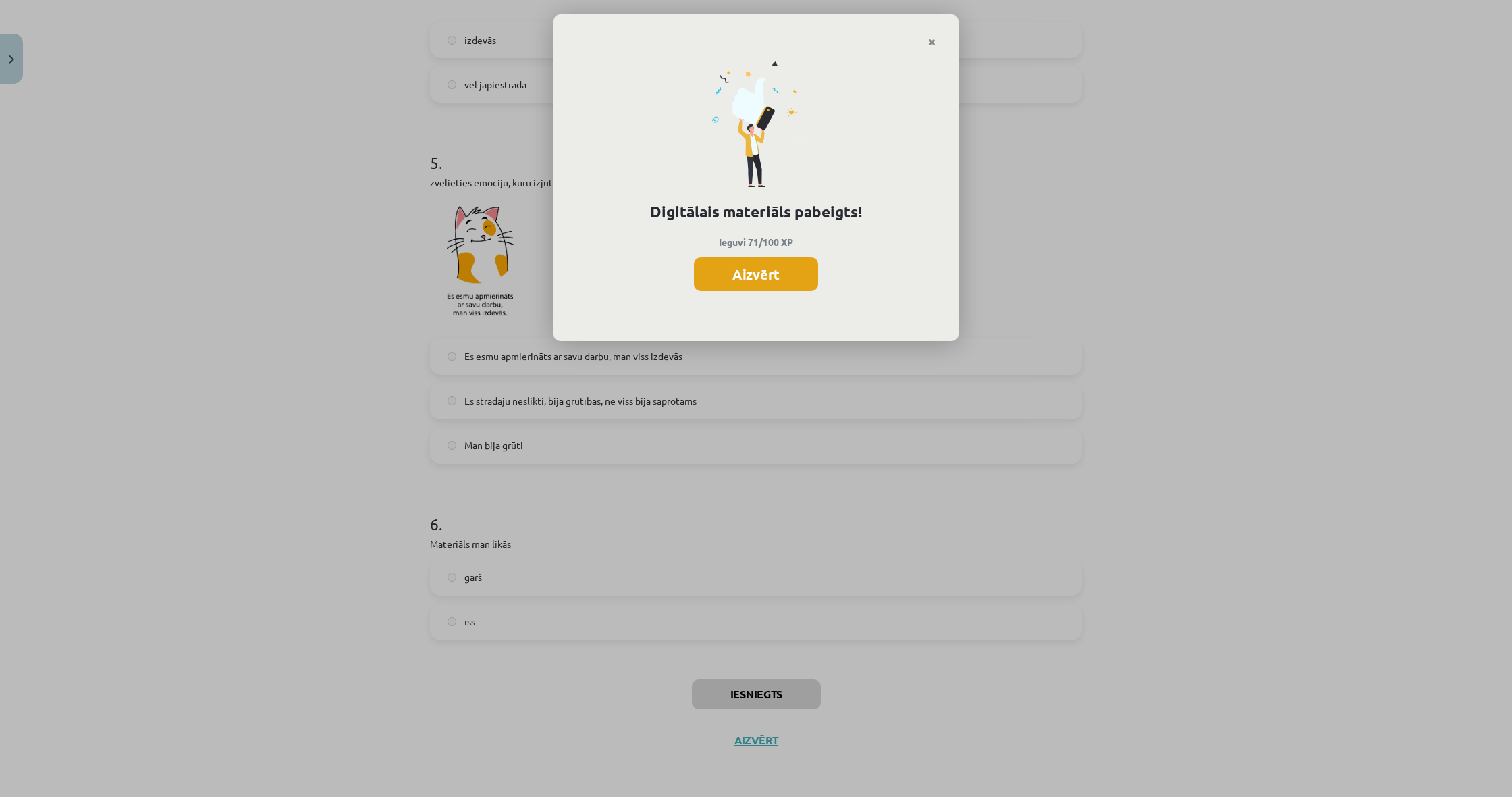
click at [761, 275] on button "Aizvērt" at bounding box center [756, 274] width 124 height 34
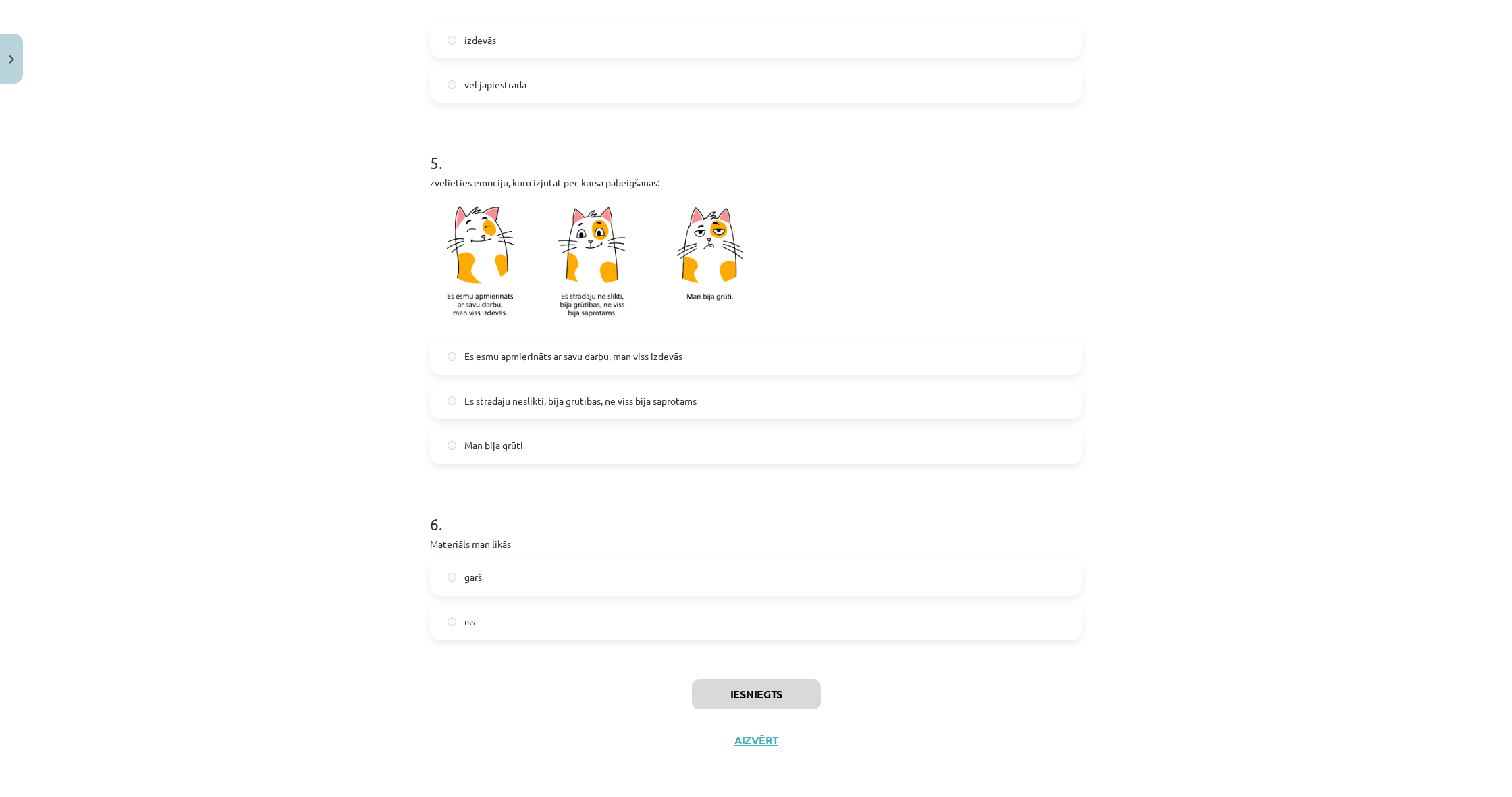
click at [12, 61] on img "Close" at bounding box center [11, 59] width 6 height 8
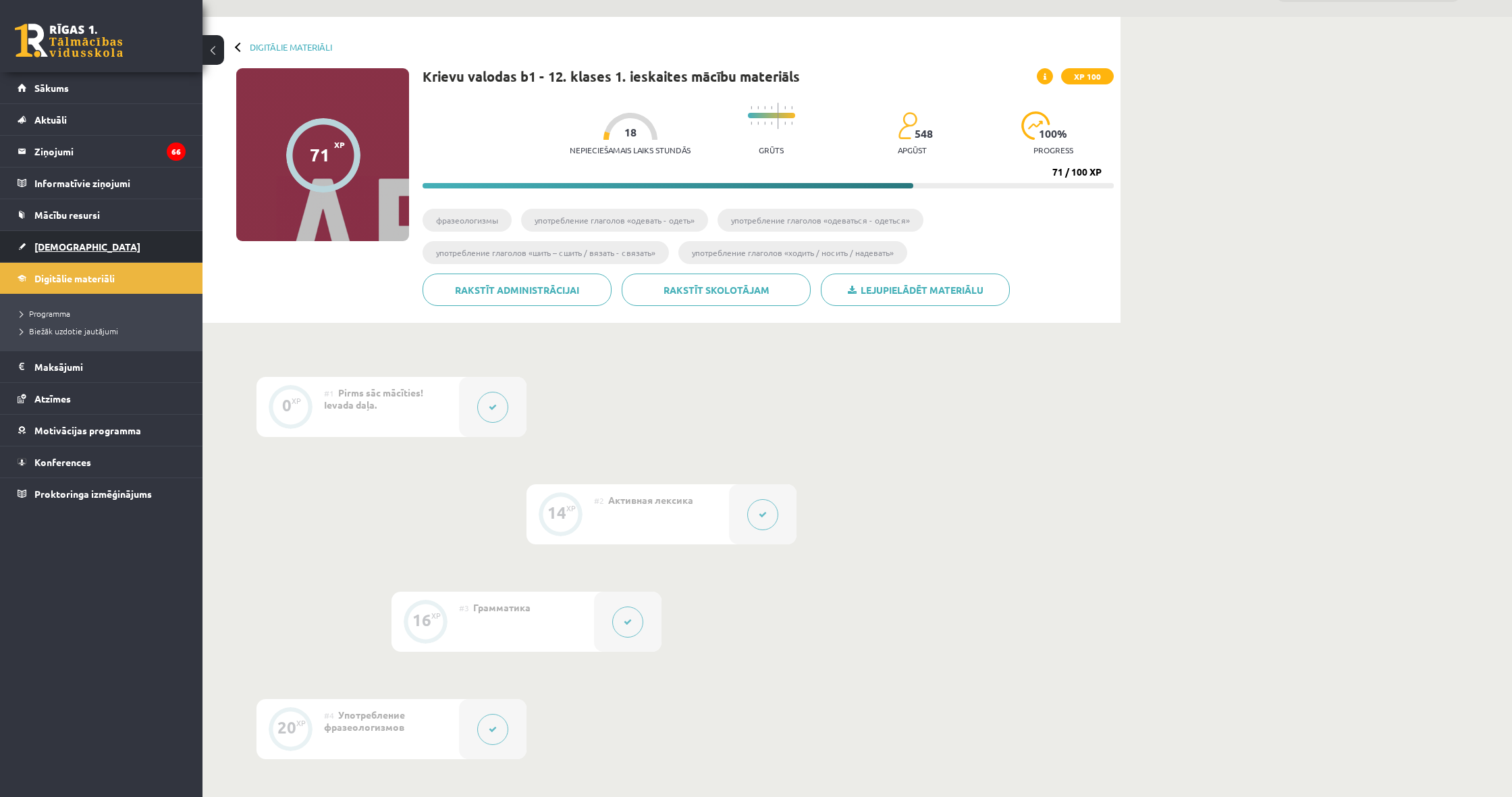
scroll to position [0, 0]
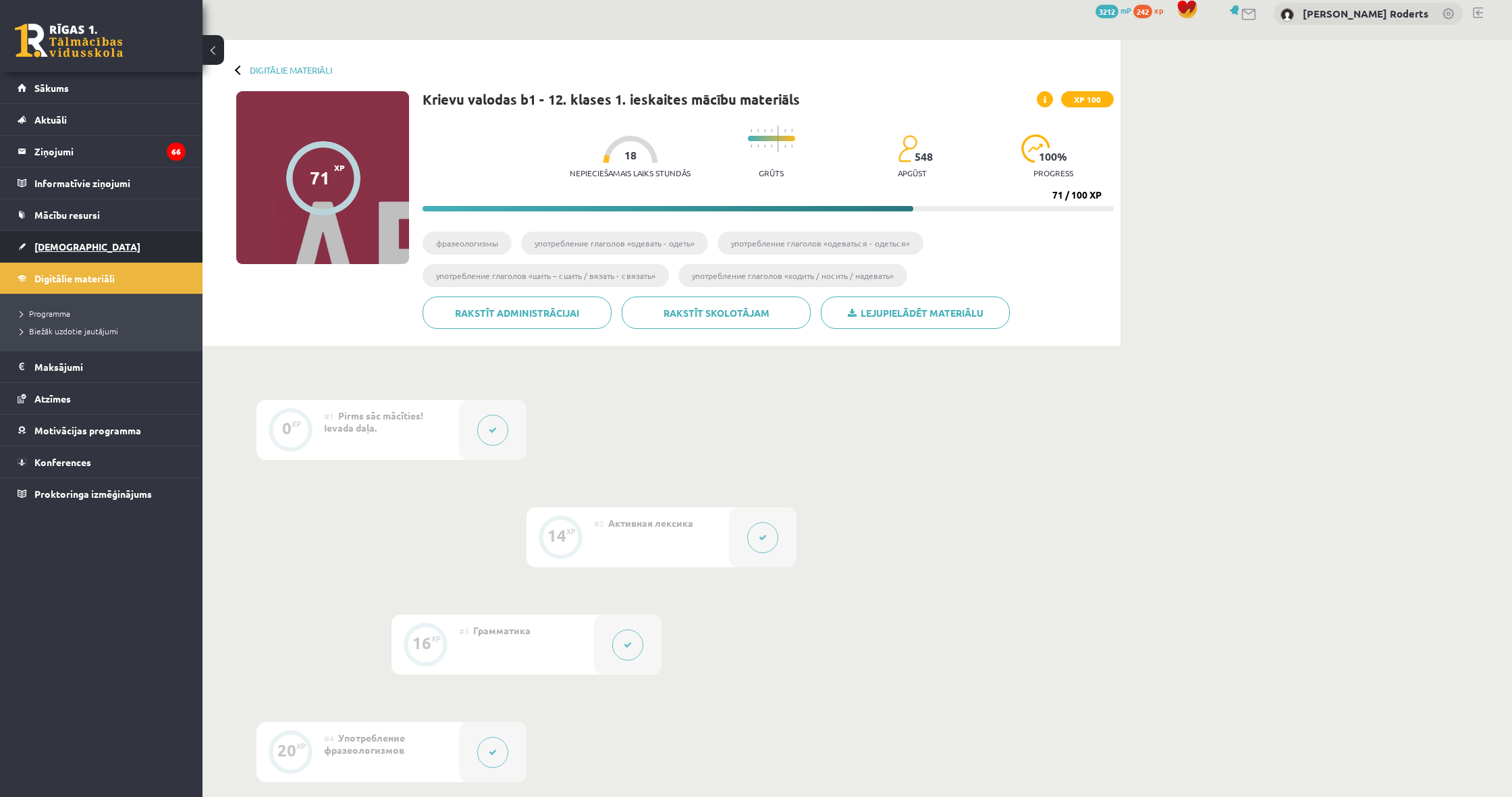
click at [63, 246] on span "[DEMOGRAPHIC_DATA]" at bounding box center [87, 246] width 106 height 12
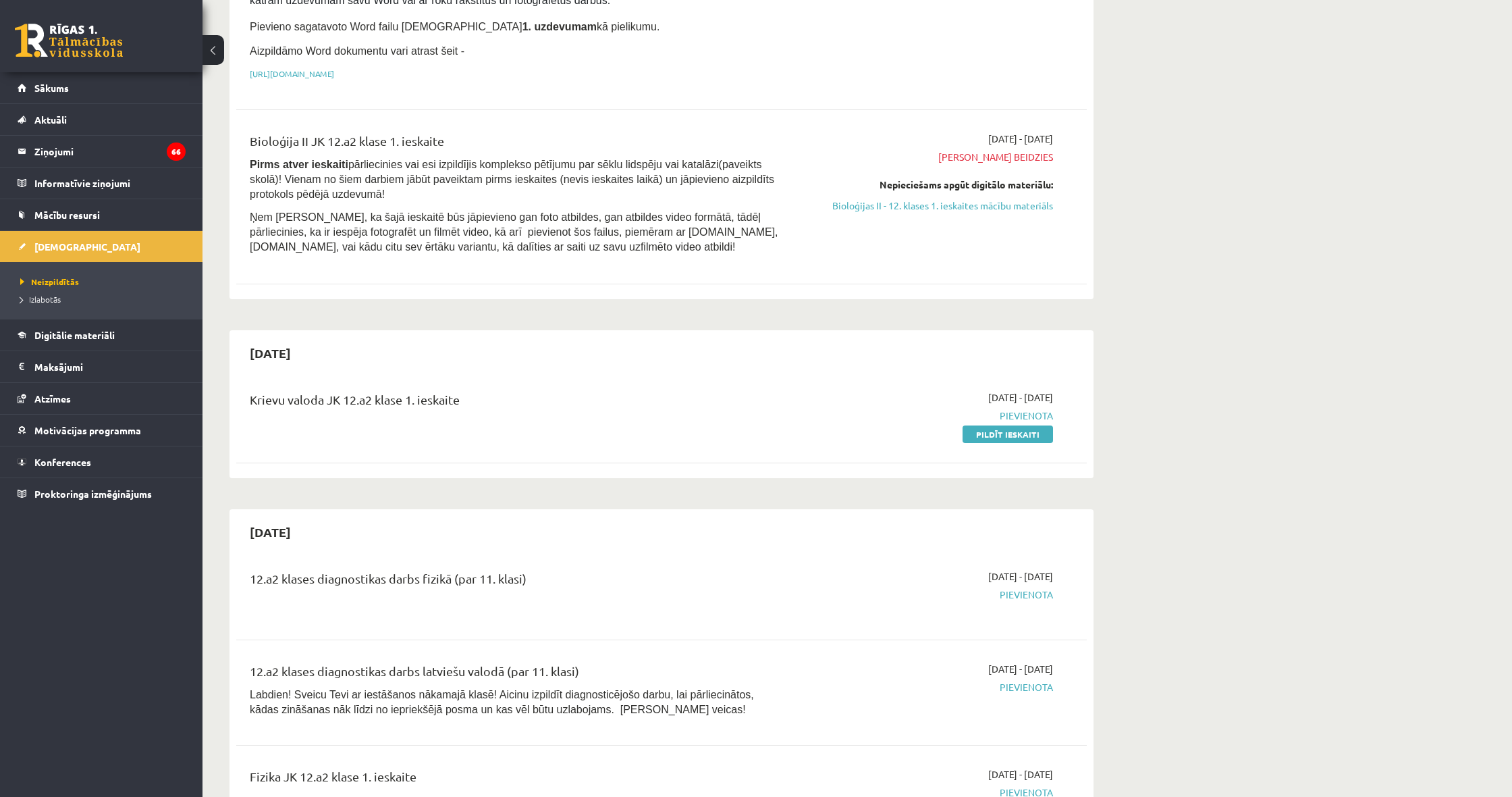
scroll to position [260, 0]
click at [984, 427] on link "Pildīt ieskaiti" at bounding box center [1008, 433] width 90 height 18
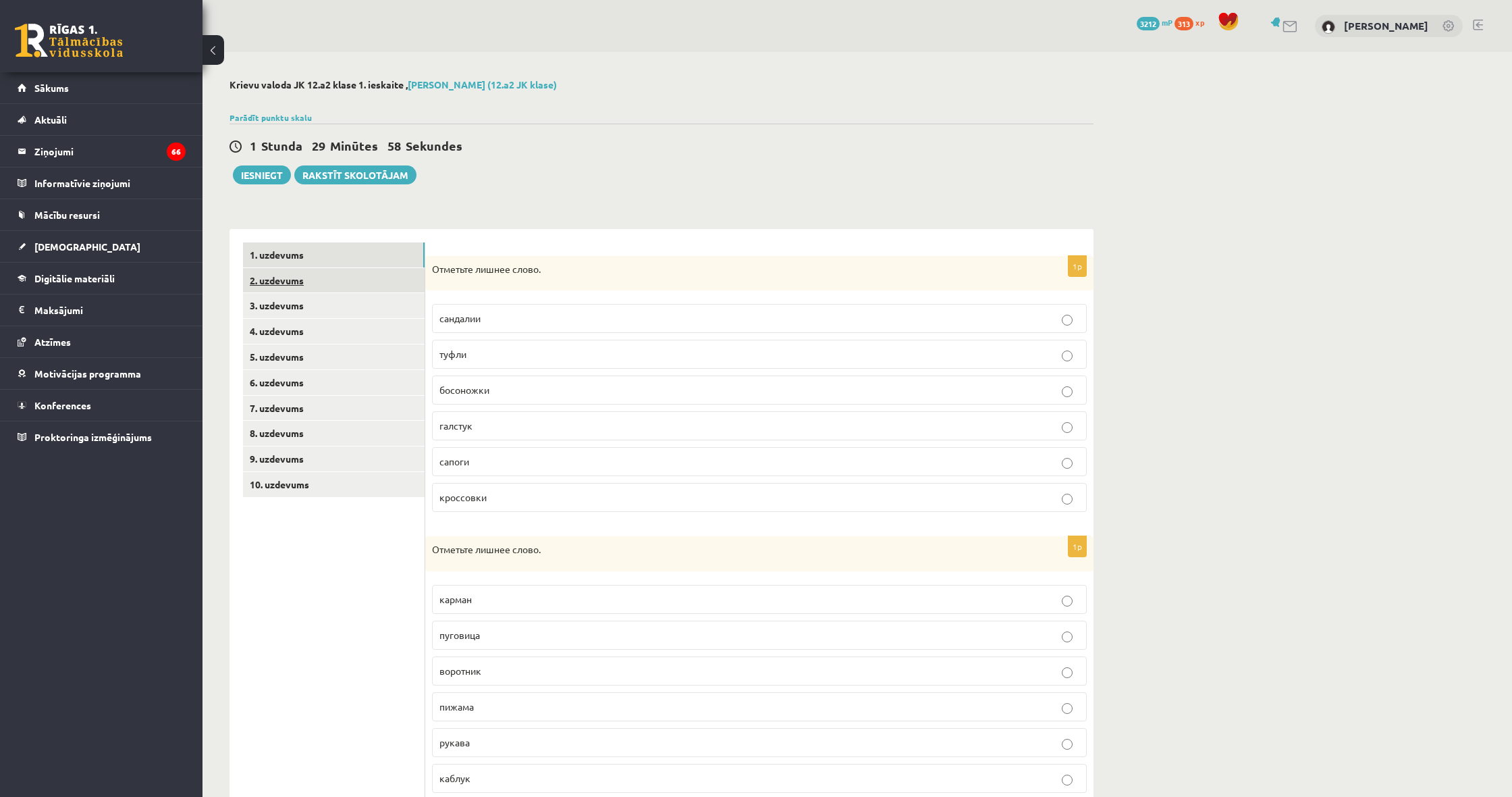
click at [341, 276] on link "2. uzdevums" at bounding box center [333, 280] width 181 height 25
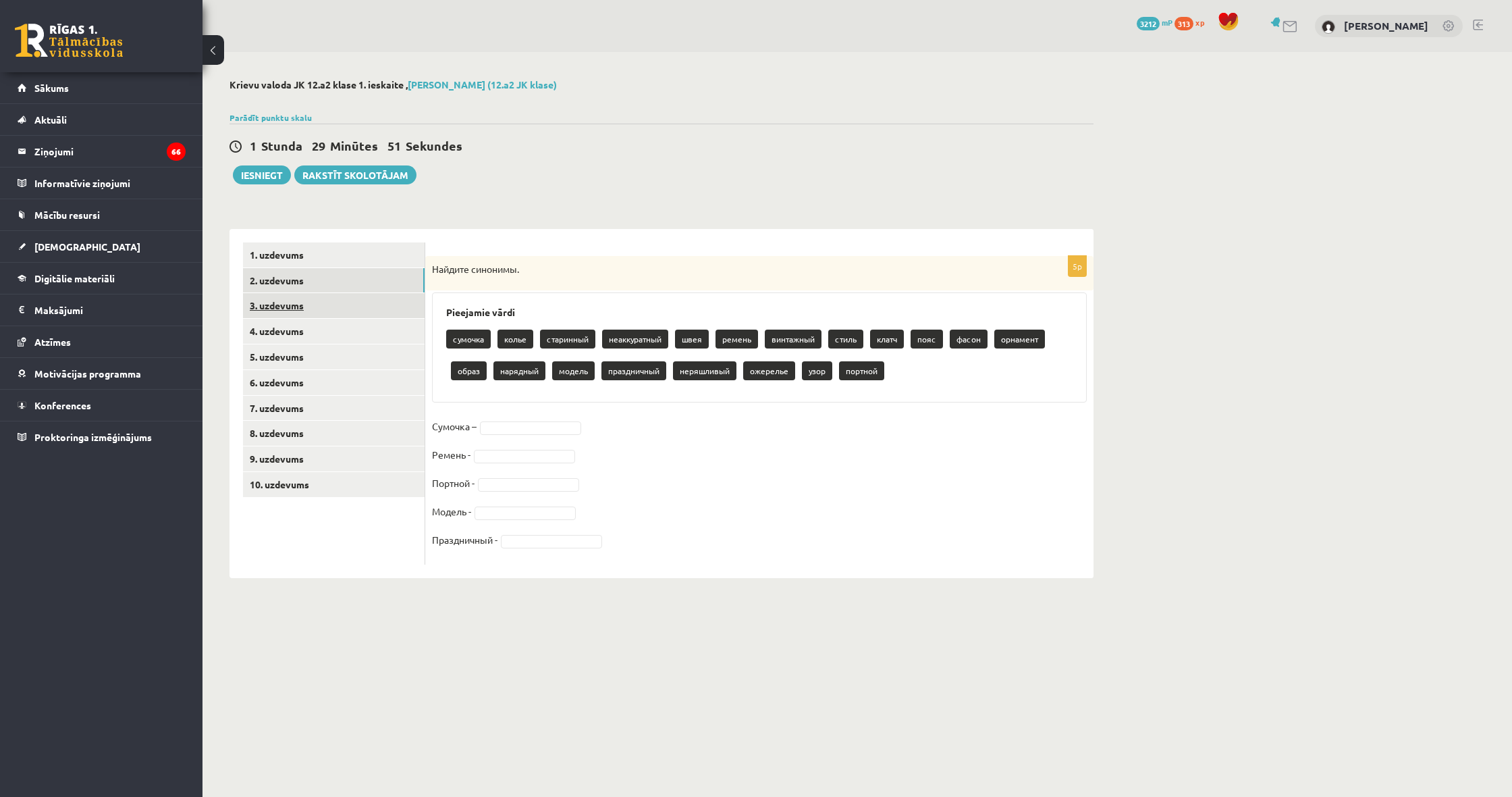
click at [327, 311] on link "3. uzdevums" at bounding box center [333, 305] width 181 height 25
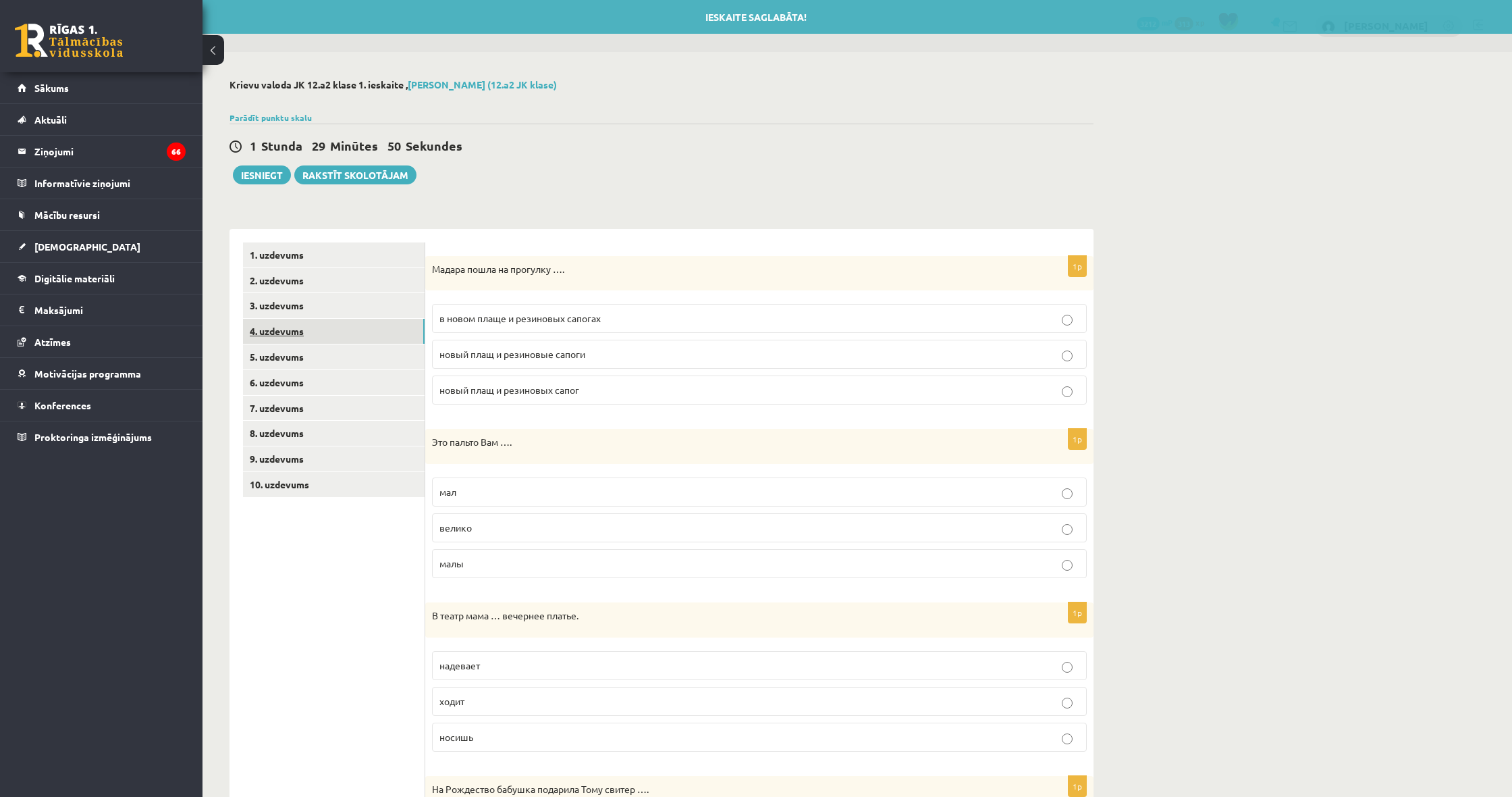
click at [321, 326] on link "4. uzdevums" at bounding box center [333, 330] width 181 height 25
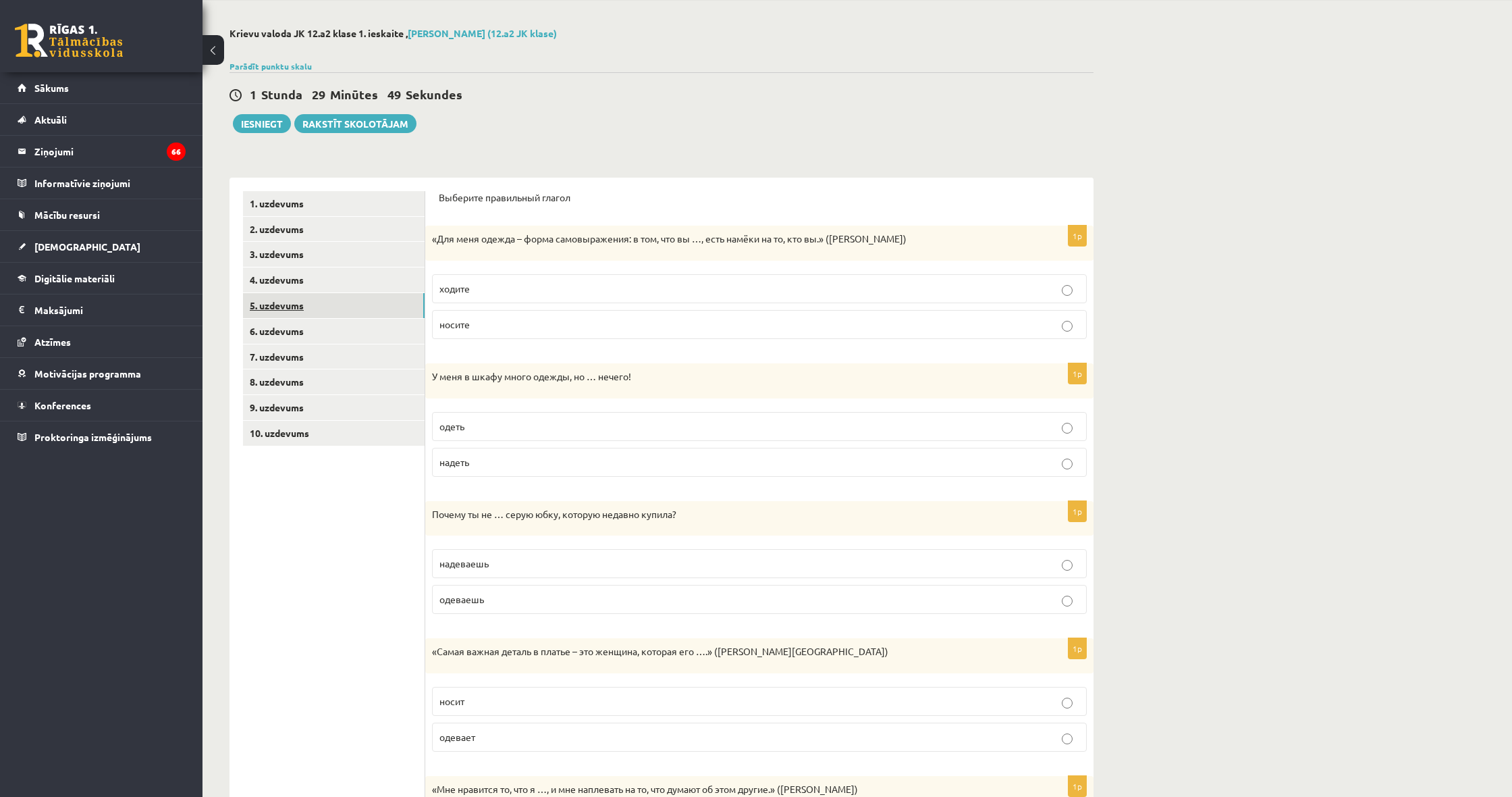
click at [341, 309] on link "5. uzdevums" at bounding box center [333, 305] width 181 height 25
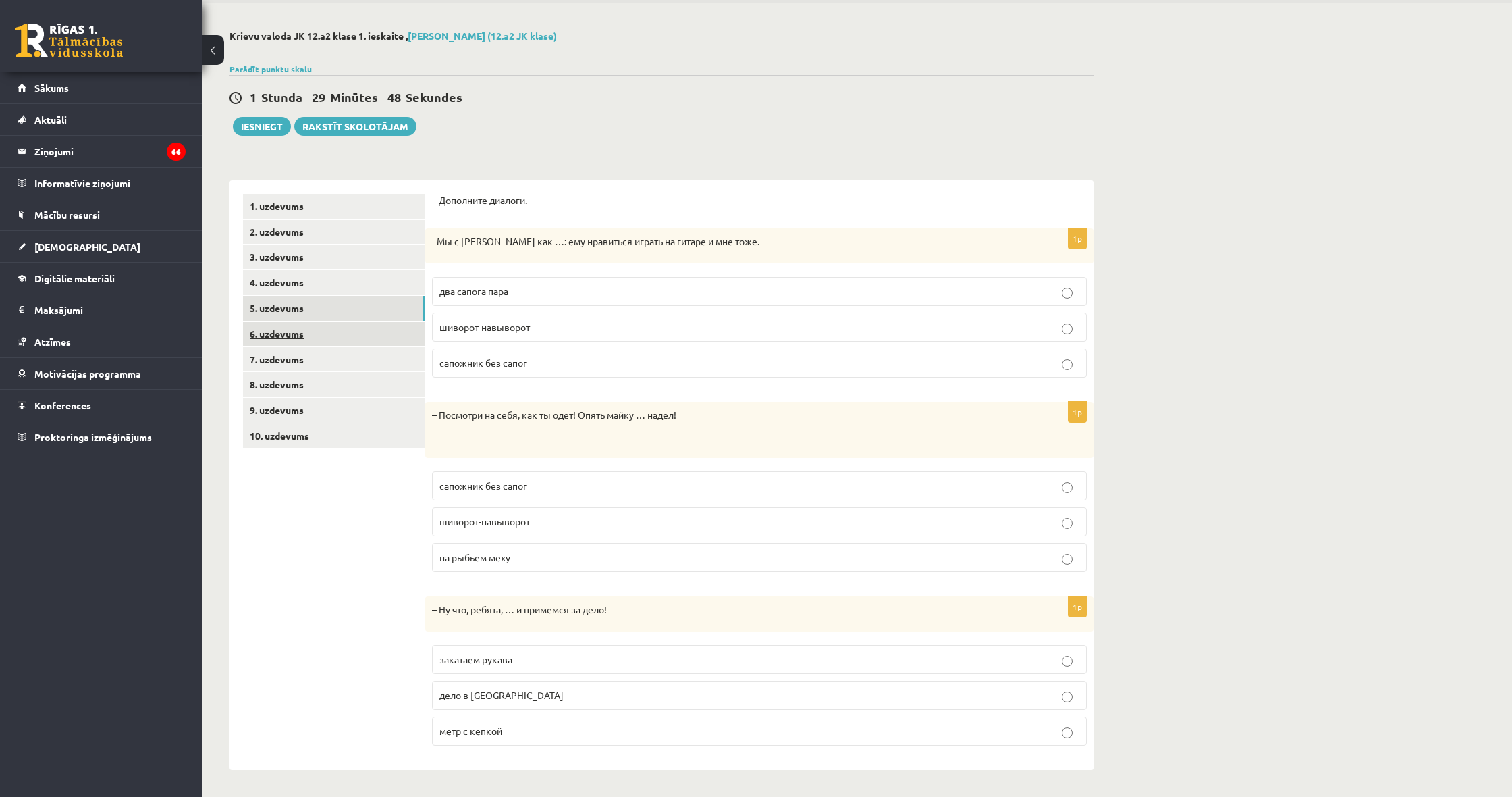
scroll to position [47, 0]
click at [329, 329] on link "6. uzdevums" at bounding box center [333, 335] width 181 height 25
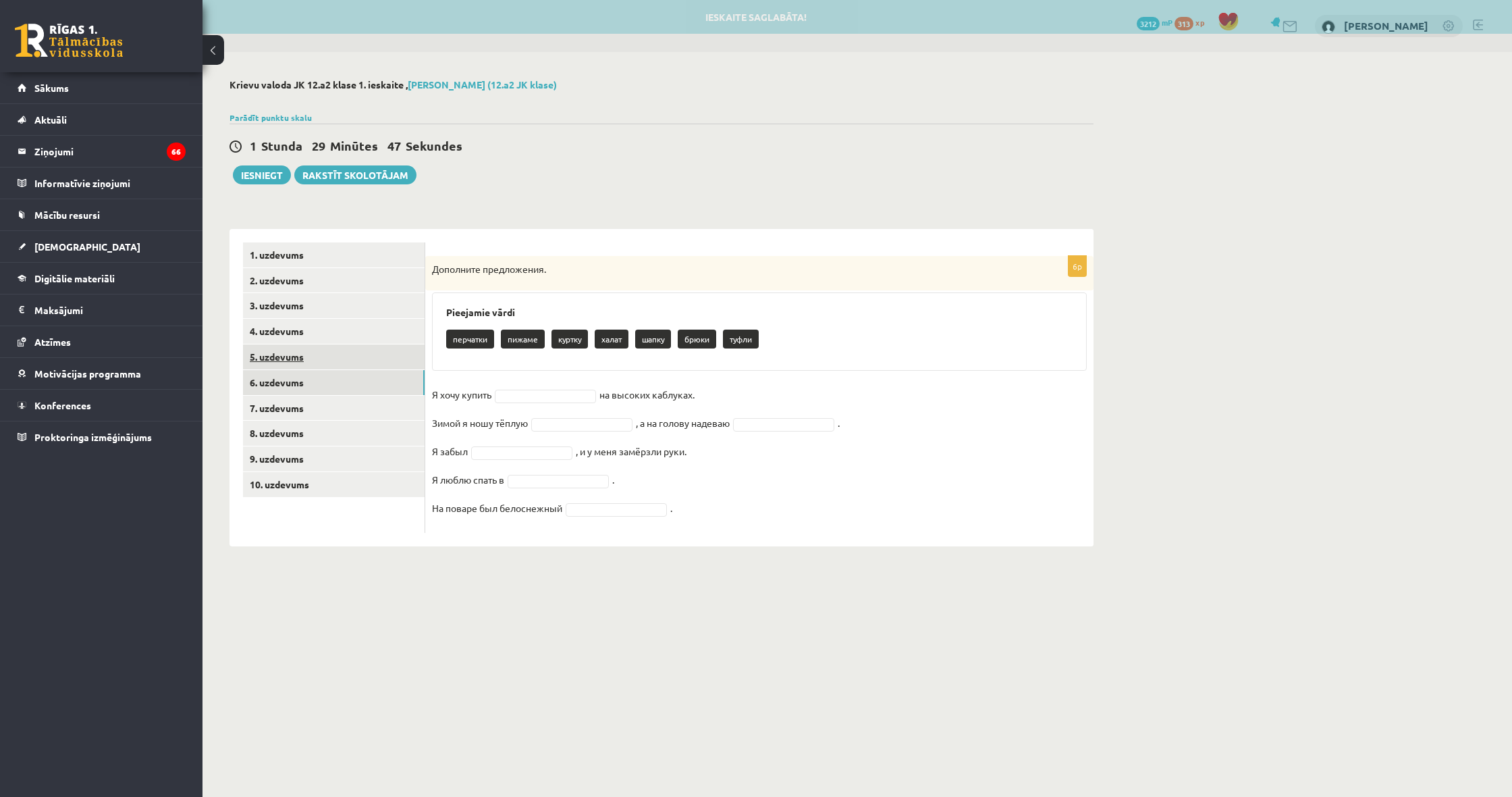
scroll to position [1, 0]
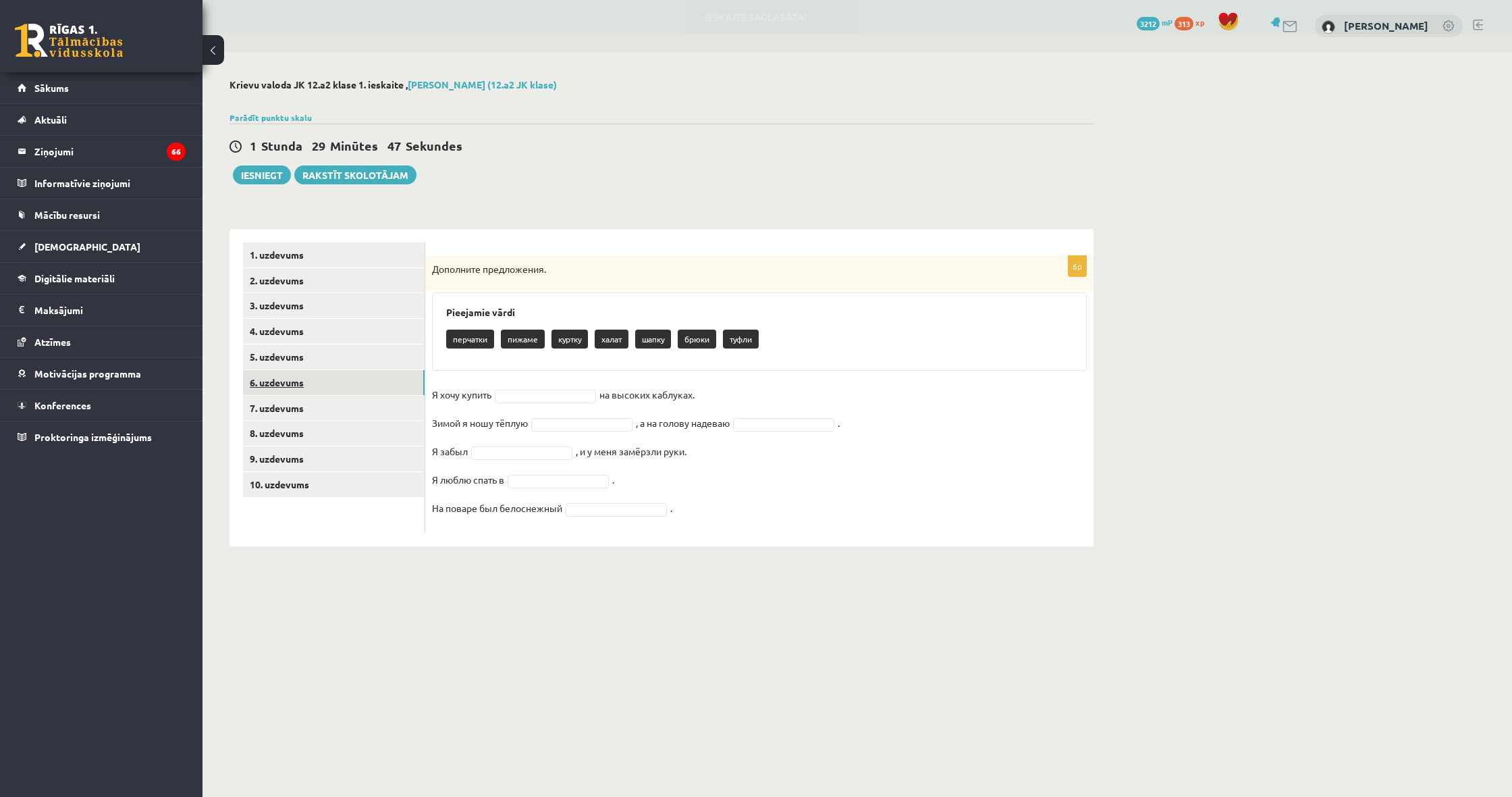
click at [317, 374] on link "6. uzdevums" at bounding box center [333, 382] width 181 height 25
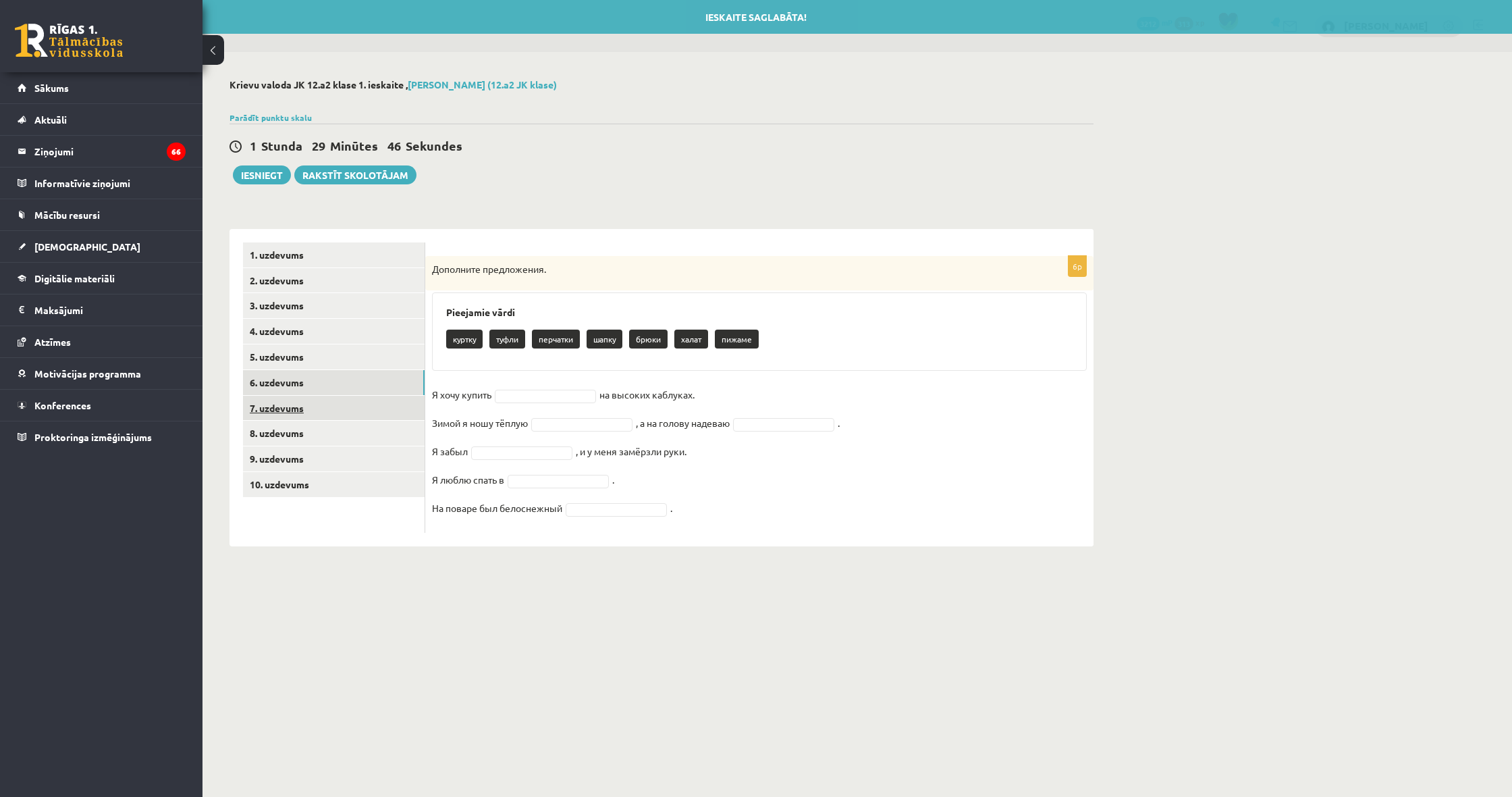
scroll to position [0, 0]
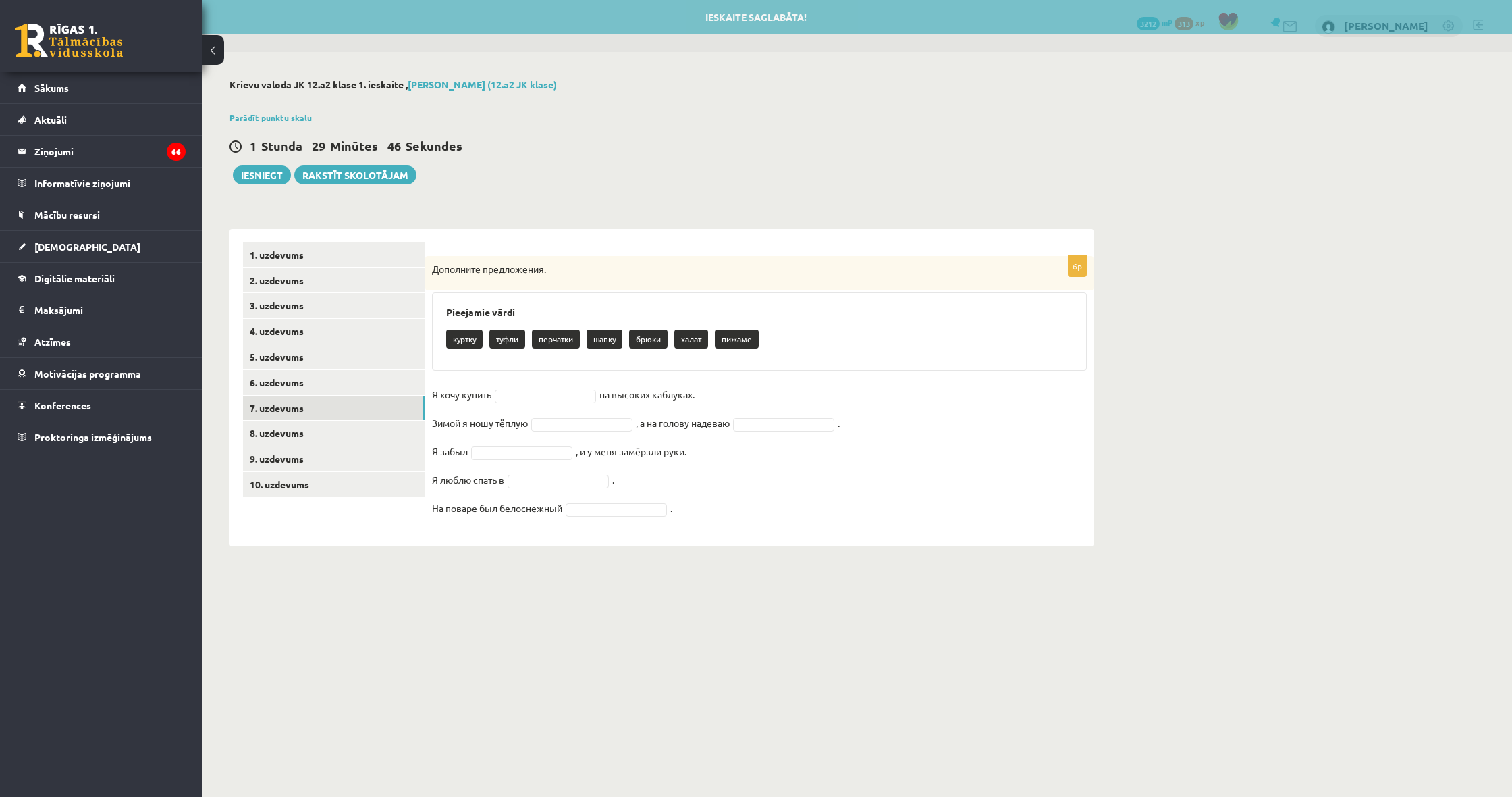
click at [318, 408] on link "7. uzdevums" at bounding box center [333, 408] width 181 height 25
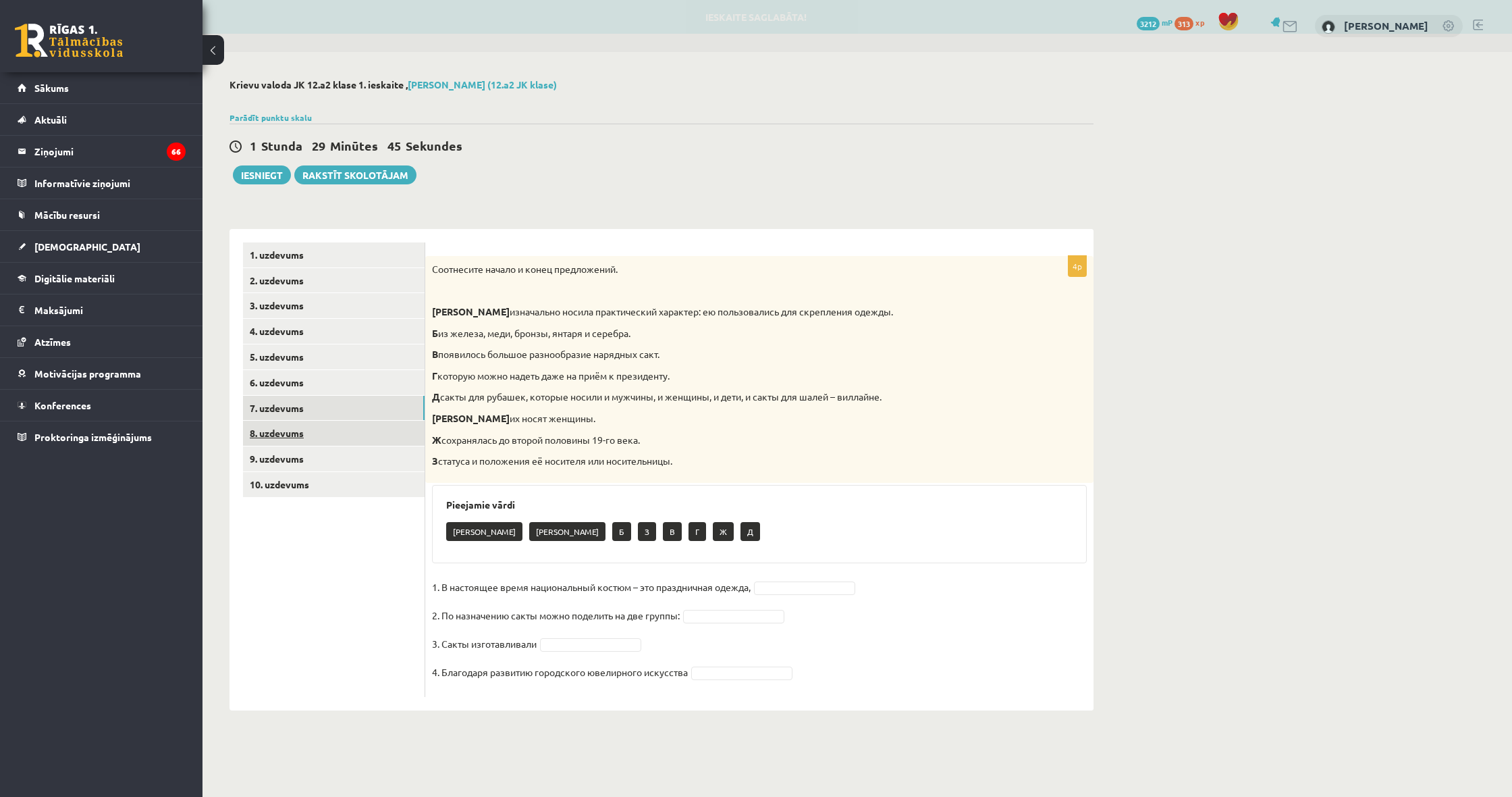
click at [318, 426] on link "8. uzdevums" at bounding box center [333, 433] width 181 height 25
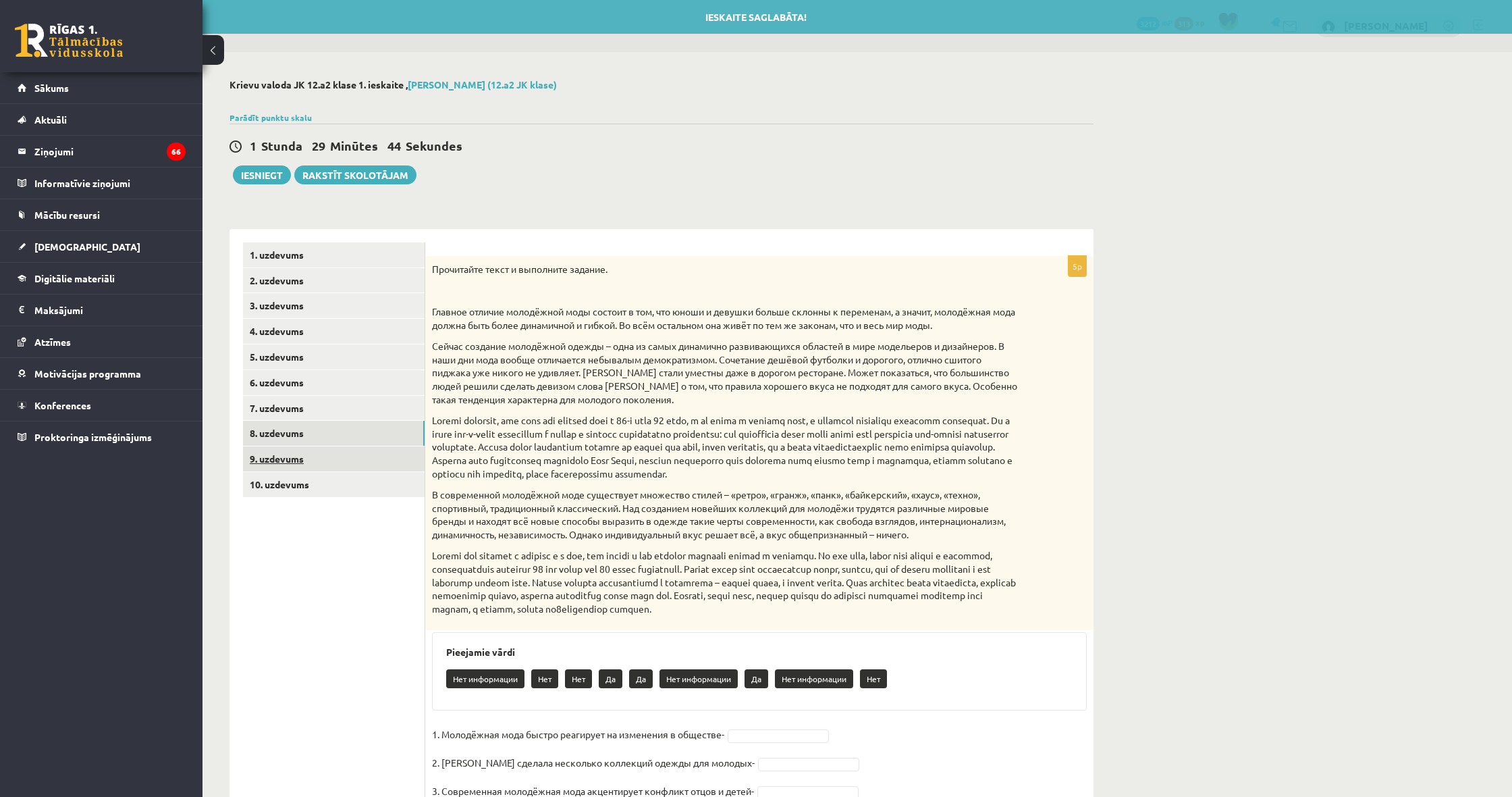
scroll to position [3, 0]
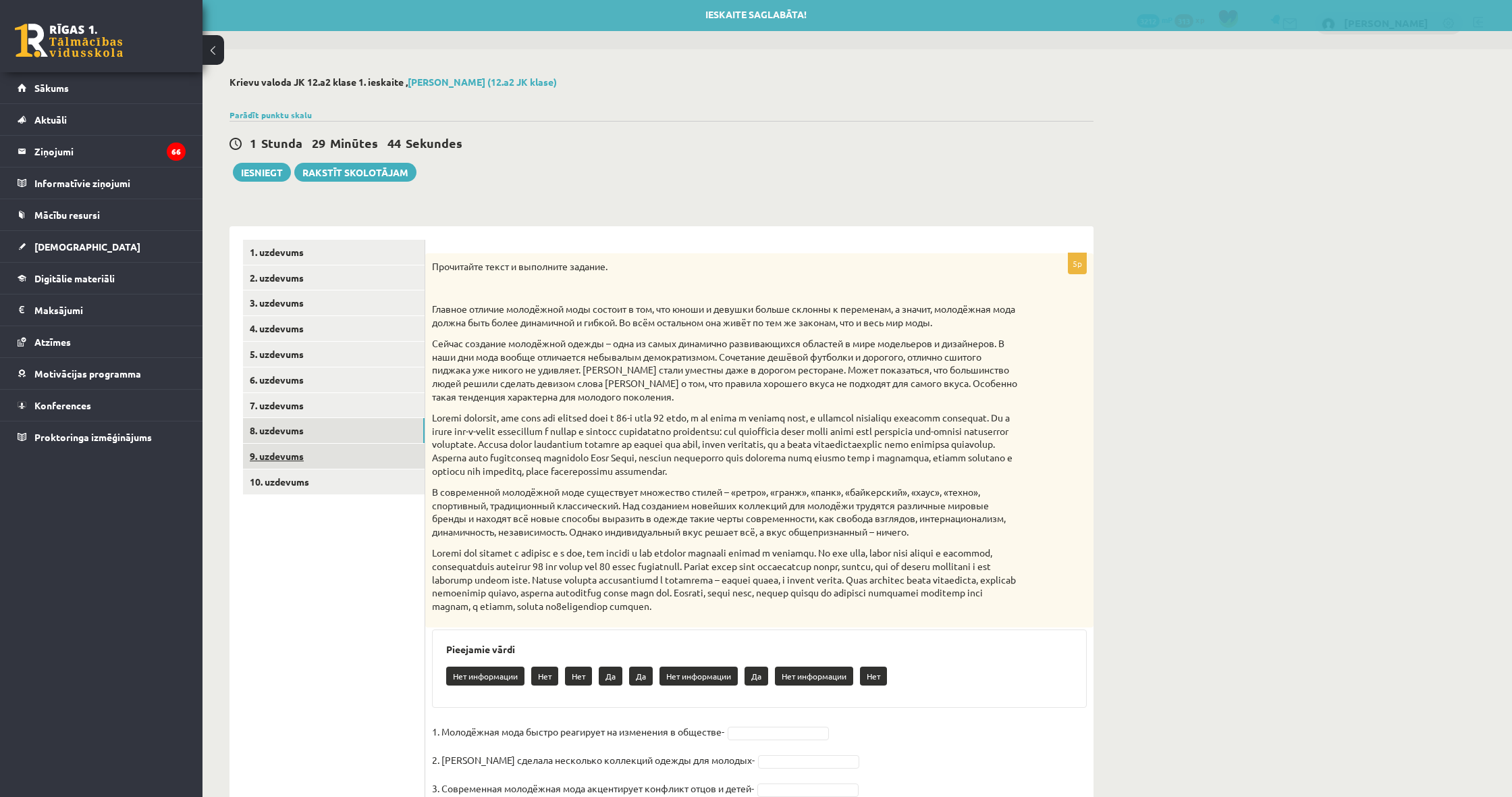
click at [320, 453] on link "9. uzdevums" at bounding box center [333, 455] width 181 height 25
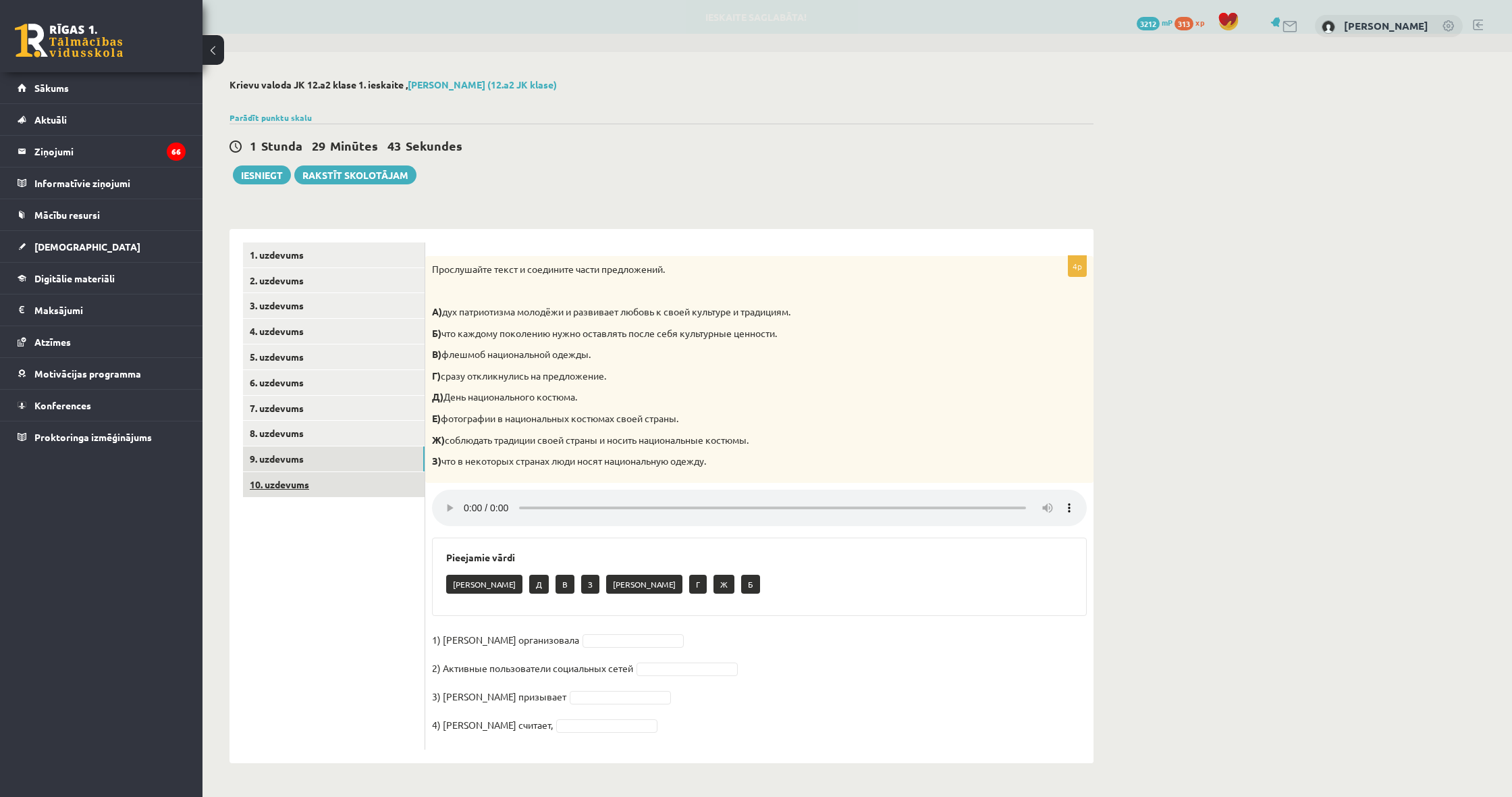
scroll to position [1, 0]
click at [316, 482] on link "10. uzdevums" at bounding box center [333, 484] width 181 height 25
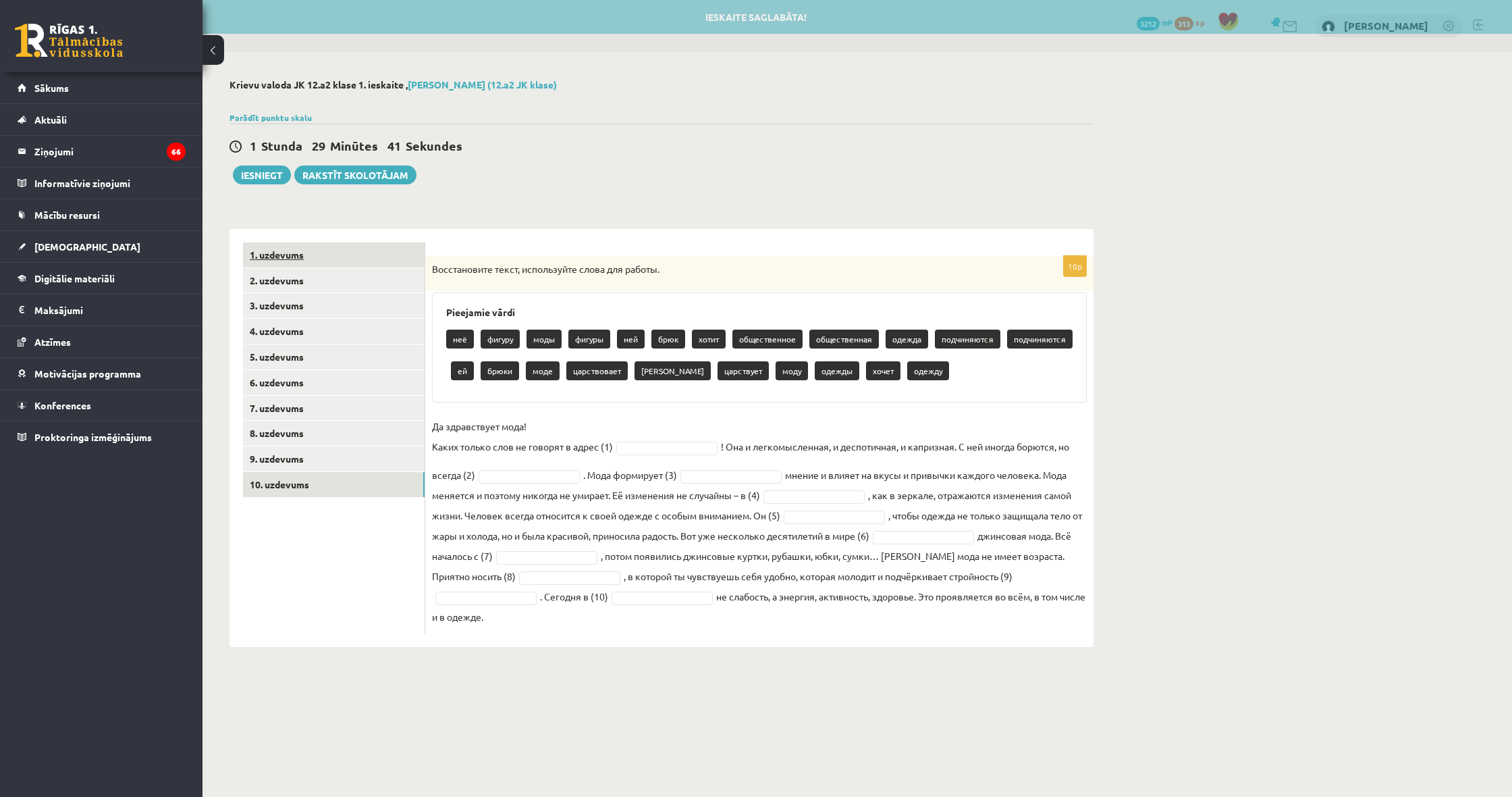
scroll to position [0, 0]
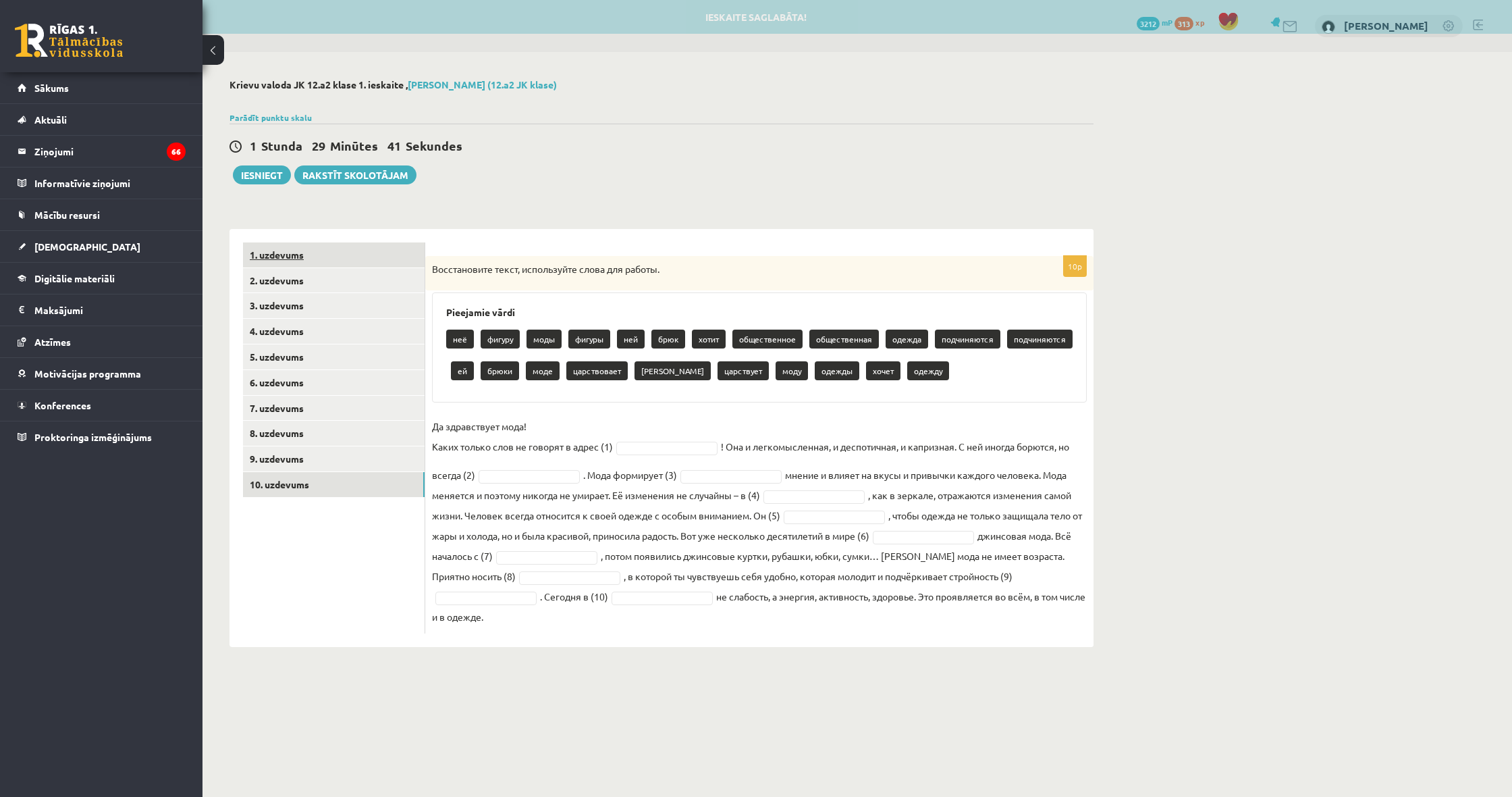
click at [289, 259] on link "1. uzdevums" at bounding box center [333, 254] width 181 height 25
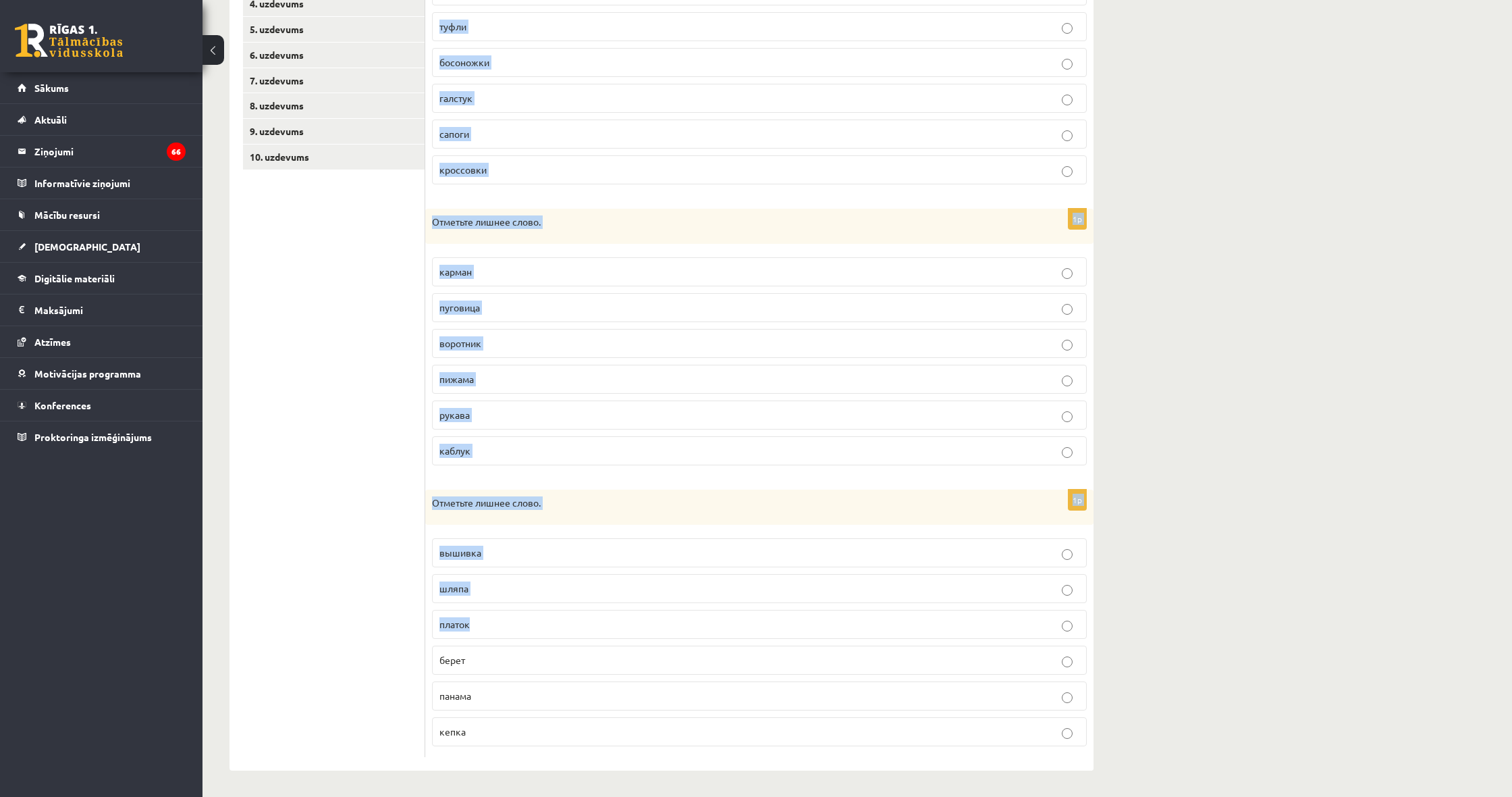
scroll to position [327, 0]
drag, startPoint x: 433, startPoint y: 268, endPoint x: 588, endPoint y: 743, distance: 499.6
click at [588, 743] on form "1p Отметьте лишнее слово. сандалии туфли босоножки галстук сапоги кроссовки 1p …" at bounding box center [759, 336] width 641 height 842
copy form "Отметьте лишнее слово. сандалии туфли босоножки галстук сапоги кроссовки 1p Отм…"
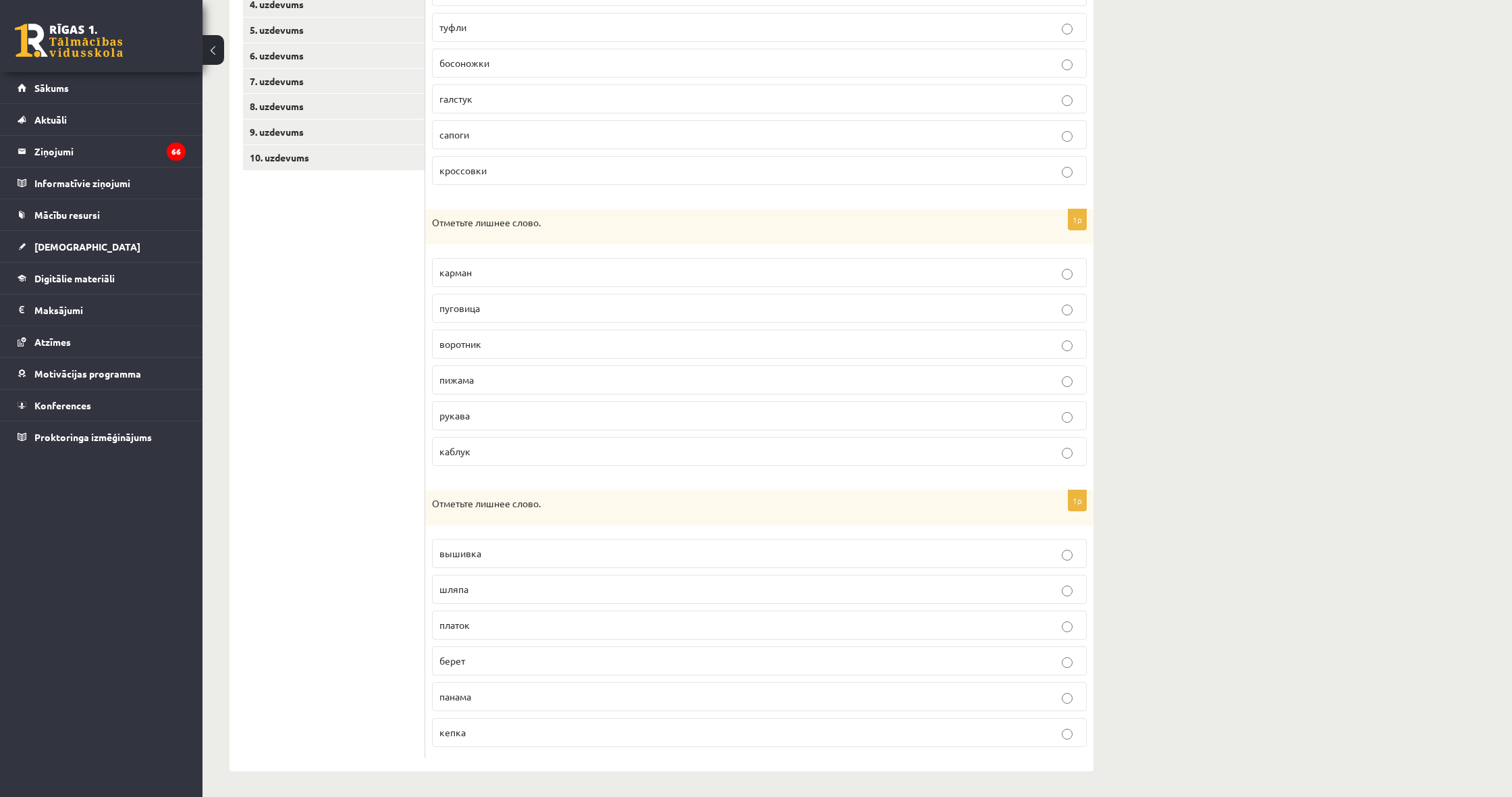
drag, startPoint x: 1235, startPoint y: 18, endPoint x: 1202, endPoint y: 6, distance: 35.1
click at [1234, 18] on div "**********" at bounding box center [857, 262] width 1310 height 1073
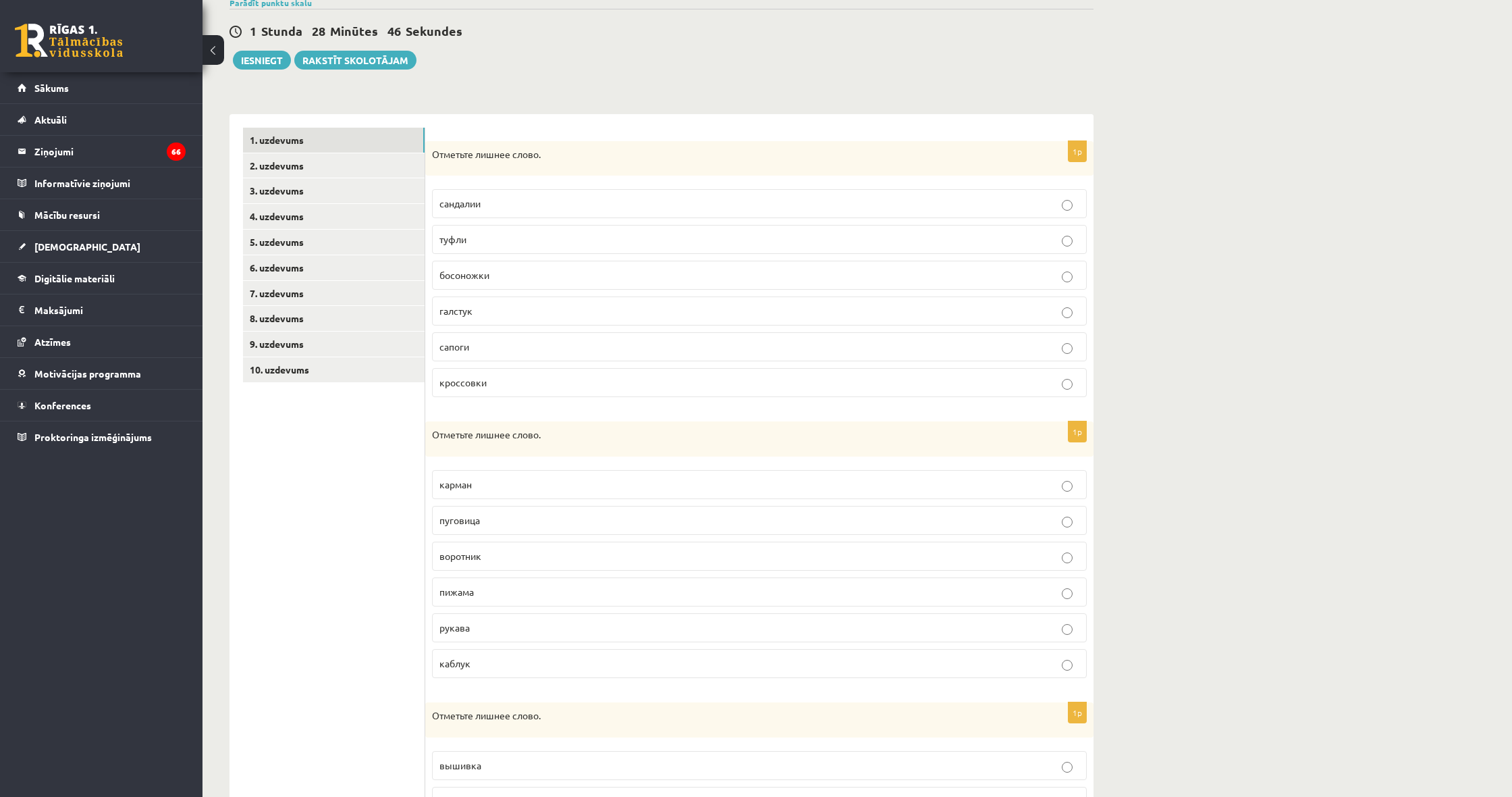
scroll to position [122, 0]
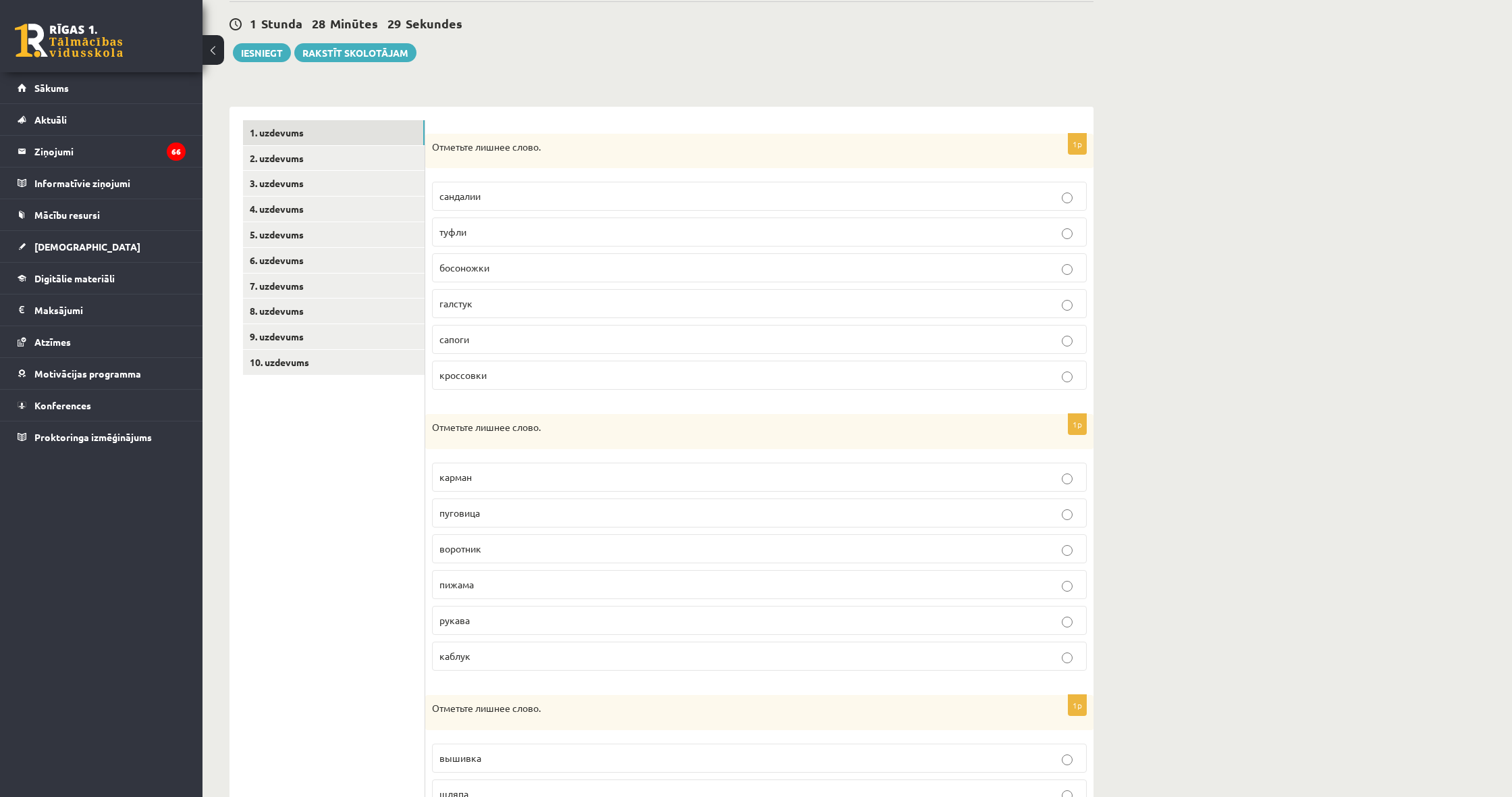
click at [543, 305] on p "галстук" at bounding box center [759, 304] width 640 height 14
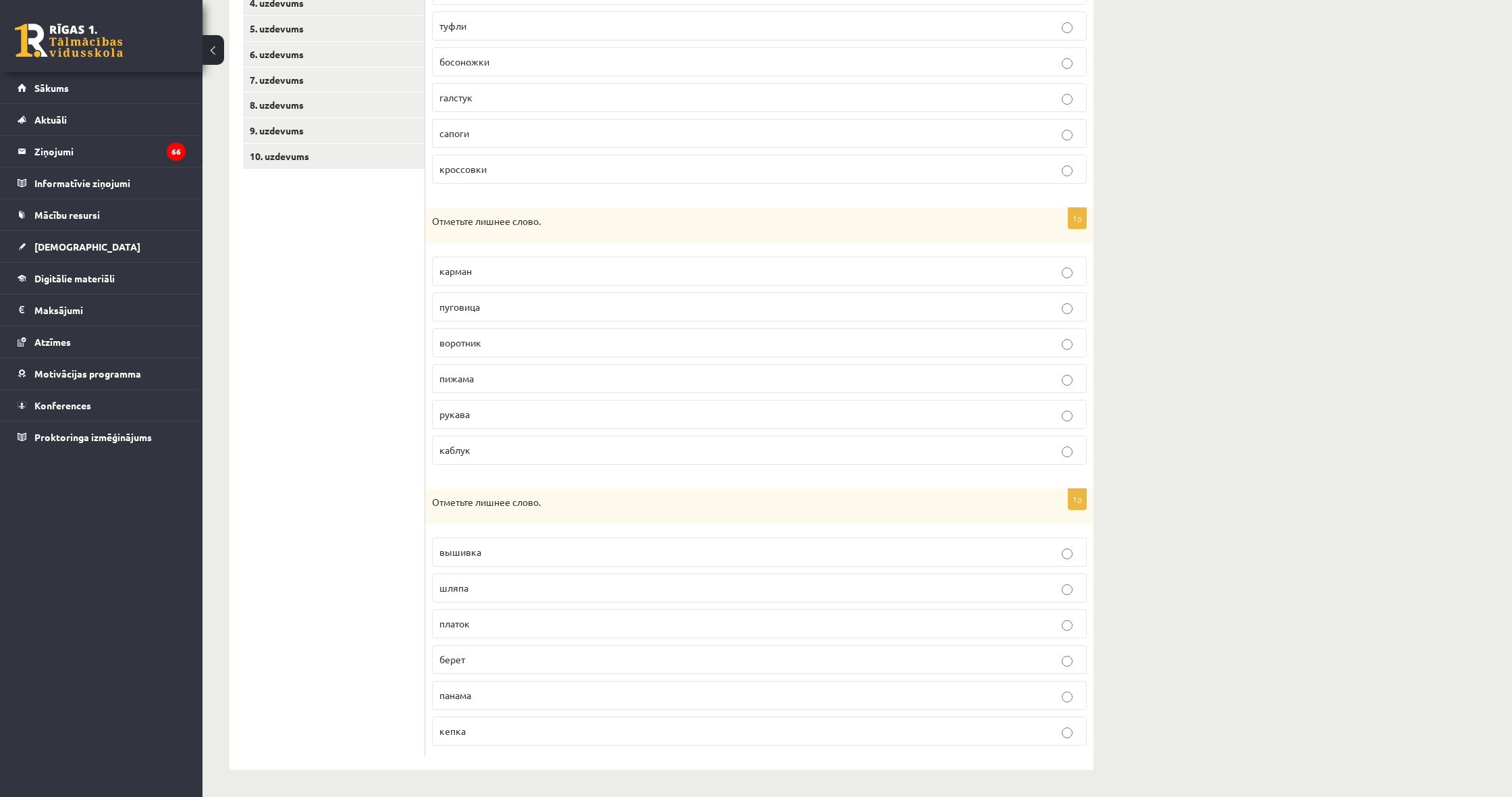
scroll to position [327, 0]
click at [455, 378] on span "пижама" at bounding box center [456, 379] width 35 height 12
click at [495, 550] on p "вышивка" at bounding box center [759, 553] width 640 height 14
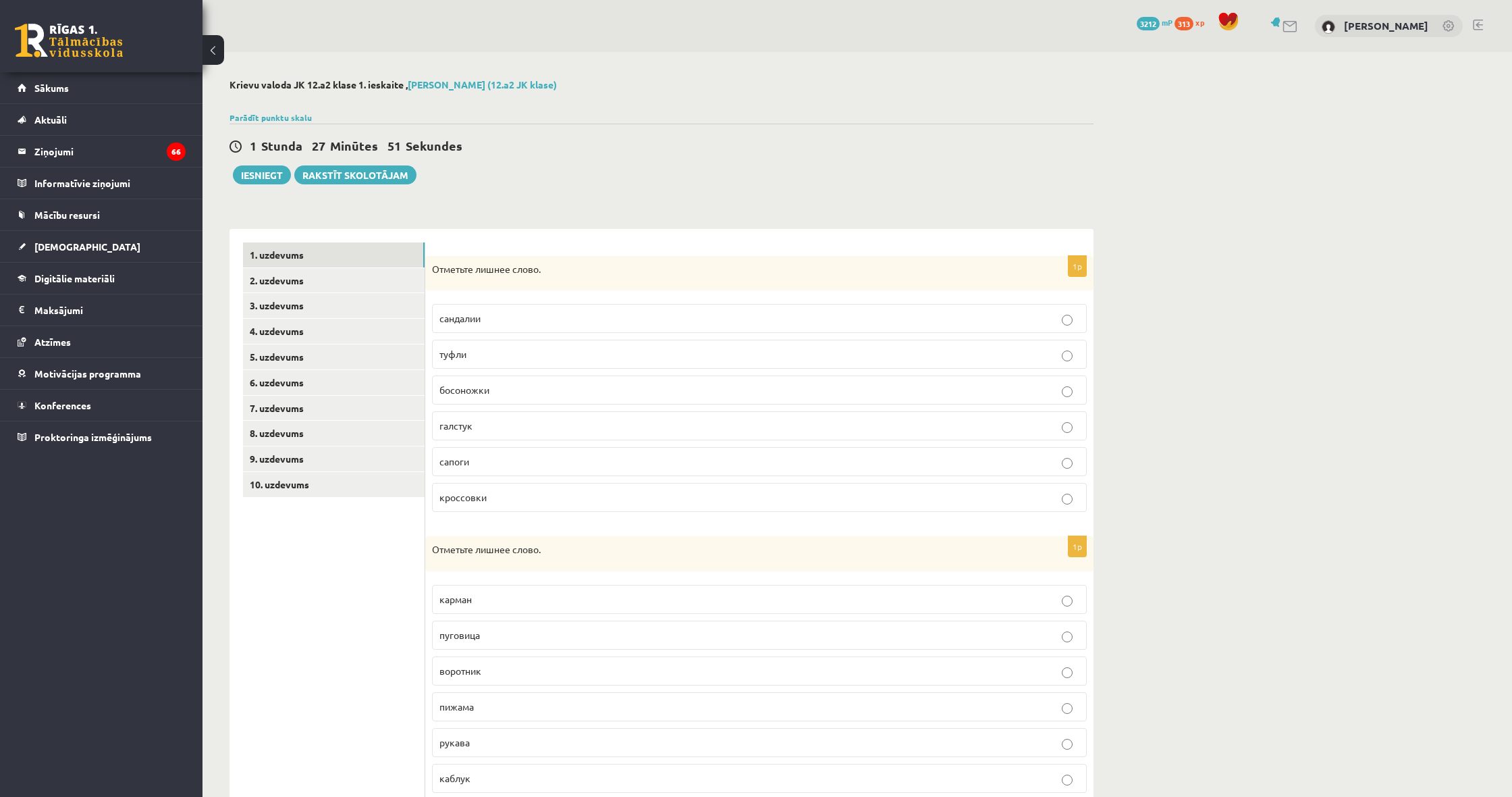
scroll to position [0, 0]
click at [266, 277] on link "2. uzdevums" at bounding box center [333, 280] width 181 height 25
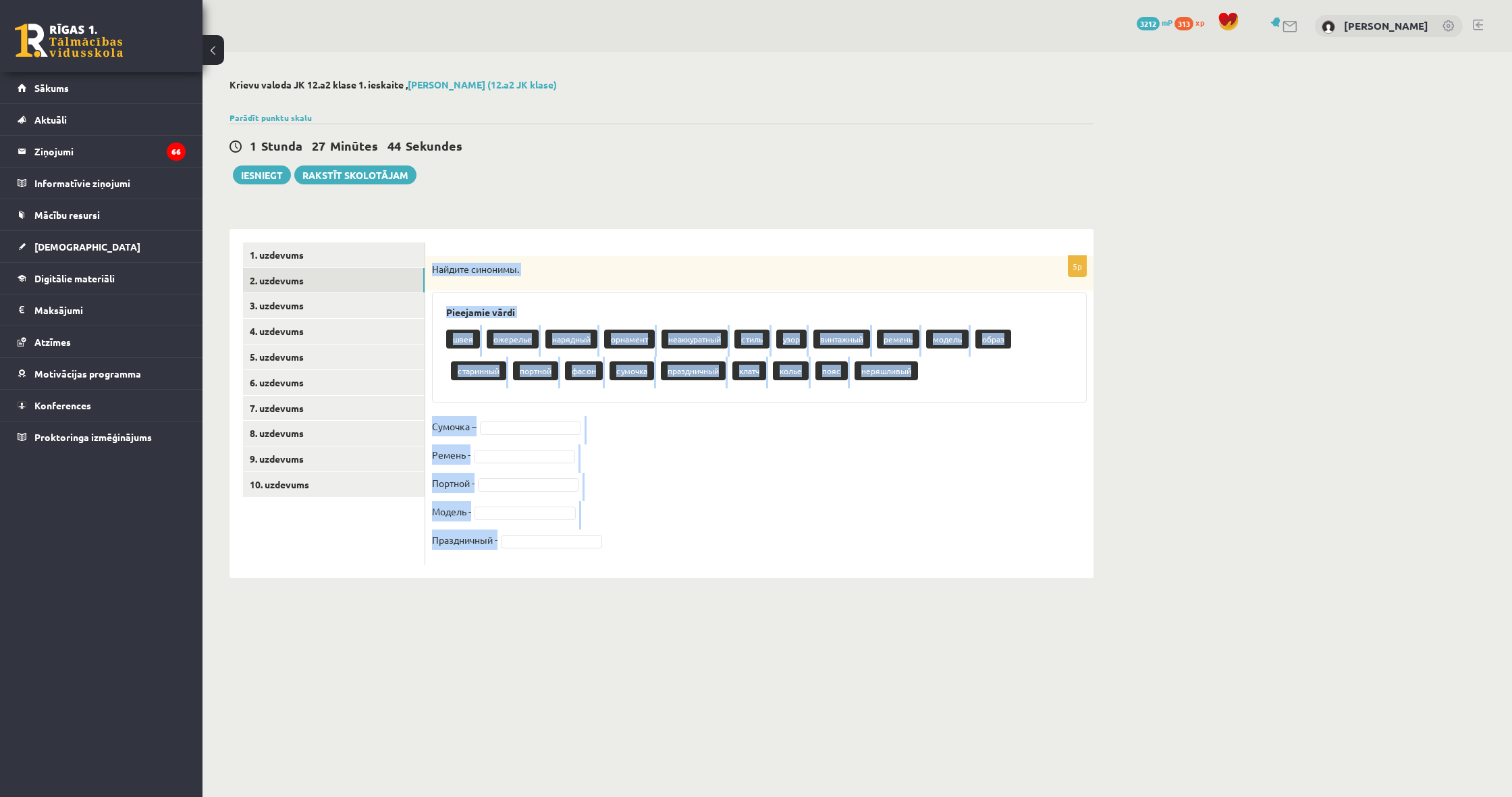
drag, startPoint x: 433, startPoint y: 271, endPoint x: 668, endPoint y: 654, distance: 449.3
click at [668, 654] on body "0 Dāvanas 3212 mP 313 xp Ārons Roderts Sākums Aktuāli Kā mācīties eSKOLĀ Kontak…" at bounding box center [756, 398] width 1512 height 797
copy div "Найдите синонимы. Pieejamie vārdi швея ожерелье нарядный орнамент неаккуратный …"
click at [759, 661] on body "0 Dāvanas 3212 mP 313 xp Ārons Roderts Sākums Aktuāli Kā mācīties eSKOLĀ Kontak…" at bounding box center [756, 398] width 1512 height 797
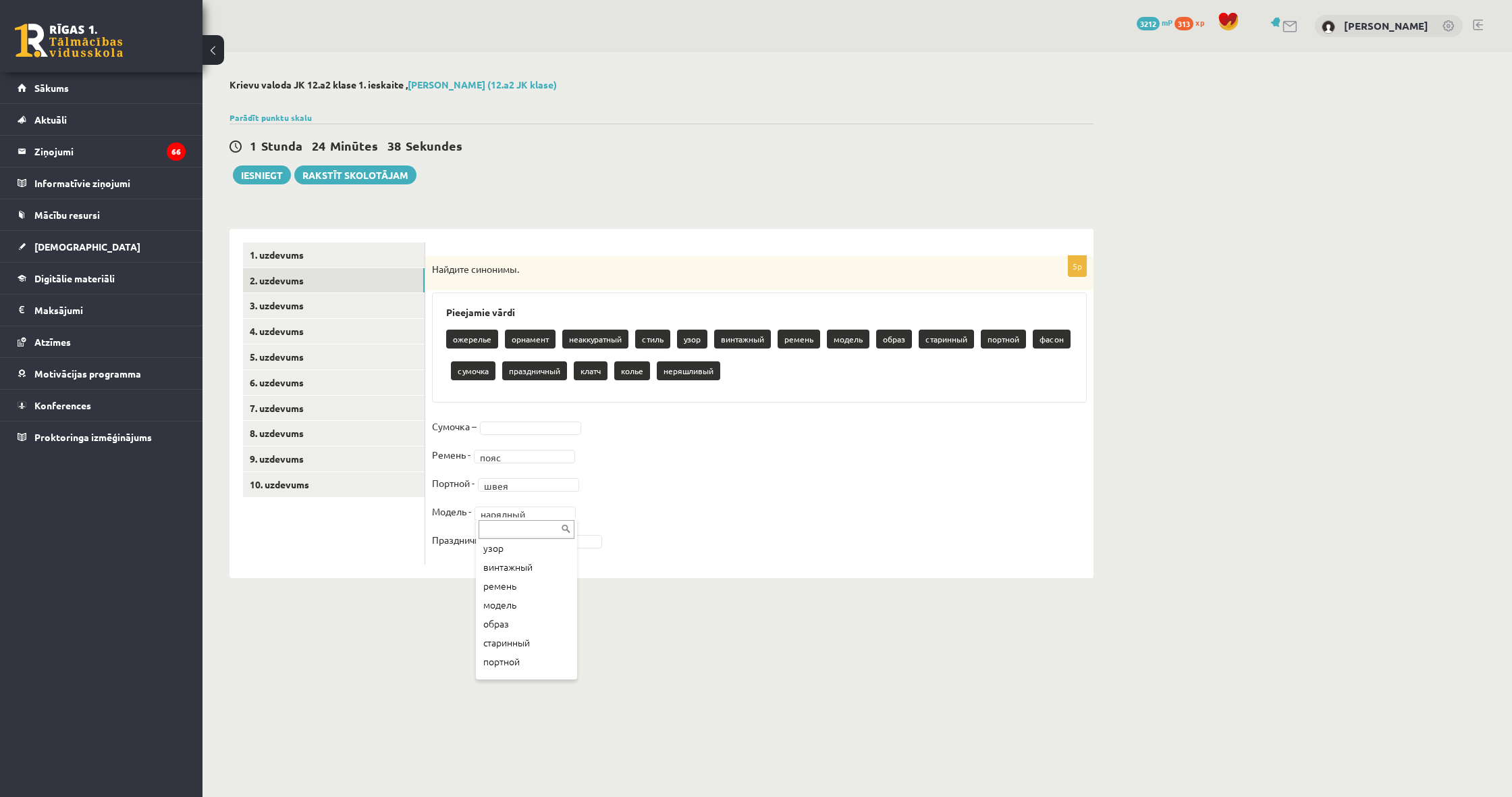
scroll to position [102, 0]
click at [533, 604] on body "0 Dāvanas 3212 mP 313 xp Ārons Roderts Sākums Aktuāli Kā mācīties eSKOLĀ Kontak…" at bounding box center [756, 398] width 1512 height 797
click at [480, 599] on div "**********" at bounding box center [661, 328] width 918 height 553
click at [619, 524] on fieldset "Сумочка – Ремень - пояс **** Портной - швея **** Модель - модель ****** Праздни…" at bounding box center [759, 486] width 655 height 142
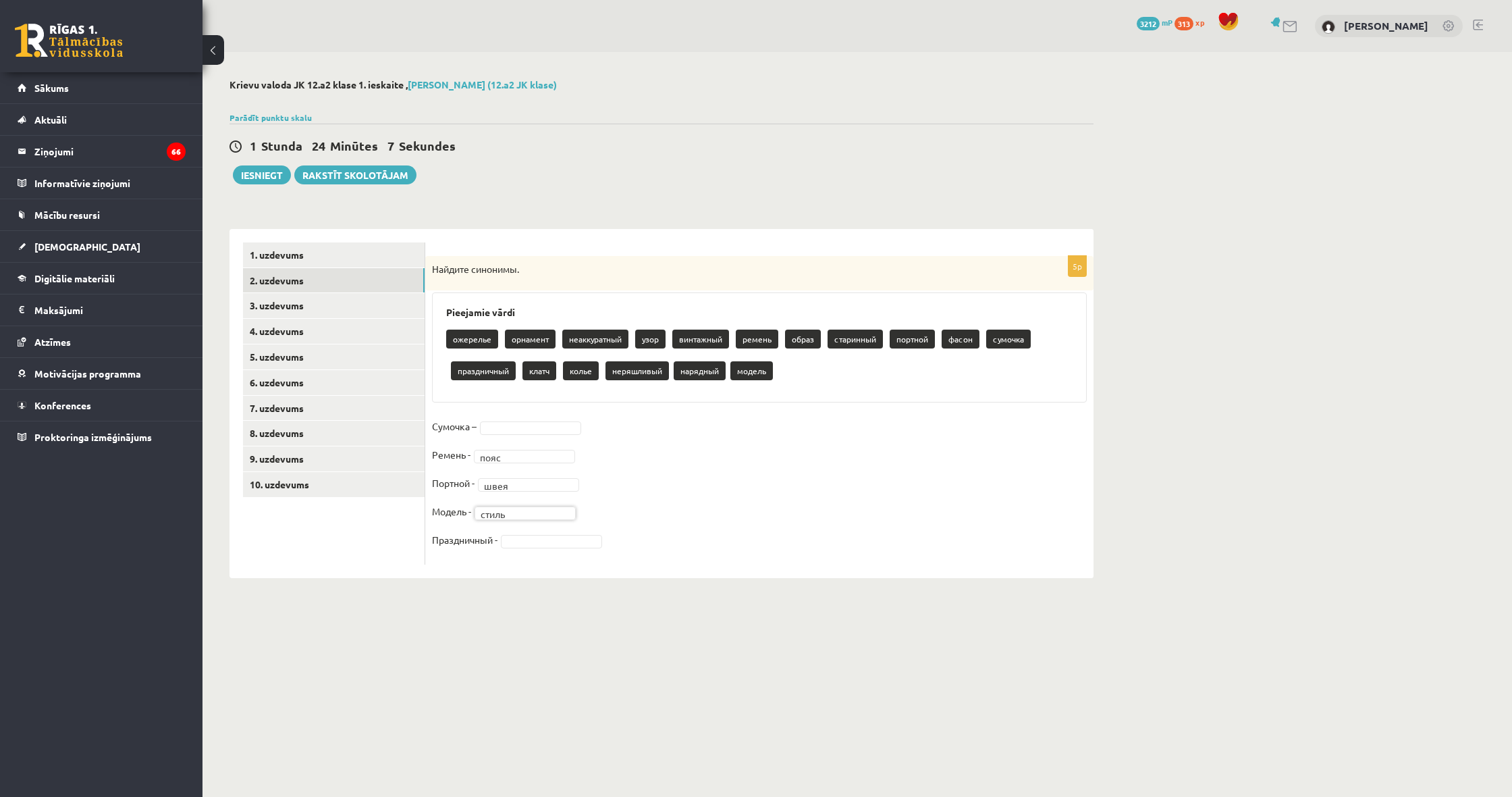
click at [647, 512] on fieldset "Сумочка – Ремень - пояс **** Портной - швея **** Модель - стиль ***** Праздничн…" at bounding box center [759, 486] width 655 height 142
click at [660, 490] on fieldset "Сумочка – Ремень - пояс **** Портной - швея **** Модель - фасон ***** Праздничн…" at bounding box center [759, 486] width 655 height 142
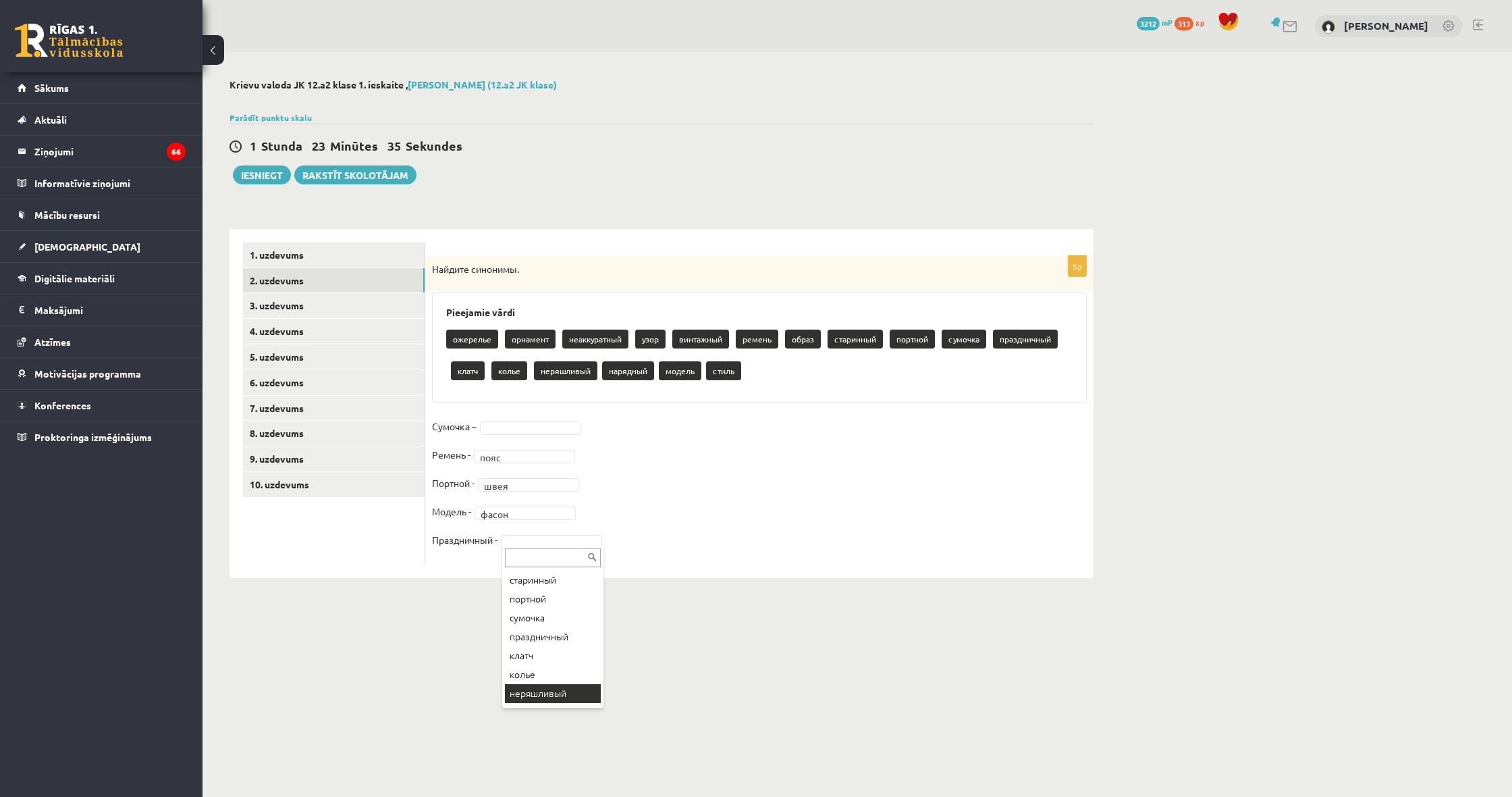
scroll to position [150, 0]
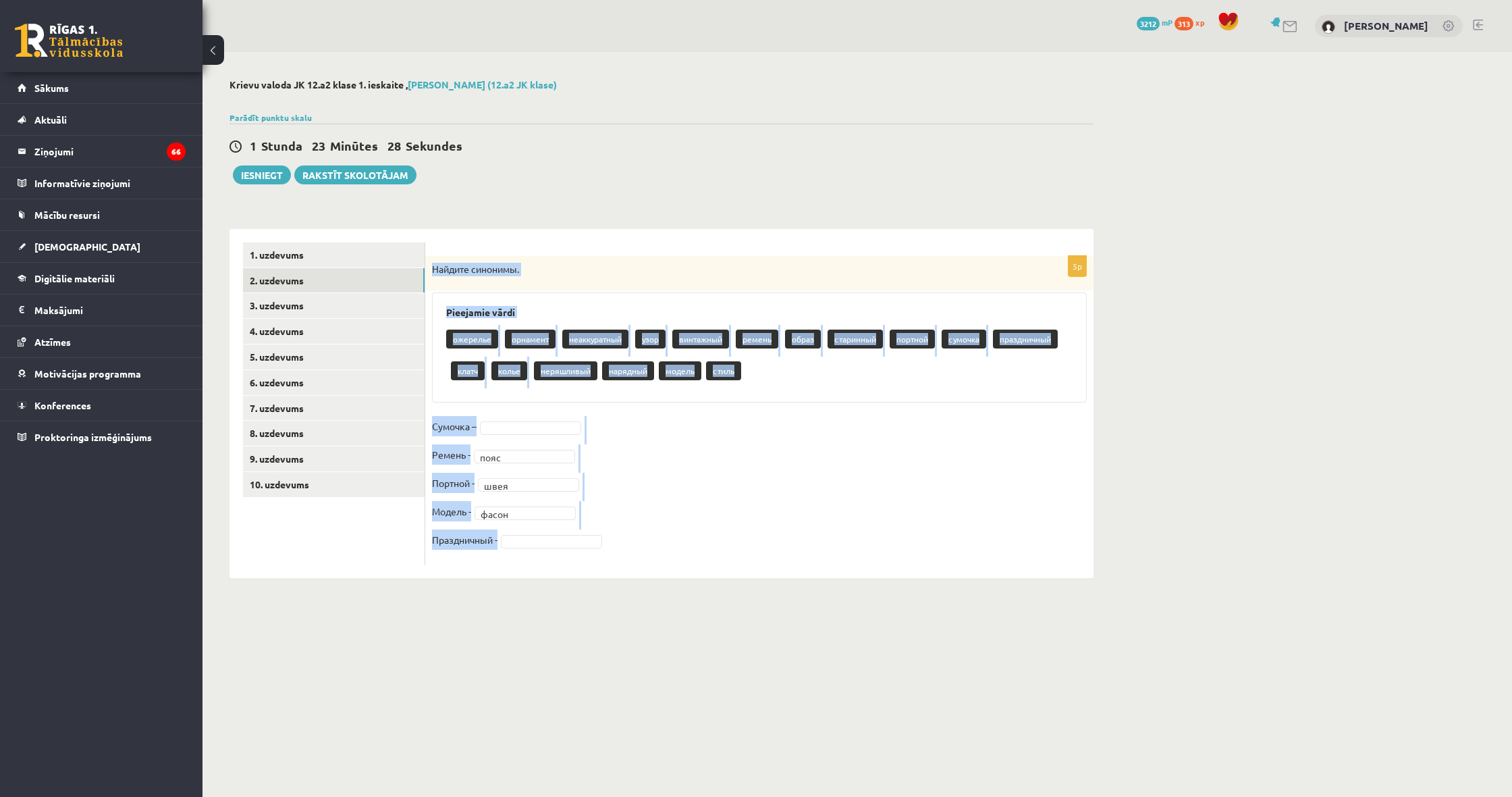
drag, startPoint x: 432, startPoint y: 270, endPoint x: 718, endPoint y: 587, distance: 426.9
click at [718, 587] on div "**********" at bounding box center [661, 328] width 918 height 553
copy div "Найдите синонимы. Pieejamie vārdi ожерелье орнамент неаккуратный узор винтажный…"
click at [672, 527] on fieldset "Сумочка – Ремень - пояс **** Портной - швея **** Модель - фасон ***** Праздничн…" at bounding box center [759, 486] width 655 height 142
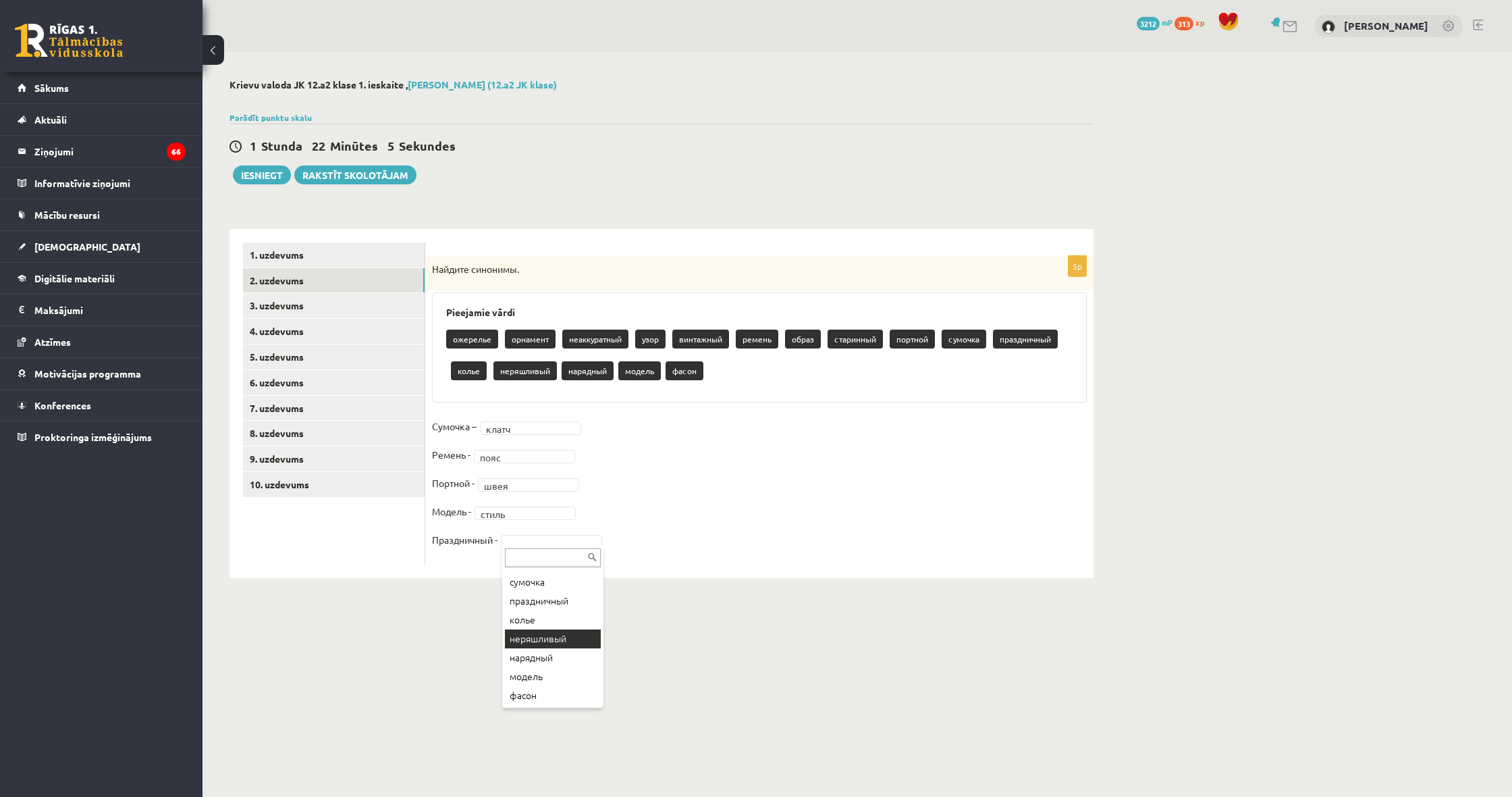
scroll to position [186, 0]
click at [727, 496] on fieldset "Сумочка – клатч ***** Ремень - пояс **** Портной - швея **** Модель - стиль ***…" at bounding box center [759, 486] width 655 height 142
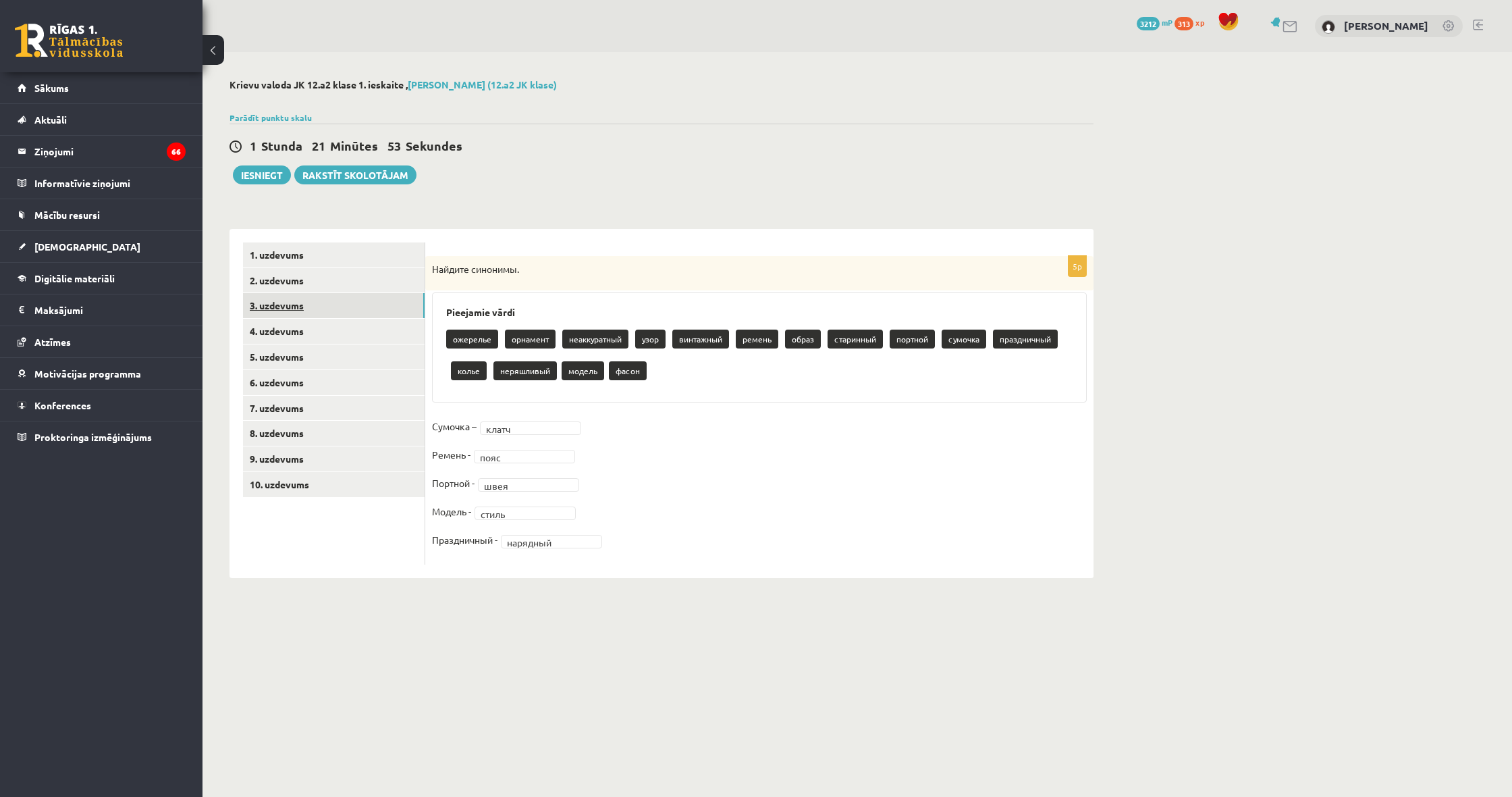
click at [302, 306] on link "3. uzdevums" at bounding box center [333, 305] width 181 height 25
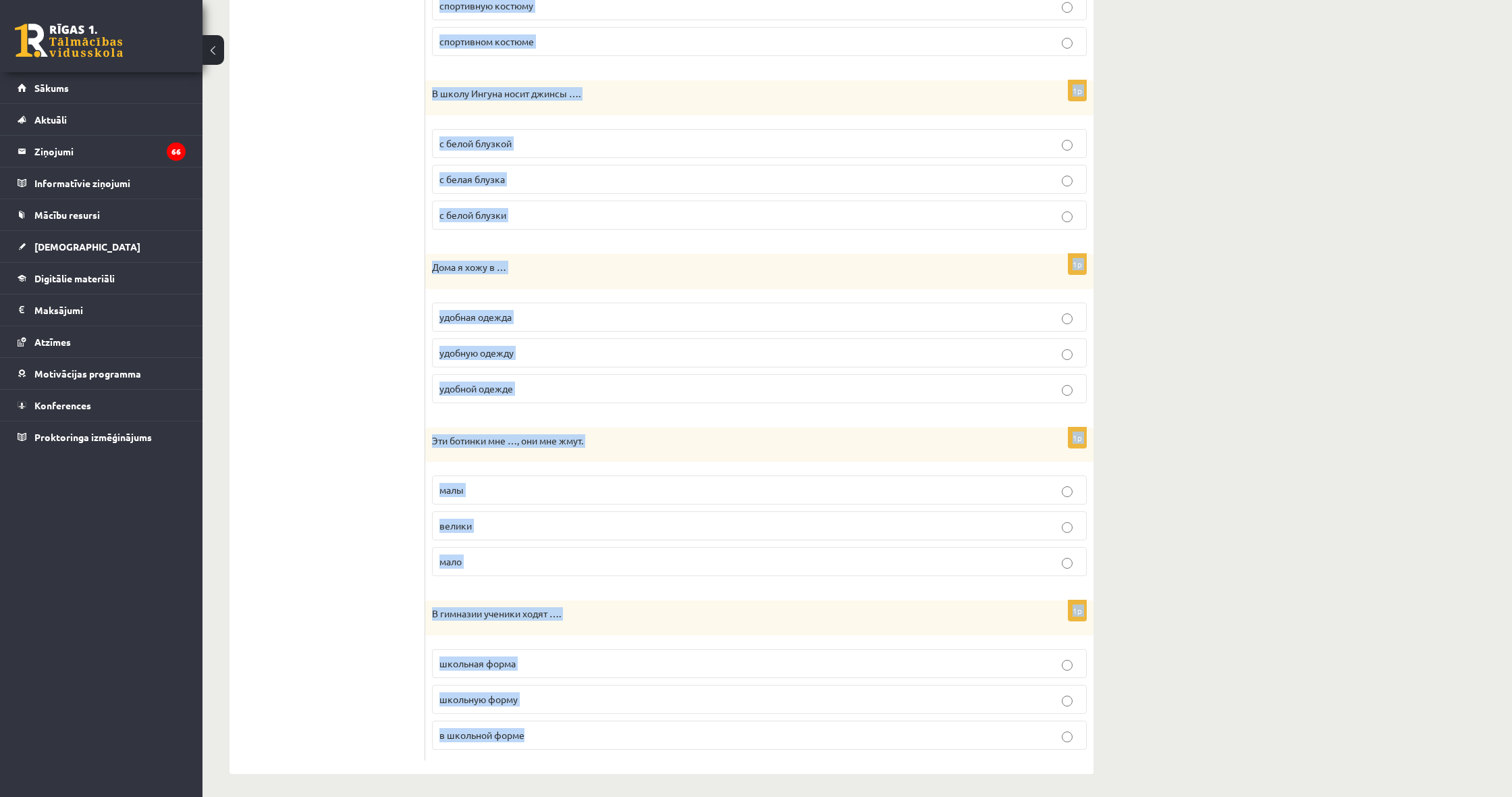
drag, startPoint x: 436, startPoint y: 272, endPoint x: 664, endPoint y: 796, distance: 571.5
copy form "Мадара пошла на прогулку …. в новом плаще и резиновых сапогах новый плащ и рези…"
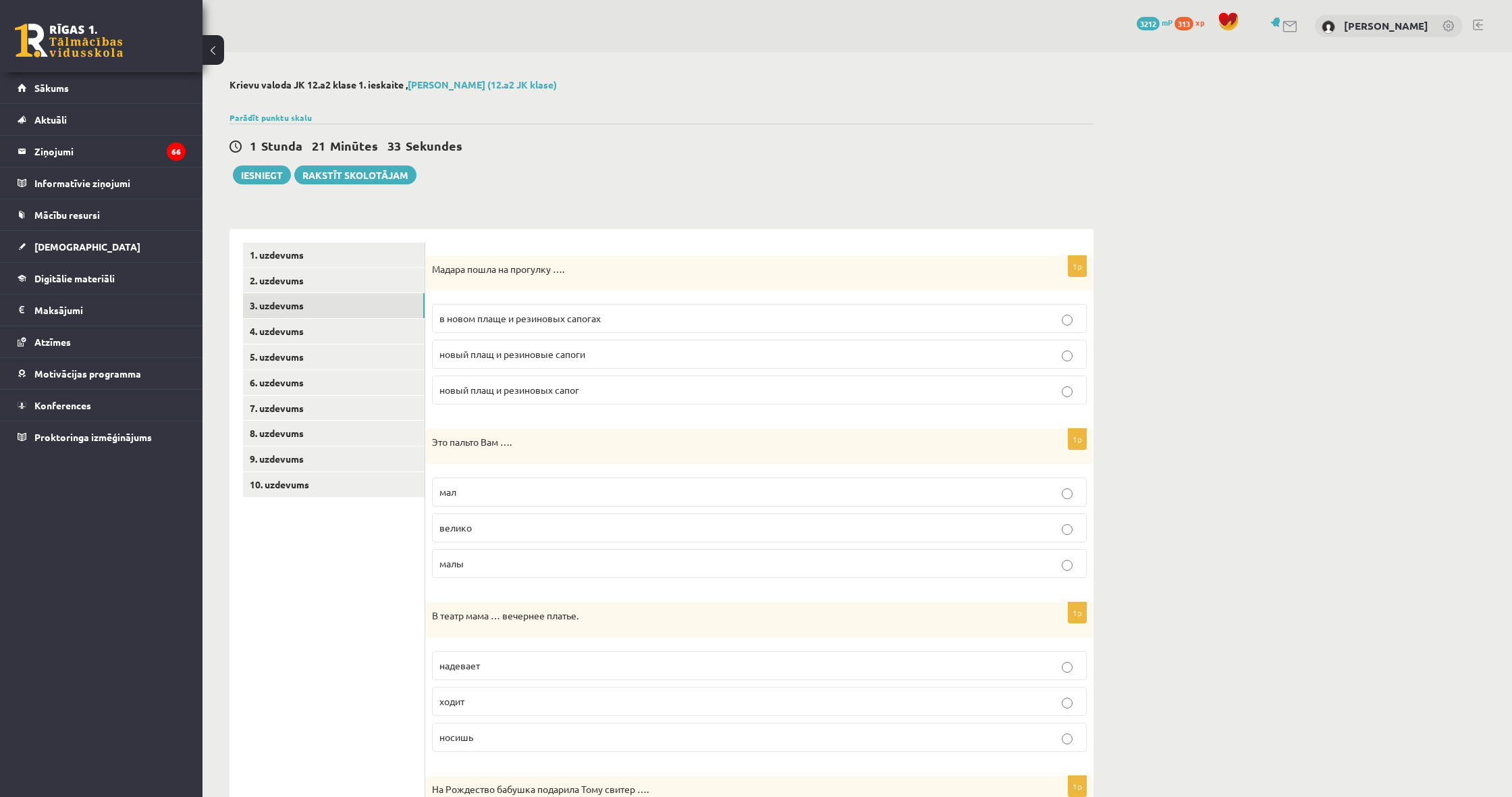
scroll to position [0, 0]
click at [545, 306] on label "в новом плаще и резиновых сапогах" at bounding box center [759, 318] width 655 height 29
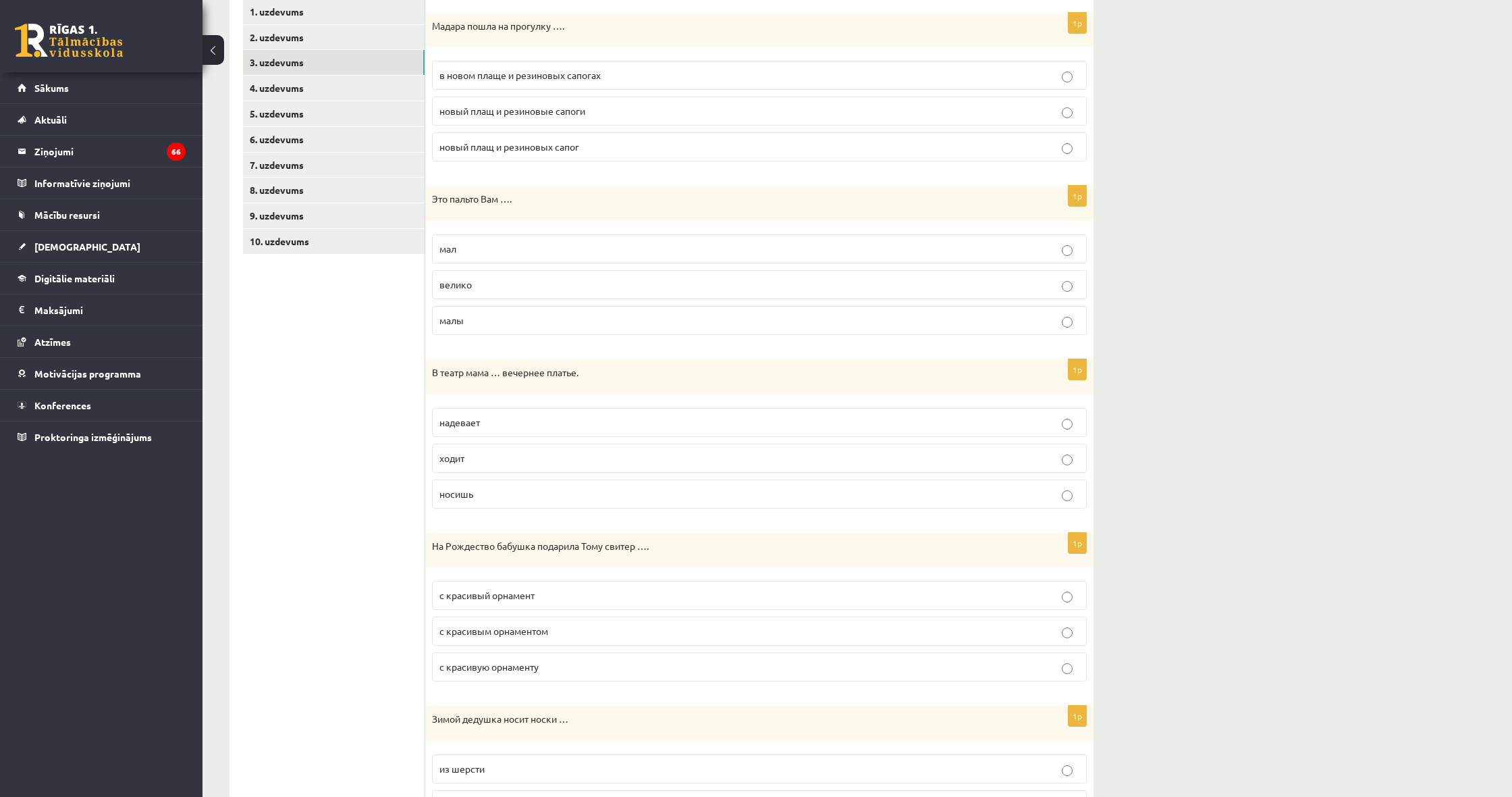
scroll to position [270, 0]
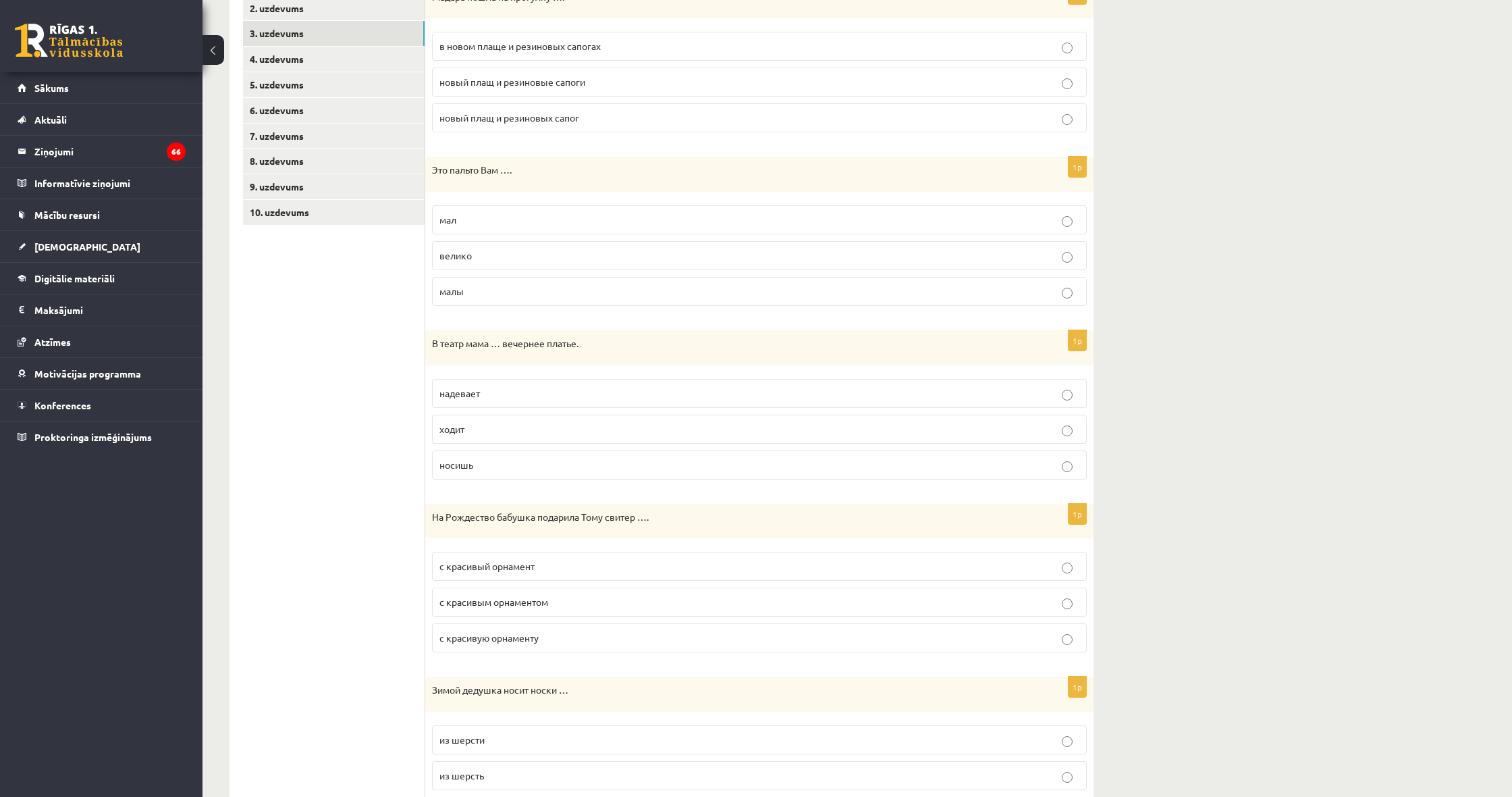
click at [558, 248] on p "велико" at bounding box center [759, 256] width 640 height 14
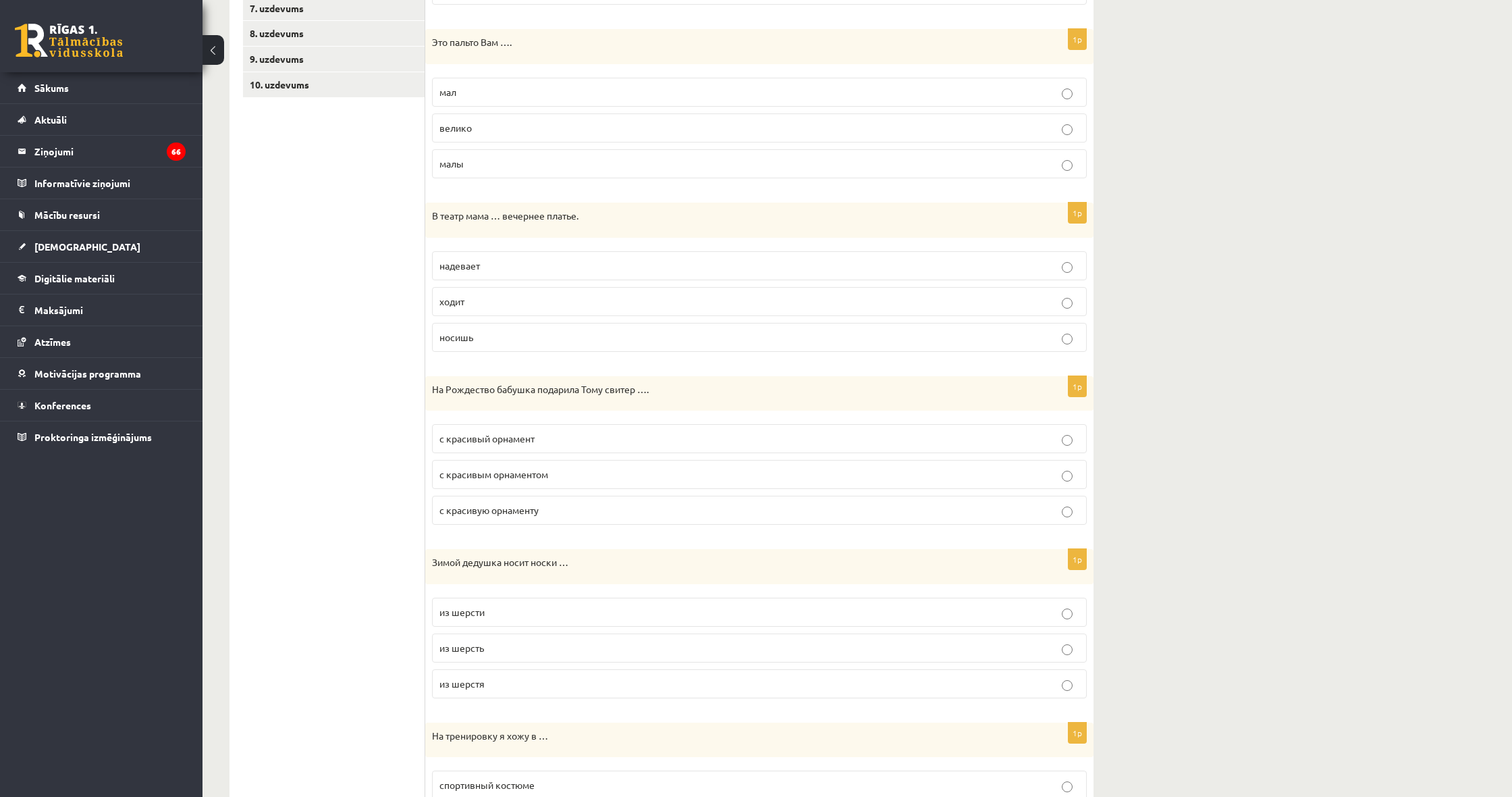
scroll to position [400, 0]
click at [572, 260] on p "надевает" at bounding box center [759, 265] width 640 height 14
click at [595, 474] on p "с красивым орнаментом" at bounding box center [759, 474] width 640 height 14
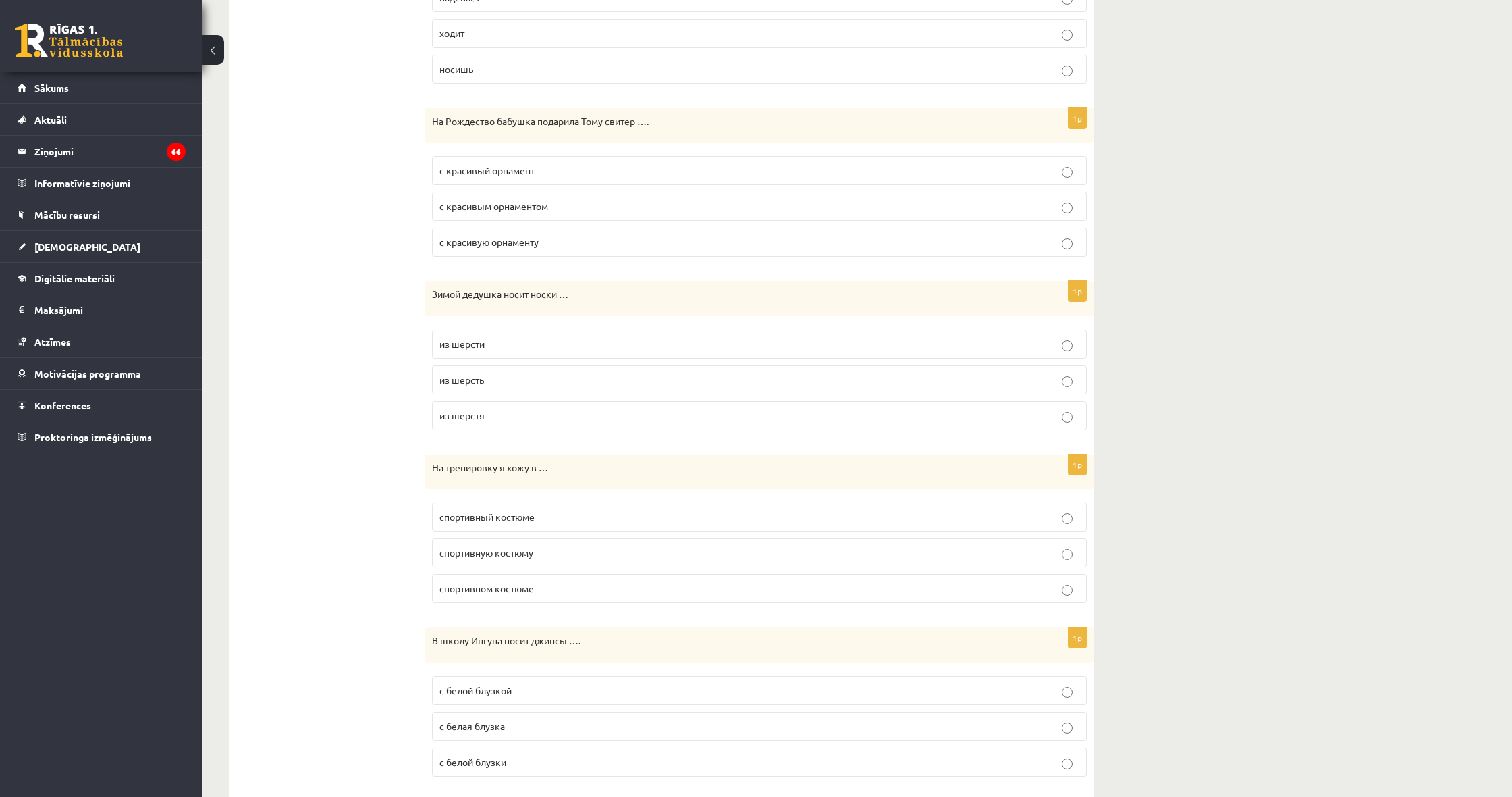
scroll to position [669, 0]
click at [572, 340] on p "из шерсти" at bounding box center [759, 342] width 640 height 14
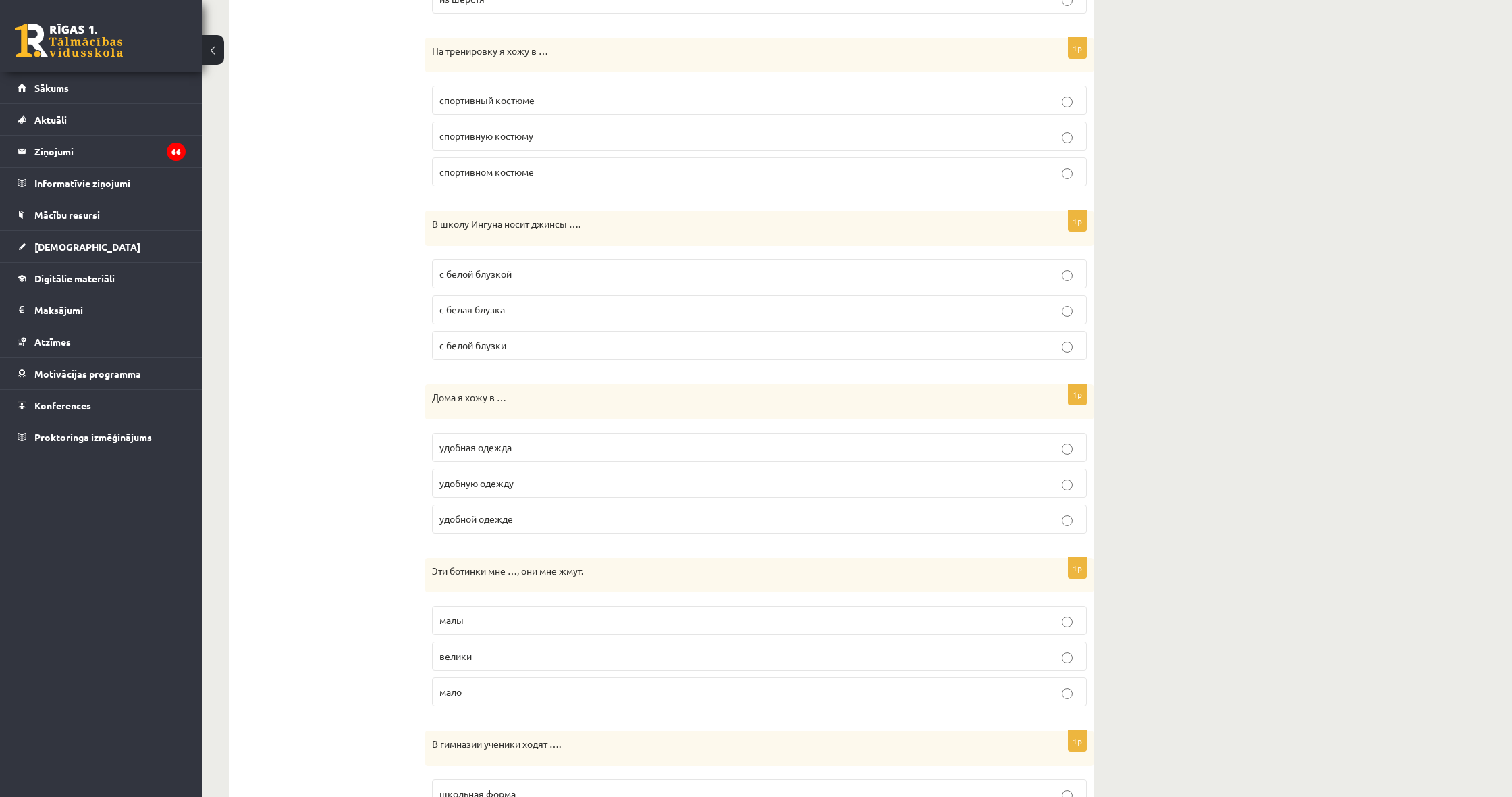
scroll to position [1098, 0]
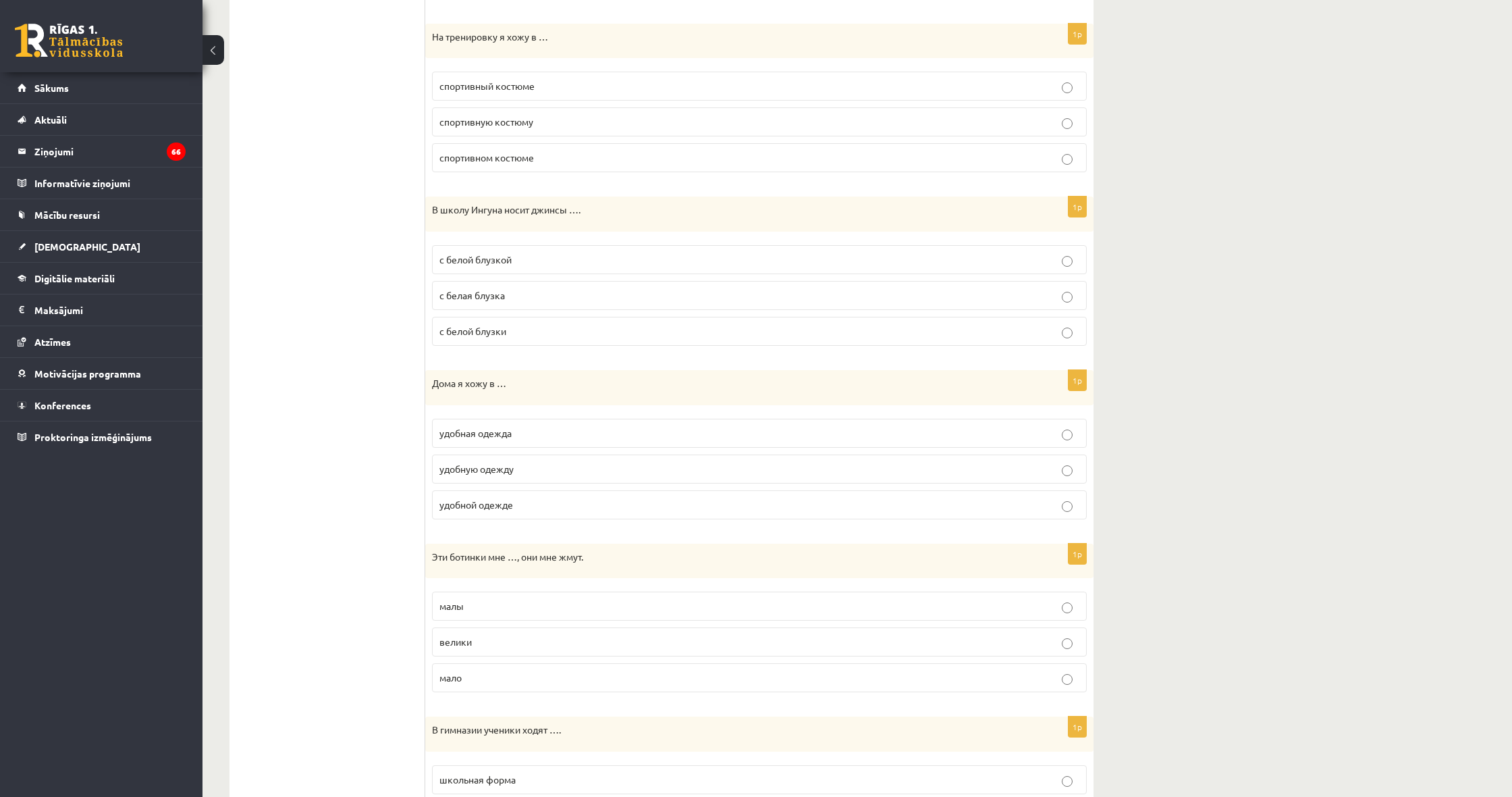
click at [650, 83] on p "спортивный костюме" at bounding box center [759, 86] width 640 height 14
click at [616, 157] on p "спортивном костюме" at bounding box center [759, 157] width 640 height 14
click at [527, 258] on p "с белой блузкой" at bounding box center [759, 259] width 640 height 14
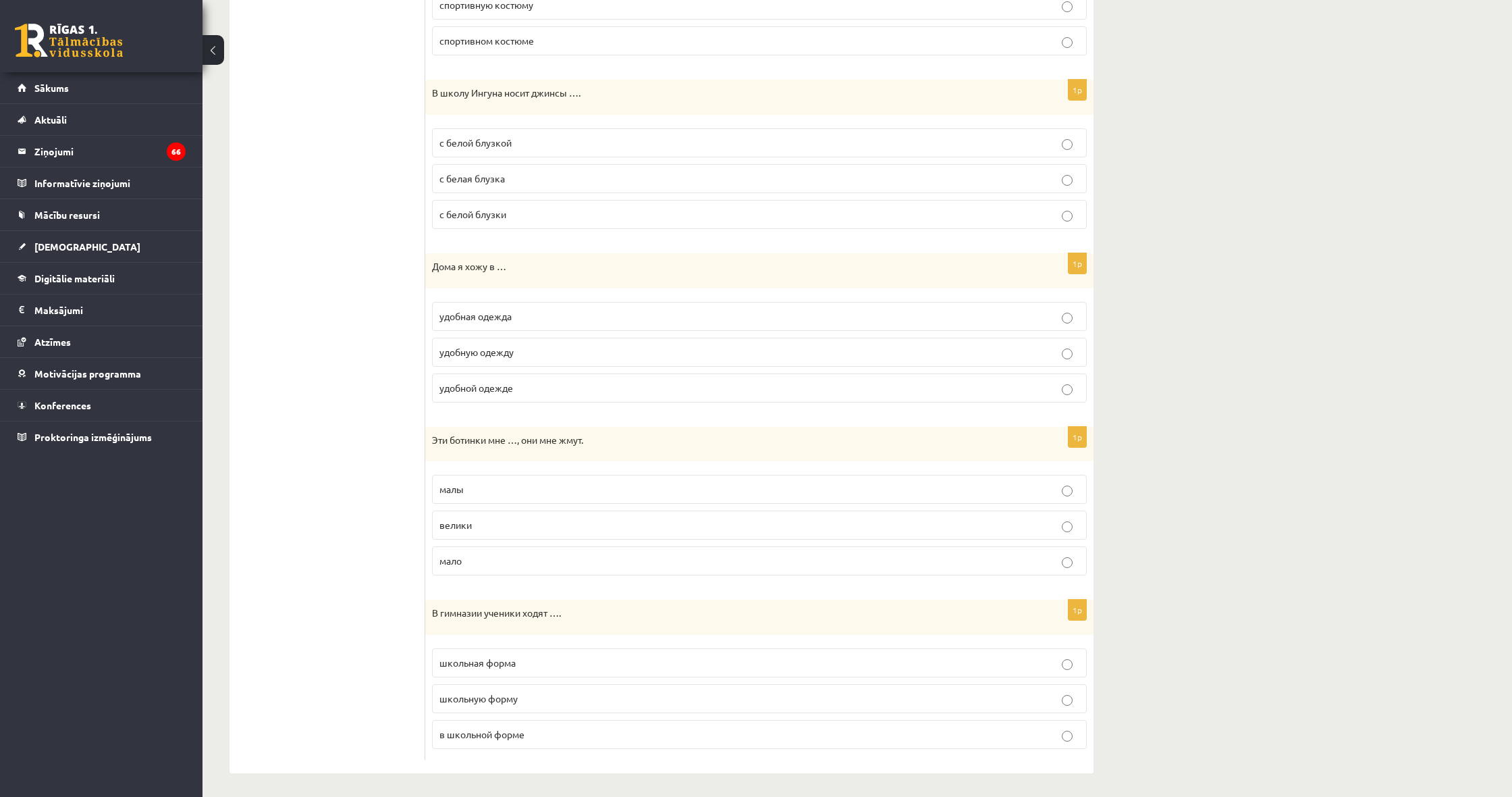
scroll to position [1215, 0]
click at [569, 381] on p "удобной одежде" at bounding box center [759, 388] width 640 height 14
click at [571, 733] on p "в школьной форме" at bounding box center [759, 735] width 640 height 14
click at [533, 478] on label "малы" at bounding box center [759, 489] width 655 height 29
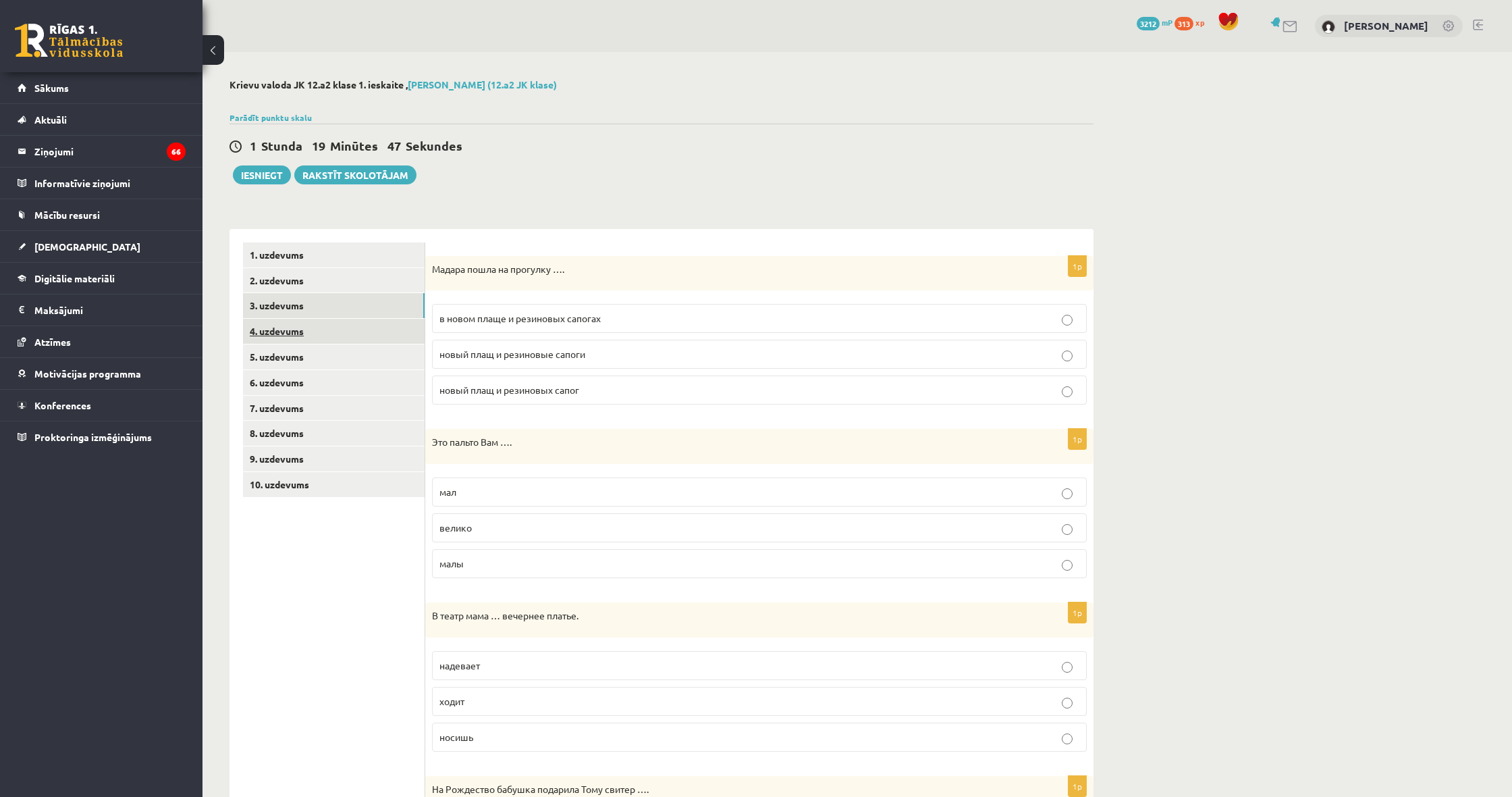
scroll to position [0, 0]
click at [309, 329] on link "4. uzdevums" at bounding box center [333, 330] width 181 height 25
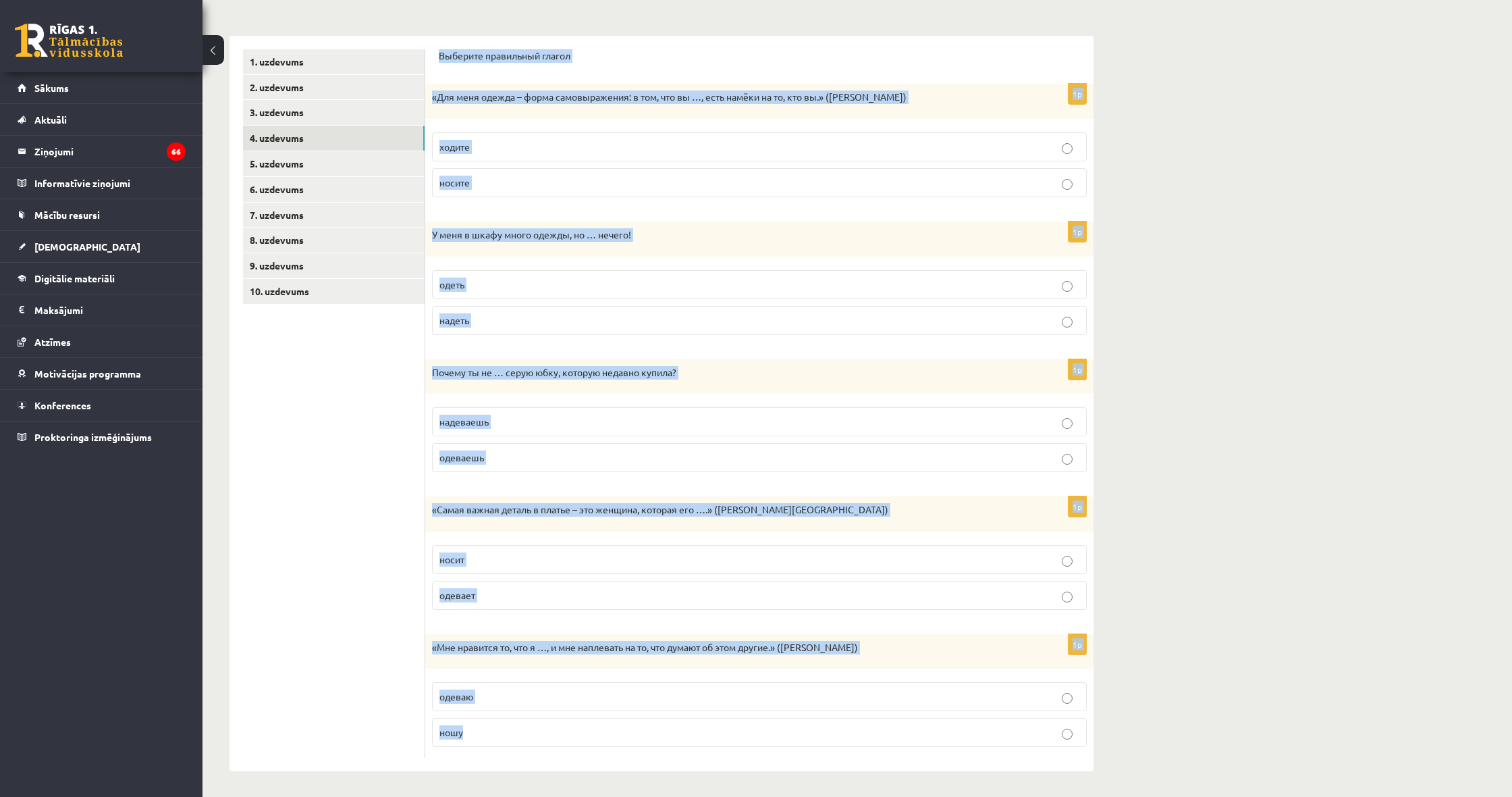
drag, startPoint x: 475, startPoint y: 301, endPoint x: 625, endPoint y: 769, distance: 491.5
click at [625, 769] on div "Выберите правильный глагол 1p «Для меня одежда – форма самовыражения: в том, чт…" at bounding box center [759, 404] width 668 height 736
copy form "Выберите правильный глагол 1p «Для меня одежда – форма самовыражения: в том, чт…"
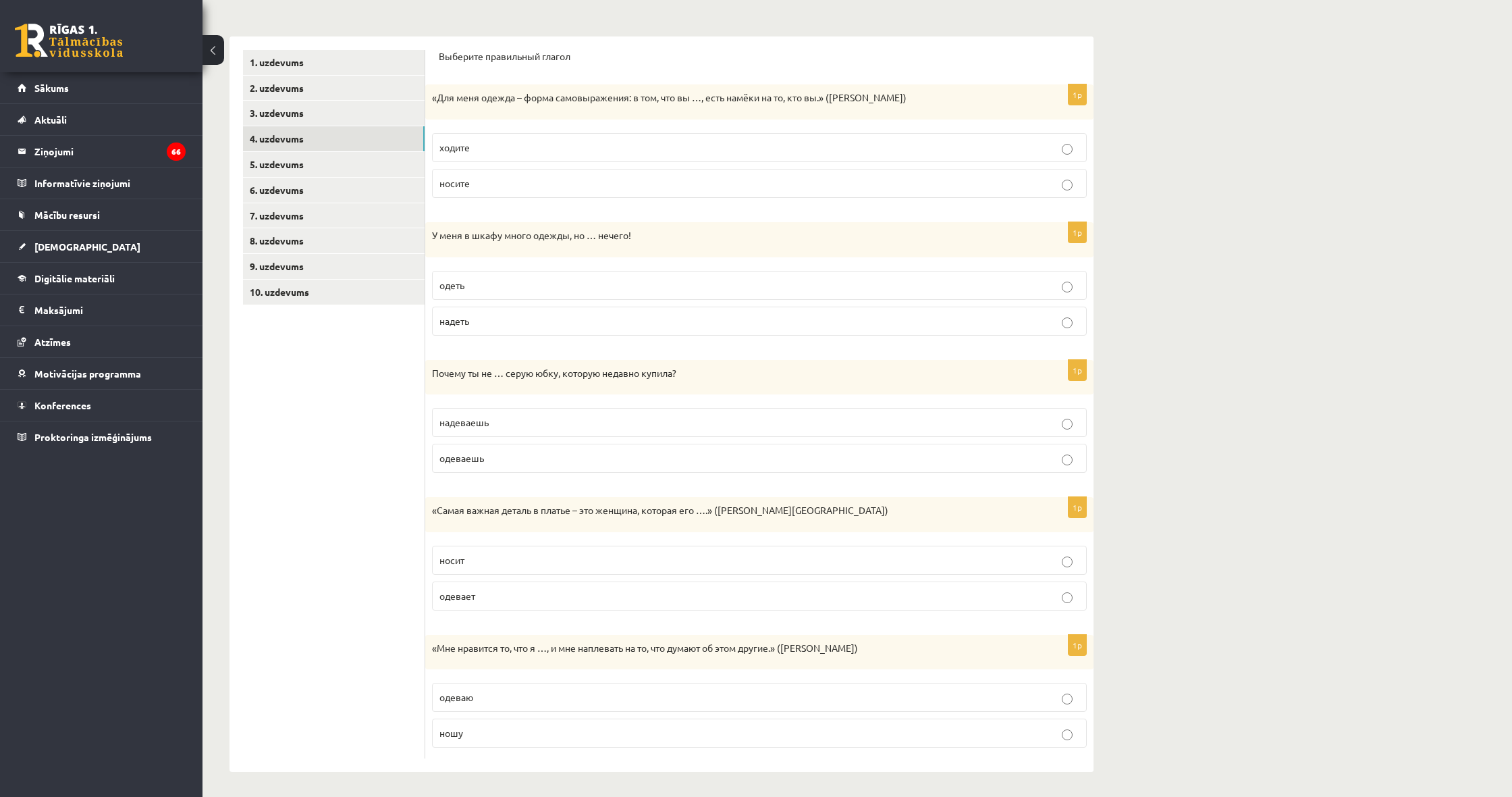
drag, startPoint x: 1240, startPoint y: 537, endPoint x: 1221, endPoint y: 504, distance: 38.1
click at [1230, 520] on div "**********" at bounding box center [857, 329] width 1310 height 940
click at [1252, 138] on div "**********" at bounding box center [857, 329] width 1310 height 940
drag, startPoint x: 574, startPoint y: 319, endPoint x: 568, endPoint y: 311, distance: 10.0
click at [574, 319] on p "надеть" at bounding box center [759, 320] width 640 height 14
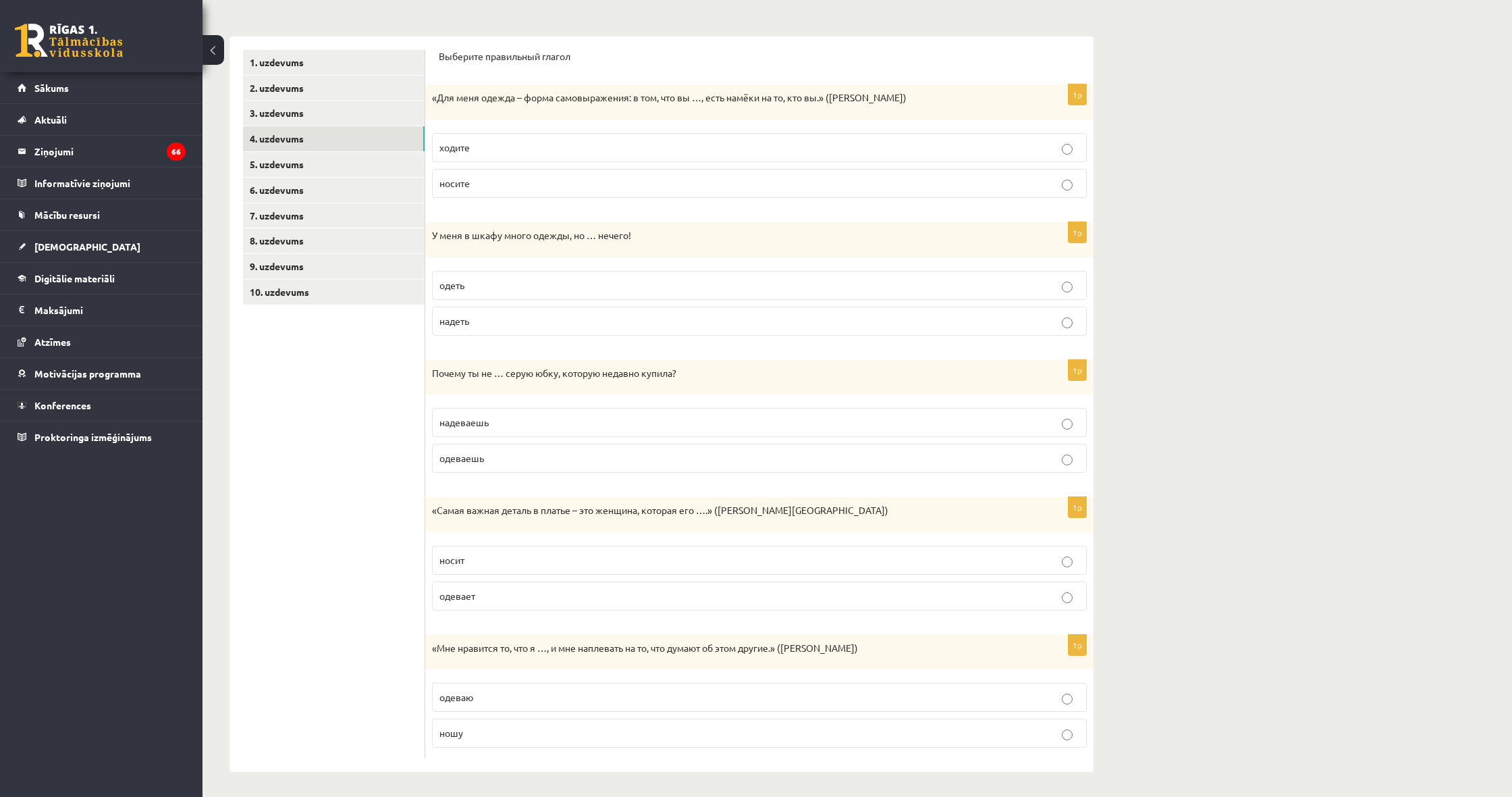
click at [531, 150] on p "ходите" at bounding box center [759, 148] width 640 height 14
click at [641, 188] on p "носите" at bounding box center [759, 184] width 640 height 14
click at [640, 426] on p "надеваешь" at bounding box center [759, 422] width 640 height 14
click at [543, 558] on p "носит" at bounding box center [759, 560] width 640 height 14
drag, startPoint x: 552, startPoint y: 741, endPoint x: 564, endPoint y: 740, distance: 12.0
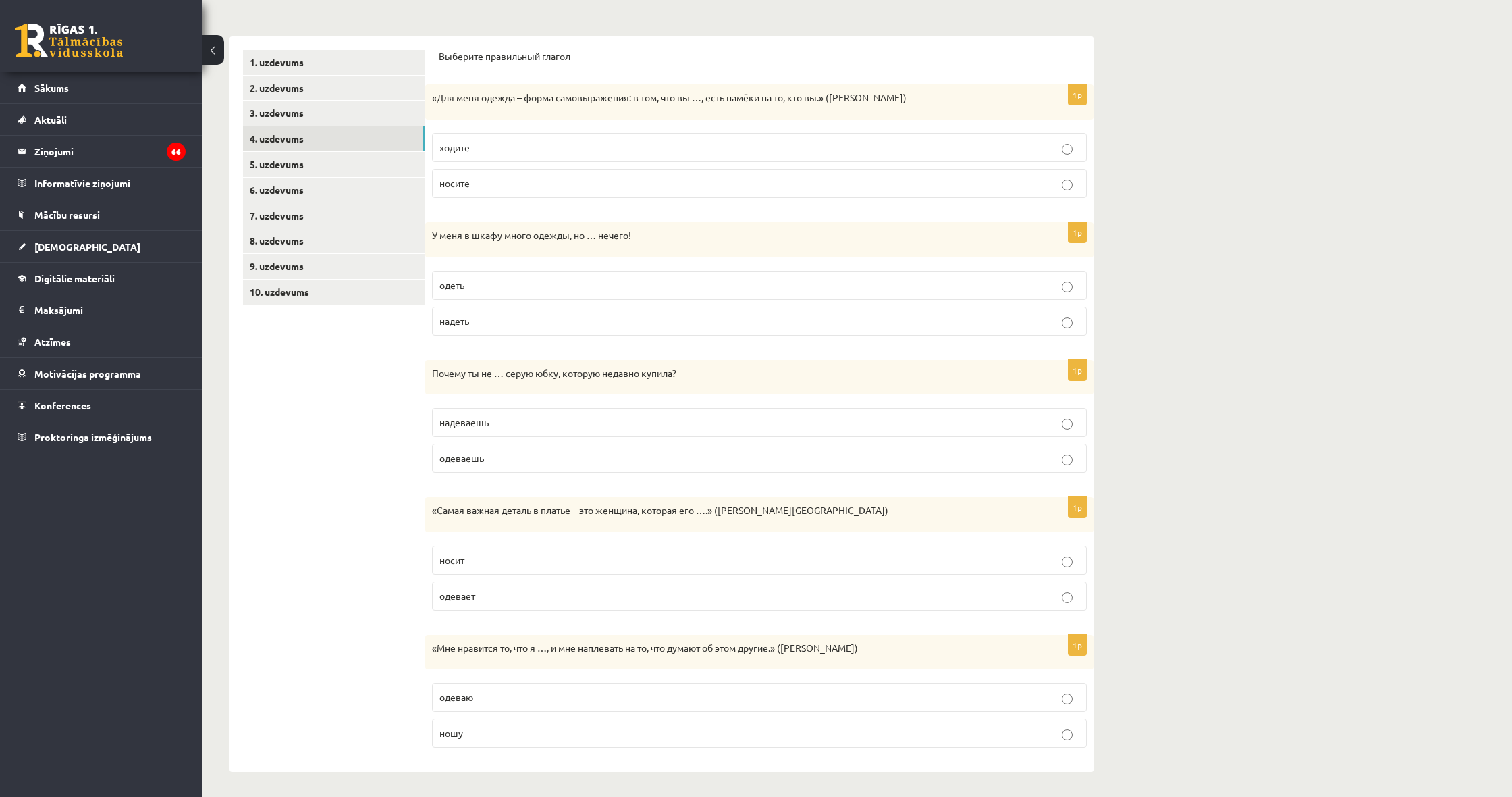
click at [552, 741] on label "ношу" at bounding box center [759, 733] width 655 height 29
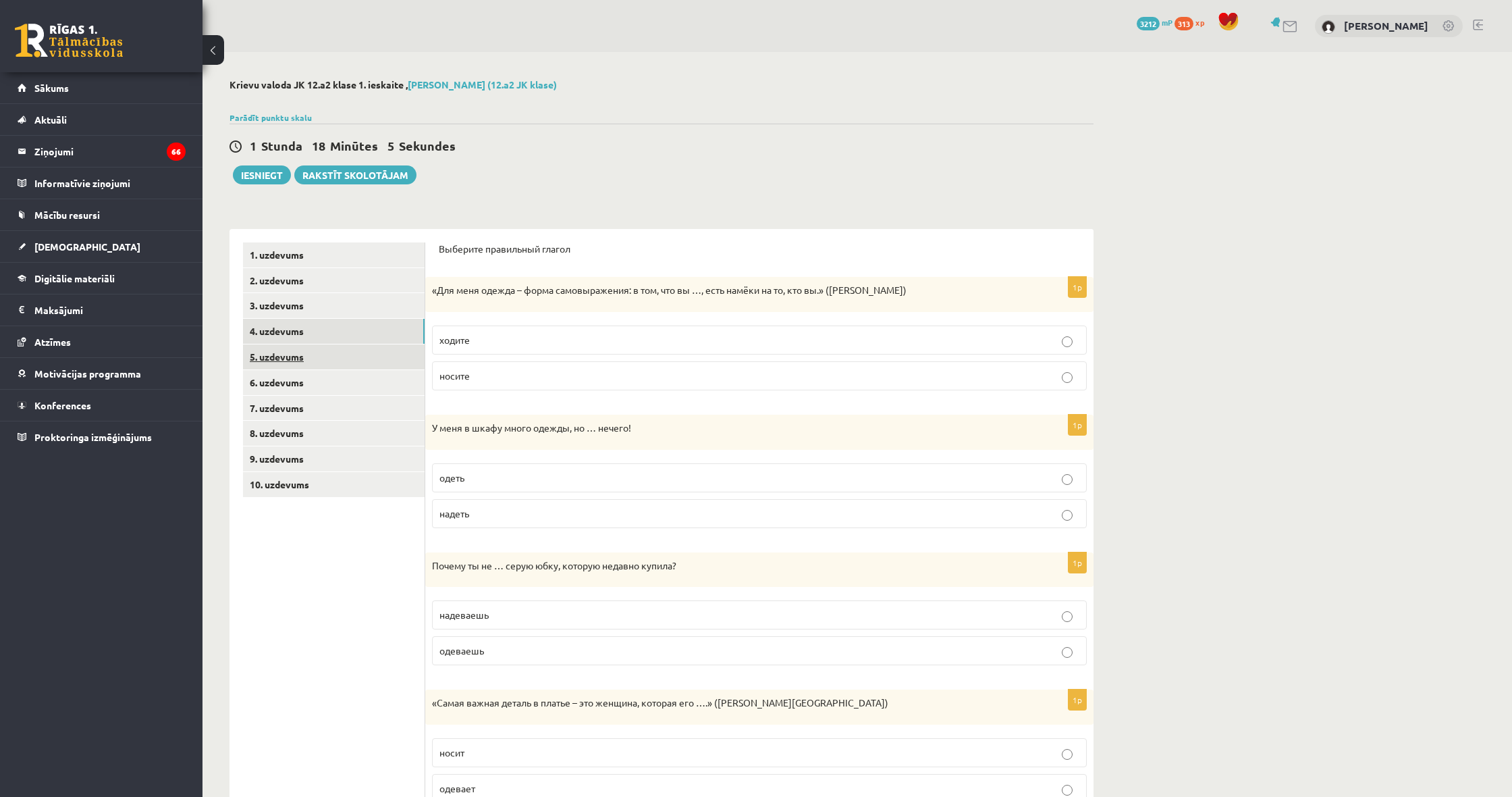
scroll to position [0, 0]
click at [312, 352] on link "5. uzdevums" at bounding box center [333, 356] width 181 height 25
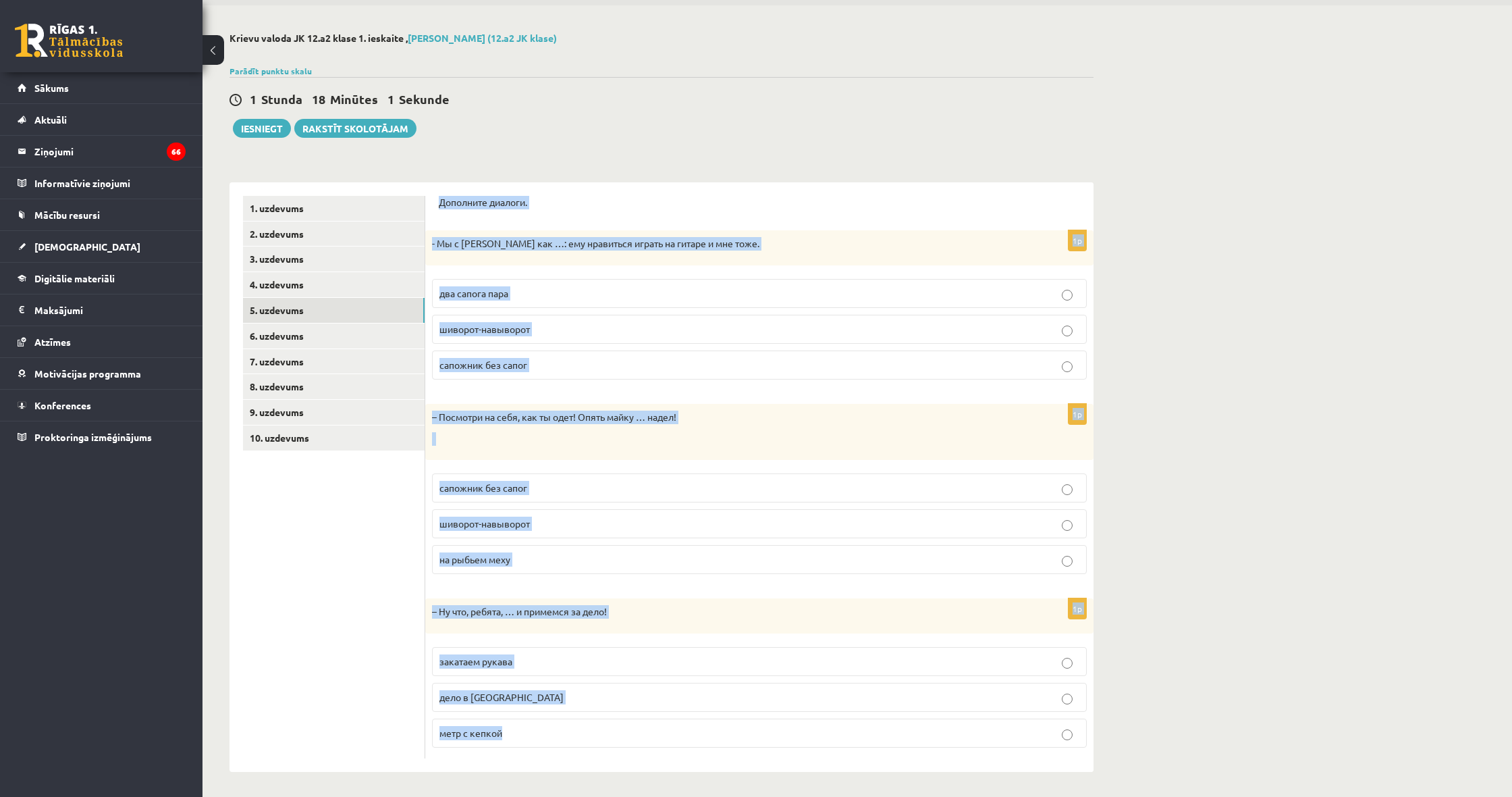
drag, startPoint x: 432, startPoint y: 250, endPoint x: 660, endPoint y: 796, distance: 591.7
click at [660, 750] on html "0 Dāvanas 3212 mP 313 xp Ārons Roderts Sākums Aktuāli Kā mācīties eSKOLĀ Kontak…" at bounding box center [756, 352] width 1512 height 797
copy form "Дополните диалоги. 1p - Мы с Артуром как …: ему нравиться играть на гитаре и мн…"
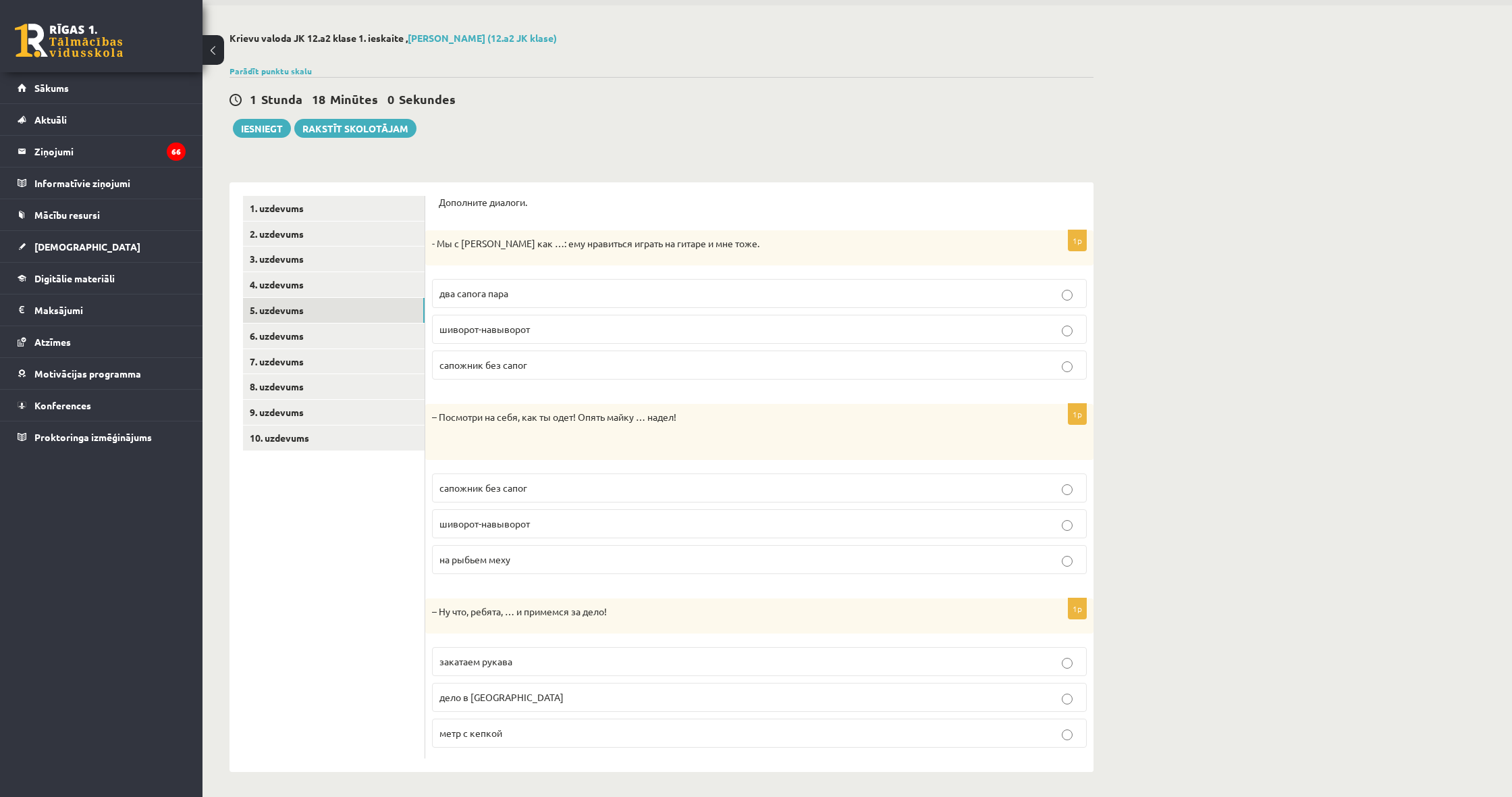
click at [1382, 516] on div "**********" at bounding box center [857, 402] width 1310 height 793
click at [554, 299] on p "два сапога пара" at bounding box center [759, 294] width 640 height 14
click at [567, 531] on label "шиворот-навыворот" at bounding box center [759, 523] width 655 height 29
click at [551, 656] on p "закатаем рукава" at bounding box center [759, 662] width 640 height 14
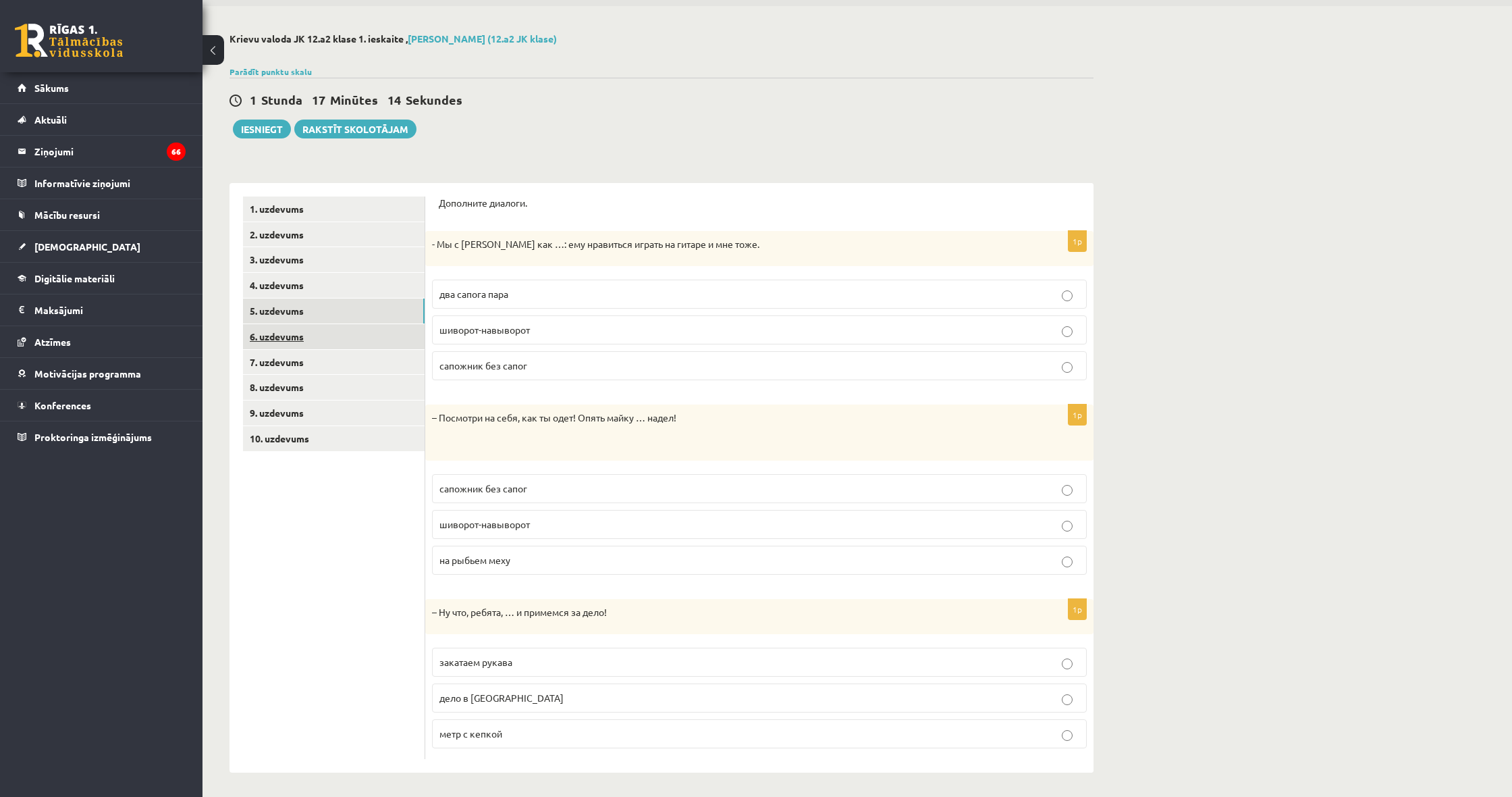
click at [291, 332] on link "6. uzdevums" at bounding box center [333, 336] width 181 height 25
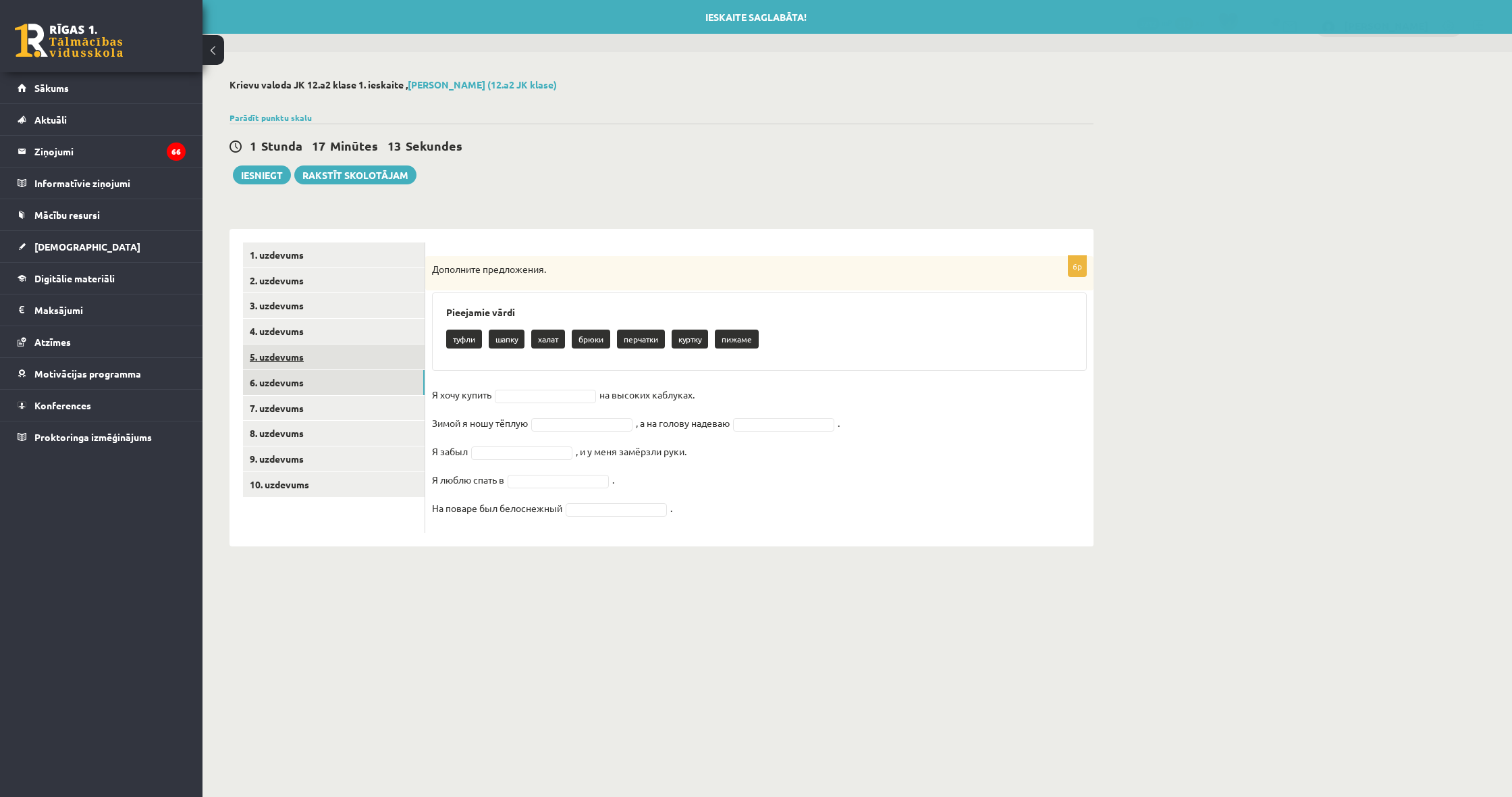
scroll to position [0, 0]
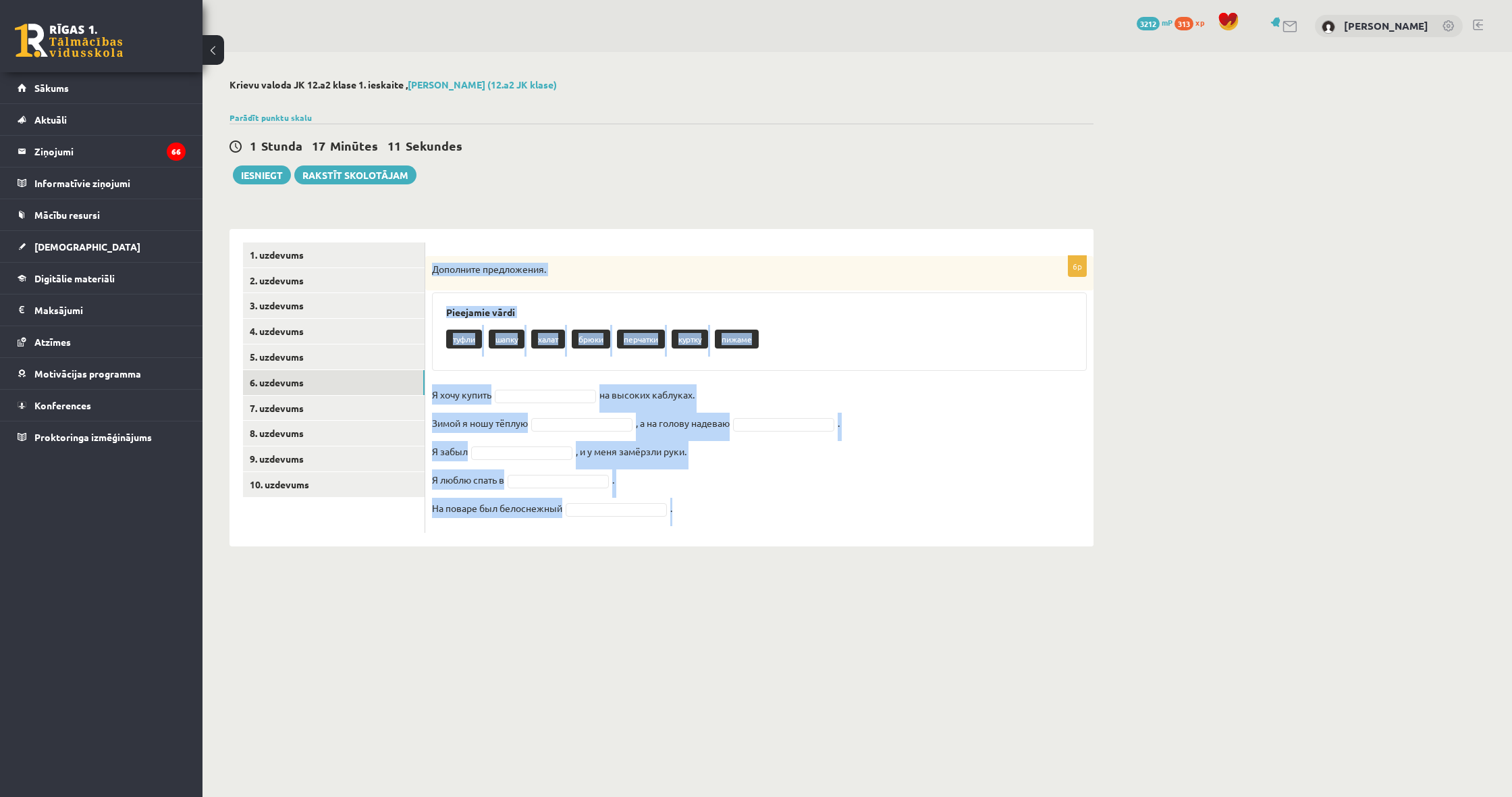
drag, startPoint x: 431, startPoint y: 268, endPoint x: 672, endPoint y: 570, distance: 386.4
click at [672, 570] on div "**********" at bounding box center [661, 313] width 918 height 521
copy div "Дополните предложения. Pieejamie vārdi туфли шапку халат брюки перчатки куртку …"
click at [950, 474] on fieldset "Я хочу купить на высоких каблуках. Зимой я ношу тёплую , а на голову надеваю . …" at bounding box center [759, 455] width 655 height 142
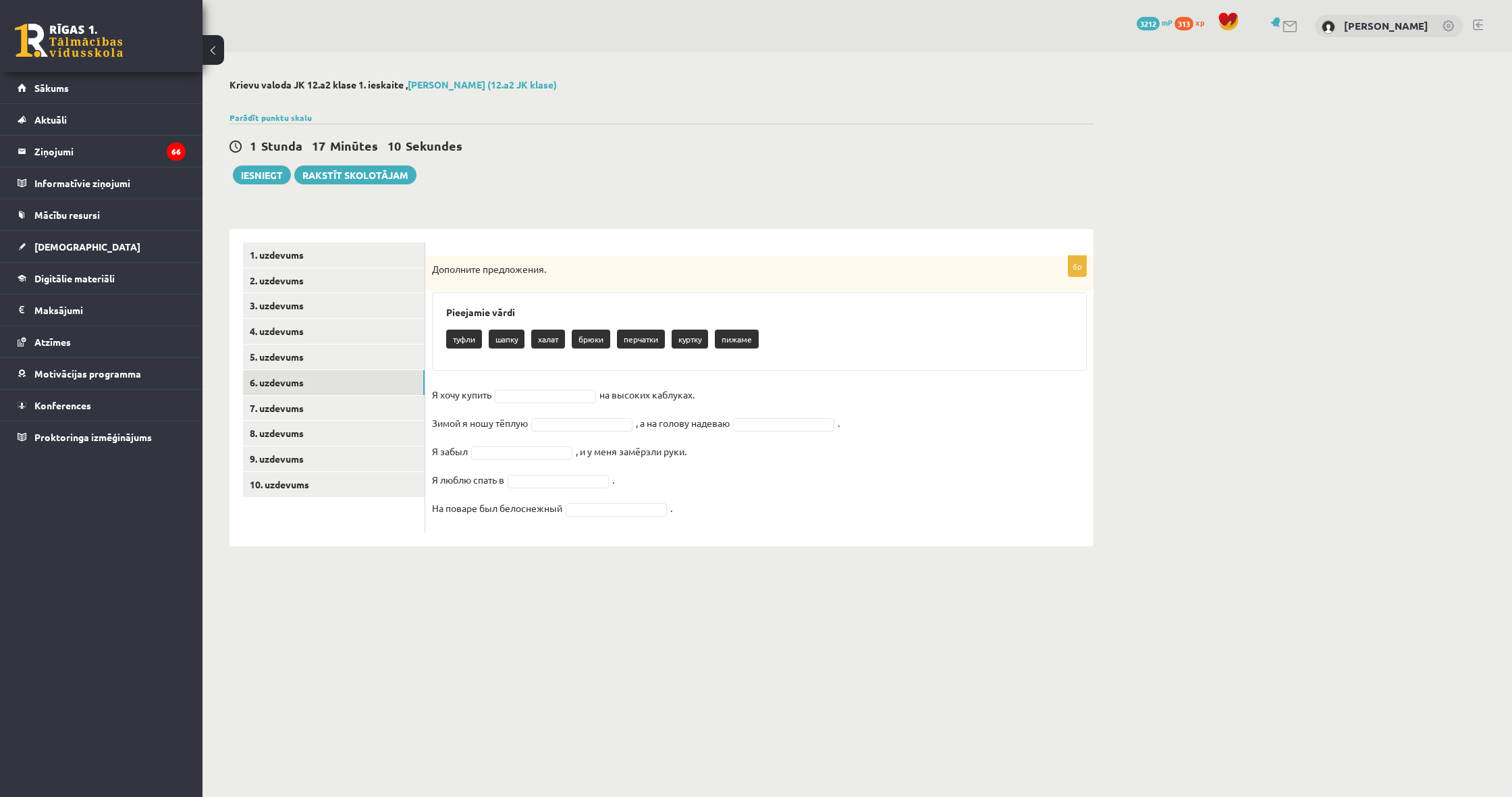
click at [943, 454] on fieldset "Я хочу купить на высоких каблуках. Зимой я ношу тёплую , а на голову надеваю . …" at bounding box center [759, 455] width 655 height 142
click at [986, 2] on div "0 Dāvanas 3212 mP 313 xp Ārons Roderts" at bounding box center [857, 26] width 1310 height 52
click at [578, 388] on fieldset "Я хочу купить на высоких каблуках. Зимой я ношу тёплую , а на голову надеваю . …" at bounding box center [759, 455] width 655 height 142
click at [591, 432] on fieldset "Я хочу купить туфли ***** на высоких каблуках. Зимой я ношу тёплую , а на голов…" at bounding box center [759, 455] width 655 height 142
drag, startPoint x: 575, startPoint y: 575, endPoint x: 558, endPoint y: 489, distance: 87.7
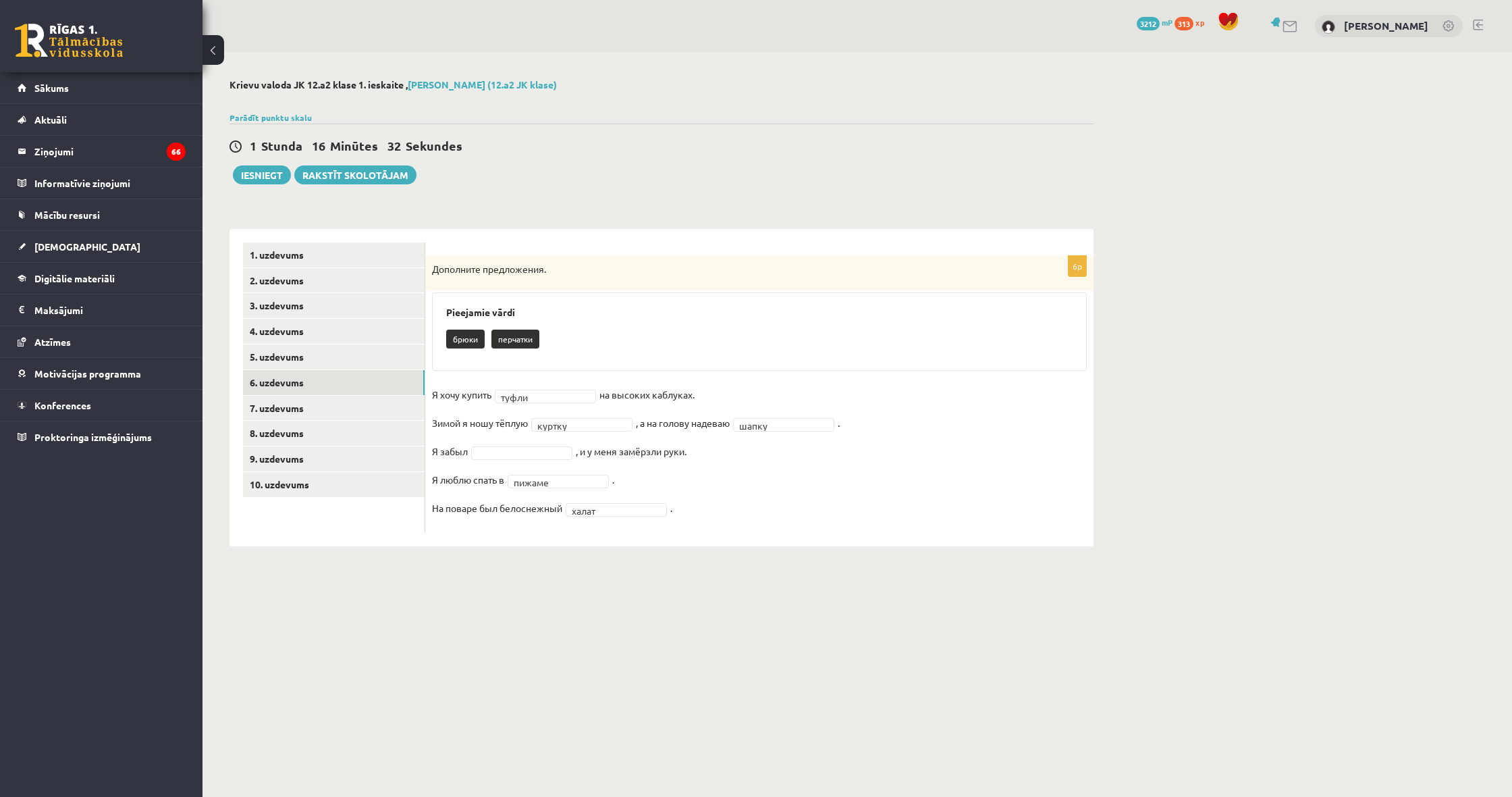
click at [548, 466] on fieldset "Я хочу купить туфли ***** на высоких каблуках. Зимой я ношу тёплую куртку *****…" at bounding box center [759, 455] width 655 height 142
click at [279, 405] on link "7. uzdevums" at bounding box center [333, 408] width 181 height 25
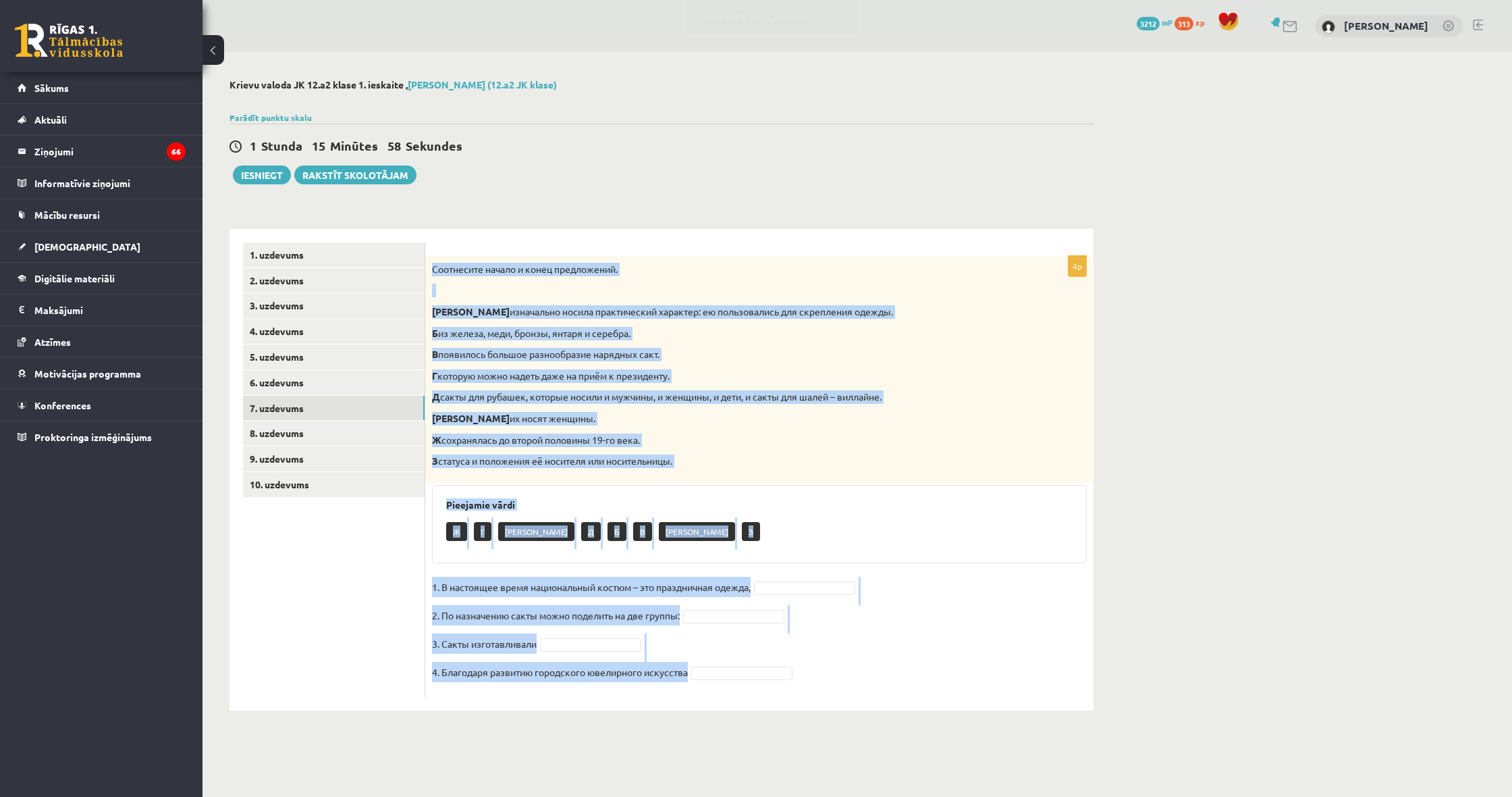
drag, startPoint x: 435, startPoint y: 267, endPoint x: 849, endPoint y: 724, distance: 616.6
click at [849, 724] on div "**********" at bounding box center [661, 395] width 918 height 685
drag, startPoint x: 944, startPoint y: 645, endPoint x: 847, endPoint y: 598, distance: 107.8
click at [933, 640] on fieldset "1. В настоящее время национальный костюм – это праздничная одежда, 2. По назнач…" at bounding box center [759, 633] width 655 height 114
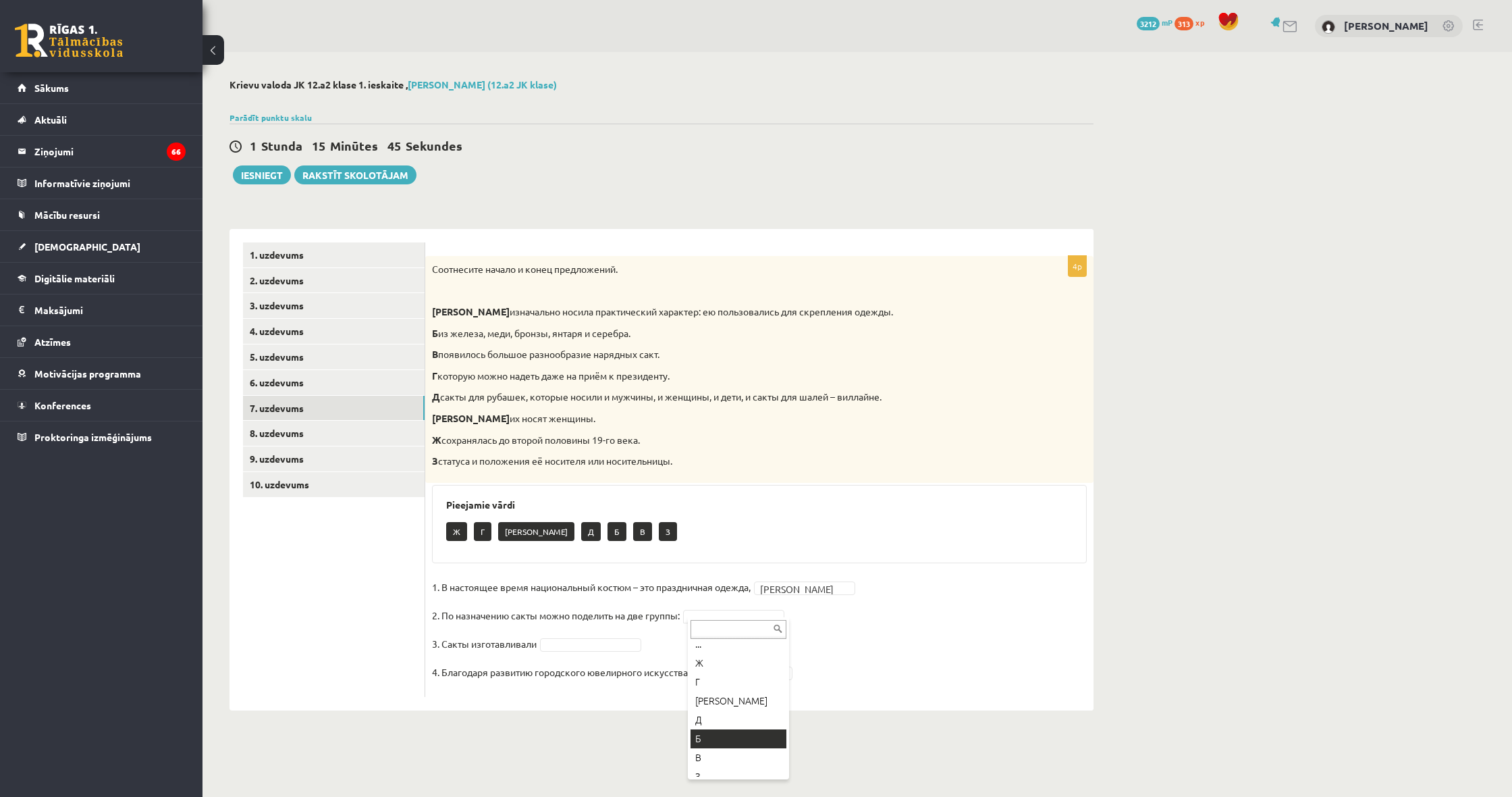
scroll to position [8, 0]
drag, startPoint x: 754, startPoint y: 716, endPoint x: 786, endPoint y: 669, distance: 56.9
click at [732, 639] on fieldset "1. В настоящее время национальный костюм – это праздничная одежда, Е * 2. По на…" at bounding box center [759, 633] width 655 height 114
drag, startPoint x: 862, startPoint y: 617, endPoint x: 836, endPoint y: 603, distance: 29.5
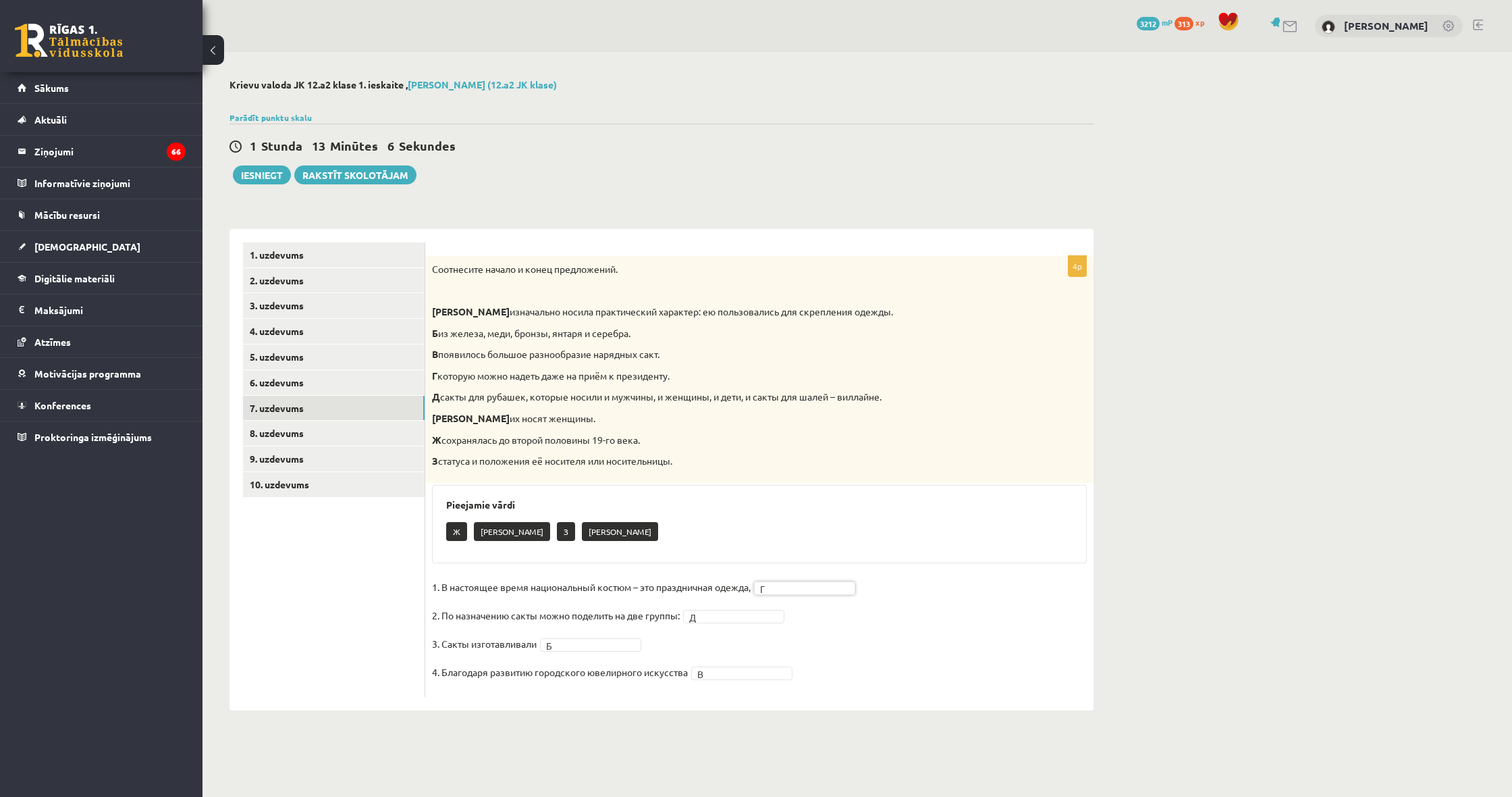
click at [937, 613] on fieldset "1. В настоящее время национальный костюм – это праздничная одежда, Г * 2. По на…" at bounding box center [759, 633] width 655 height 114
click at [267, 427] on link "8. uzdevums" at bounding box center [333, 433] width 181 height 25
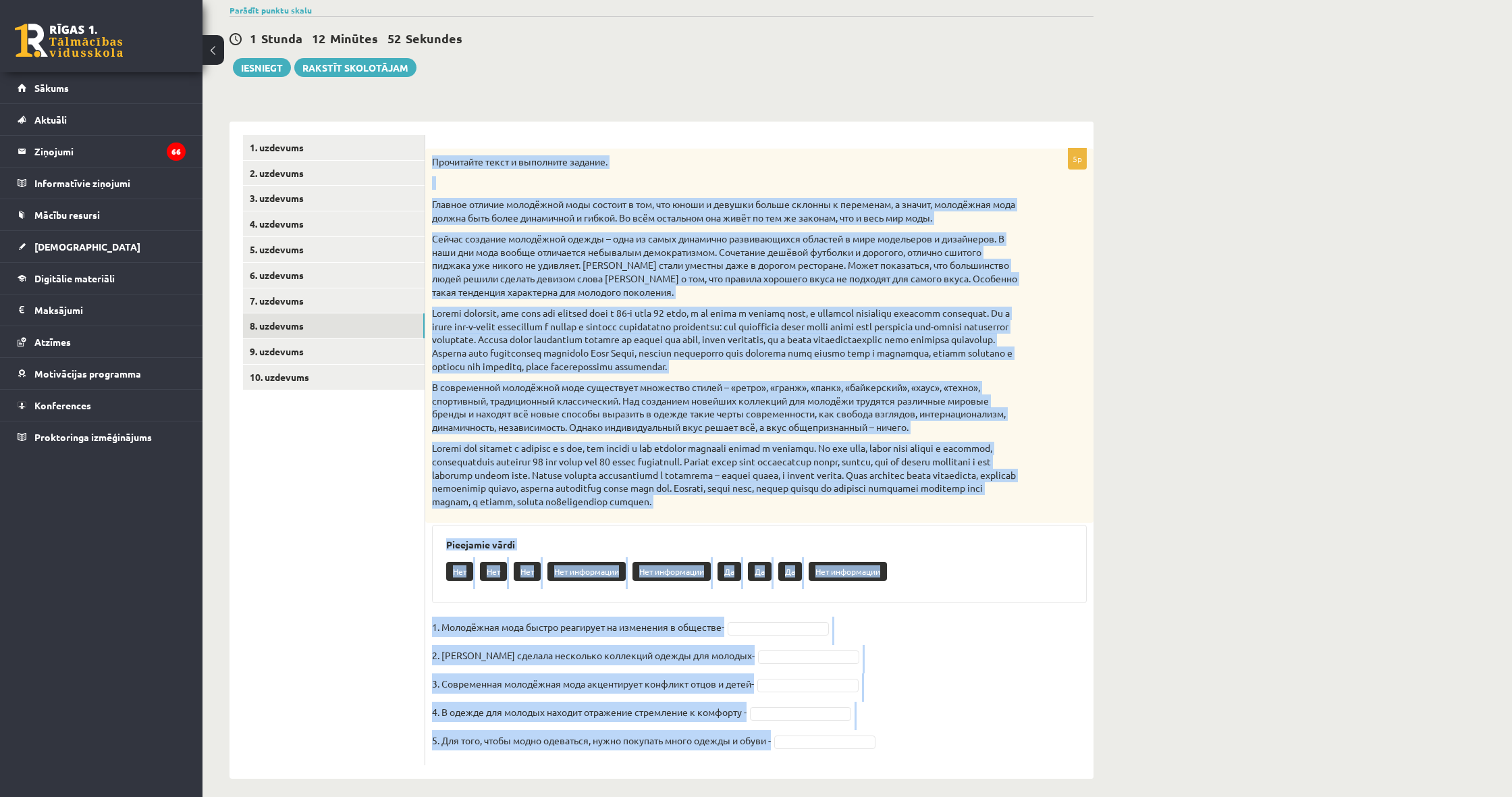
drag, startPoint x: 431, startPoint y: 269, endPoint x: 883, endPoint y: 759, distance: 666.6
click at [883, 759] on div "5p Прочитайте текст и выполните задание. Главное отличие молодёжной моды состои…" at bounding box center [759, 450] width 668 height 657
copy div "Прочитайте текст и выполните задание. Главное отличие молодёжной моды состоит в…"
click at [1012, 627] on fieldset "1. Молодёжная мода быстро реагирует на изменения в обществе- 2. Коко Шанель сде…" at bounding box center [759, 688] width 655 height 142
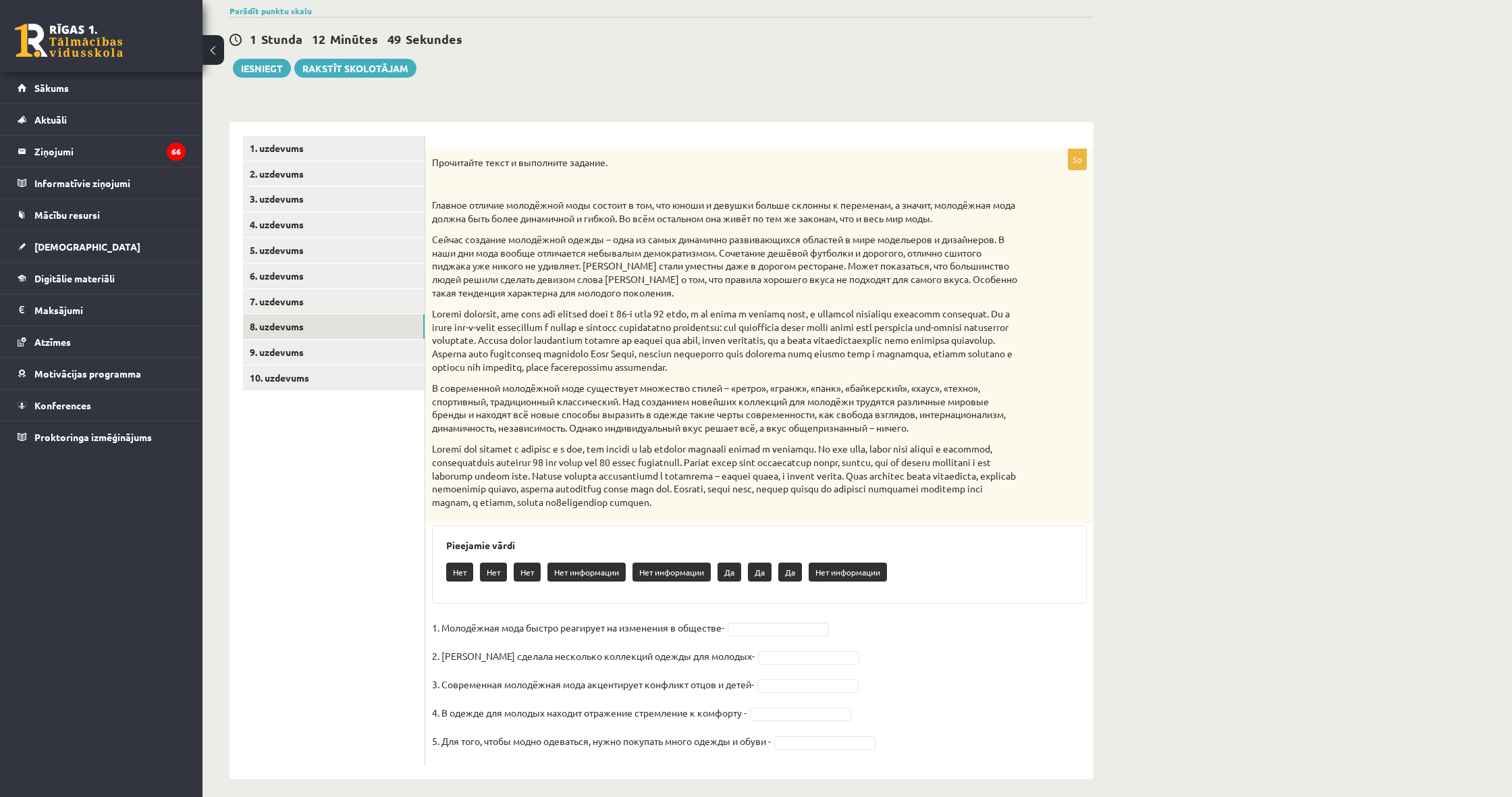
drag, startPoint x: 1060, startPoint y: 505, endPoint x: 1110, endPoint y: 330, distance: 182.0
click at [1058, 493] on div "Прочитайте текст и выполните задание. Главное отличие молодёжной моды состоит в…" at bounding box center [759, 336] width 668 height 375
click at [1089, 1] on div "**********" at bounding box center [661, 376] width 918 height 861
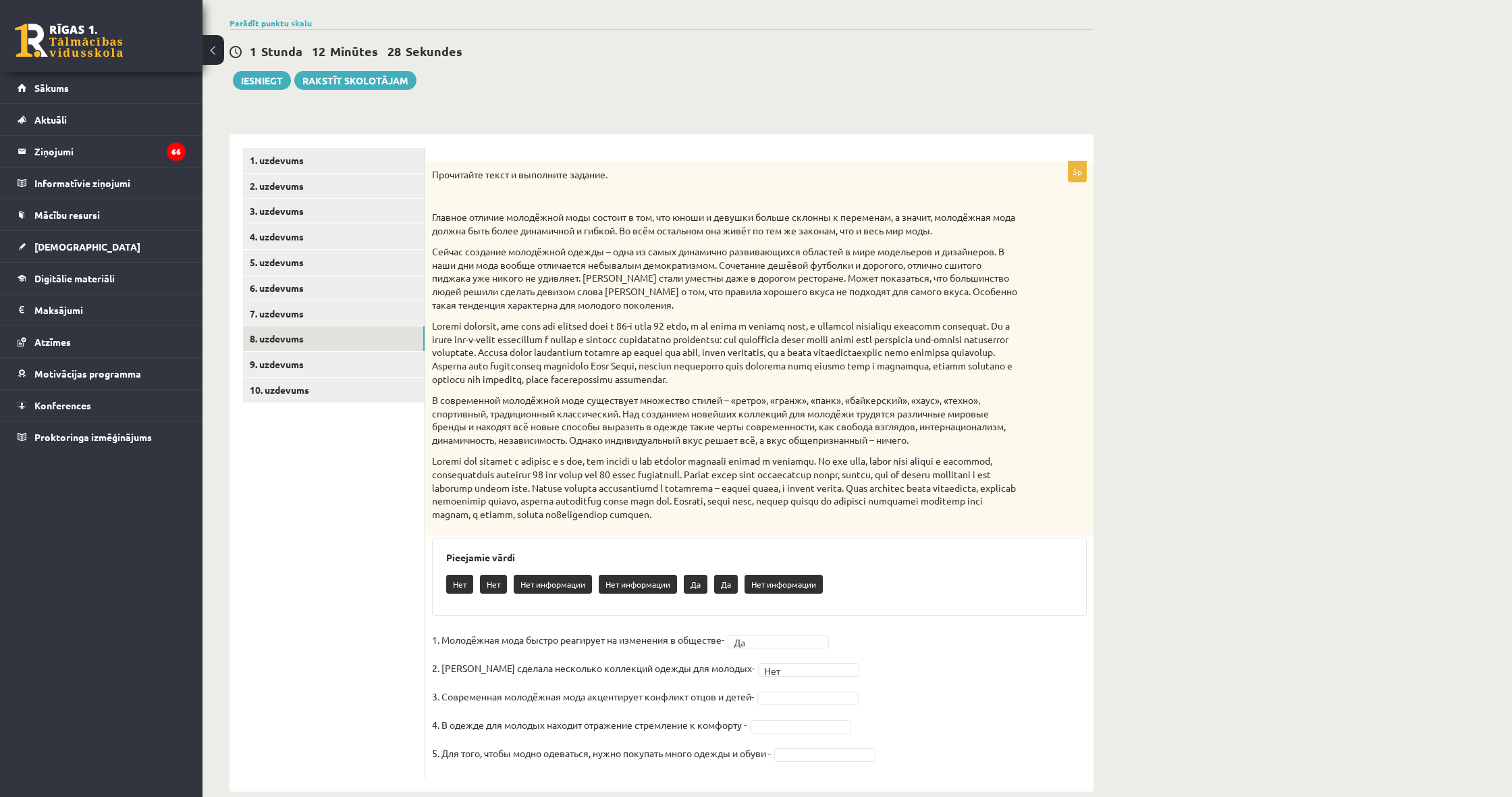
click at [798, 694] on fieldset "1. Молодёжная мода быстро реагирует на изменения в обществе- Да ** 2. Коко Шане…" at bounding box center [759, 700] width 655 height 142
click at [938, 1] on div at bounding box center [661, 6] width 864 height 13
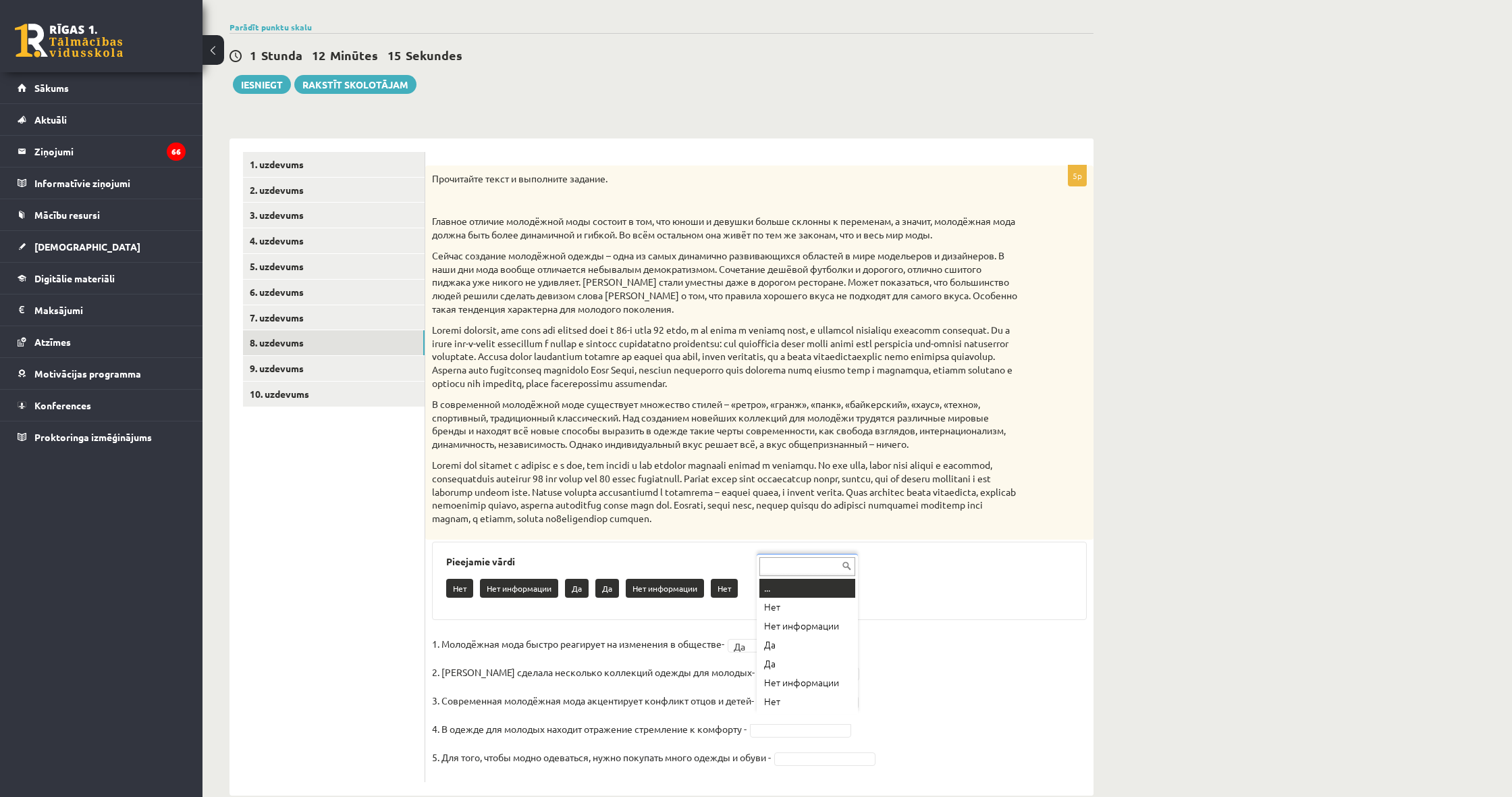
scroll to position [87, 0]
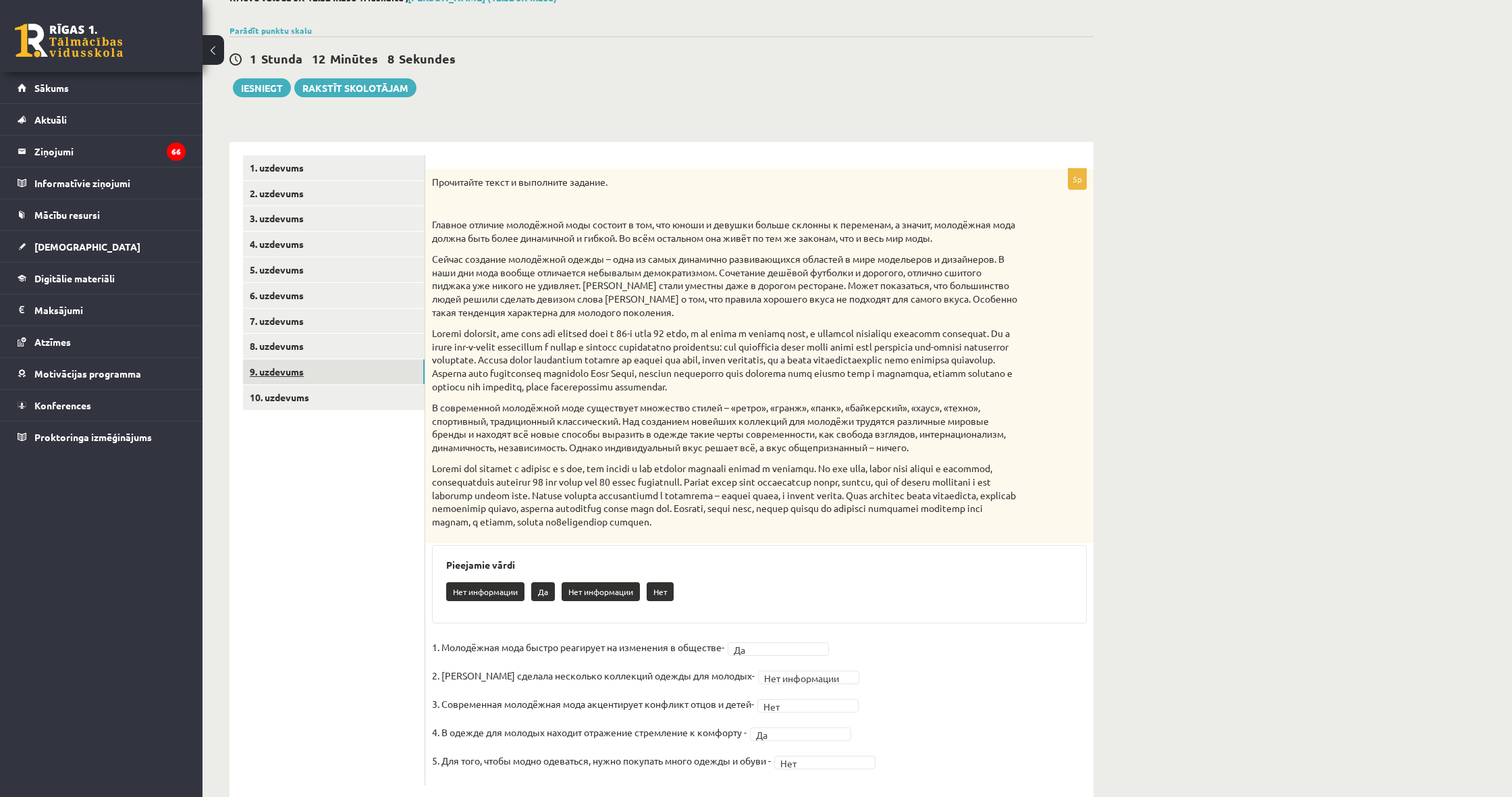
click at [346, 365] on link "9. uzdevums" at bounding box center [333, 371] width 181 height 25
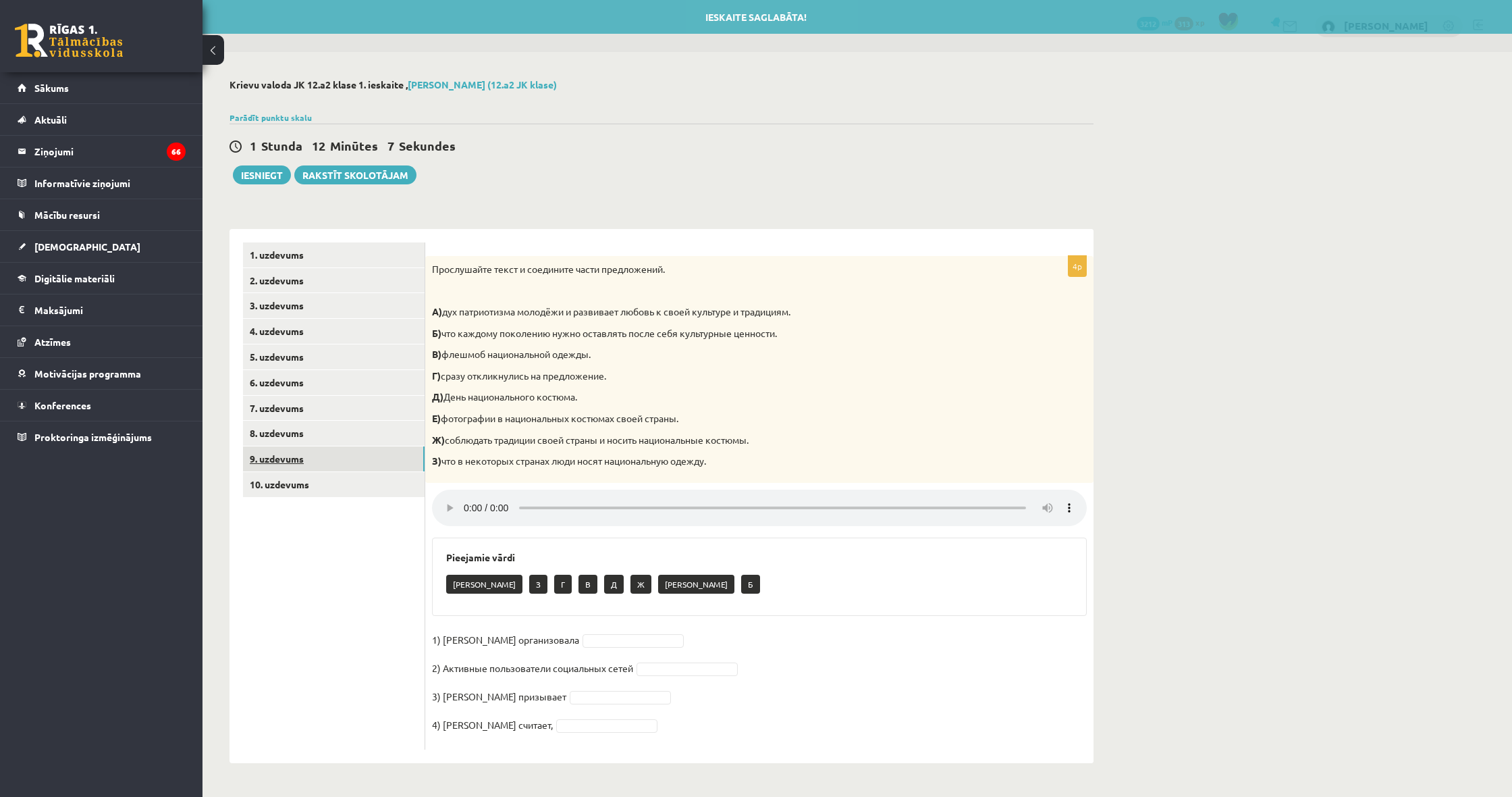
scroll to position [32, 0]
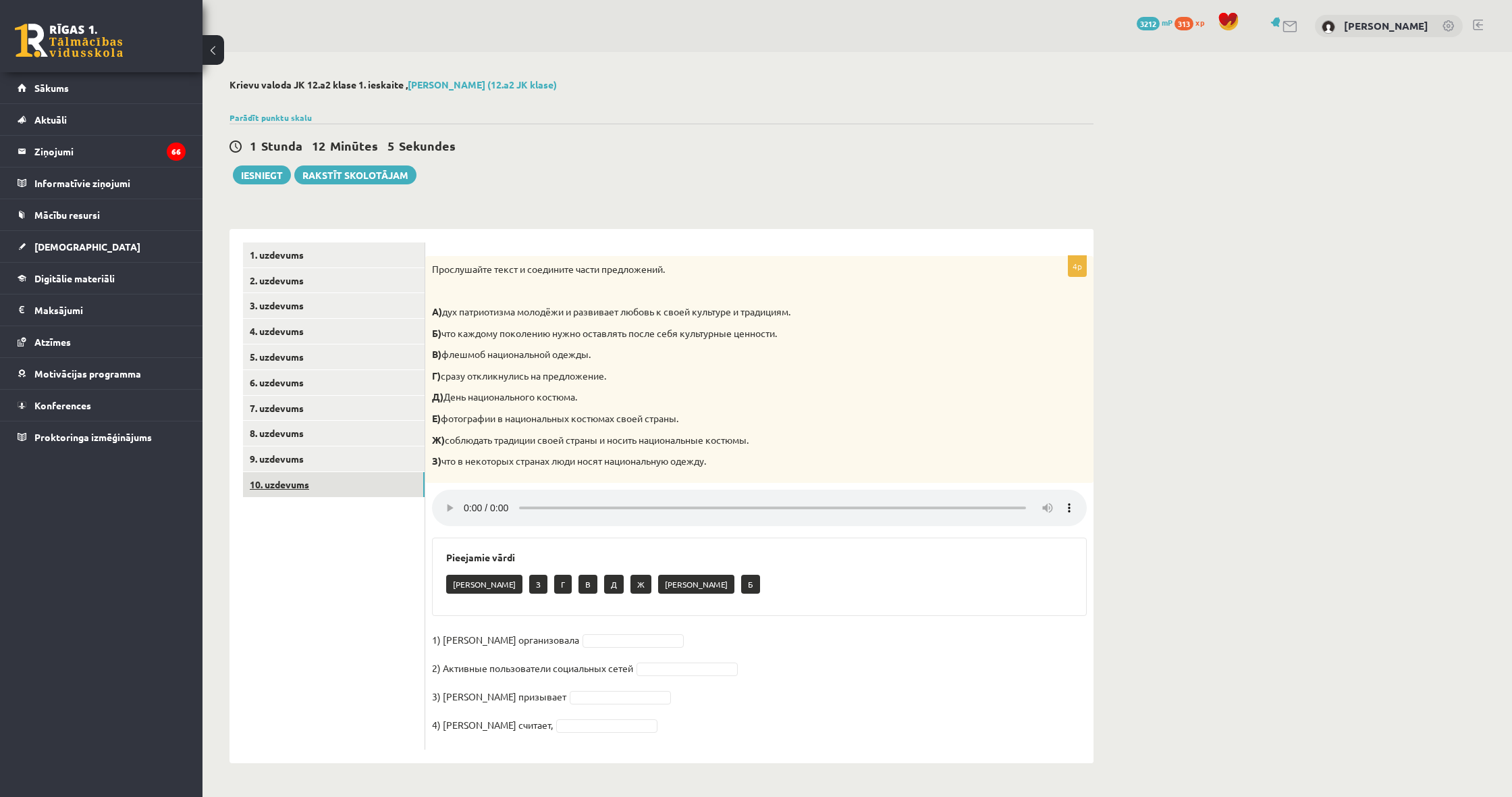
click at [336, 472] on link "10. uzdevums" at bounding box center [333, 484] width 181 height 25
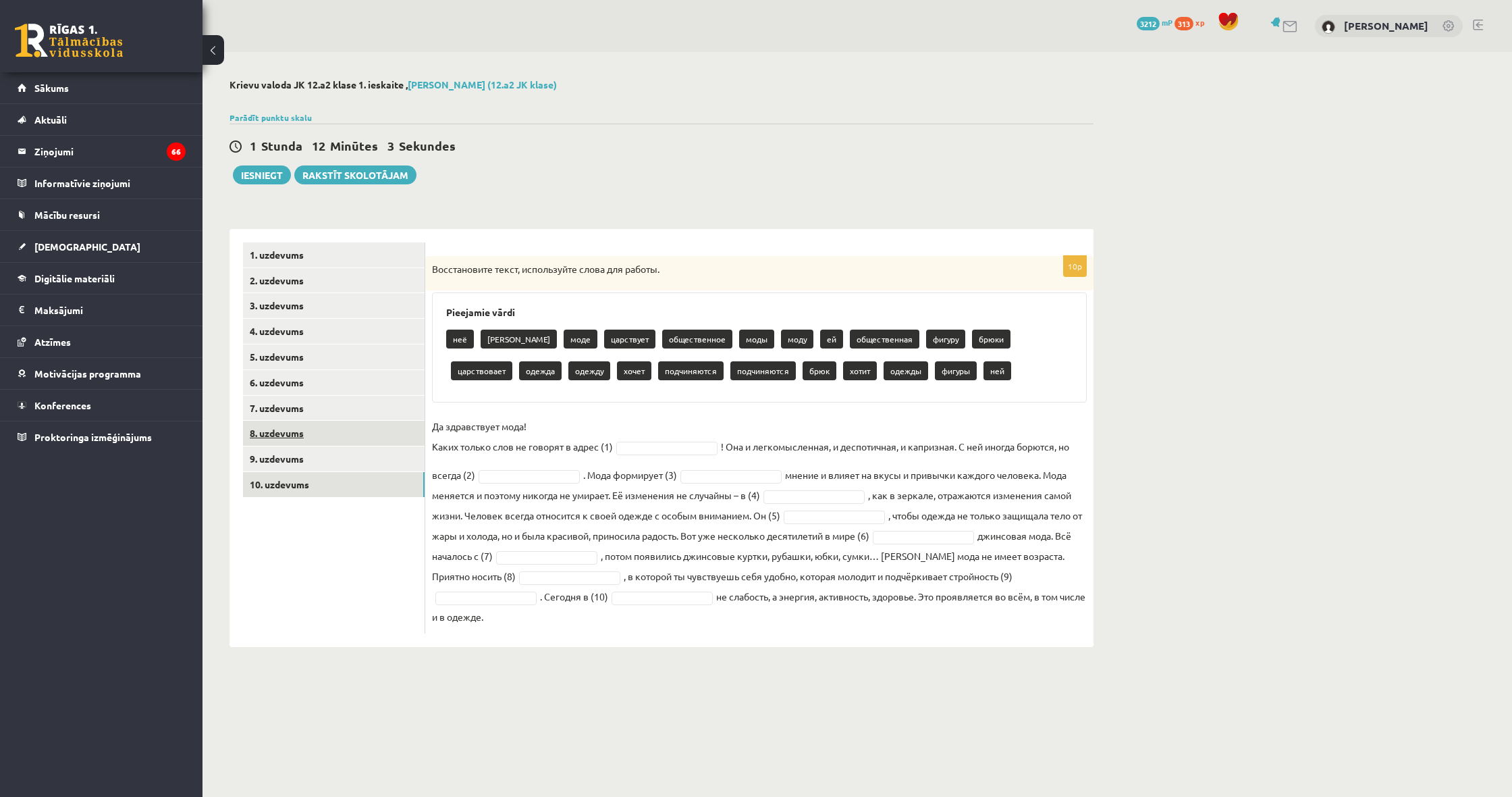
click at [317, 421] on link "8. uzdevums" at bounding box center [333, 433] width 181 height 25
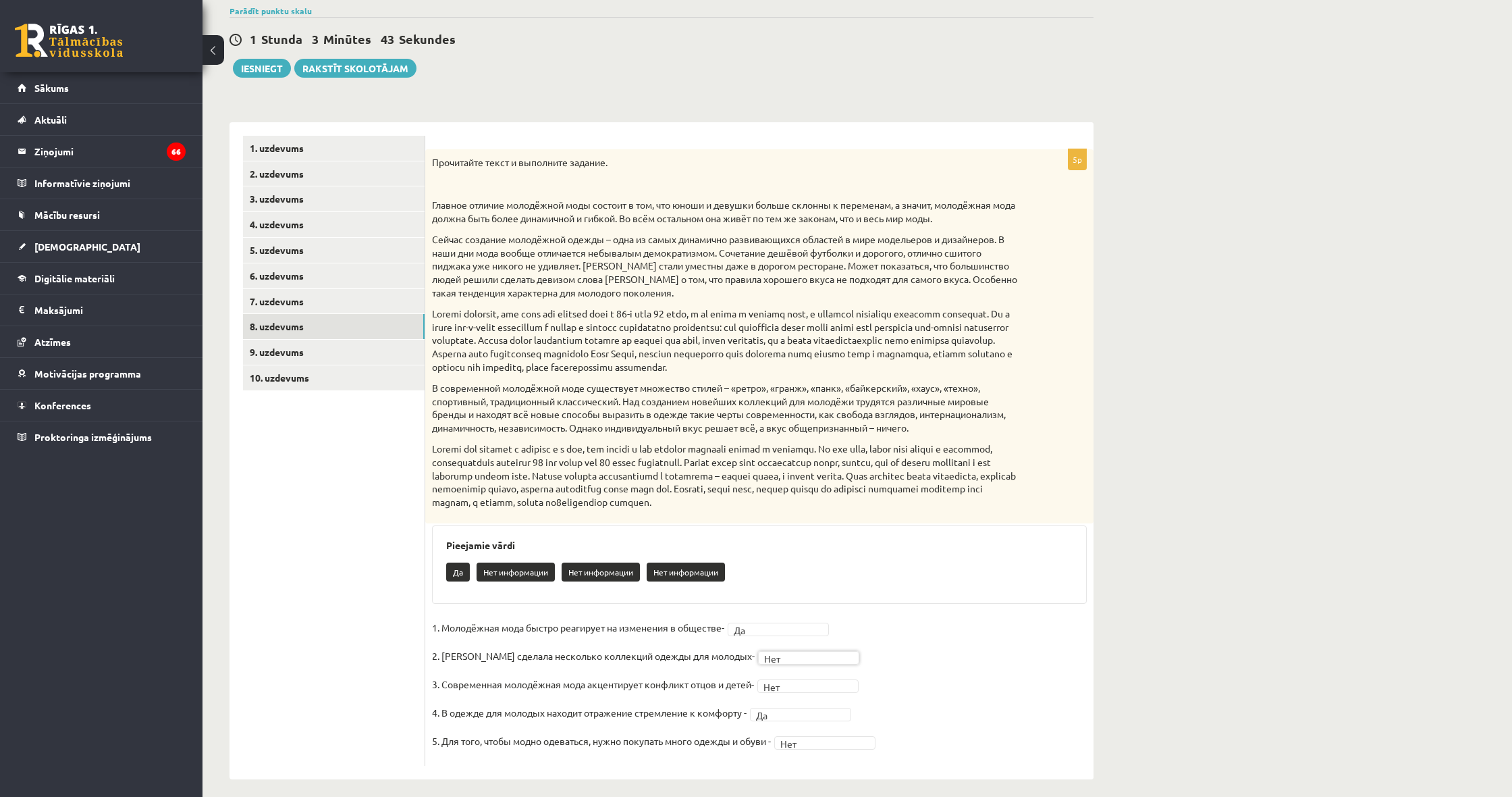
scroll to position [107, 0]
click at [963, 617] on fieldset "1. Молодёжная мода быстро реагирует на изменения в обществе- Да ** 2. Коко Шане…" at bounding box center [759, 688] width 655 height 142
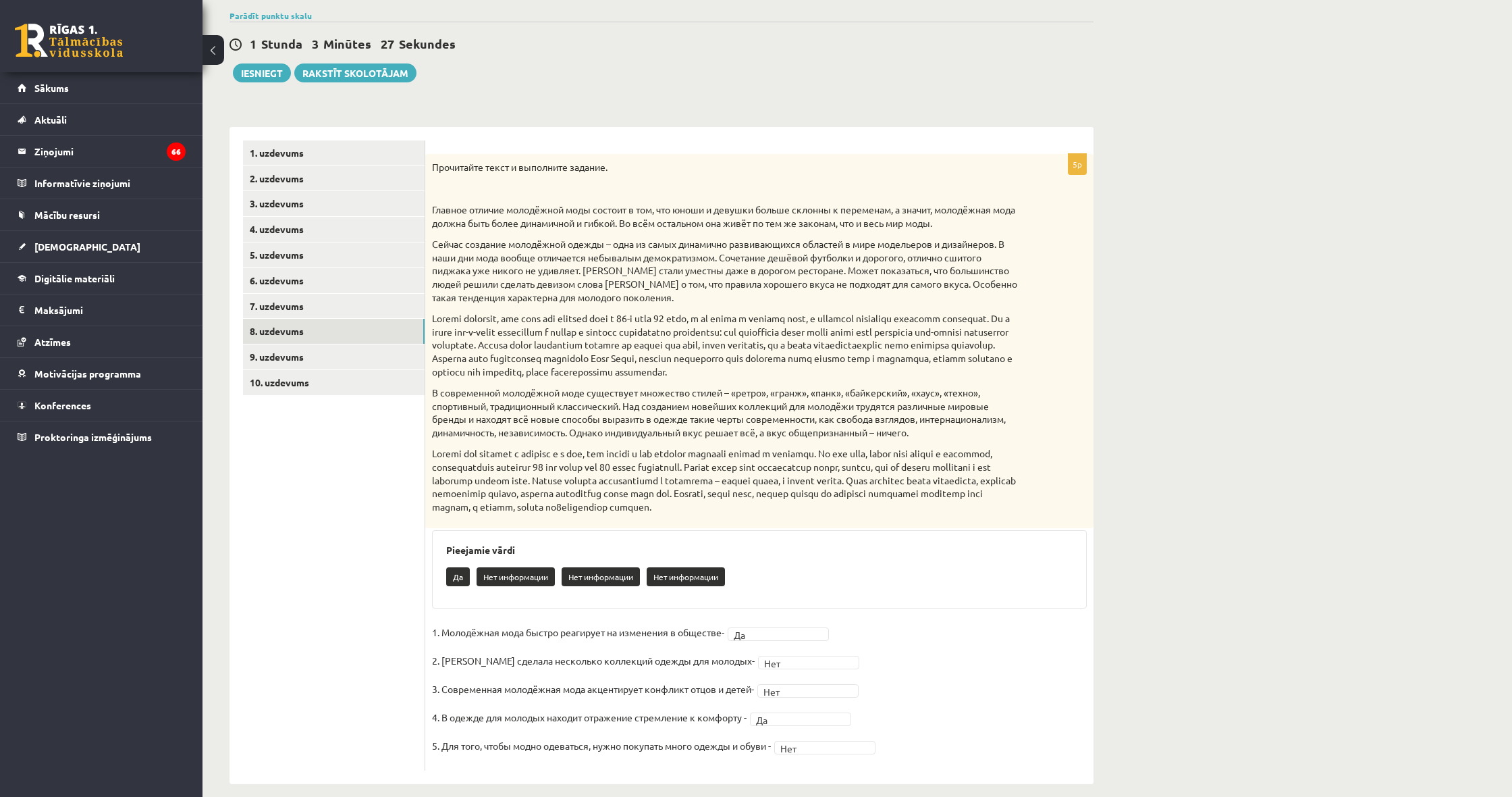
click at [917, 683] on fieldset "1. Молодёжная мода быстро реагирует на изменения в обществе- Да ** 2. Коко Шане…" at bounding box center [759, 693] width 655 height 142
click at [272, 352] on link "9. uzdevums" at bounding box center [333, 356] width 181 height 25
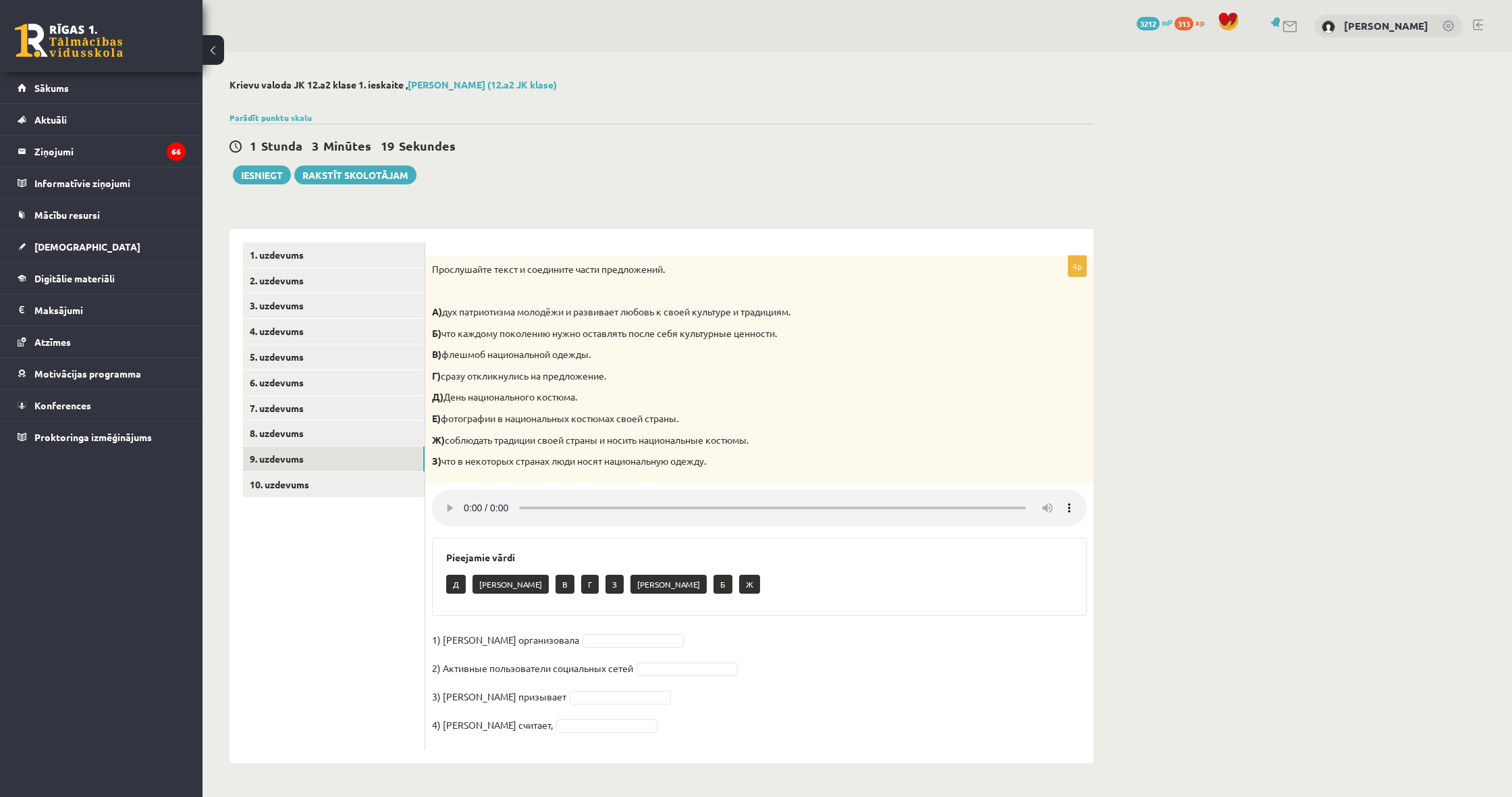
click at [468, 498] on audio at bounding box center [759, 508] width 655 height 37
drag, startPoint x: 114, startPoint y: 702, endPoint x: 201, endPoint y: 684, distance: 88.8
click at [114, 702] on div "0 Dāvanas 3212 mP 313 xp Ārons Roderts Sākums Aktuāli Kā mācīties eSKOLĀ Kontak…" at bounding box center [101, 398] width 202 height 797
click at [466, 498] on audio at bounding box center [759, 508] width 655 height 37
click at [485, 498] on audio at bounding box center [759, 508] width 655 height 37
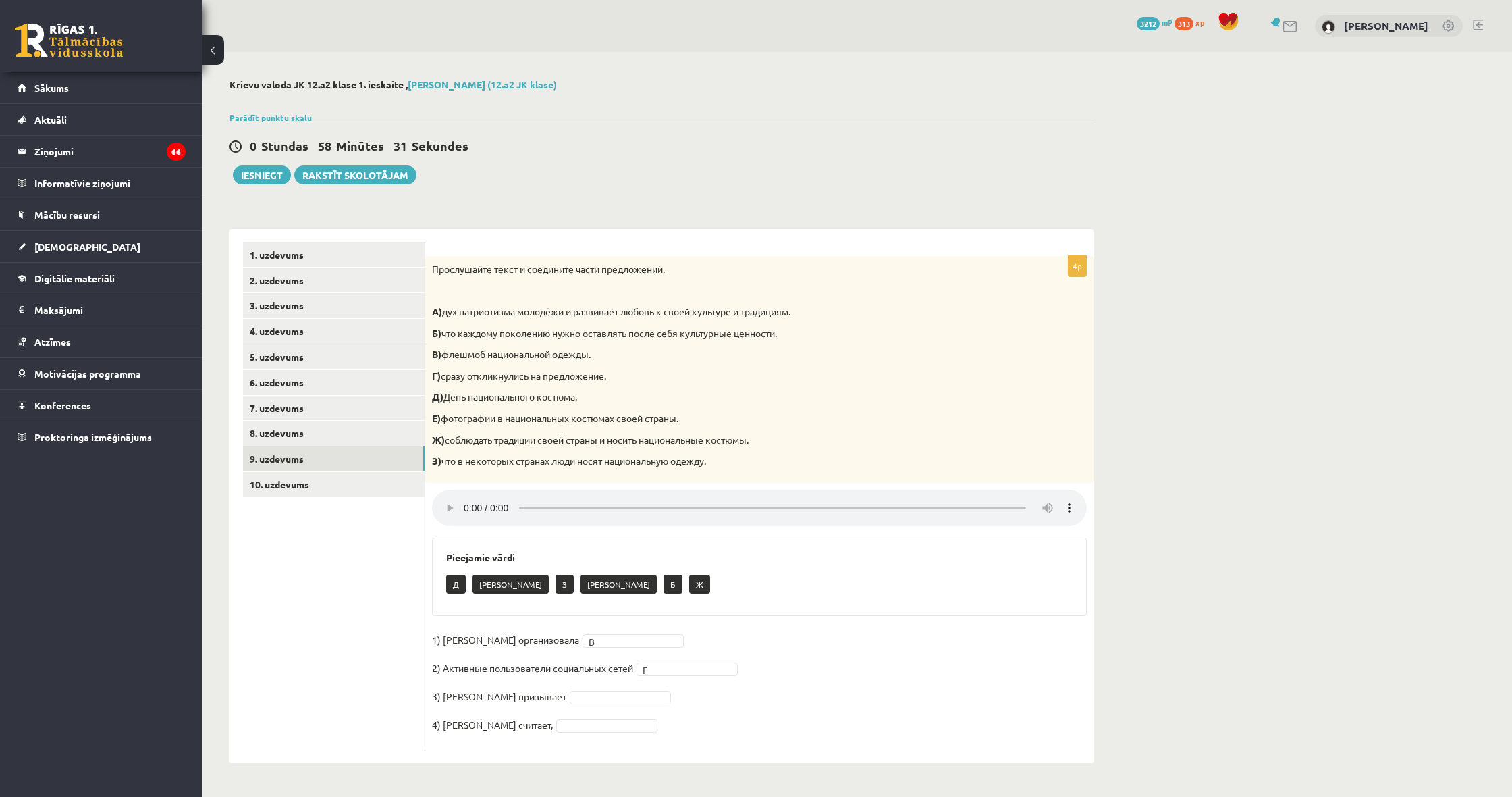
drag, startPoint x: 467, startPoint y: 496, endPoint x: 509, endPoint y: 501, distance: 42.3
click at [467, 496] on audio at bounding box center [759, 508] width 655 height 37
click at [466, 517] on div "4p Прослушайте текст и соедините части предложений. А) дух патриотизма молодёжи…" at bounding box center [759, 503] width 668 height 493
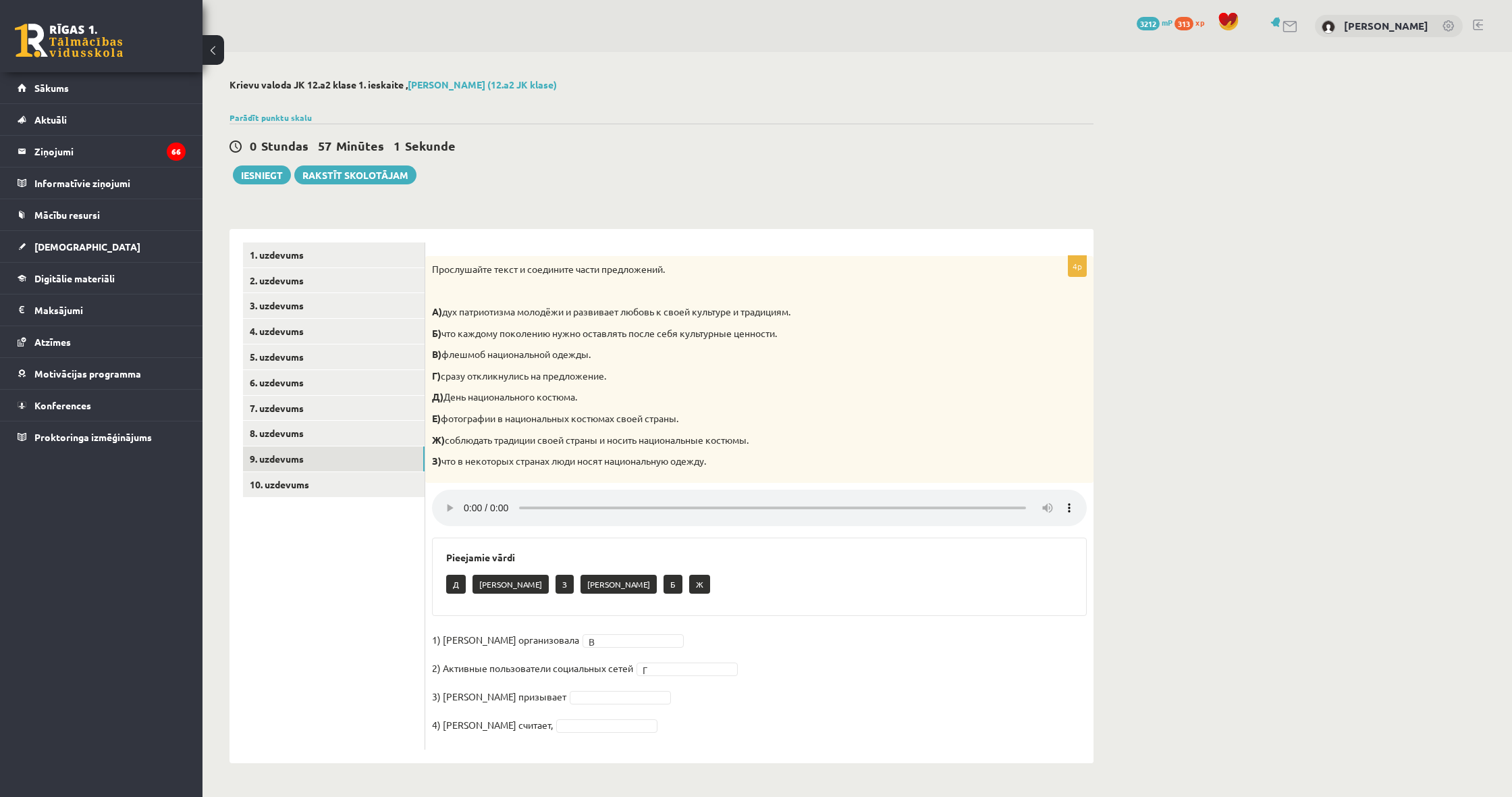
click at [464, 495] on audio at bounding box center [759, 508] width 655 height 37
drag, startPoint x: 987, startPoint y: 751, endPoint x: 759, endPoint y: 620, distance: 263.0
click at [973, 741] on div "**********" at bounding box center [661, 421] width 918 height 738
click at [329, 477] on link "10. uzdevums" at bounding box center [333, 484] width 181 height 25
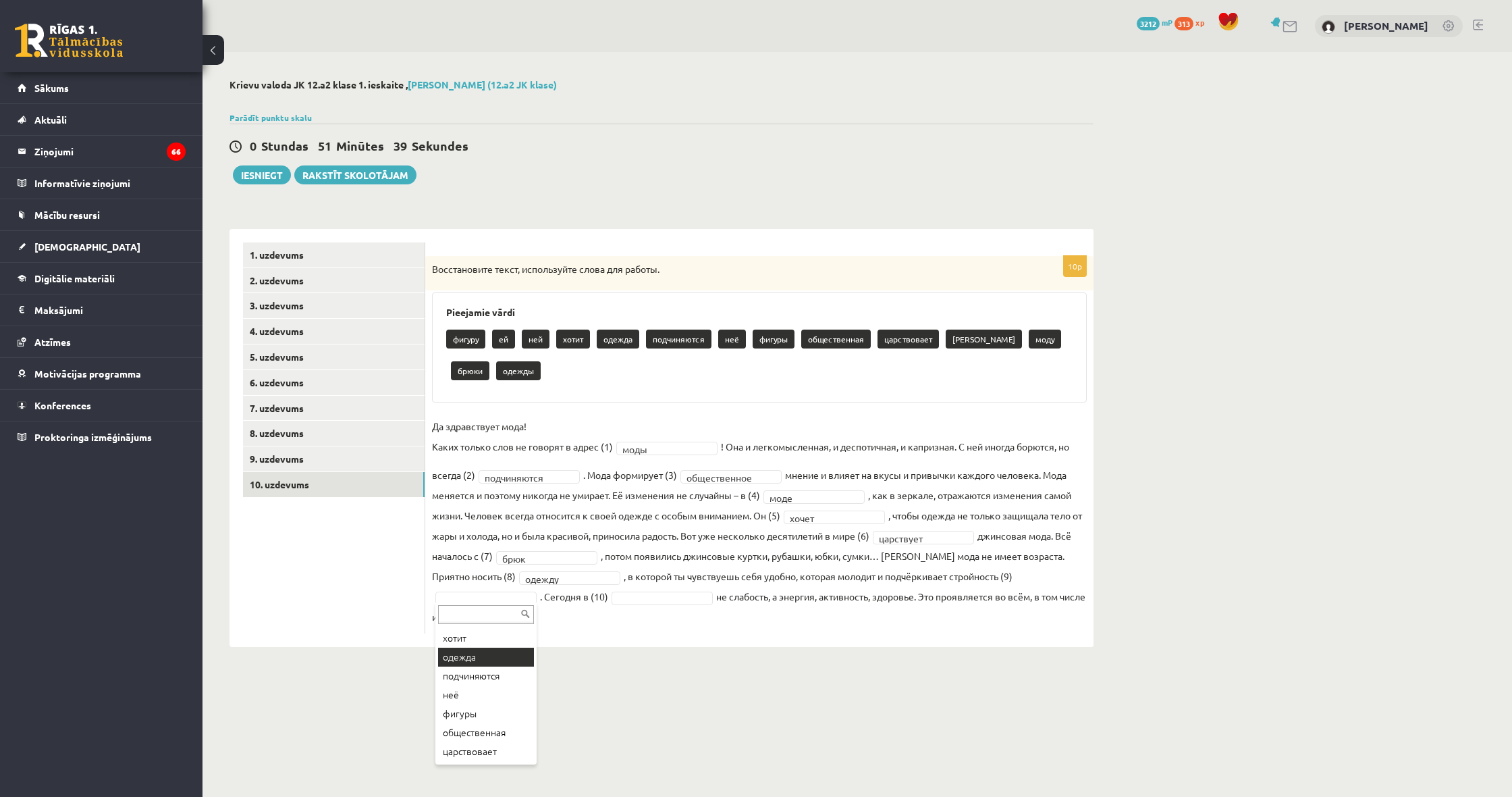
scroll to position [75, 0]
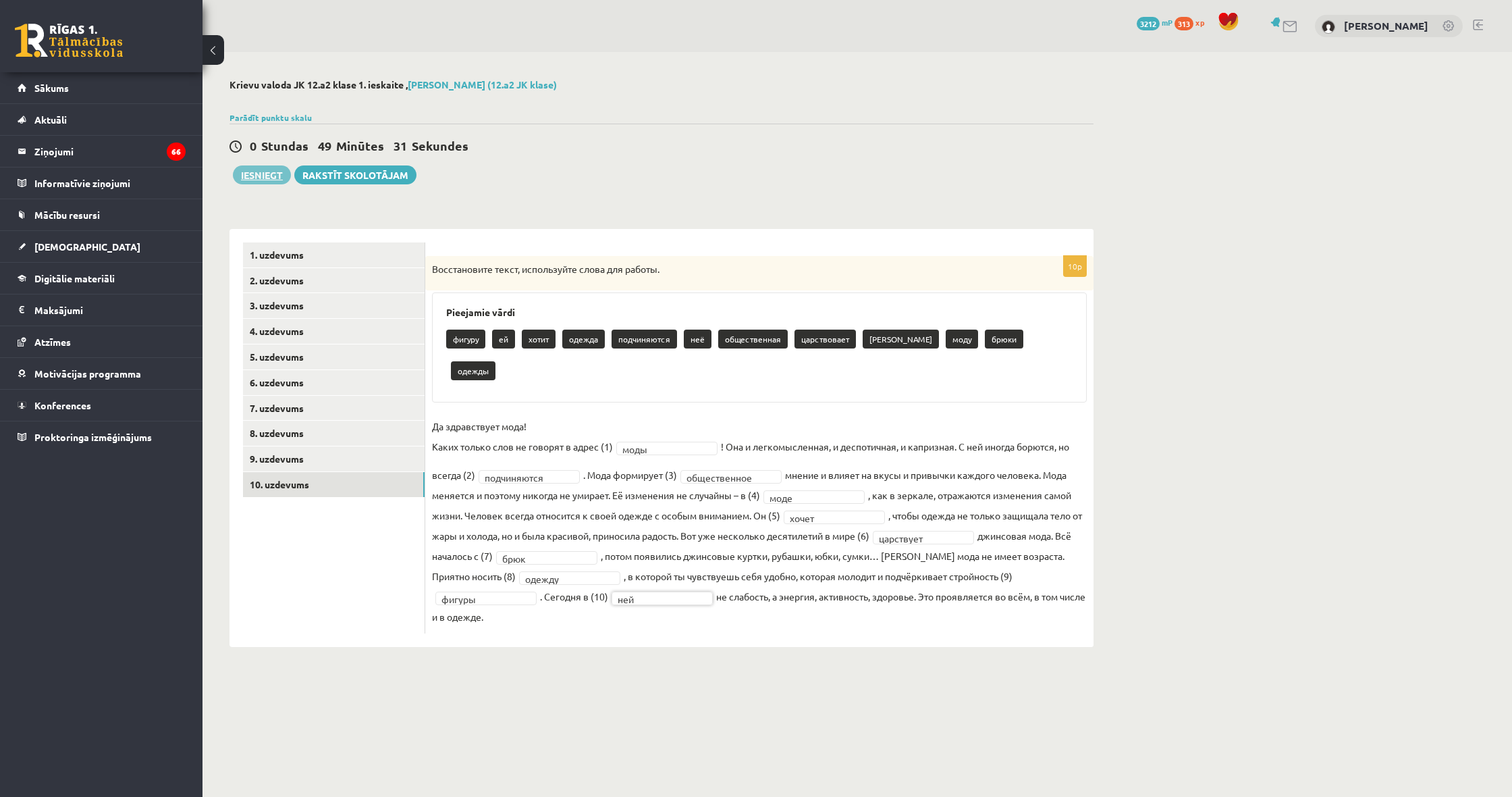
click at [255, 173] on button "Iesniegt" at bounding box center [262, 174] width 58 height 19
